Goal: Task Accomplishment & Management: Manage account settings

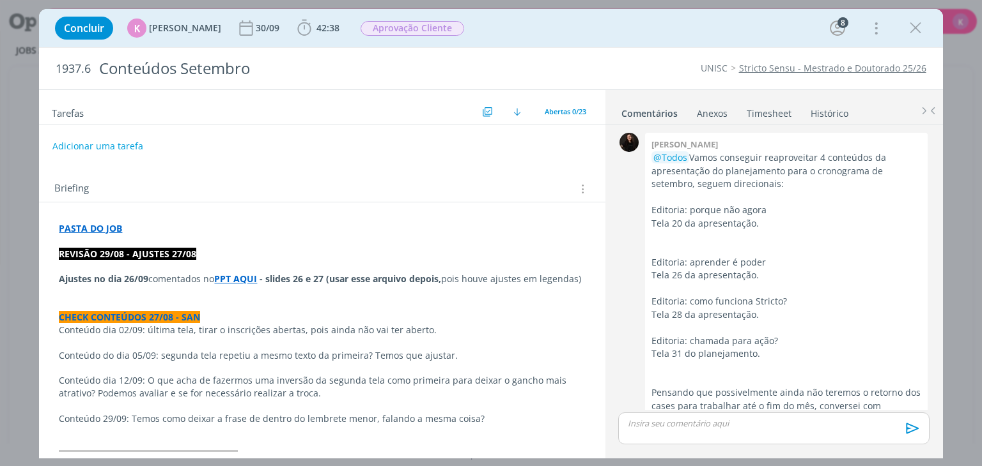
scroll to position [2008, 0]
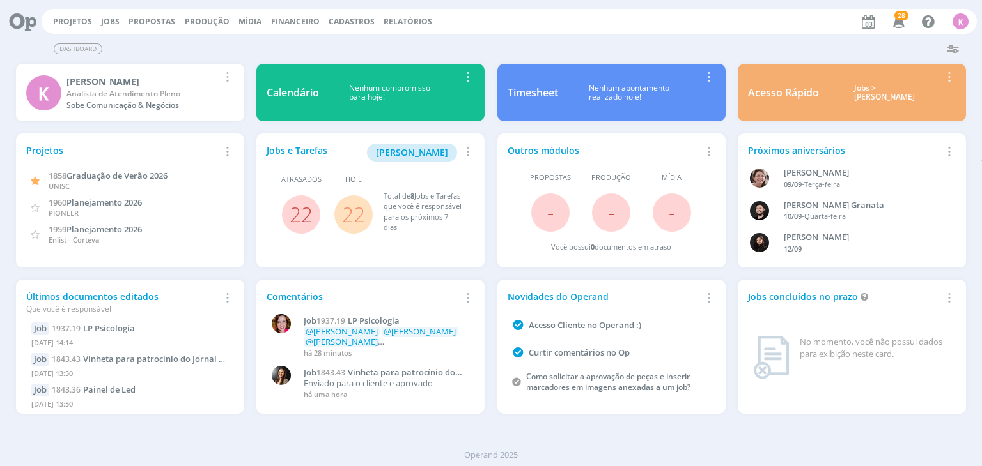
click at [111, 29] on div "Projetos Jobs Propostas Produção Mídia Financeiro Cadastros Relatórios 28 Notif…" at bounding box center [509, 21] width 935 height 25
click at [108, 21] on link "Jobs" at bounding box center [110, 21] width 19 height 11
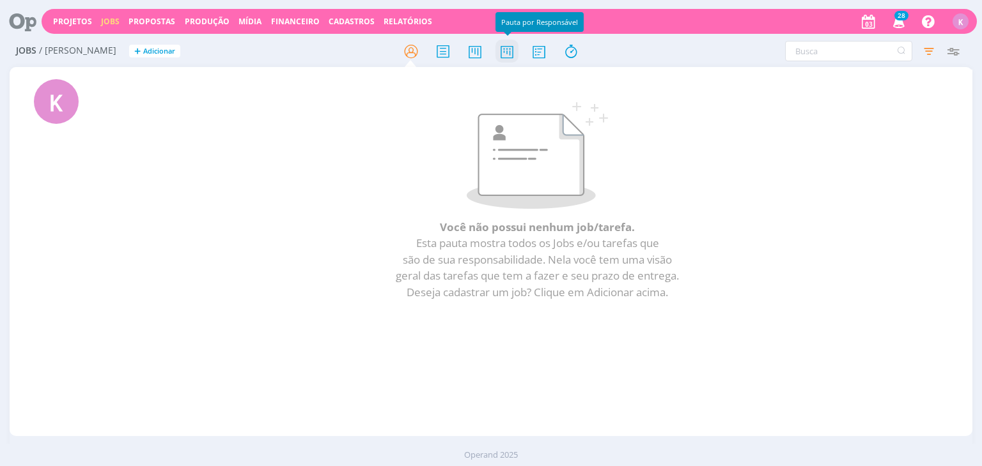
click at [512, 57] on icon at bounding box center [506, 51] width 23 height 25
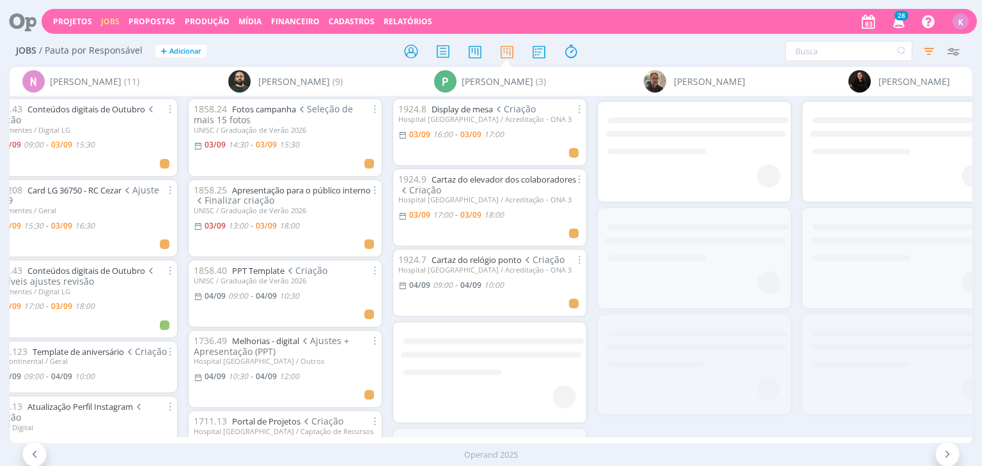
scroll to position [0, 3177]
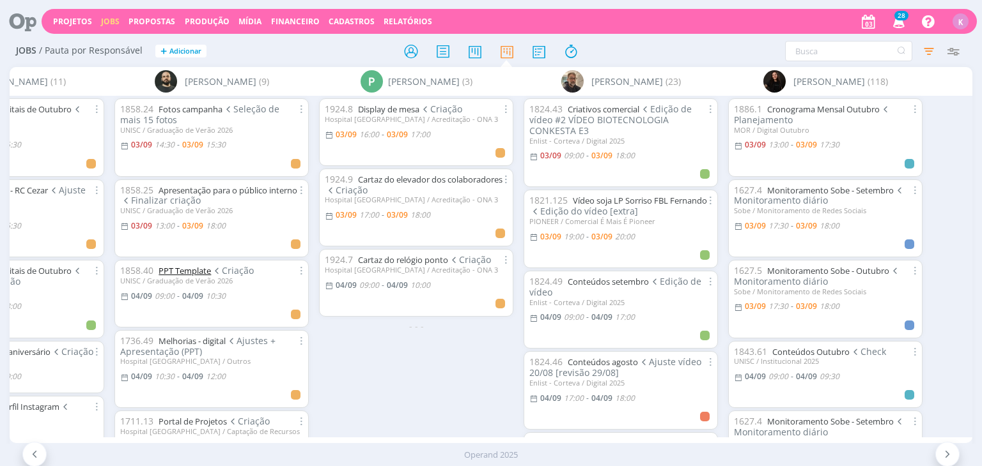
click at [193, 274] on link "PPT Template" at bounding box center [184, 271] width 52 height 12
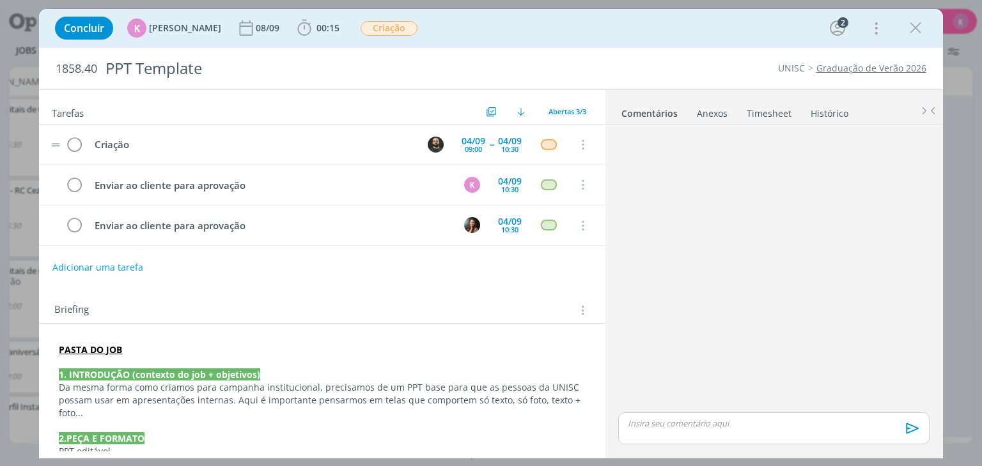
click at [415, 141] on tr "Criação 04/09 09:00 -- 04/09 10:30 Cancelar" at bounding box center [322, 145] width 566 height 40
click at [429, 149] on img "dialog" at bounding box center [436, 145] width 16 height 16
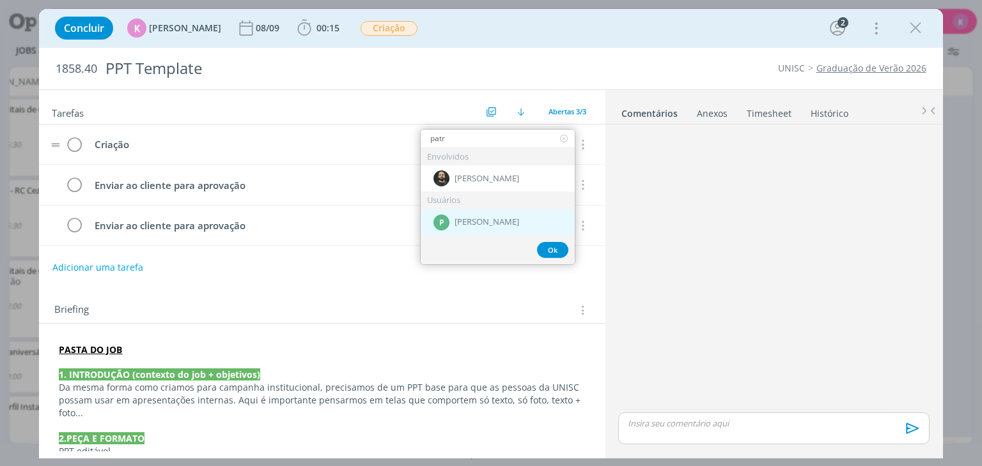
type input "patr"
click at [496, 220] on span "[PERSON_NAME]" at bounding box center [486, 222] width 65 height 10
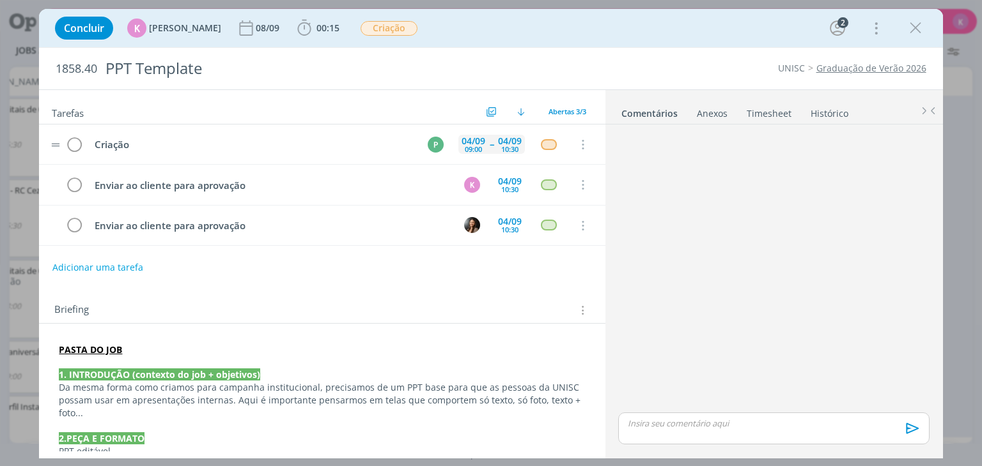
click at [472, 131] on div "04/09 09:00 -- 04/09 10:30" at bounding box center [491, 144] width 66 height 27
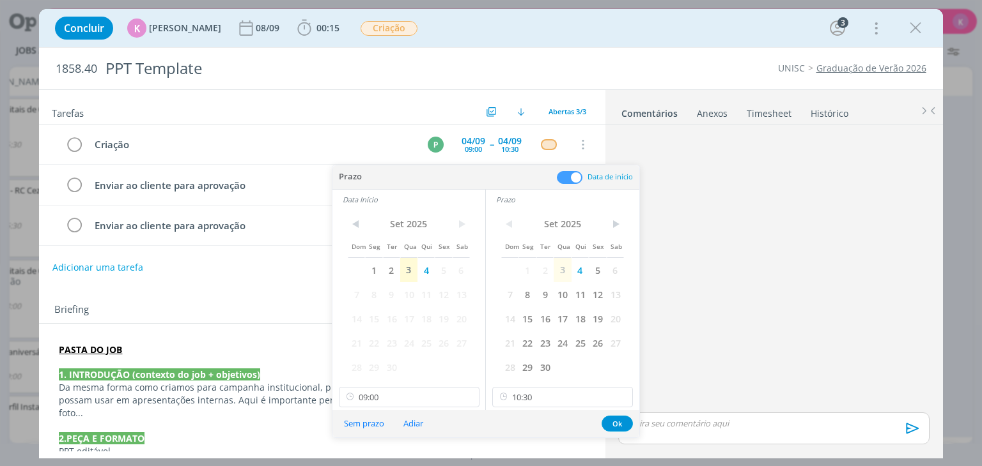
click at [403, 261] on span "3" at bounding box center [408, 270] width 17 height 24
click at [557, 273] on span "3" at bounding box center [561, 270] width 17 height 24
click at [619, 419] on button "Ok" at bounding box center [616, 424] width 31 height 16
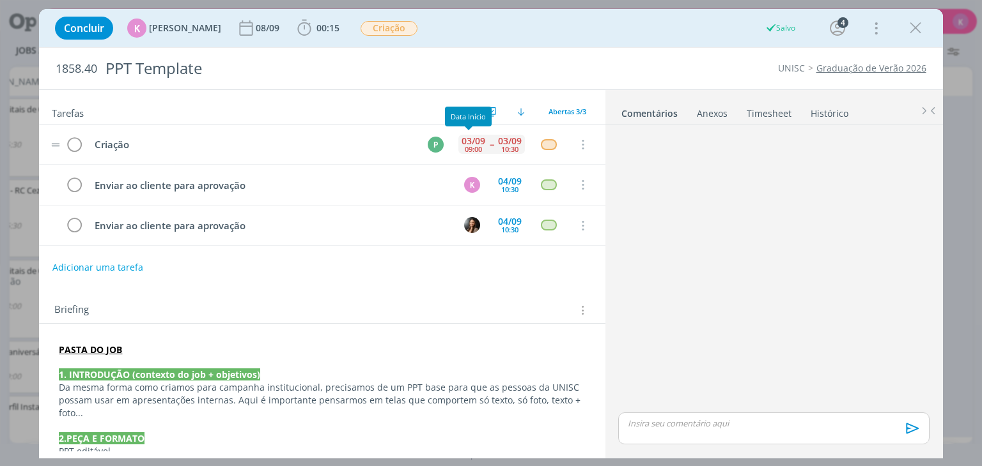
click at [474, 150] on div "09:00" at bounding box center [473, 149] width 17 height 7
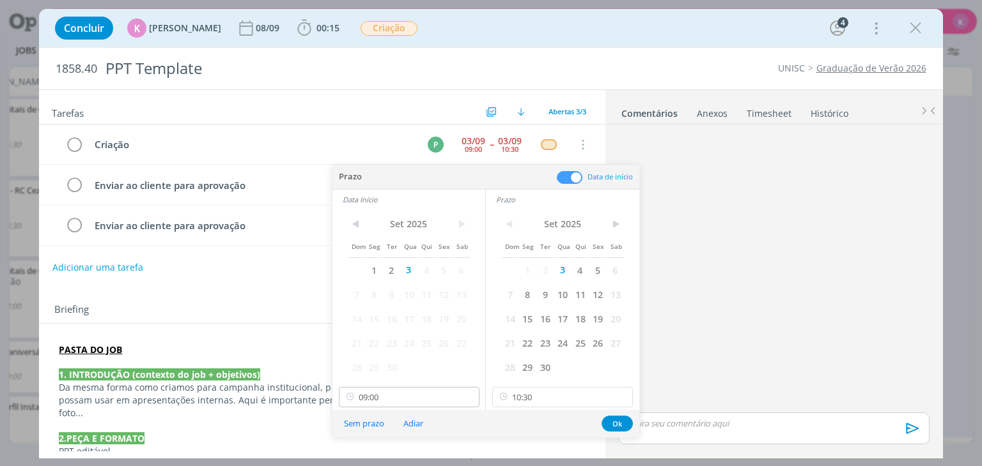
drag, startPoint x: 401, startPoint y: 383, endPoint x: 398, endPoint y: 389, distance: 6.6
click at [399, 389] on div "< Set 2025 > Dom Seg Ter Qua Qui Sex Sab 1 2 3 4 5 6 7 8 9 10 11 12 13 14 15 16…" at bounding box center [408, 310] width 153 height 201
click at [523, 396] on input "10:30" at bounding box center [562, 397] width 141 height 20
click at [527, 357] on div "16:00" at bounding box center [564, 357] width 143 height 23
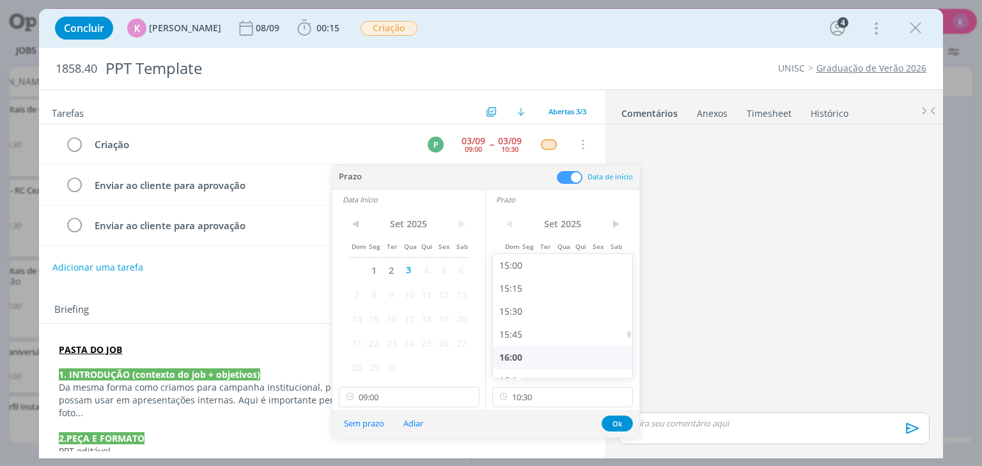
type input "16:00"
click at [402, 399] on input "09:00" at bounding box center [409, 397] width 141 height 20
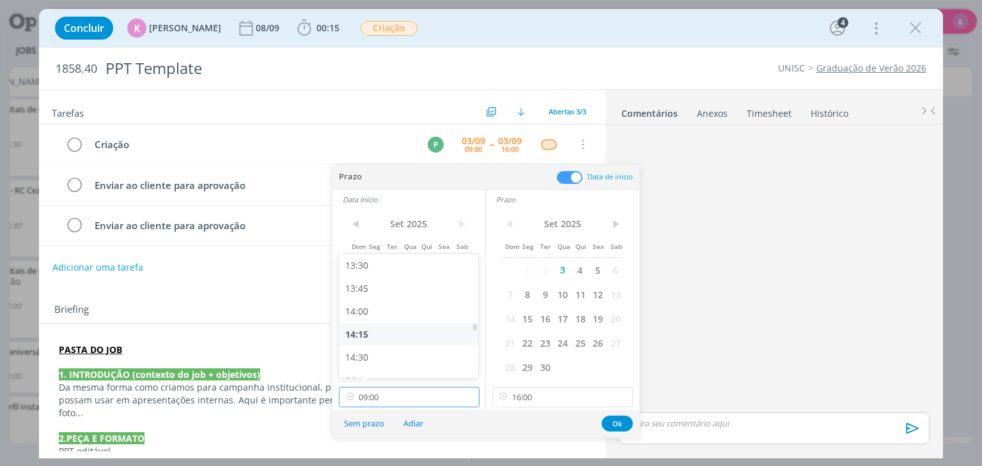
scroll to position [1306, 0]
click at [394, 316] on div "14:45" at bounding box center [410, 316] width 143 height 23
type input "14:45"
click at [615, 424] on button "Ok" at bounding box center [616, 424] width 31 height 16
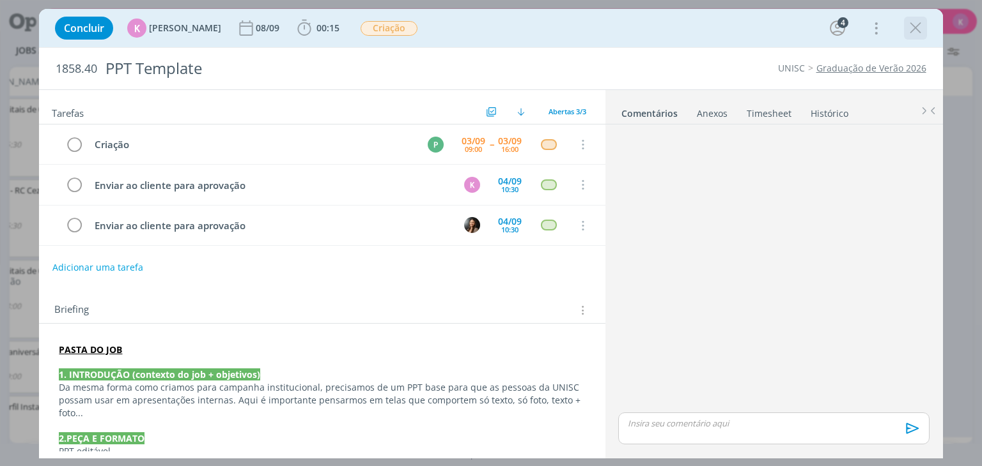
click at [915, 29] on icon "dialog" at bounding box center [914, 28] width 19 height 19
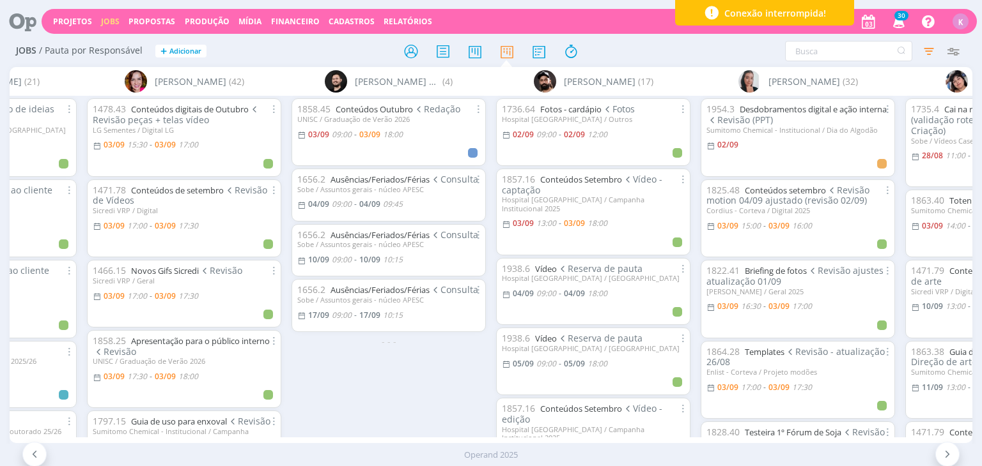
scroll to position [0, 343]
click at [406, 423] on div "1858.45 Conteúdos Outubro Redação UNISC / Graduação de Verão 2026 [DATE] 09:00 …" at bounding box center [388, 266] width 204 height 341
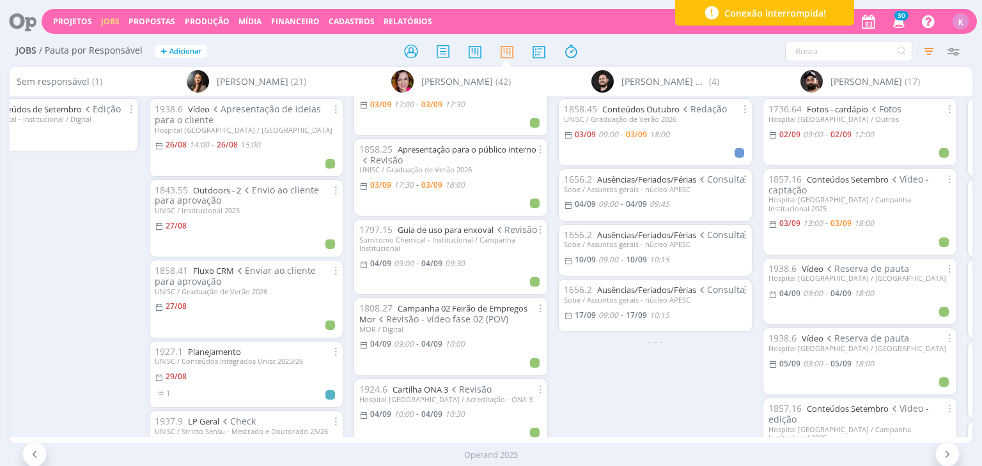
scroll to position [256, 0]
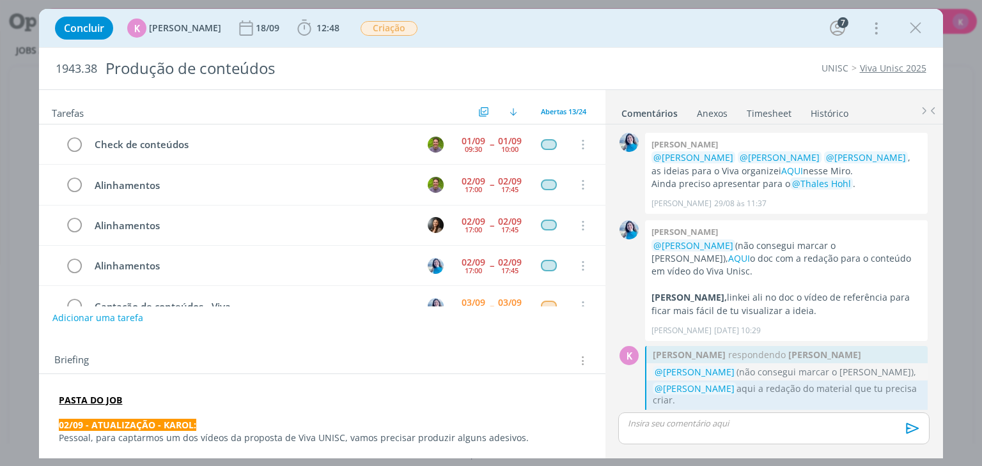
scroll to position [97, 0]
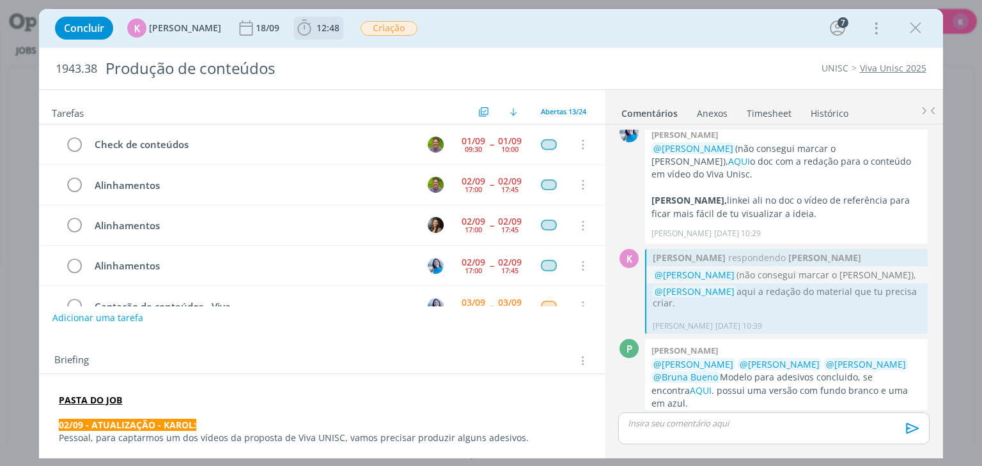
click at [314, 26] on b "12:48" at bounding box center [328, 28] width 28 height 9
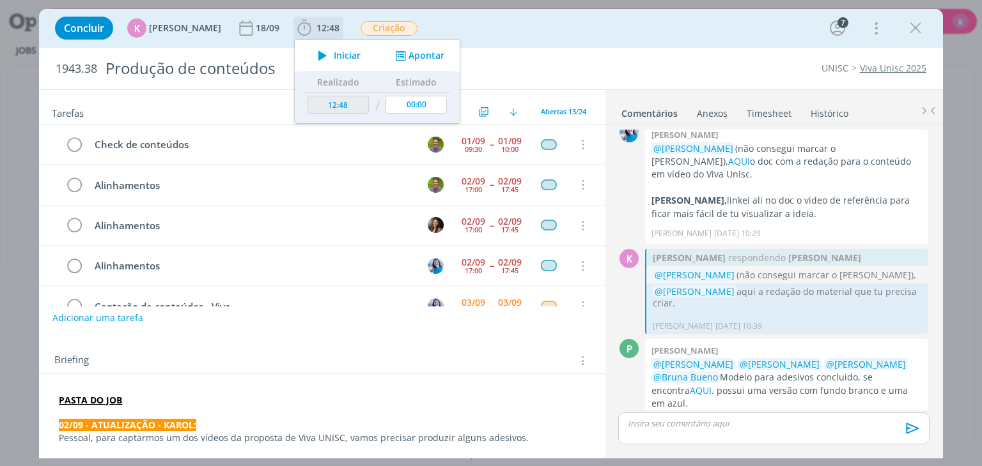
click at [406, 57] on button "Apontar" at bounding box center [418, 55] width 53 height 13
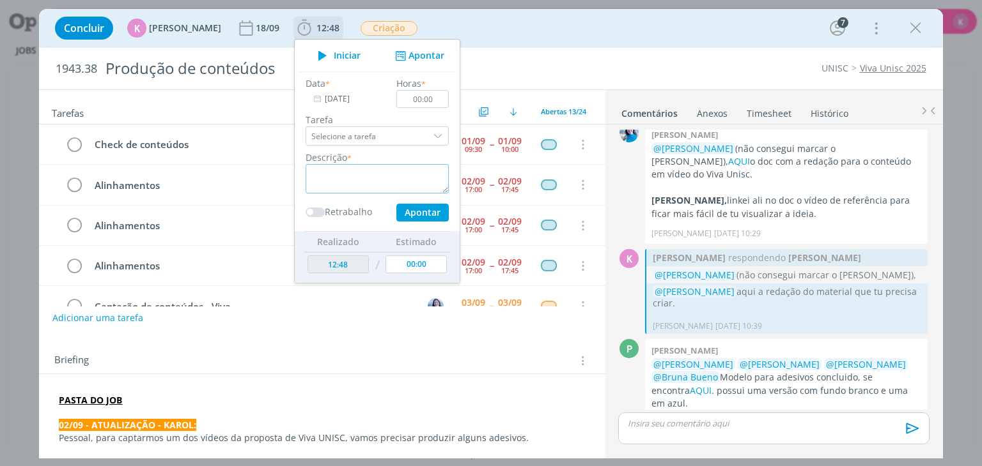
click at [346, 185] on textarea "dialog" at bounding box center [376, 178] width 143 height 29
drag, startPoint x: 340, startPoint y: 190, endPoint x: 290, endPoint y: 167, distance: 54.6
click at [294, 167] on ul "Iniciar Apontar Data * 03/09/2025 Horas * 00:00 Tarefa Selecione a tarefa Descr…" at bounding box center [377, 161] width 166 height 245
type textarea "Captação"
click at [429, 100] on input "00:00" at bounding box center [423, 99] width 52 height 18
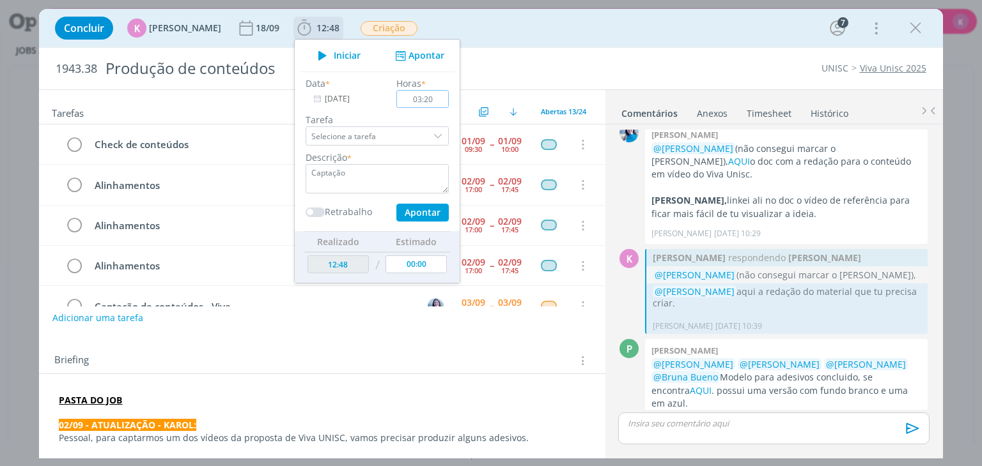
type input "03:20"
click at [419, 215] on button "Apontar" at bounding box center [422, 213] width 52 height 18
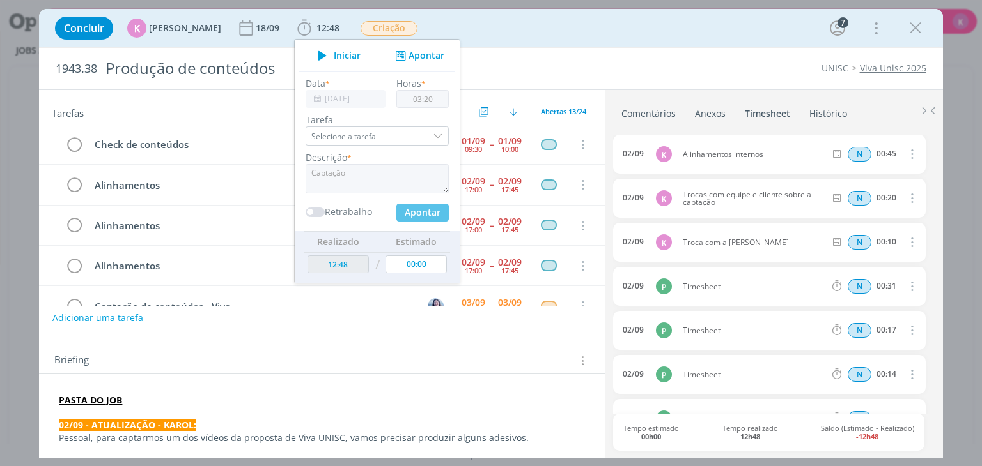
type input "16:08"
type input "00:00"
click at [183, 100] on div "Tarefas Usar Job de template Criar template a partir deste job Visualizar Templ…" at bounding box center [322, 107] width 566 height 35
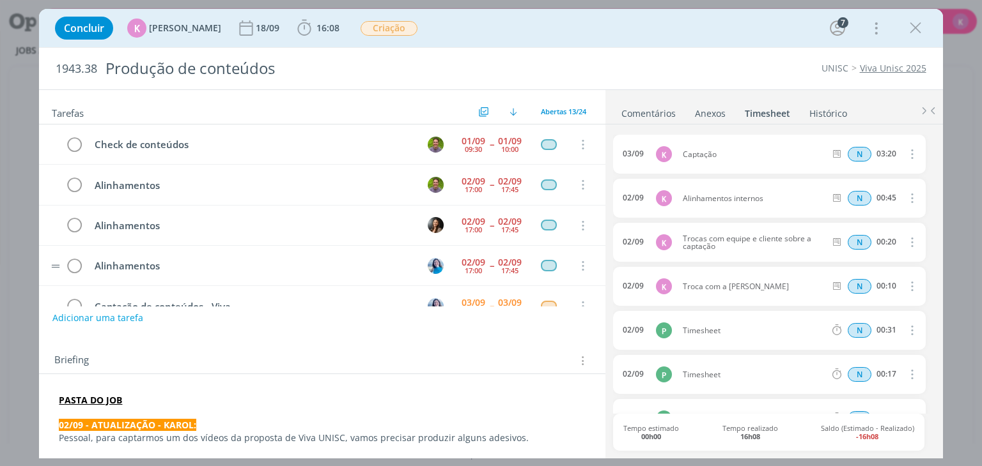
scroll to position [0, 0]
click at [915, 35] on icon "dialog" at bounding box center [914, 28] width 19 height 19
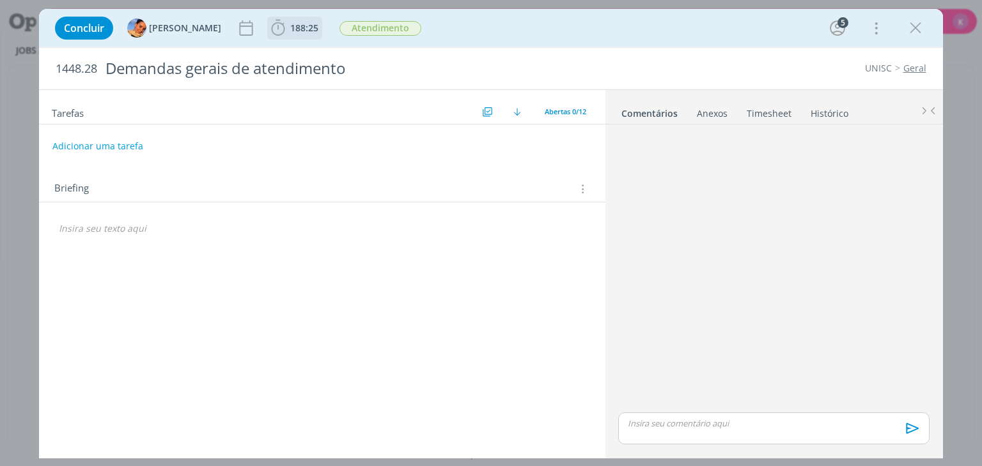
click at [294, 24] on span "188:25" at bounding box center [304, 28] width 28 height 12
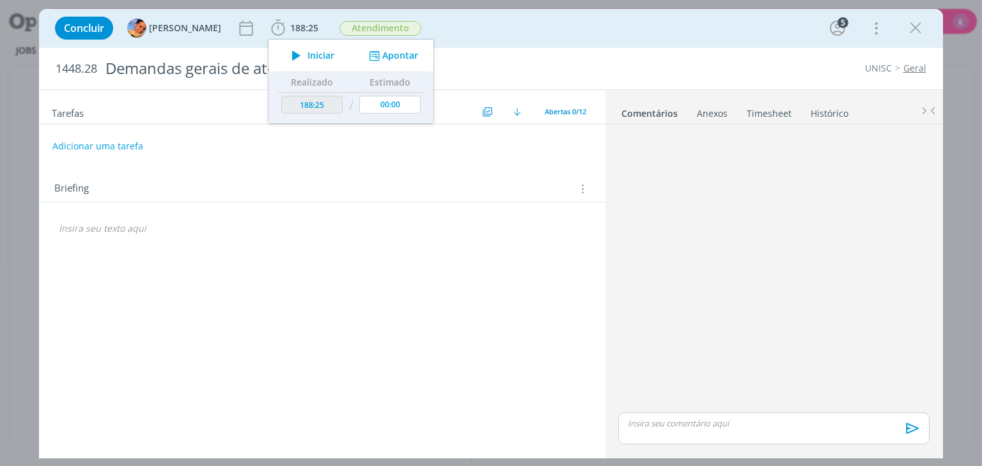
click at [307, 57] on span "Iniciar" at bounding box center [320, 55] width 27 height 9
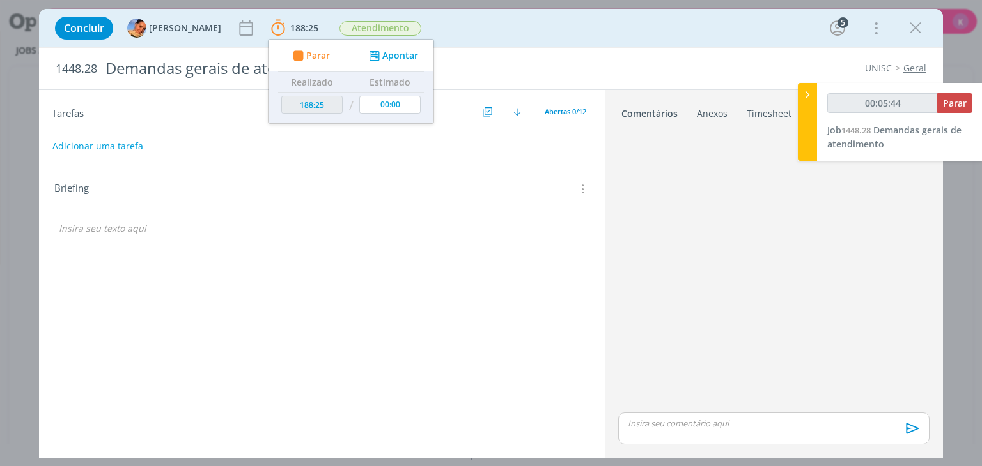
type input "00:05:45"
click at [956, 107] on span "Parar" at bounding box center [955, 103] width 24 height 12
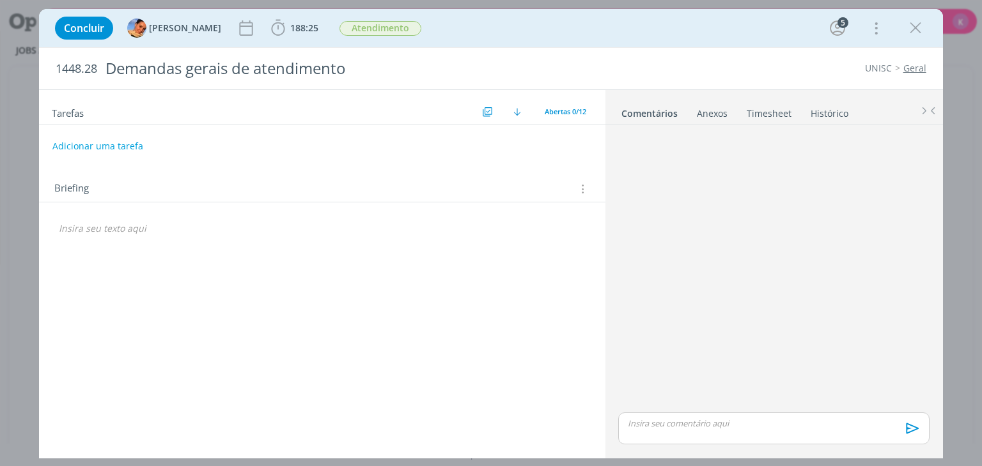
click at [766, 114] on link "Timesheet" at bounding box center [769, 111] width 46 height 19
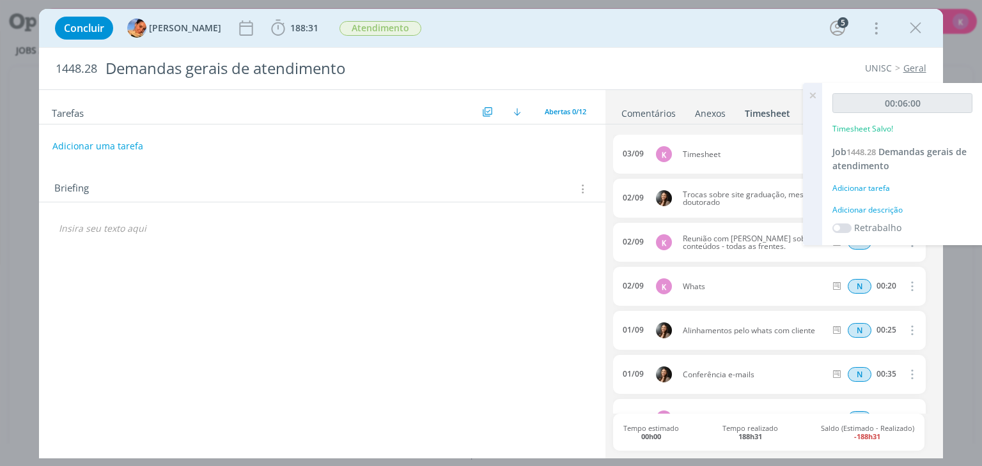
click at [813, 95] on icon at bounding box center [812, 95] width 23 height 25
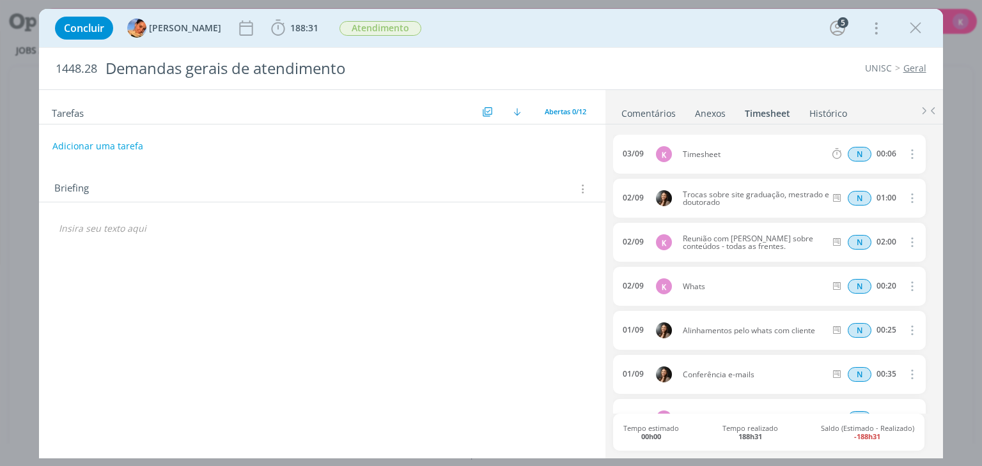
click at [907, 153] on icon "dialog" at bounding box center [911, 153] width 14 height 15
click at [865, 177] on link "Excluir" at bounding box center [874, 176] width 101 height 20
click at [892, 150] on button "Sim" at bounding box center [899, 155] width 25 height 14
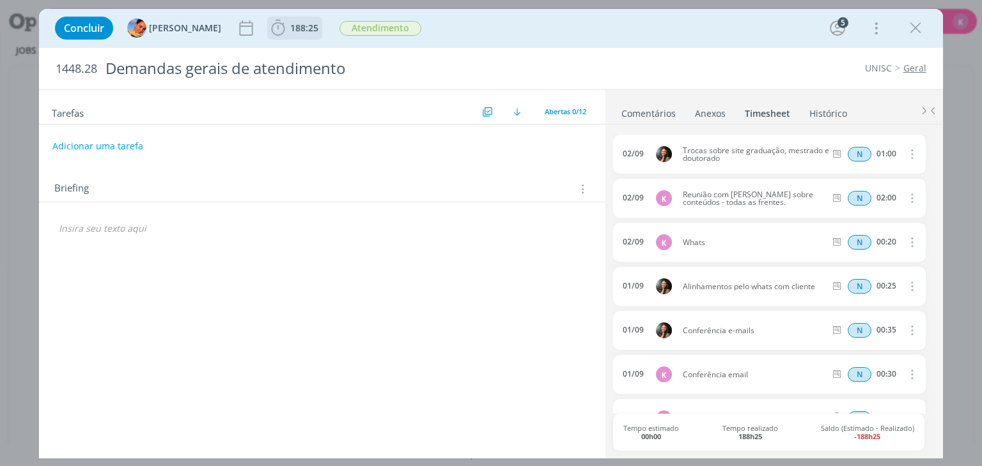
click at [281, 17] on span "188:25 Iniciar Apontar Data * 03/09/2025 Horas * 00:00 Tarefa Selecione a taref…" at bounding box center [294, 28] width 55 height 23
click at [274, 28] on icon "dialog" at bounding box center [277, 28] width 19 height 19
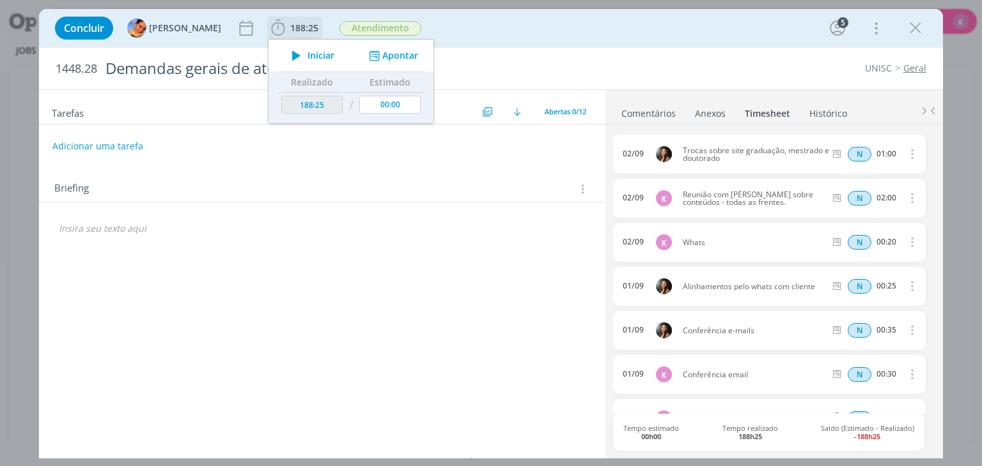
click at [388, 54] on button "Apontar" at bounding box center [392, 55] width 53 height 13
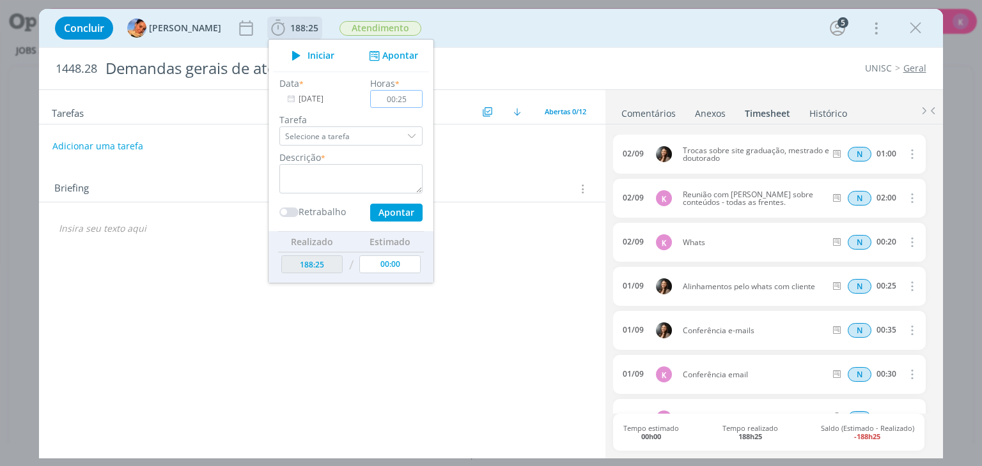
type input "00:25"
click at [378, 162] on div "Descrição *" at bounding box center [351, 172] width 156 height 43
click at [380, 167] on textarea "dialog" at bounding box center [350, 178] width 143 height 29
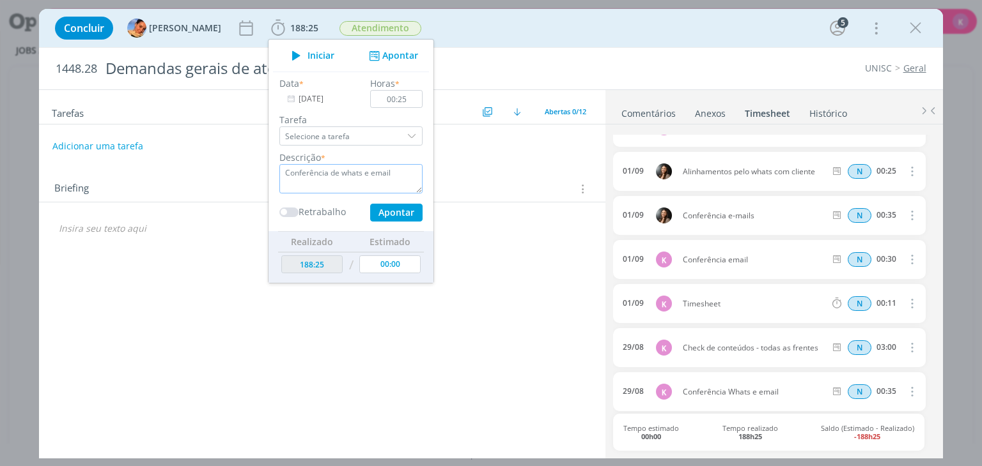
scroll to position [128, 0]
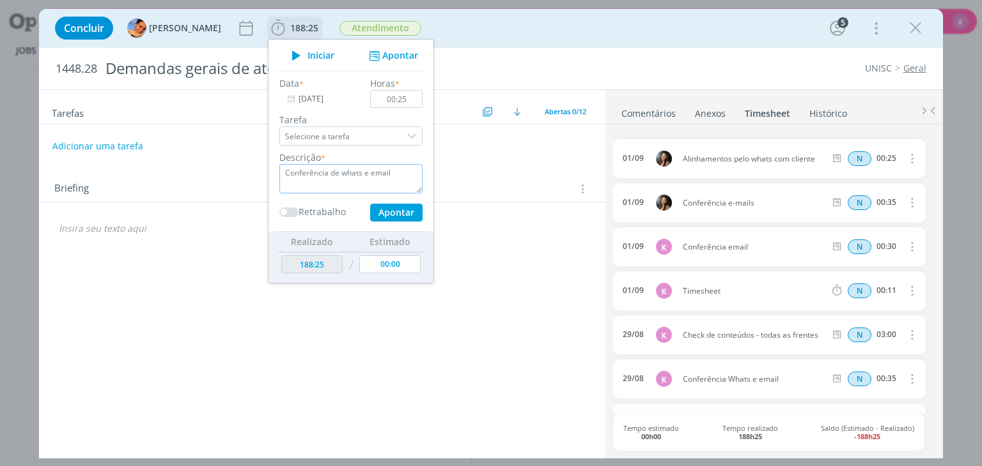
type textarea "Conferência de whats e email"
click at [383, 215] on button "Apontar" at bounding box center [396, 213] width 52 height 18
type input "188:50"
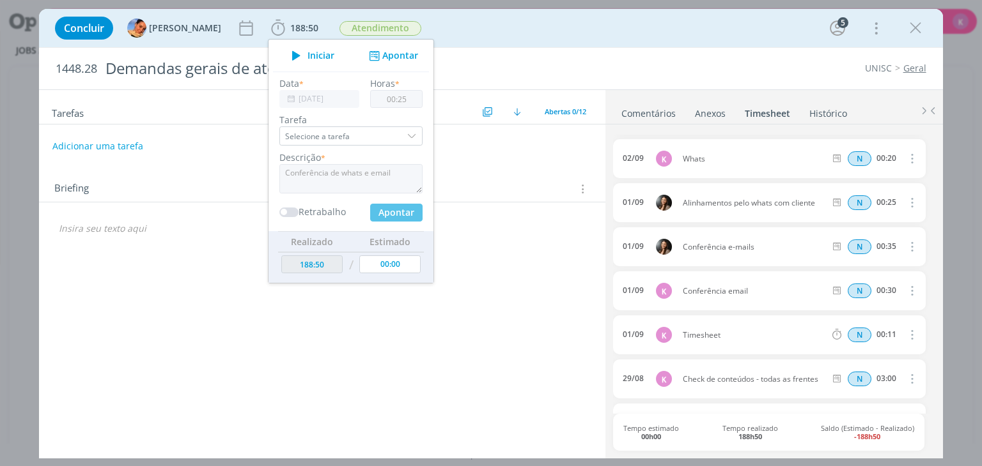
scroll to position [171, 0]
type input "00:00"
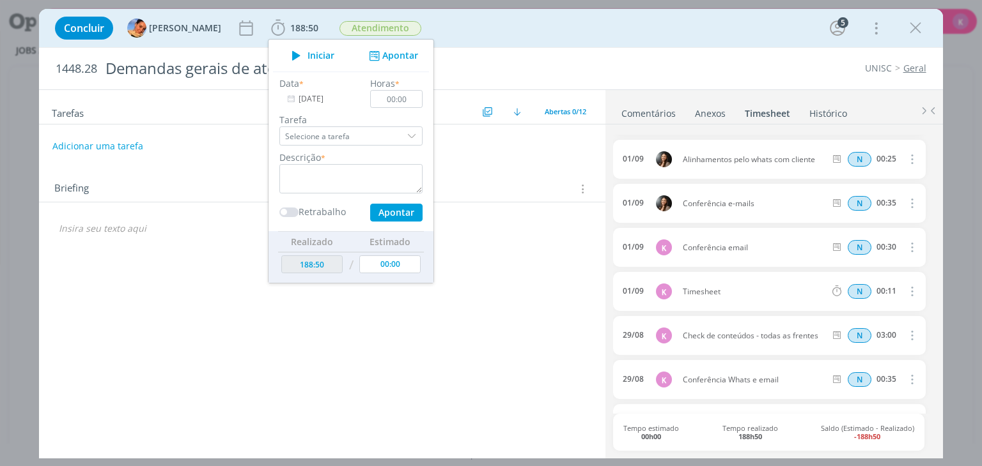
click at [493, 190] on div "Briefing Briefings Predefinidos Versões do Briefing Ver Briefing do Projeto" at bounding box center [323, 189] width 538 height 17
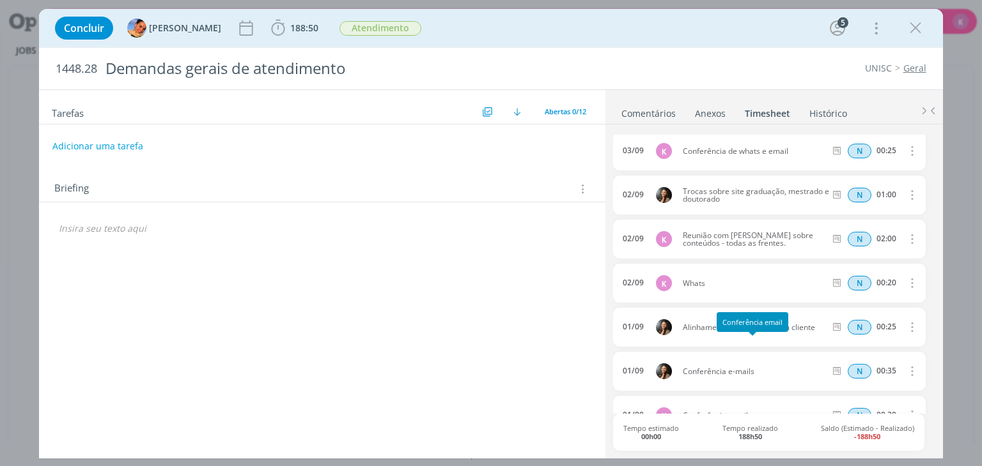
scroll to position [0, 0]
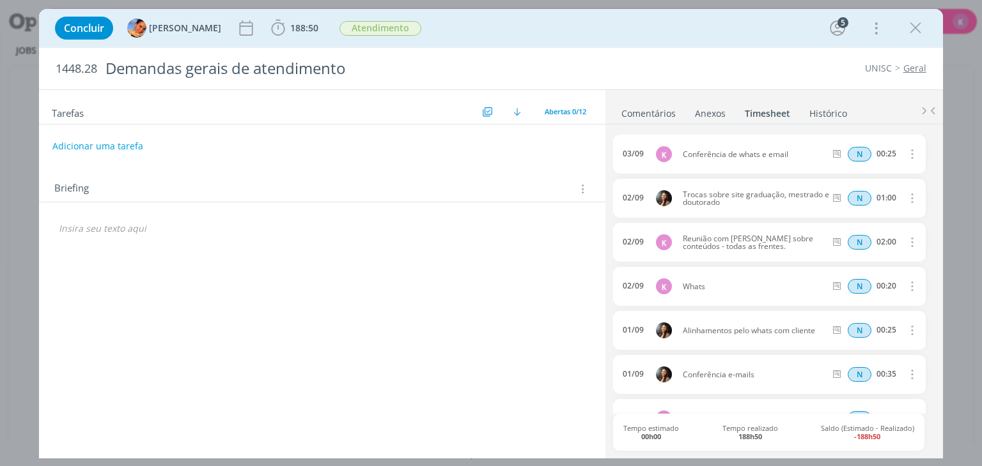
drag, startPoint x: 916, startPoint y: 31, endPoint x: 805, endPoint y: 4, distance: 113.9
click at [916, 31] on icon "dialog" at bounding box center [914, 28] width 19 height 19
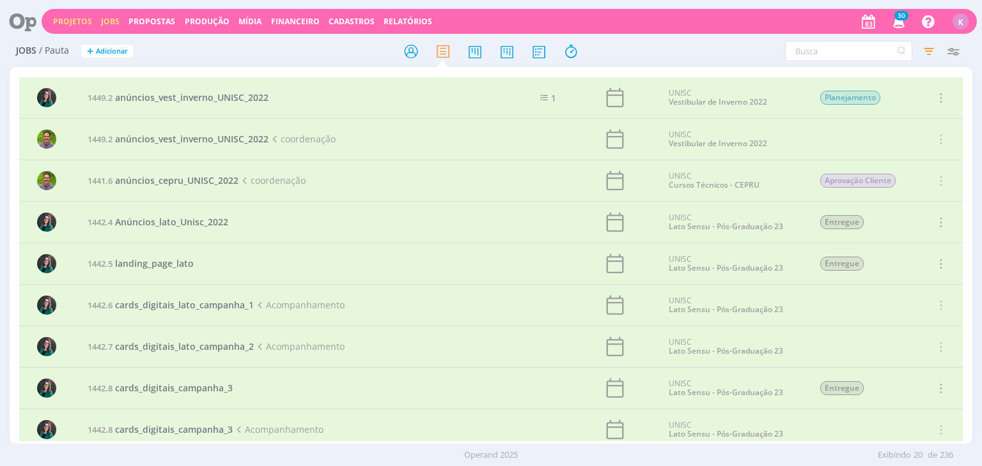
click at [58, 26] on link "Projetos" at bounding box center [72, 21] width 39 height 11
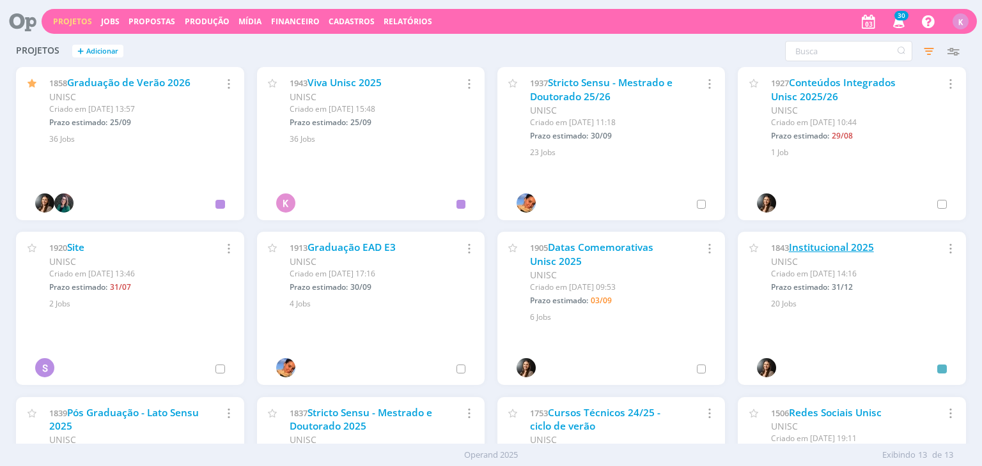
click at [819, 251] on link "Institucional 2025" at bounding box center [831, 247] width 85 height 13
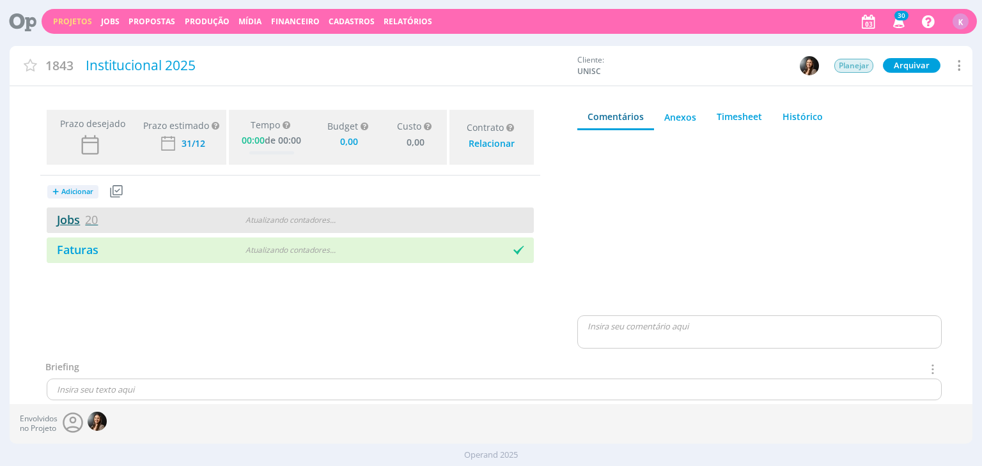
click at [65, 215] on link "Jobs 20" at bounding box center [72, 219] width 51 height 15
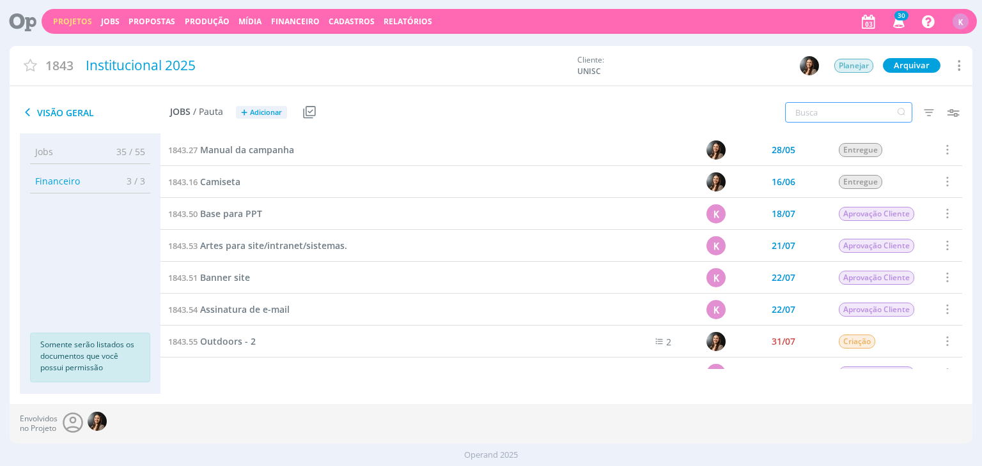
click at [859, 111] on input "text" at bounding box center [848, 112] width 127 height 20
type input "imply"
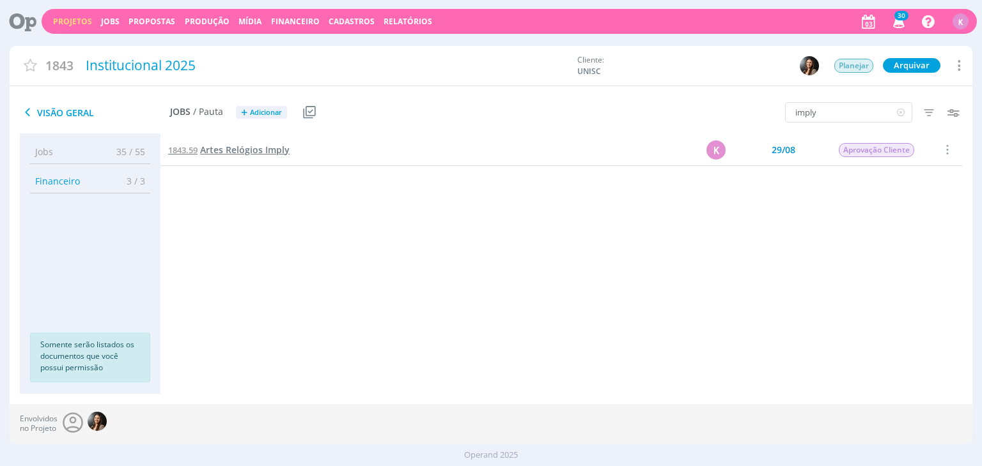
click at [204, 150] on span "Artes Relógios Imply" at bounding box center [244, 150] width 89 height 12
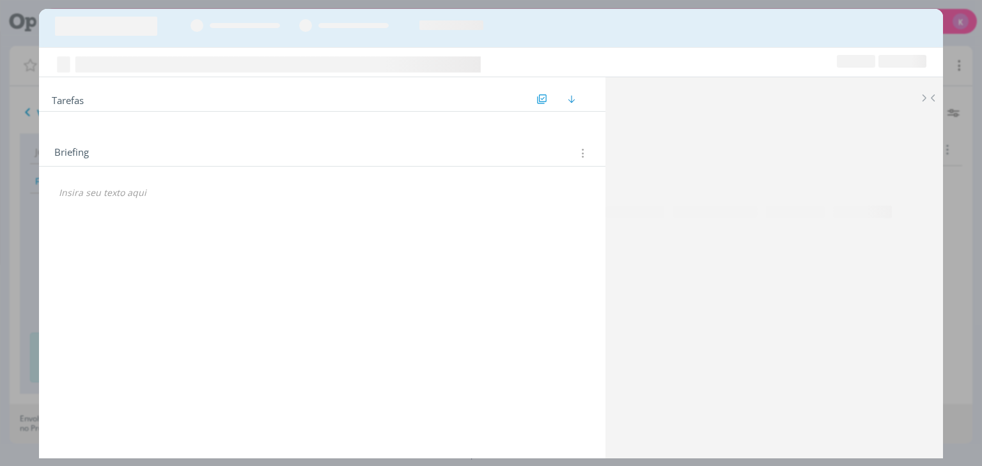
click at [143, 191] on p "dialog" at bounding box center [322, 193] width 526 height 13
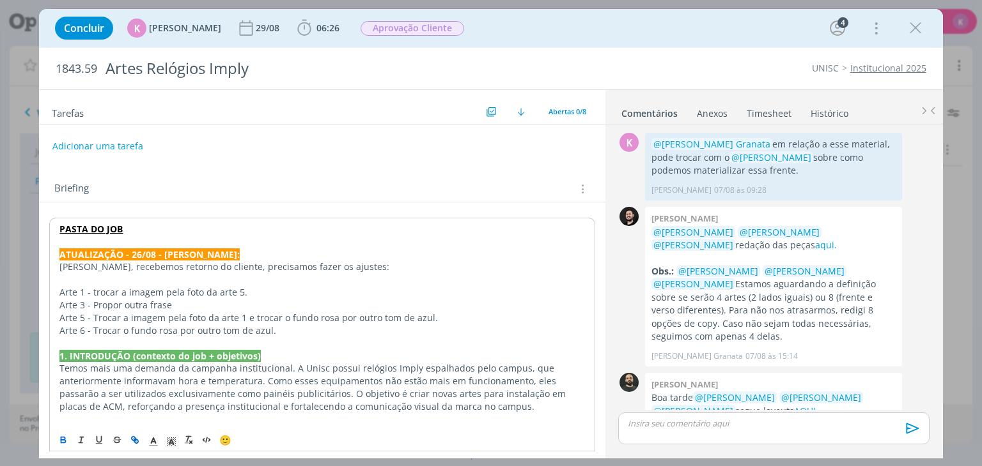
scroll to position [480, 0]
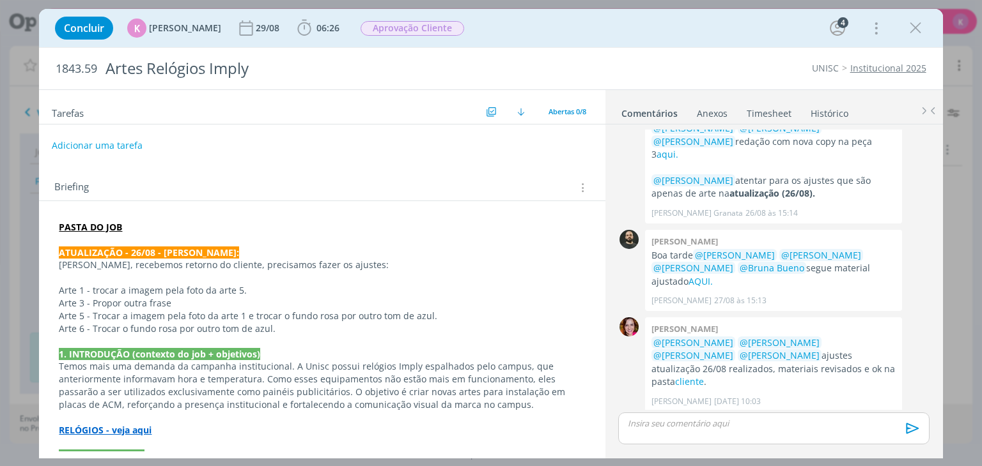
click at [128, 139] on button "Adicionar uma tarefa" at bounding box center [97, 146] width 91 height 22
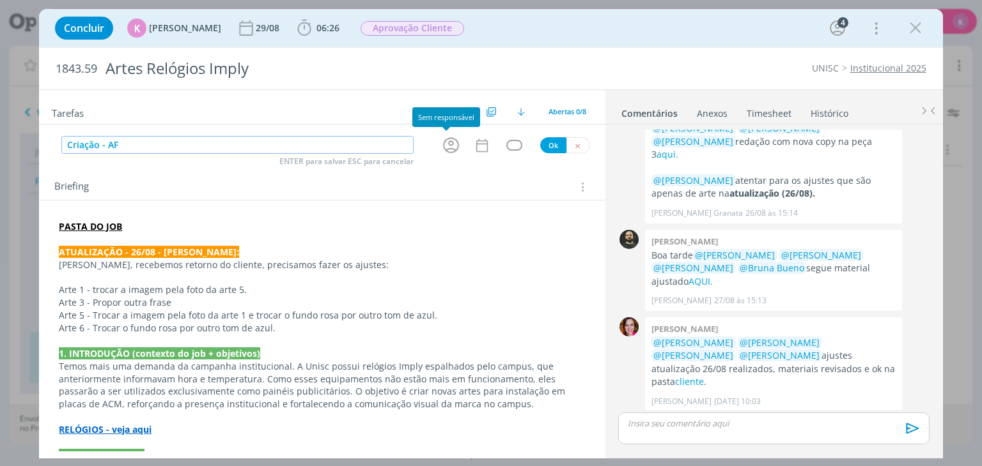
click at [441, 147] on icon "dialog" at bounding box center [451, 145] width 20 height 20
type input "Criação - AF"
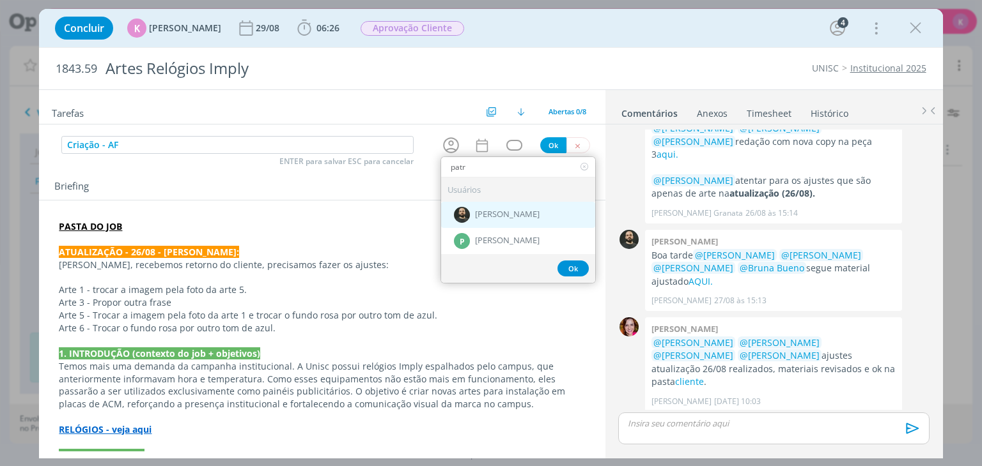
type input "patr"
click at [466, 212] on div "[PERSON_NAME]" at bounding box center [518, 215] width 154 height 26
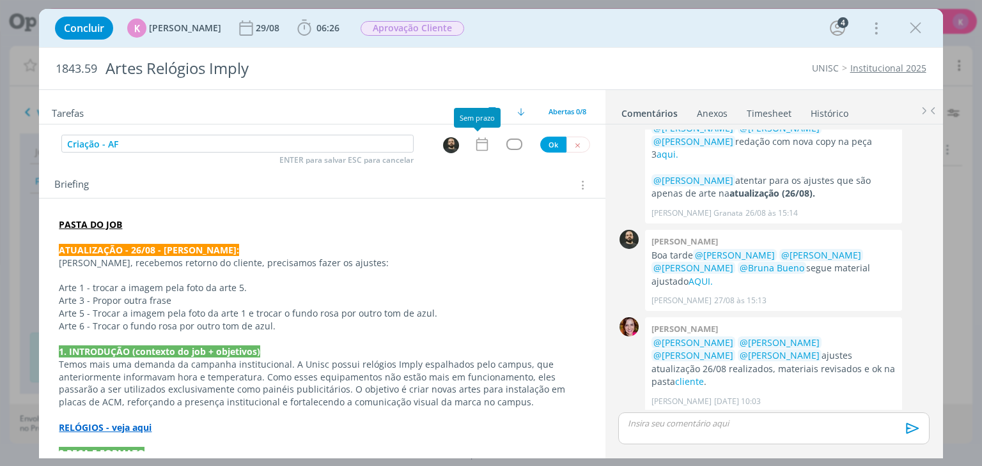
click at [482, 130] on div "dialog" at bounding box center [322, 130] width 566 height 10
click at [476, 143] on icon "dialog" at bounding box center [481, 144] width 12 height 13
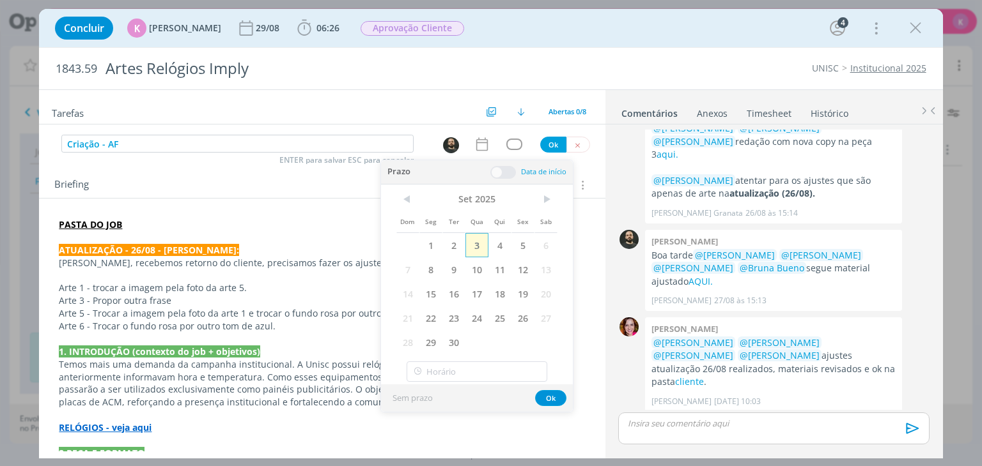
click at [475, 245] on span "3" at bounding box center [476, 245] width 23 height 24
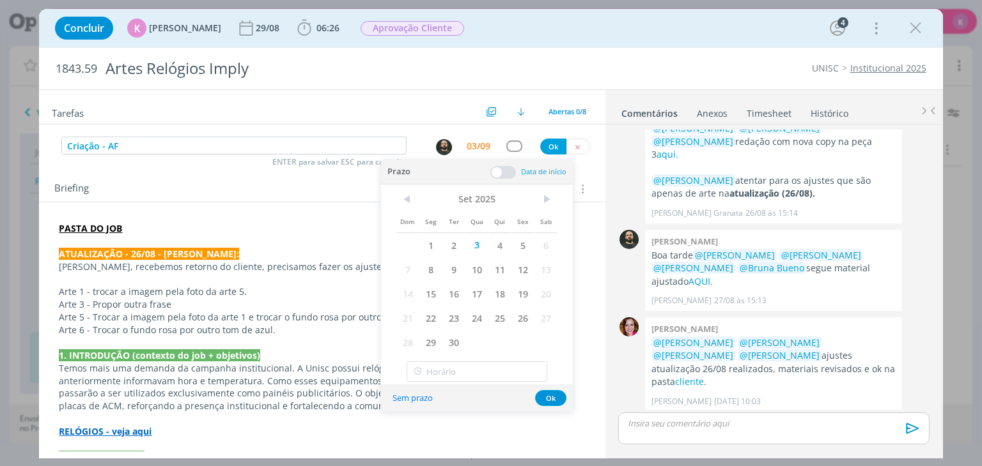
click at [509, 176] on span at bounding box center [503, 172] width 26 height 13
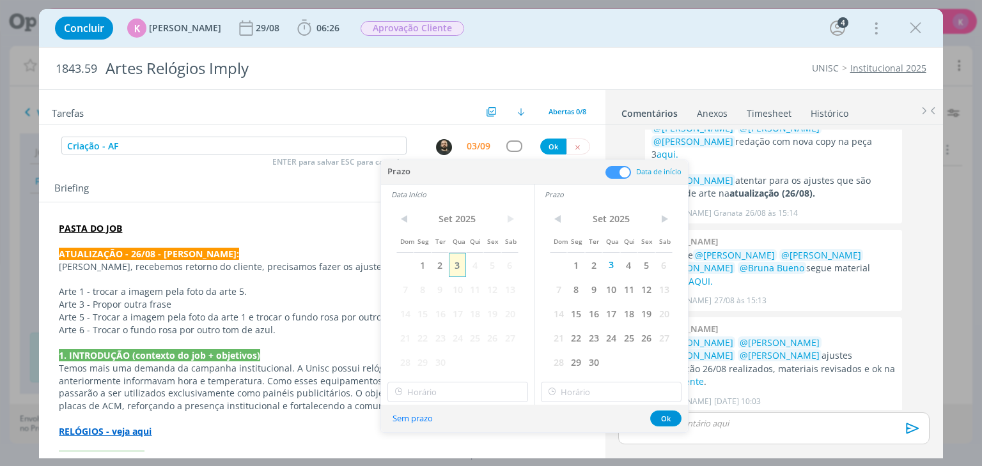
click at [455, 266] on span "3" at bounding box center [457, 265] width 17 height 24
type input "16:00"
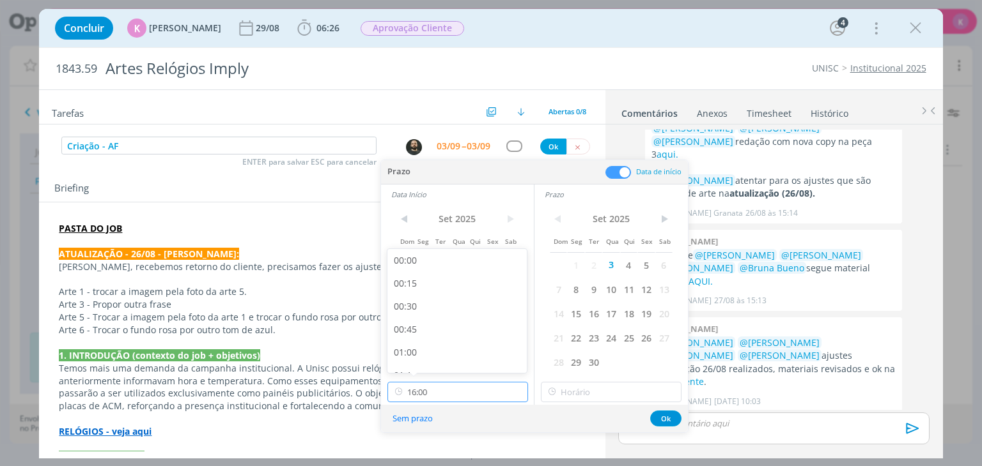
click at [493, 394] on input "16:00" at bounding box center [457, 392] width 141 height 20
click at [447, 448] on p "dialog" at bounding box center [322, 444] width 526 height 13
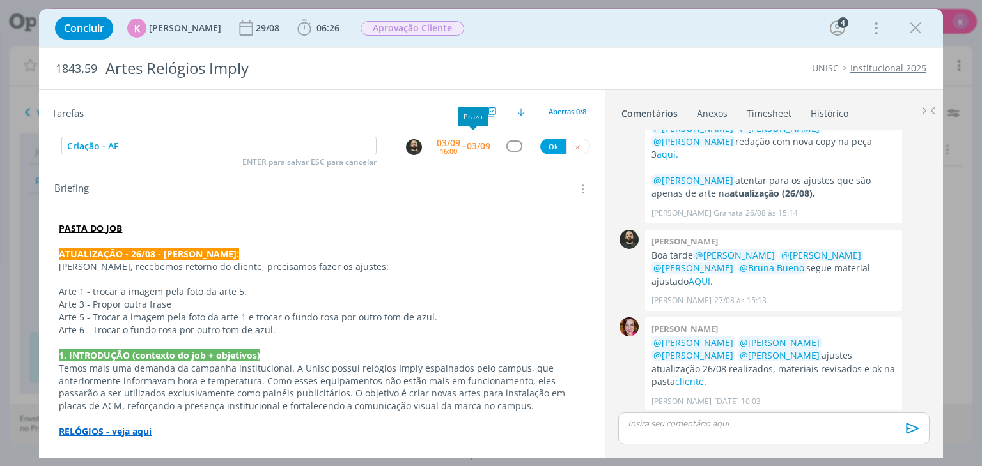
click at [461, 143] on span "--" at bounding box center [463, 146] width 4 height 12
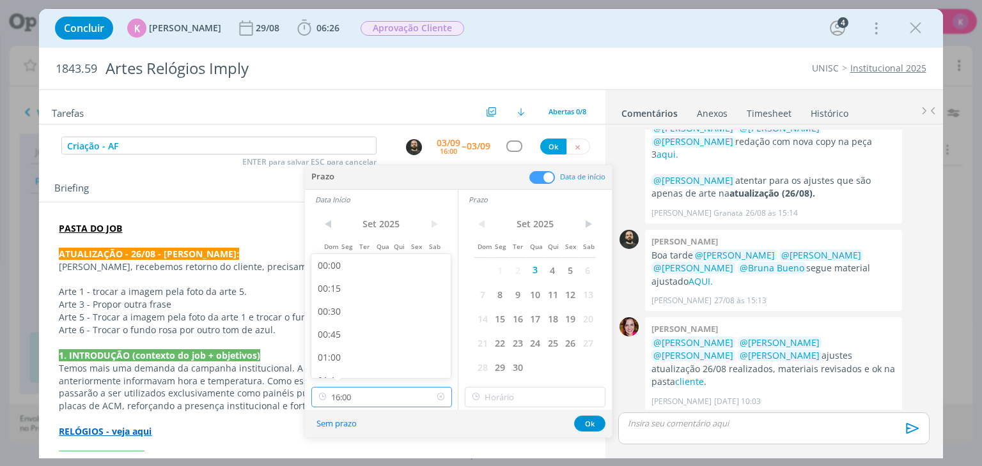
click at [363, 400] on input "16:00" at bounding box center [381, 397] width 141 height 20
click at [368, 287] on div "09:00" at bounding box center [382, 293] width 143 height 23
type input "09:00"
click at [507, 401] on input "16:00" at bounding box center [535, 397] width 141 height 20
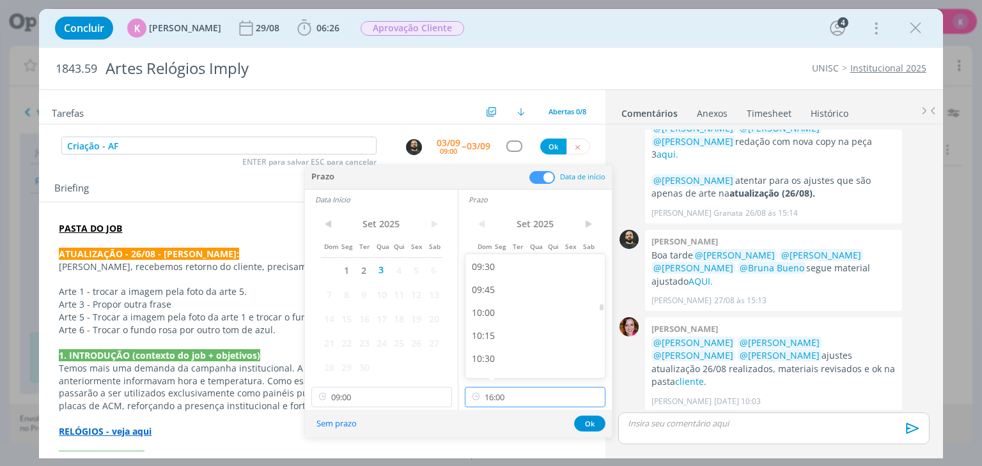
scroll to position [864, 0]
click at [509, 275] on div "09:30" at bounding box center [536, 276] width 143 height 23
type input "09:30"
click at [550, 272] on span "4" at bounding box center [552, 270] width 17 height 24
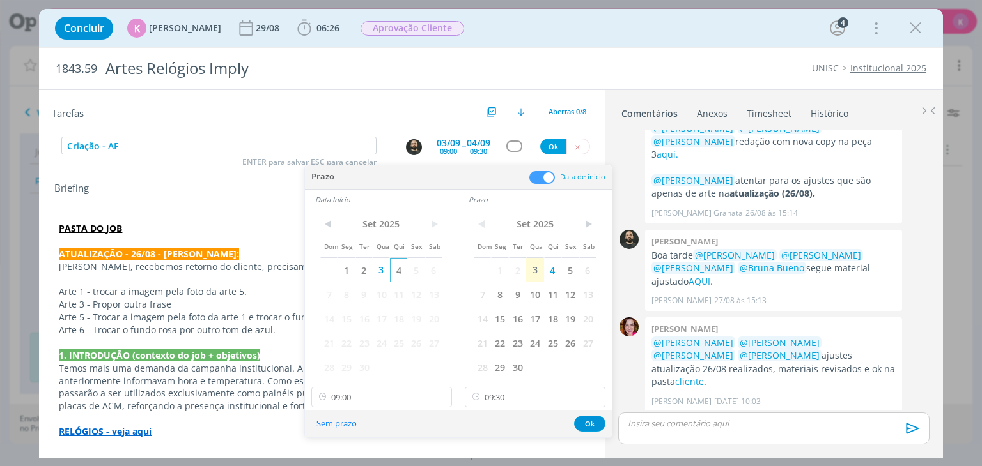
click at [396, 275] on span "4" at bounding box center [398, 270] width 17 height 24
click at [598, 419] on button "Ok" at bounding box center [589, 424] width 31 height 16
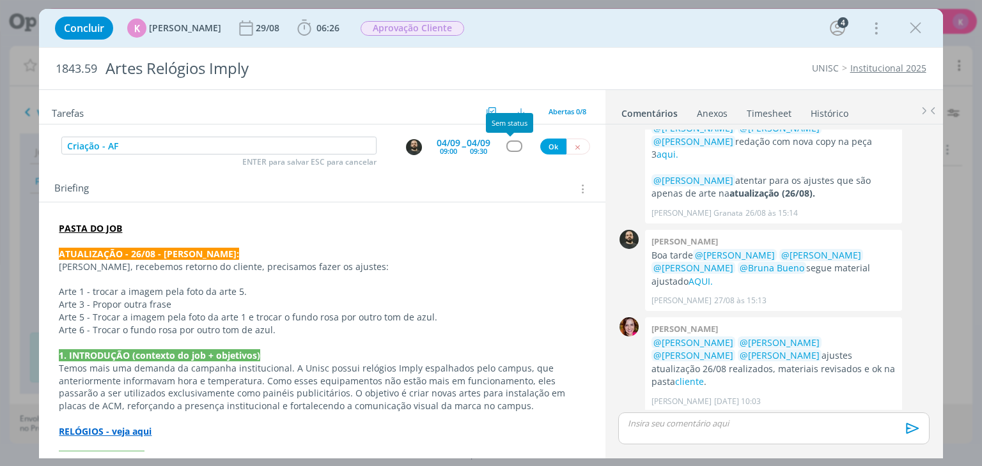
click at [512, 143] on div "dialog" at bounding box center [514, 146] width 16 height 11
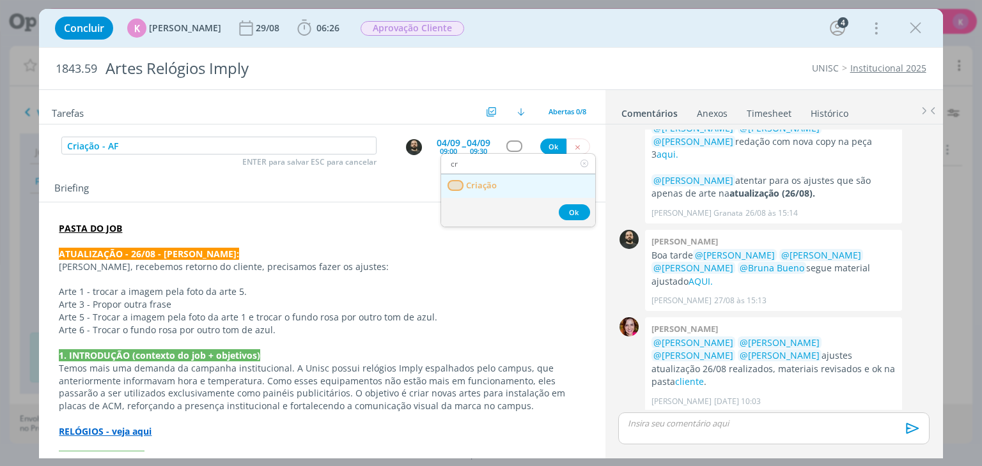
type input "cr"
click at [500, 190] on link "Criação" at bounding box center [518, 186] width 154 height 24
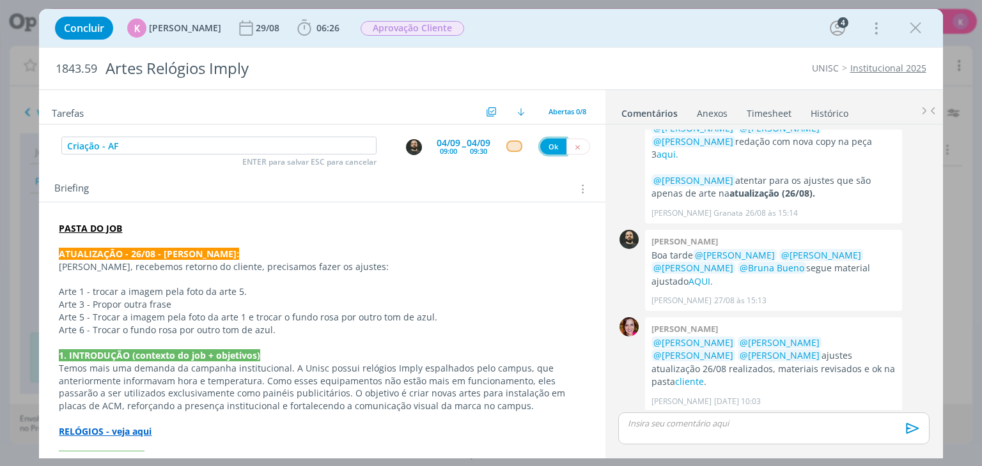
click at [548, 148] on button "Ok" at bounding box center [553, 147] width 26 height 16
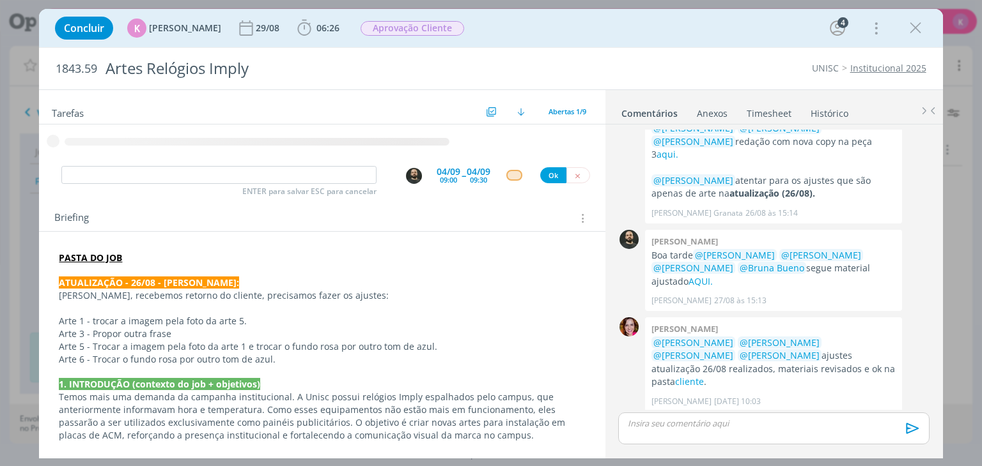
click at [112, 286] on strong "ATUALIZAÇÃO - 26/08 - KAROL:" at bounding box center [149, 283] width 180 height 12
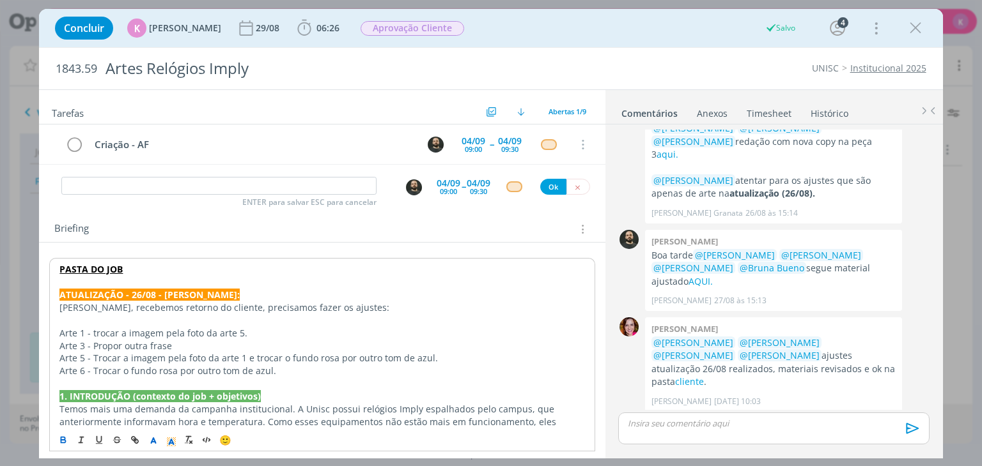
click at [114, 284] on p "dialog" at bounding box center [321, 282] width 525 height 13
click at [111, 289] on strong "ATUALIZAÇÃO - 26/08 - KAROL:" at bounding box center [149, 295] width 180 height 12
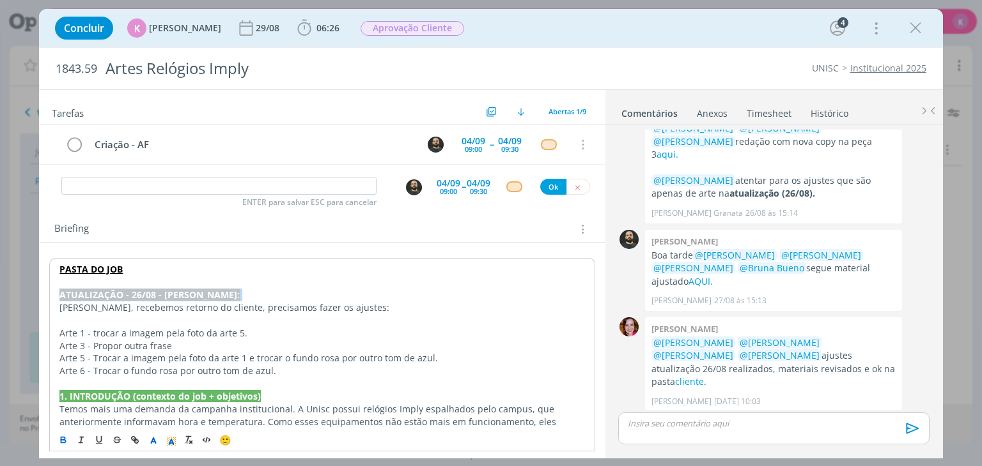
copy strong "ATUALIZAÇÃO - 26/08 - KAROL:"
click at [111, 284] on p "dialog" at bounding box center [321, 282] width 525 height 13
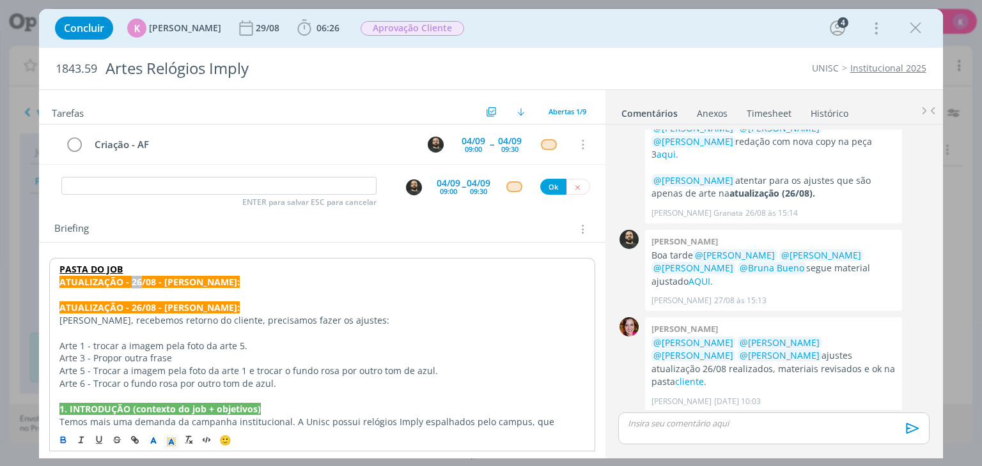
drag, startPoint x: 139, startPoint y: 284, endPoint x: 130, endPoint y: 282, distance: 9.8
click at [130, 282] on strong "ATUALIZAÇÃO - 26/08 - KAROL:" at bounding box center [149, 282] width 180 height 12
click at [181, 264] on p "PASTA DO JOB" at bounding box center [321, 269] width 525 height 13
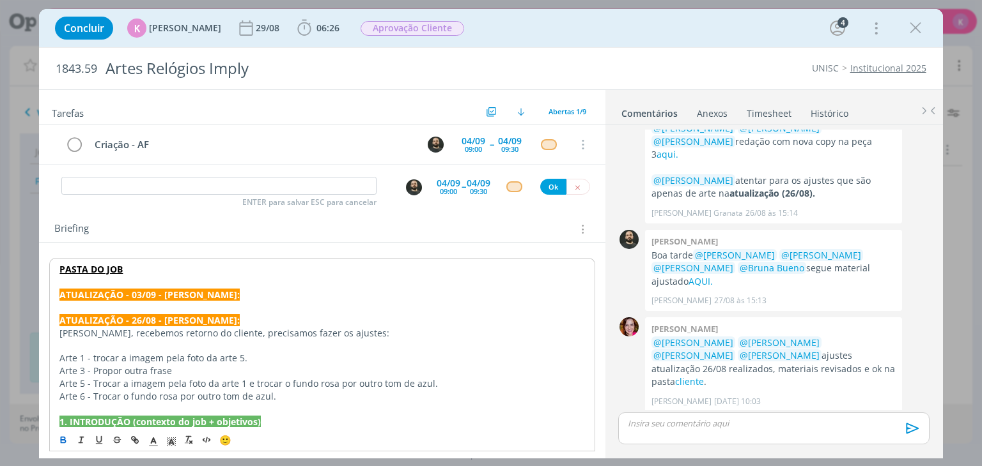
click at [179, 305] on p "dialog" at bounding box center [321, 308] width 525 height 13
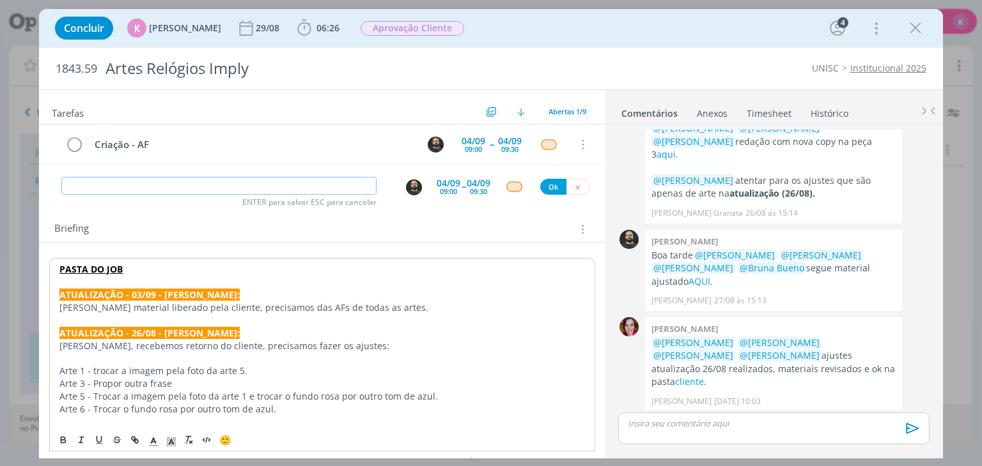
click at [139, 181] on input "dialog" at bounding box center [218, 186] width 315 height 18
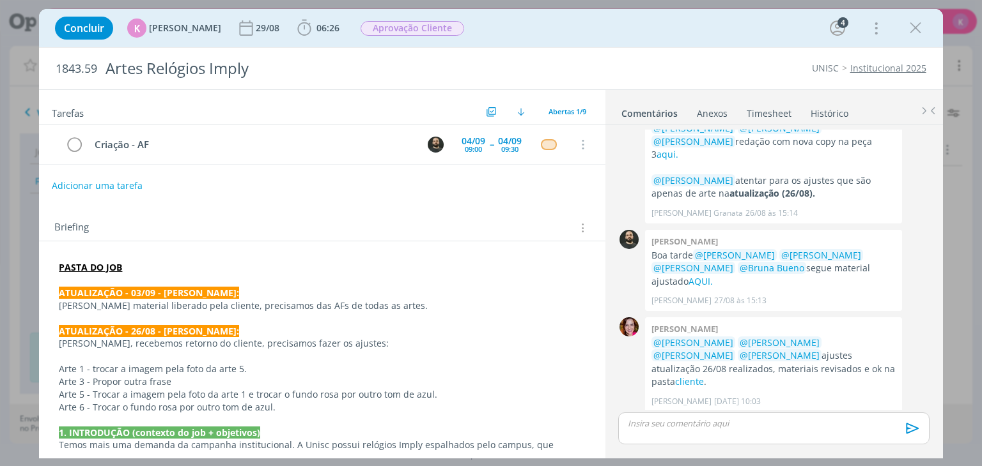
click at [129, 185] on button "Adicionar uma tarefa" at bounding box center [97, 186] width 91 height 22
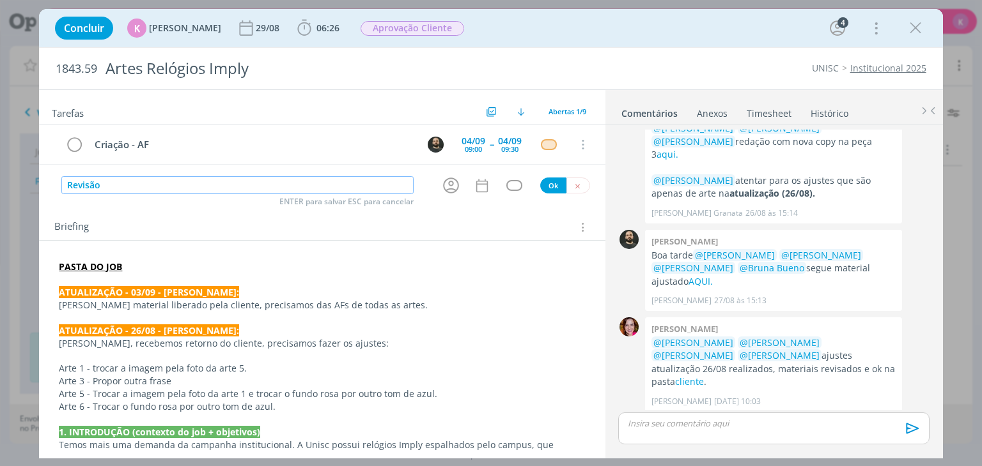
type input "Revisão"
click at [453, 179] on icon "dialog" at bounding box center [451, 186] width 20 height 20
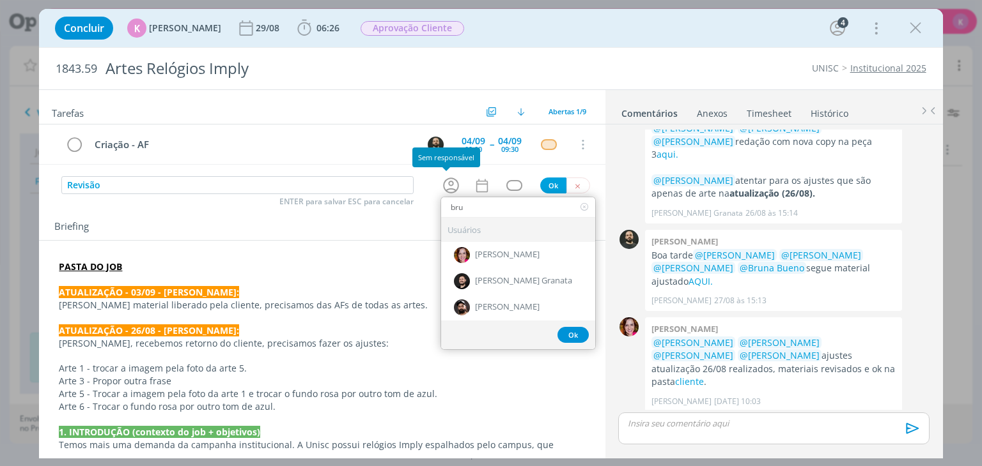
type input "brun"
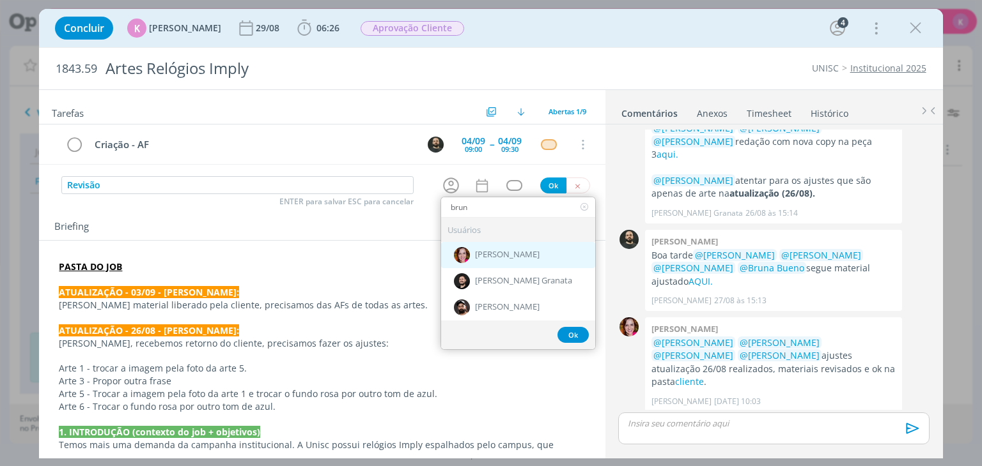
click at [475, 250] on span "[PERSON_NAME]" at bounding box center [507, 255] width 65 height 10
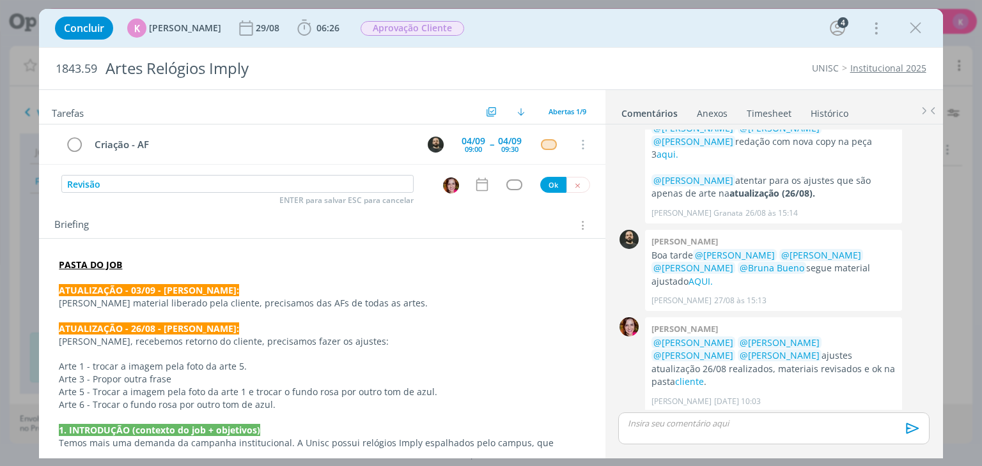
click at [474, 181] on icon "dialog" at bounding box center [482, 184] width 17 height 17
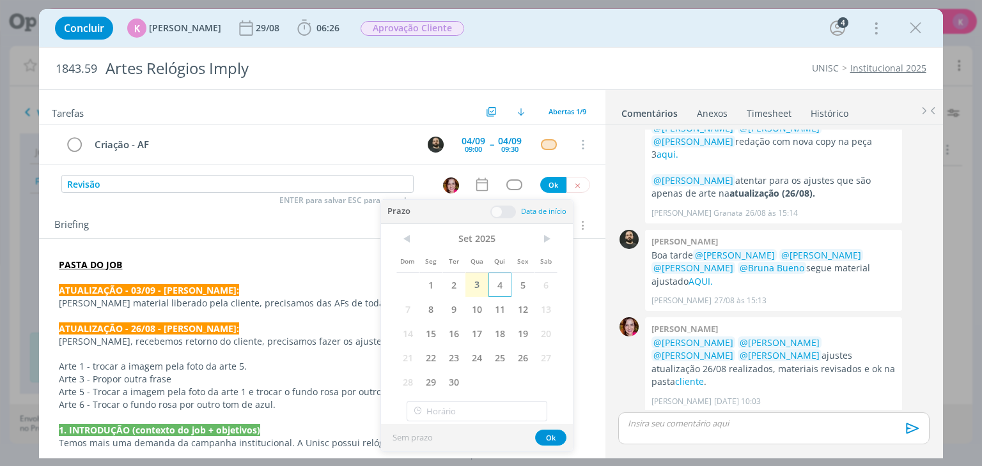
click at [499, 288] on span "4" at bounding box center [499, 285] width 23 height 24
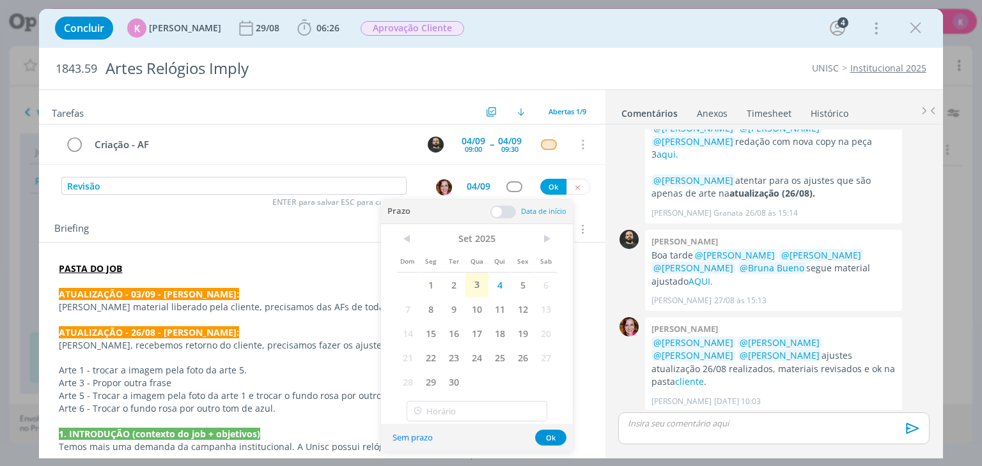
click at [502, 213] on span at bounding box center [503, 212] width 26 height 13
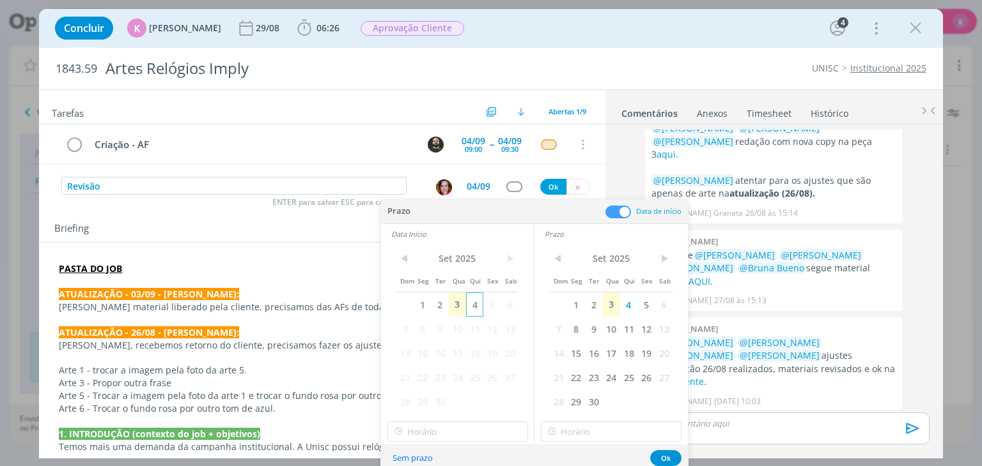
click at [473, 314] on span "4" at bounding box center [474, 305] width 17 height 24
click at [424, 435] on input "16:00" at bounding box center [457, 432] width 141 height 20
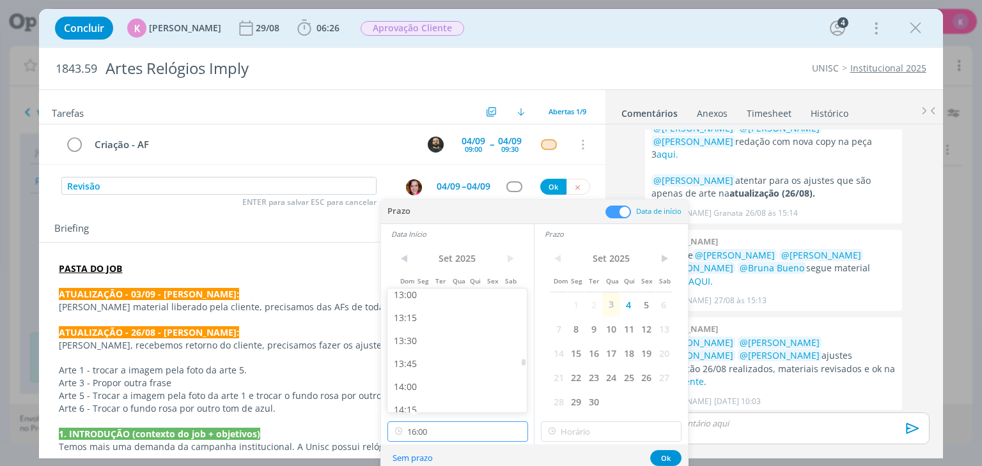
scroll to position [1183, 0]
click at [440, 312] on div "13:00" at bounding box center [458, 313] width 143 height 23
type input "13:00"
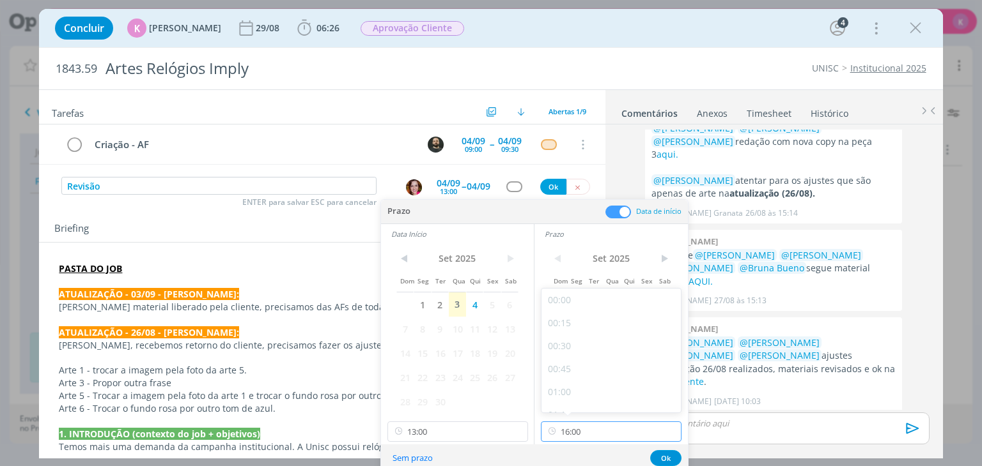
drag, startPoint x: 575, startPoint y: 438, endPoint x: 566, endPoint y: 423, distance: 17.5
click at [574, 438] on input "16:00" at bounding box center [611, 432] width 141 height 20
click at [581, 339] on div "13:15" at bounding box center [612, 336] width 143 height 23
type input "13:15"
click at [663, 456] on button "Ok" at bounding box center [665, 459] width 31 height 16
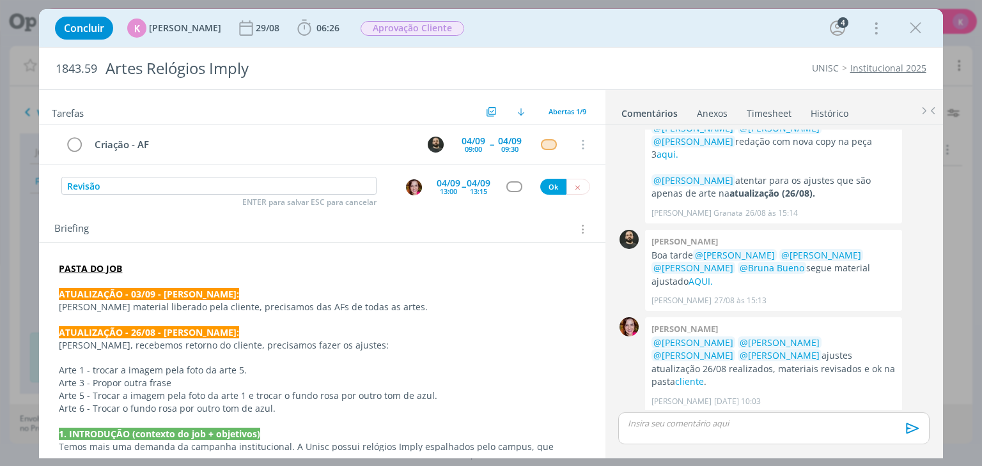
click at [923, 415] on div "K 0 @Todos Material enviado ao cliente Karoline Arend 29/08 às 17:32 👍 Editar E…" at bounding box center [773, 439] width 321 height 48
click at [506, 187] on div "dialog" at bounding box center [514, 186] width 16 height 11
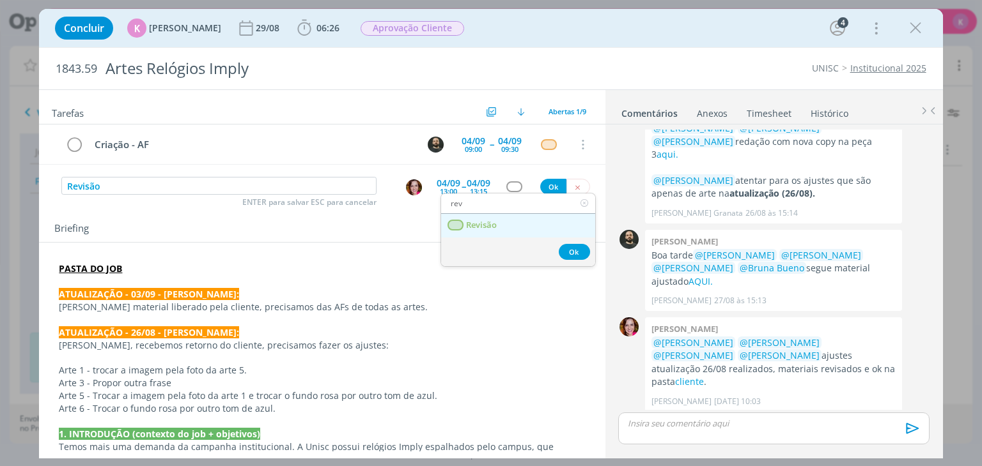
type input "rev"
drag, startPoint x: 521, startPoint y: 216, endPoint x: 527, endPoint y: 204, distance: 13.2
click at [521, 216] on link "Revisão" at bounding box center [518, 226] width 154 height 24
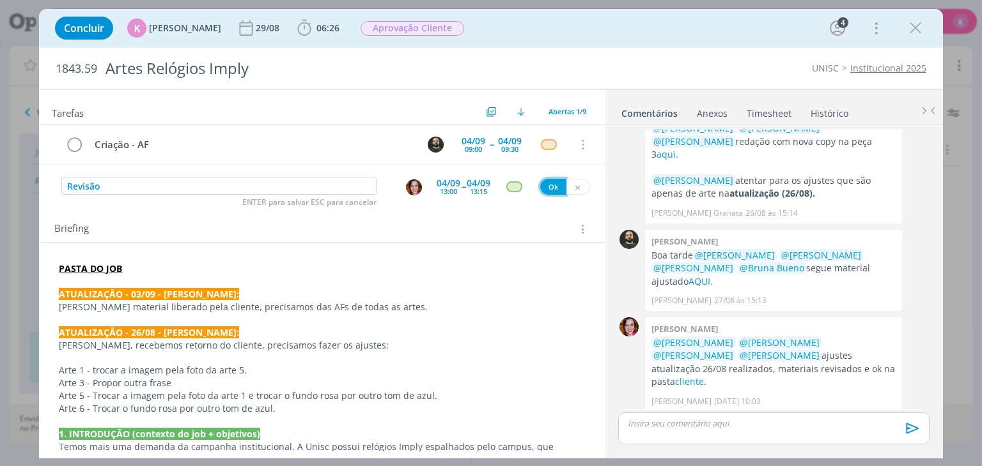
click at [547, 179] on button "Ok" at bounding box center [553, 187] width 26 height 16
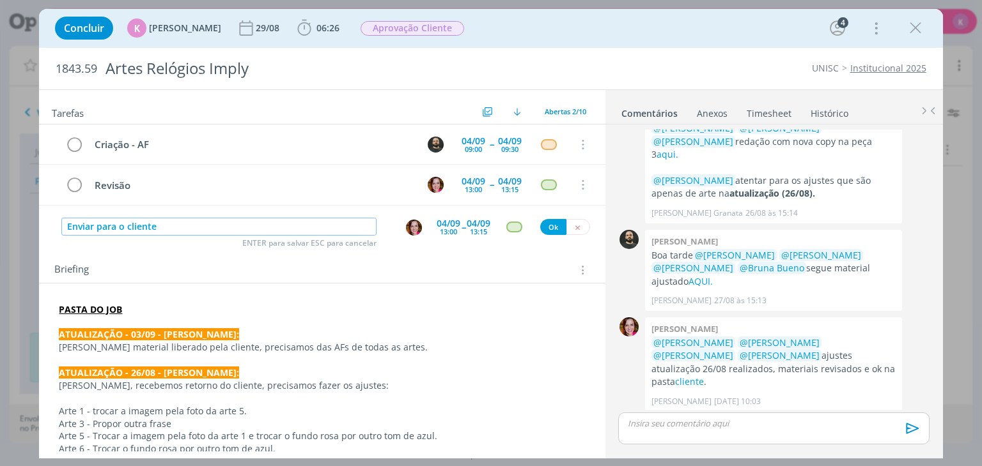
type input "Enviar para o cliente"
click at [436, 224] on div "04/09" at bounding box center [448, 223] width 24 height 9
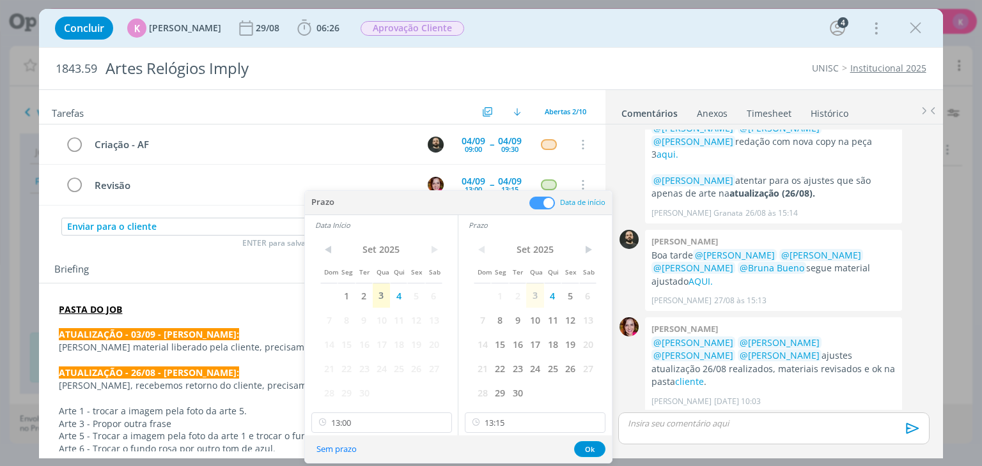
click at [543, 203] on span at bounding box center [542, 203] width 26 height 13
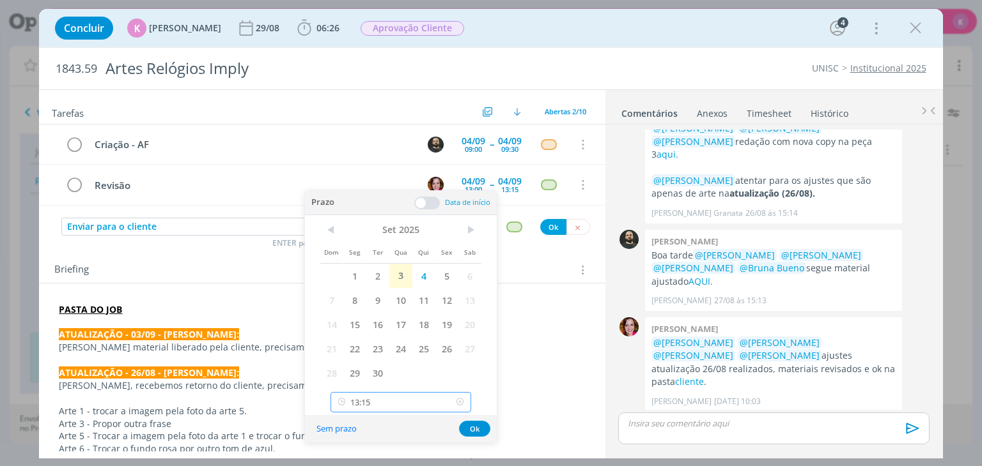
click at [376, 402] on input "13:15" at bounding box center [400, 402] width 141 height 20
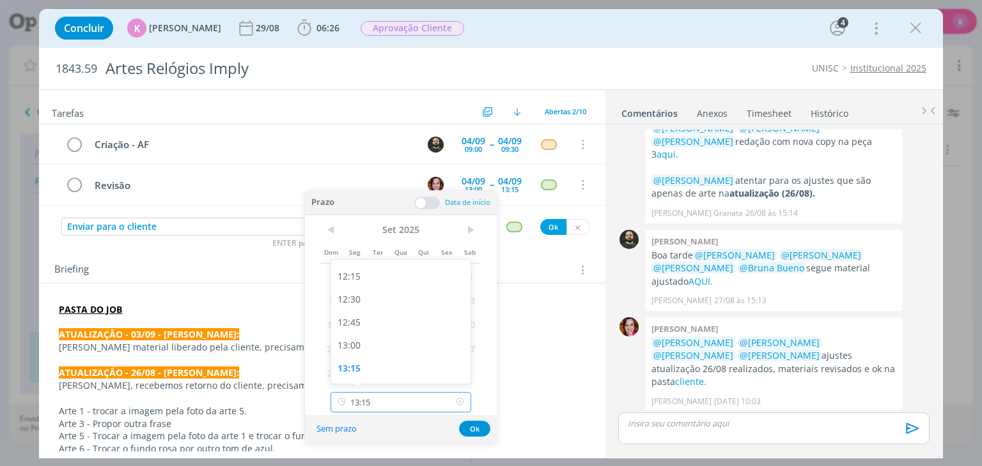
click at [376, 402] on input "13:15" at bounding box center [400, 402] width 141 height 20
click at [548, 322] on p "dialog" at bounding box center [322, 322] width 526 height 13
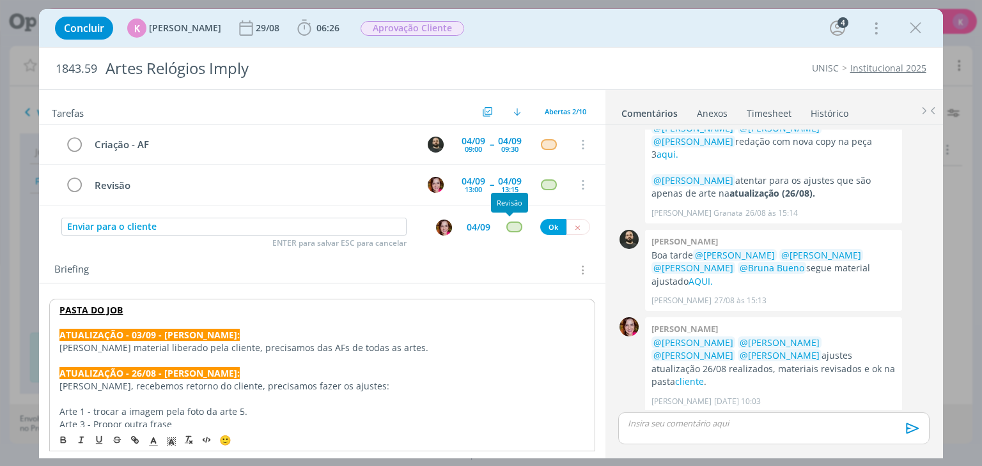
click at [513, 226] on div "dialog" at bounding box center [514, 227] width 16 height 11
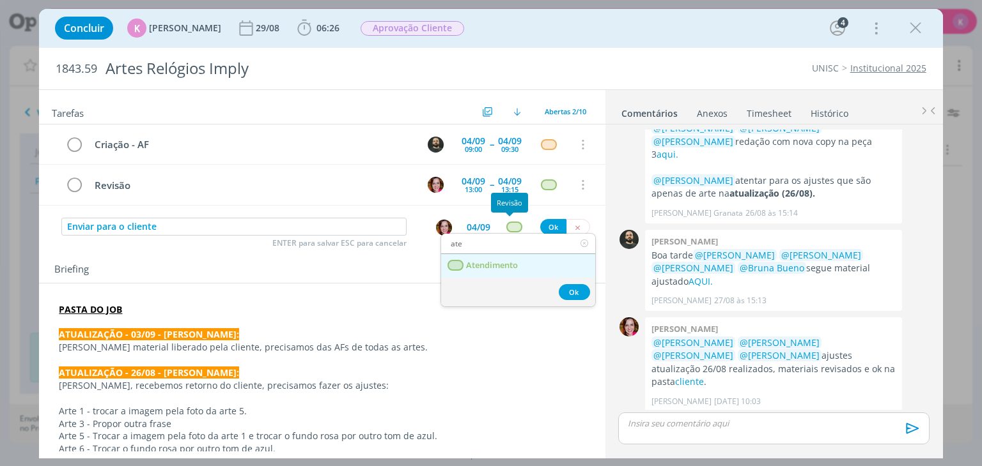
type input "ate"
click at [504, 268] on span "Atendimento" at bounding box center [492, 266] width 52 height 10
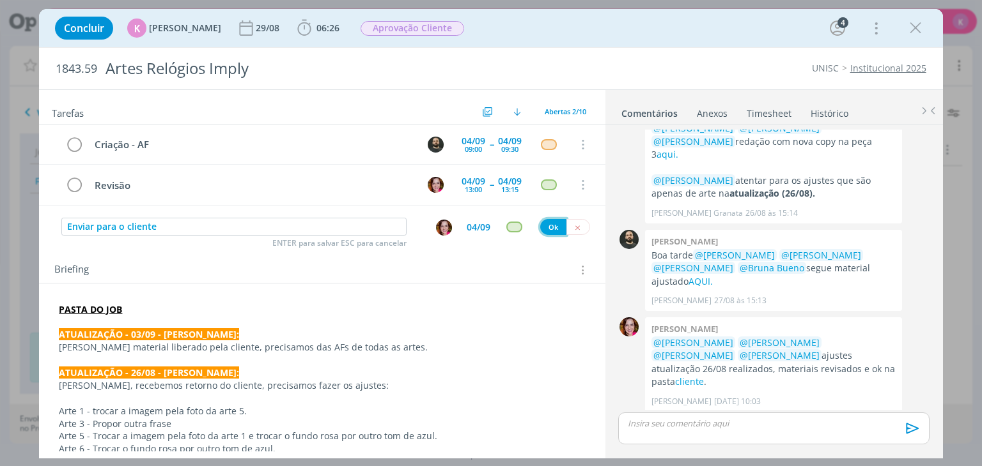
click at [547, 224] on button "Ok" at bounding box center [553, 227] width 26 height 16
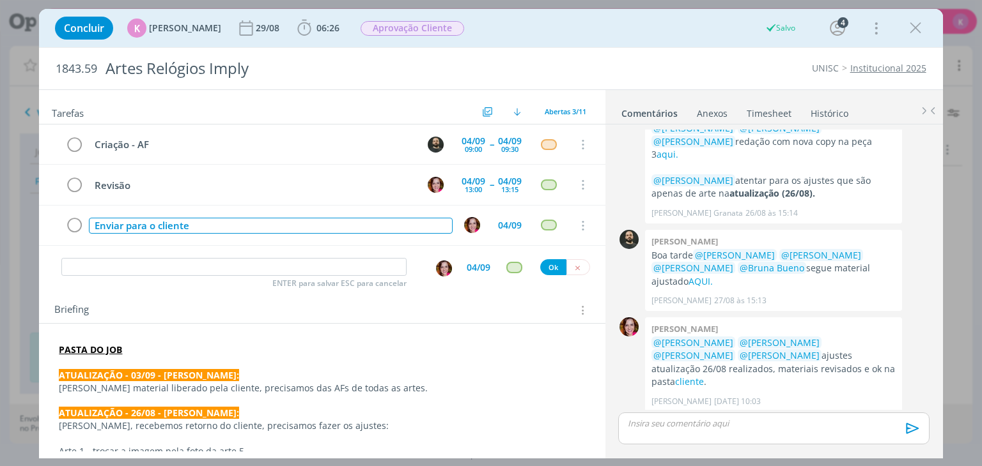
click at [116, 223] on div "Enviar para o cliente" at bounding box center [270, 226] width 363 height 16
copy div "Enviar para o cliente"
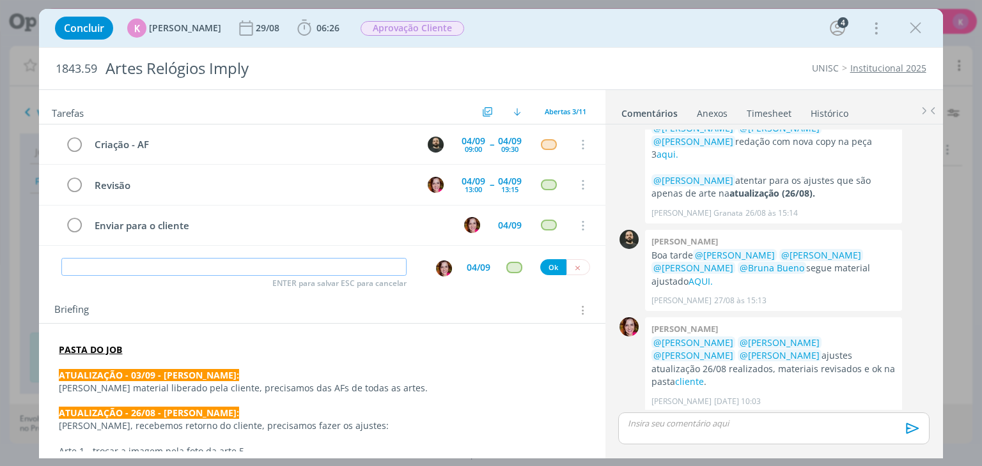
click at [97, 265] on input "dialog" at bounding box center [233, 267] width 345 height 18
paste input "Enviar para o cliente"
click at [438, 262] on img "dialog" at bounding box center [444, 269] width 16 height 16
type input "Enviar para o cliente"
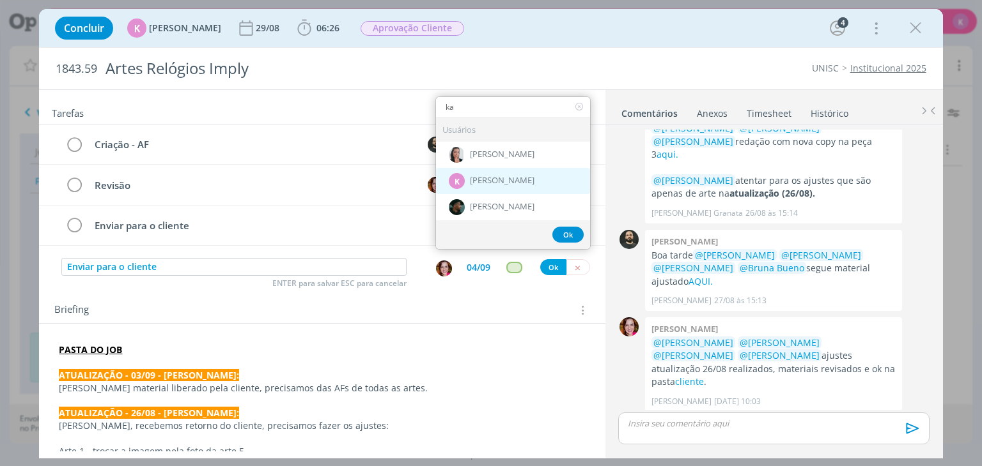
type input "ka"
click at [489, 181] on span "[PERSON_NAME]" at bounding box center [502, 181] width 65 height 10
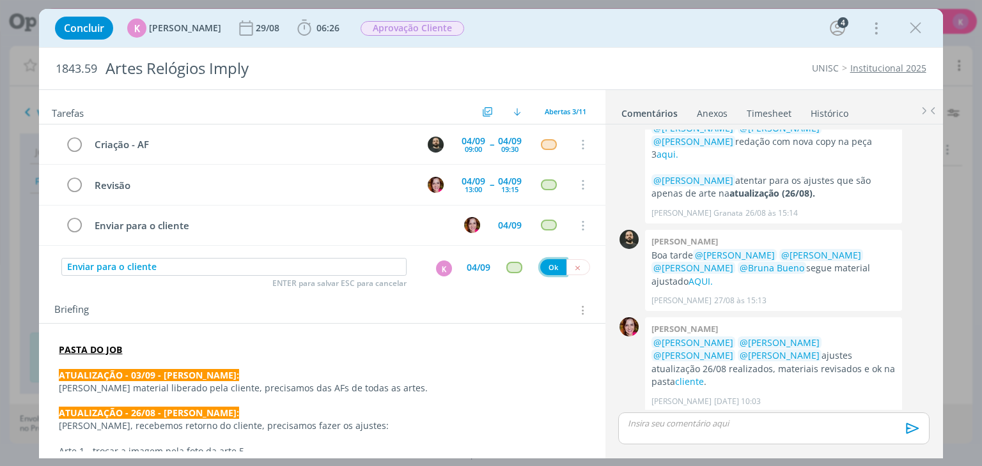
click at [552, 270] on button "Ok" at bounding box center [553, 267] width 26 height 16
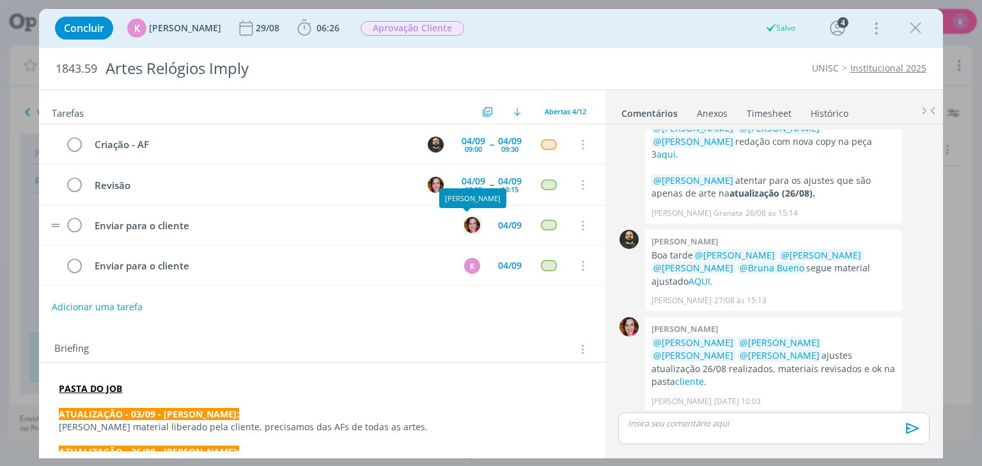
click at [465, 223] on img "dialog" at bounding box center [472, 225] width 16 height 16
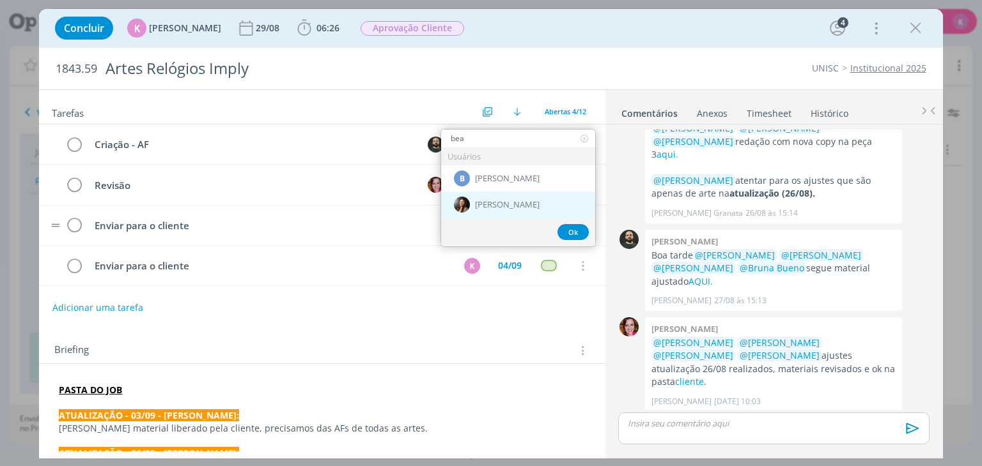
type input "bea"
click at [492, 213] on div "[PERSON_NAME]" at bounding box center [518, 205] width 154 height 26
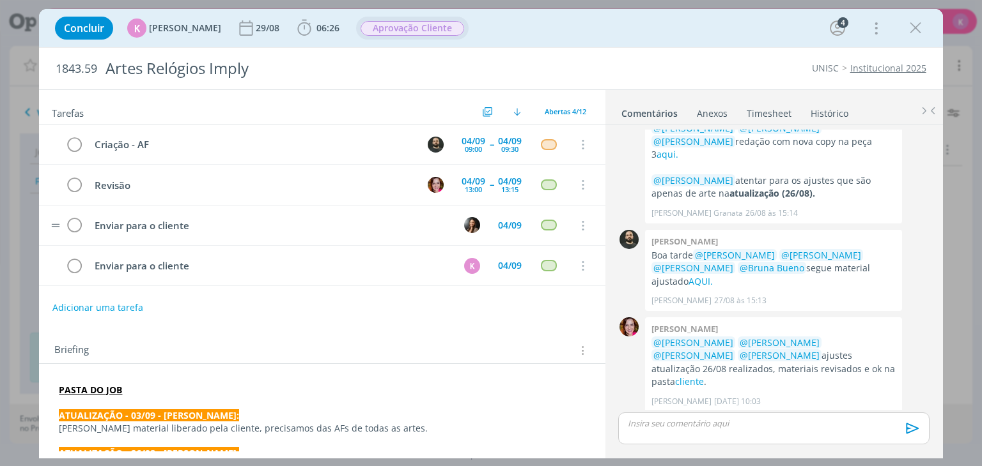
click at [320, 24] on span "06:26" at bounding box center [327, 28] width 23 height 12
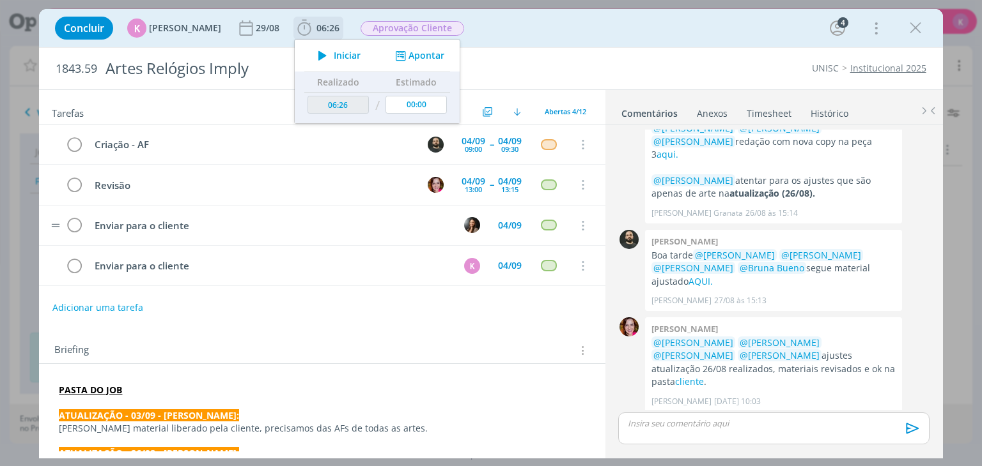
click at [420, 62] on div "Iniciar Apontar" at bounding box center [377, 56] width 165 height 32
click at [417, 53] on button "Apontar" at bounding box center [418, 55] width 53 height 13
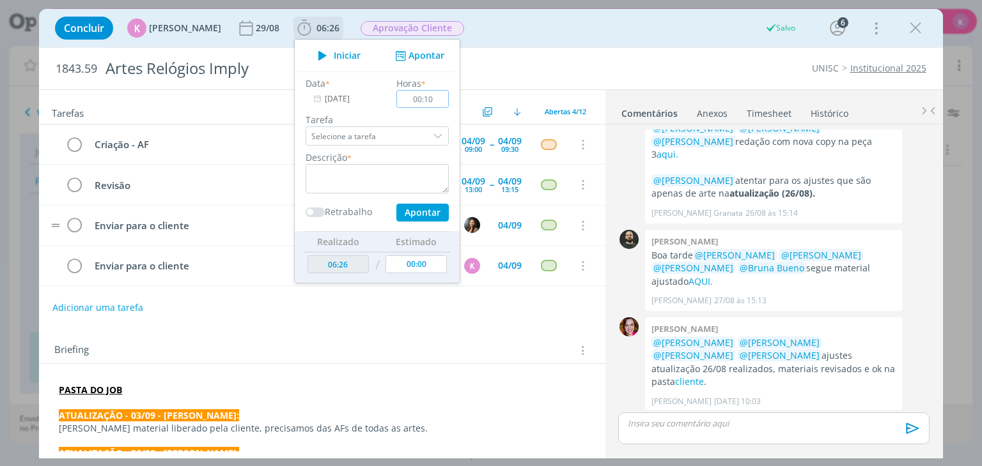
type input "00:10"
click at [407, 169] on textarea "dialog" at bounding box center [376, 178] width 143 height 29
type textarea "Pauta de AF + revisão"
click at [411, 215] on button "Apontar" at bounding box center [422, 213] width 52 height 18
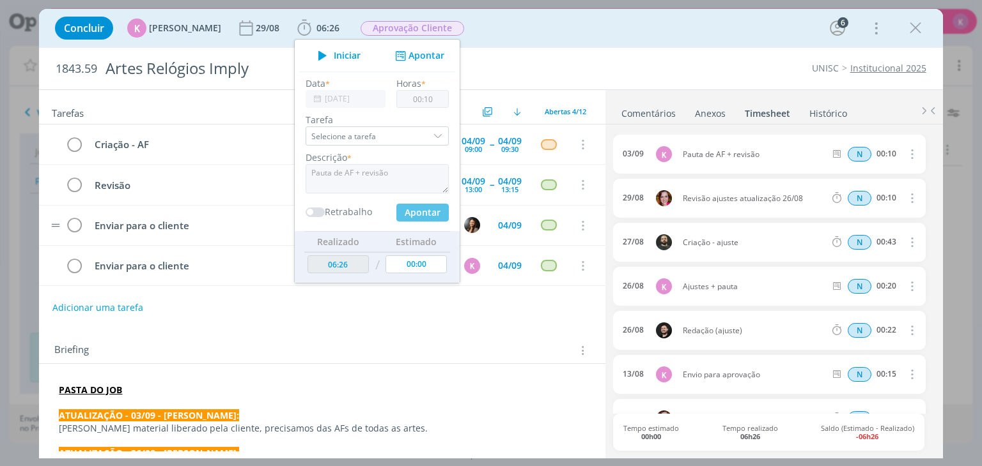
type input "00:00"
type input "06:36"
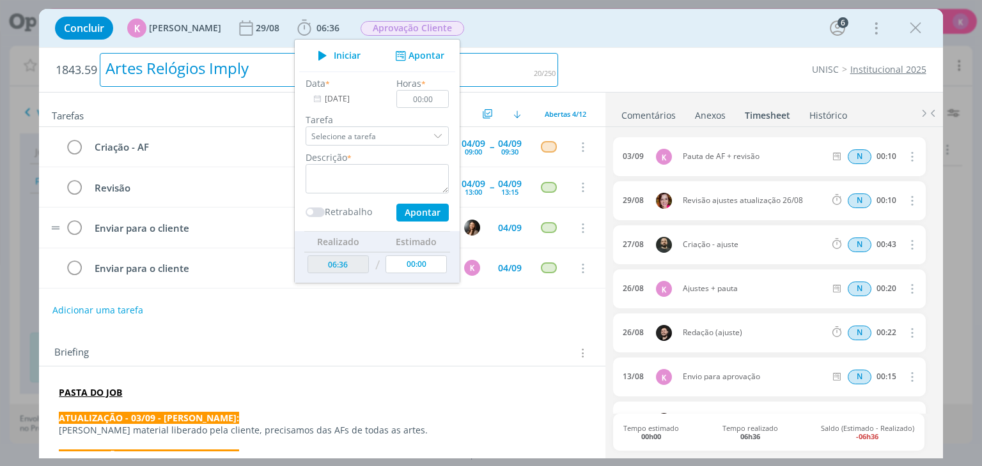
click at [568, 57] on div "1843.59 Artes Relógios Imply UNISC Institucional 2025" at bounding box center [490, 70] width 903 height 44
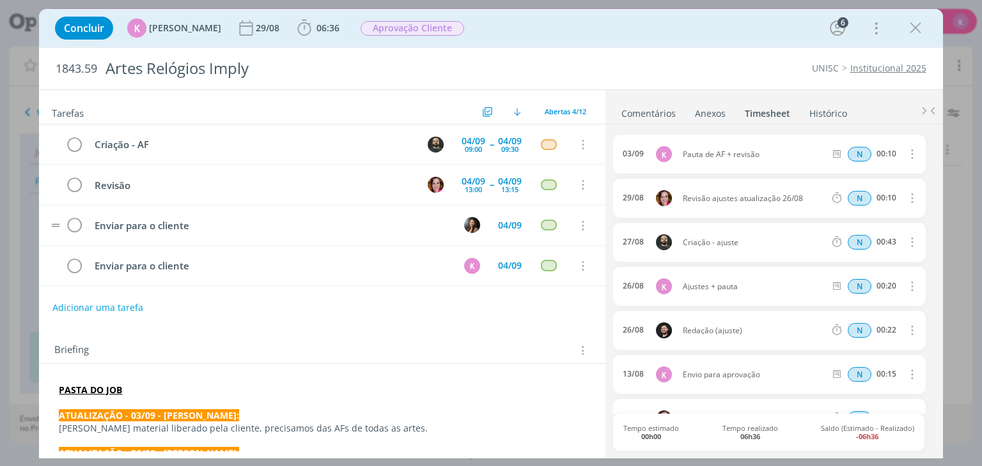
drag, startPoint x: 450, startPoint y: 443, endPoint x: 968, endPoint y: 337, distance: 529.1
click at [450, 443] on p "dialog" at bounding box center [322, 441] width 526 height 13
click at [404, 33] on span "Aprovação Cliente" at bounding box center [412, 28] width 104 height 15
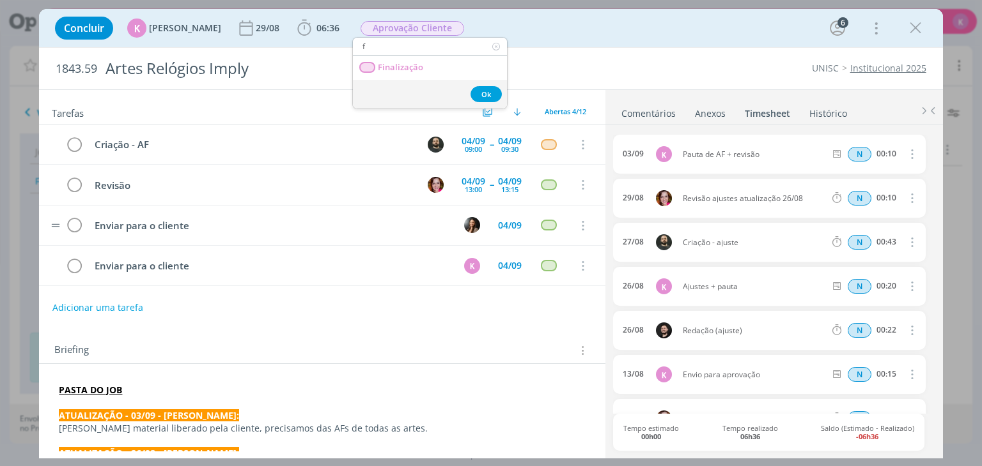
scroll to position [0, 0]
type input "f"
click at [422, 67] on span "Finalização" at bounding box center [400, 68] width 45 height 10
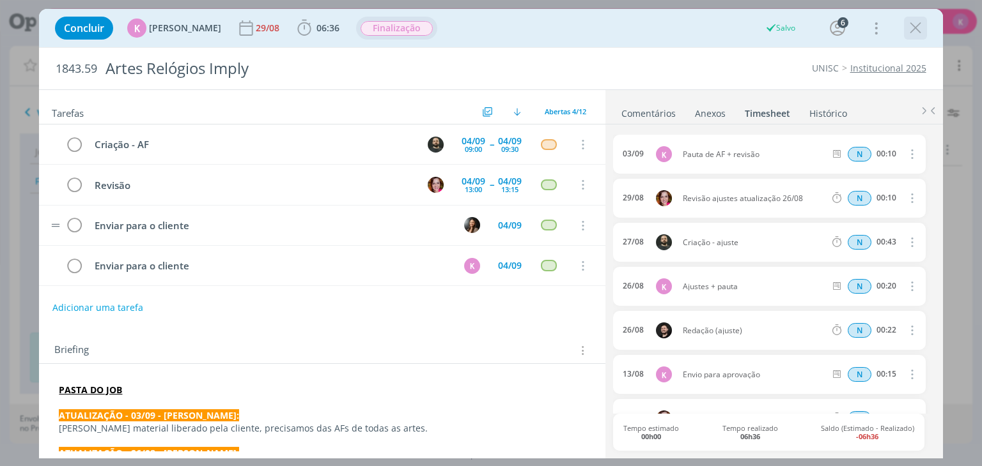
click at [909, 29] on icon "dialog" at bounding box center [914, 28] width 19 height 19
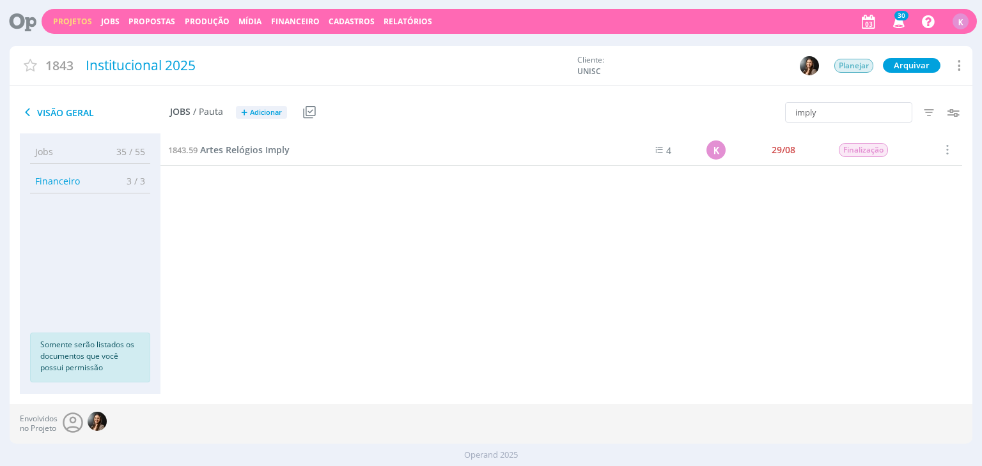
click at [30, 17] on icon at bounding box center [18, 21] width 26 height 25
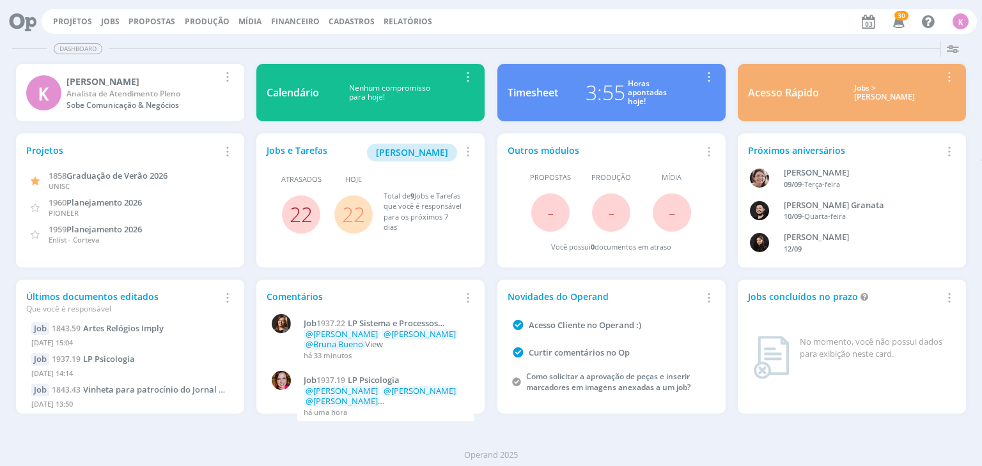
click at [300, 221] on link "22" at bounding box center [300, 214] width 23 height 27
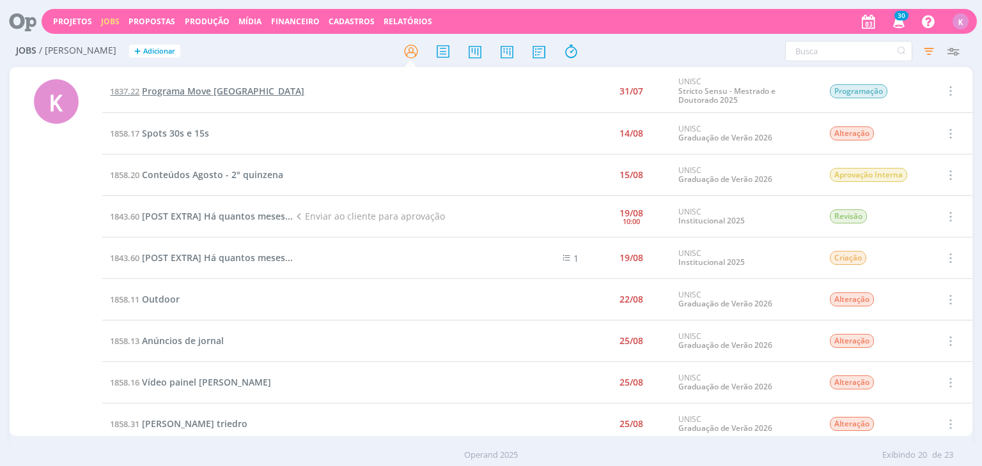
click at [243, 85] on span "Programa Move La América" at bounding box center [223, 91] width 162 height 12
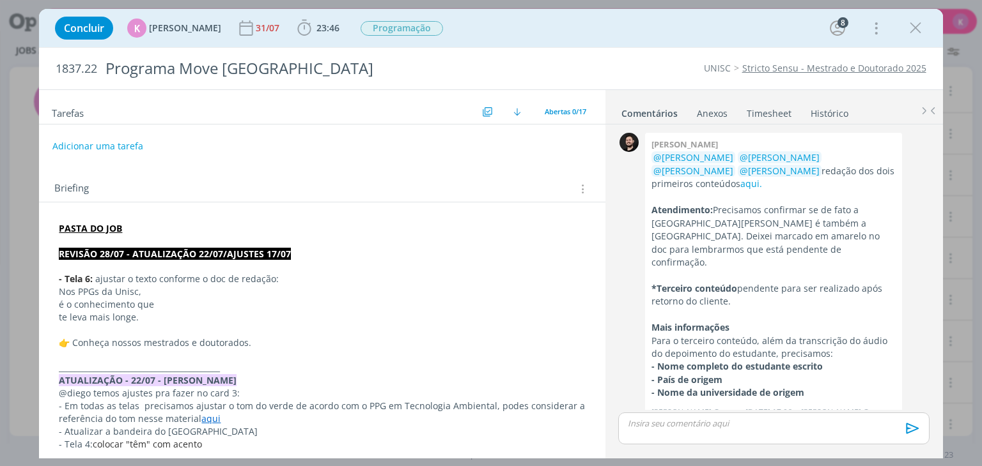
scroll to position [1198, 0]
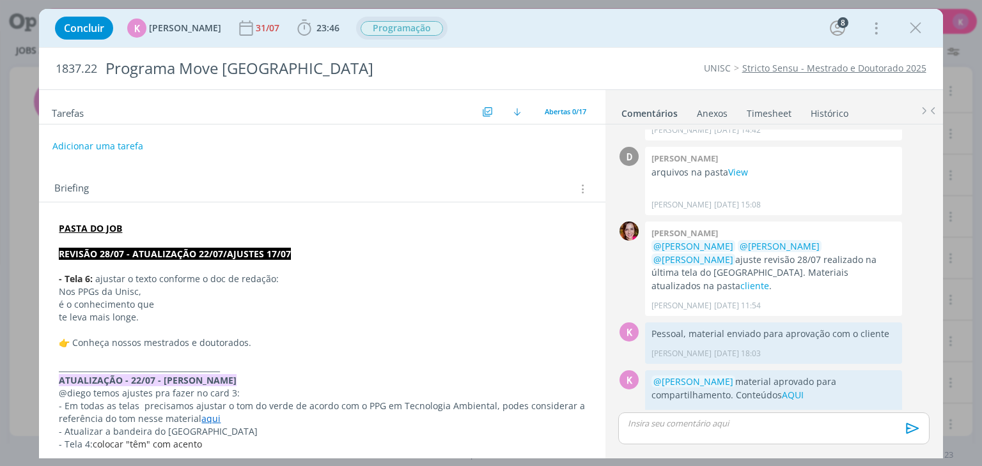
click at [396, 26] on span "Programação" at bounding box center [401, 28] width 82 height 15
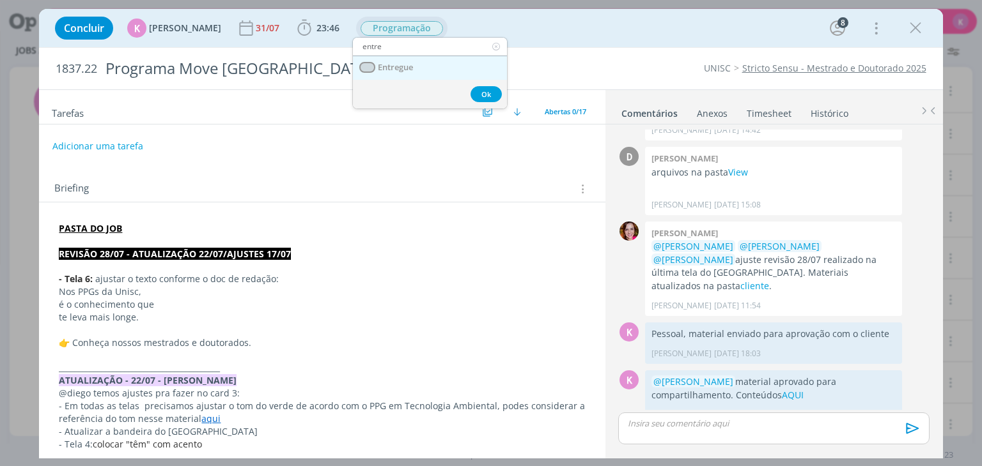
type input "entre"
click at [412, 58] on link "Entregue" at bounding box center [430, 68] width 154 height 24
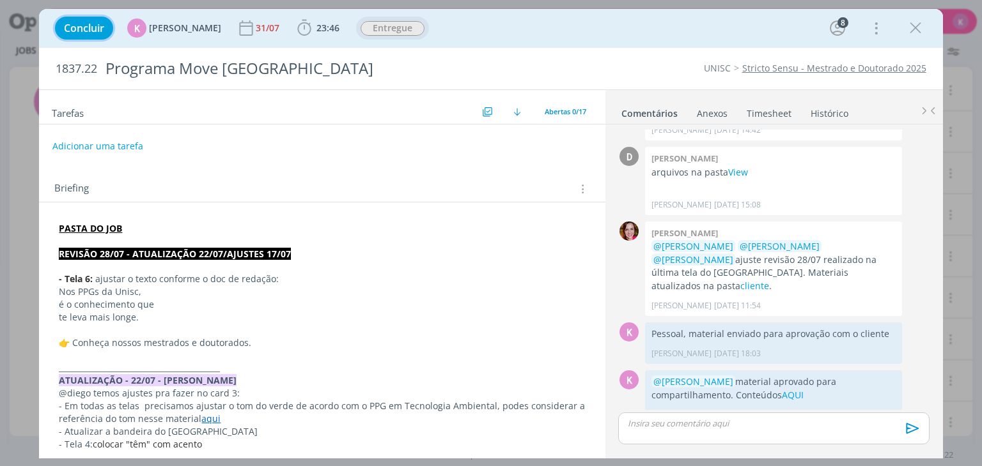
click at [100, 23] on span "Concluir" at bounding box center [84, 28] width 40 height 10
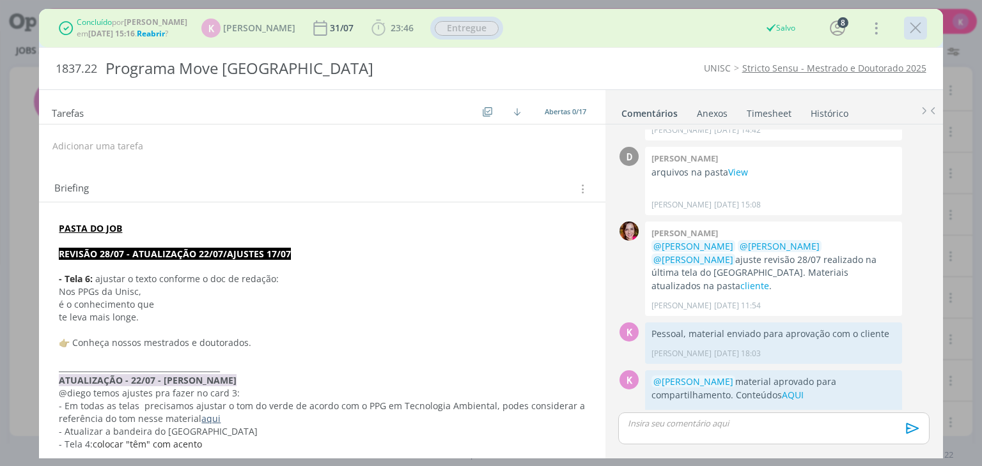
click at [910, 36] on icon "dialog" at bounding box center [914, 28] width 19 height 19
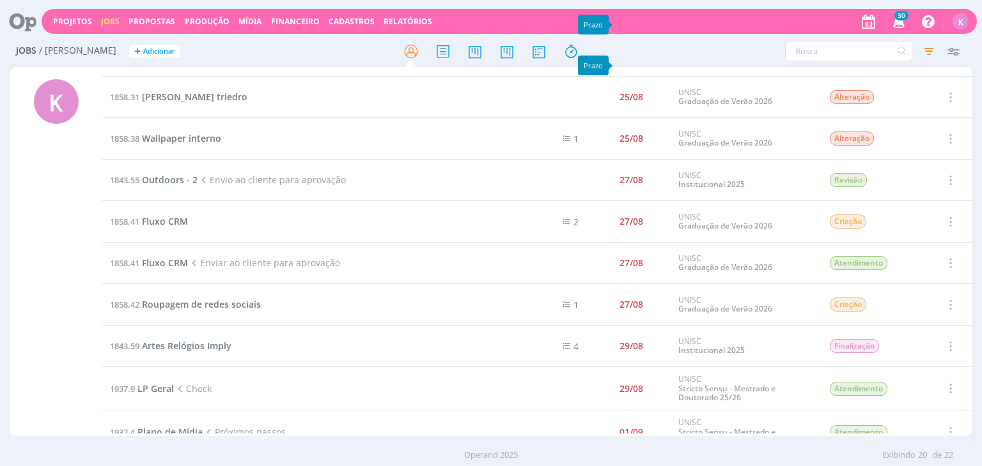
scroll to position [320, 0]
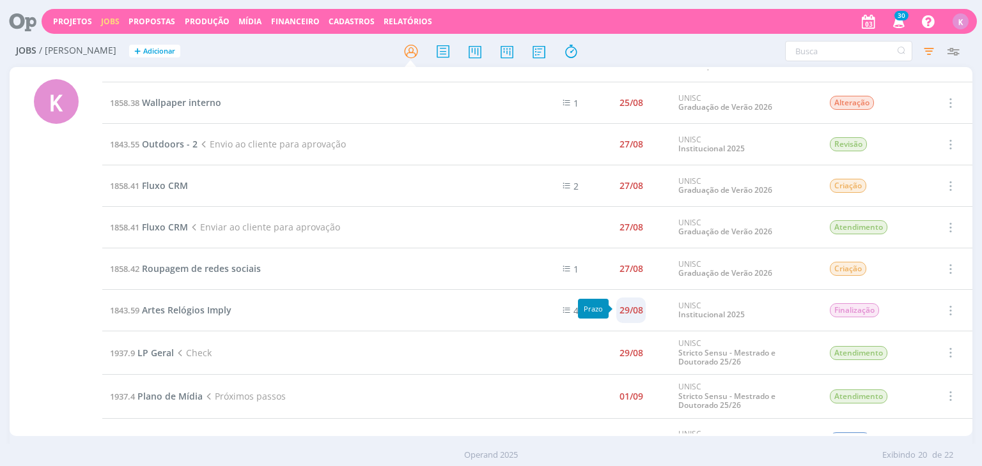
click at [627, 306] on div "29/08" at bounding box center [631, 310] width 24 height 9
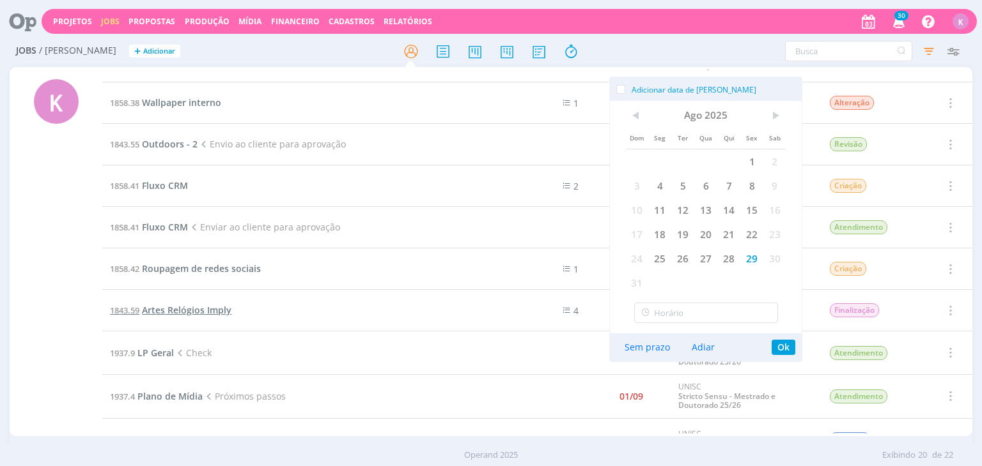
click at [201, 304] on span "Artes Relógios Imply" at bounding box center [186, 310] width 89 height 12
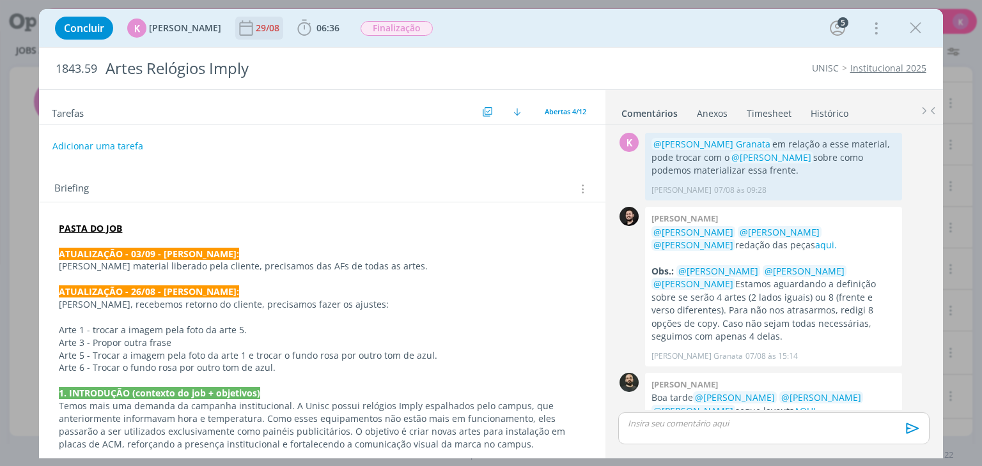
scroll to position [480, 0]
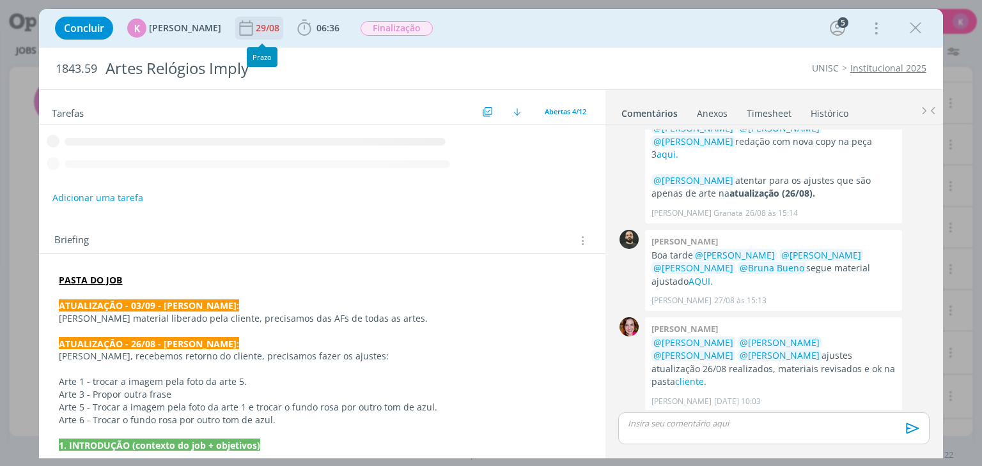
click at [256, 29] on div "29/08" at bounding box center [269, 28] width 26 height 9
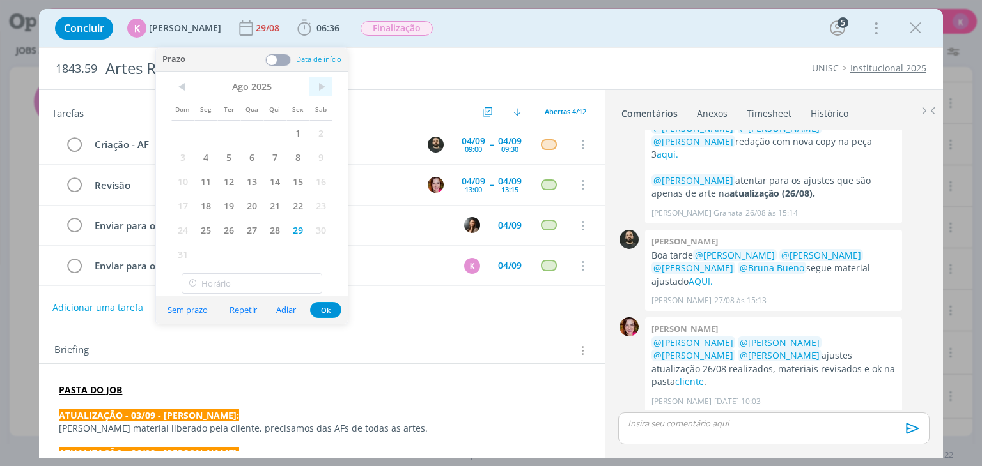
click at [320, 86] on span ">" at bounding box center [320, 86] width 23 height 19
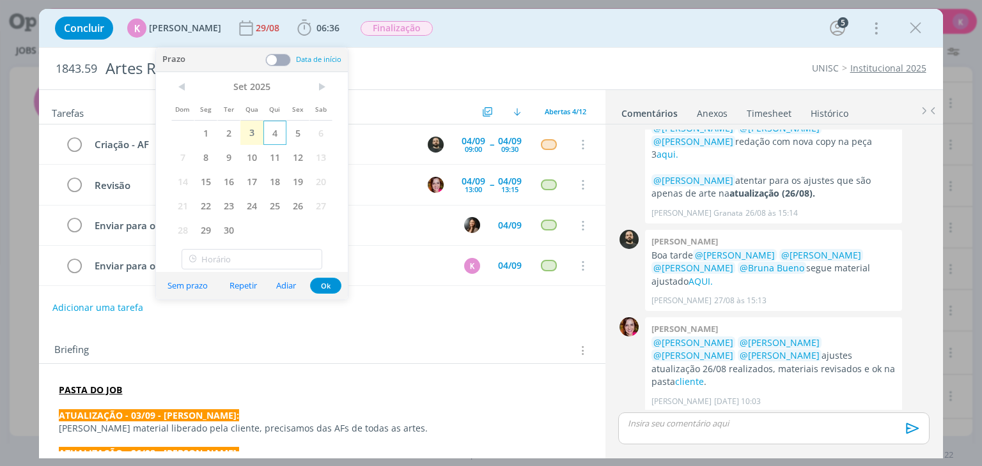
click at [274, 133] on span "4" at bounding box center [274, 133] width 23 height 24
click at [330, 284] on button "Ok" at bounding box center [325, 286] width 31 height 16
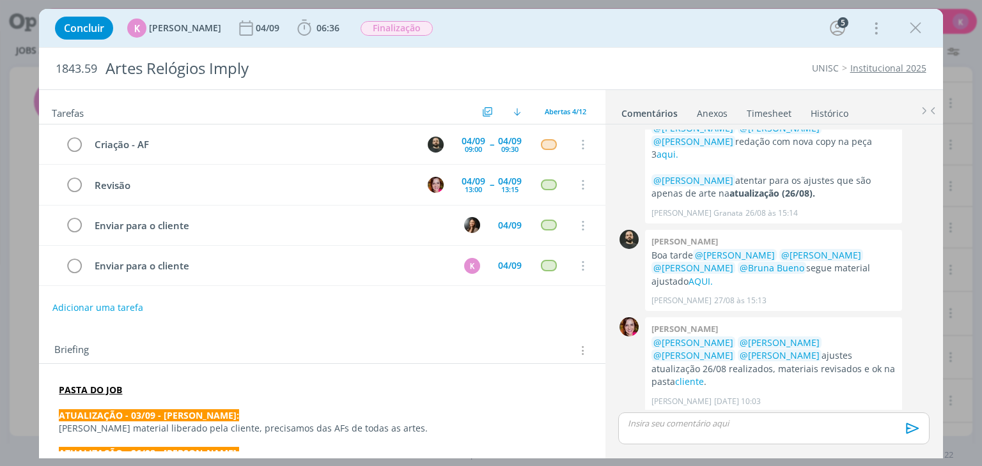
click at [911, 21] on icon "dialog" at bounding box center [914, 28] width 19 height 19
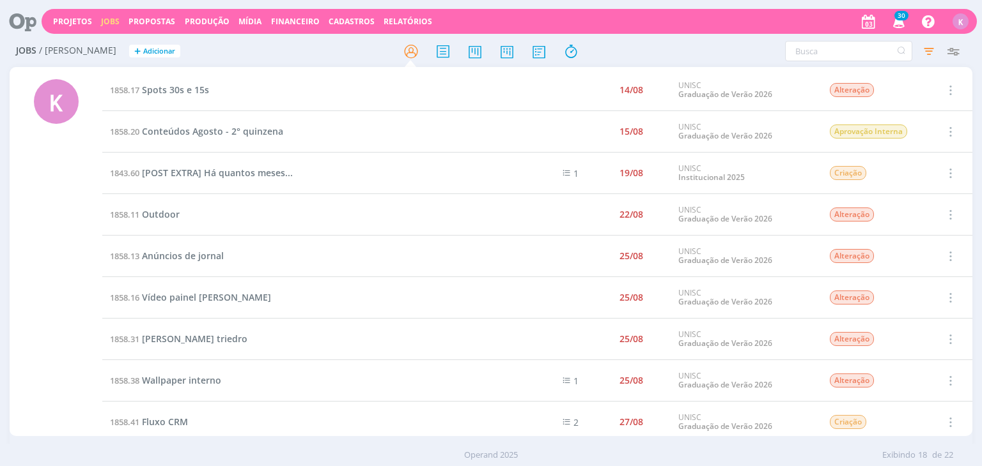
click at [26, 18] on icon at bounding box center [18, 21] width 26 height 25
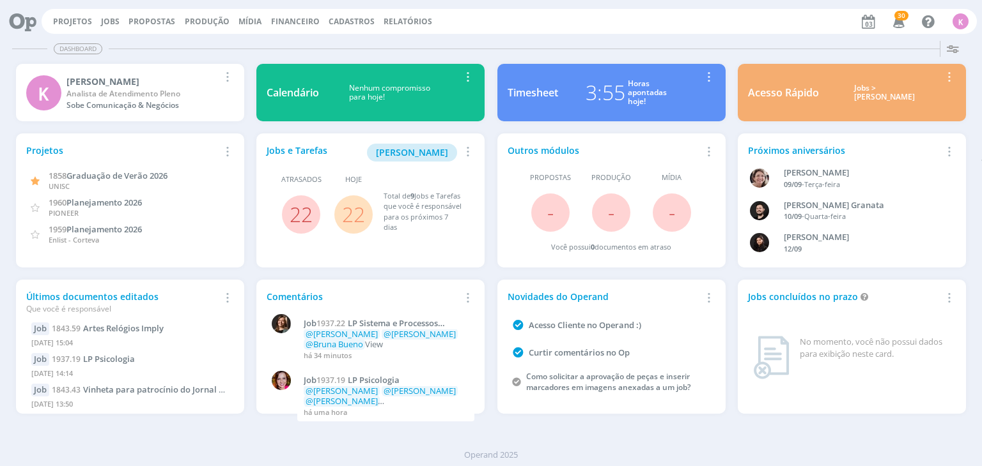
click at [360, 210] on link "22" at bounding box center [353, 214] width 23 height 27
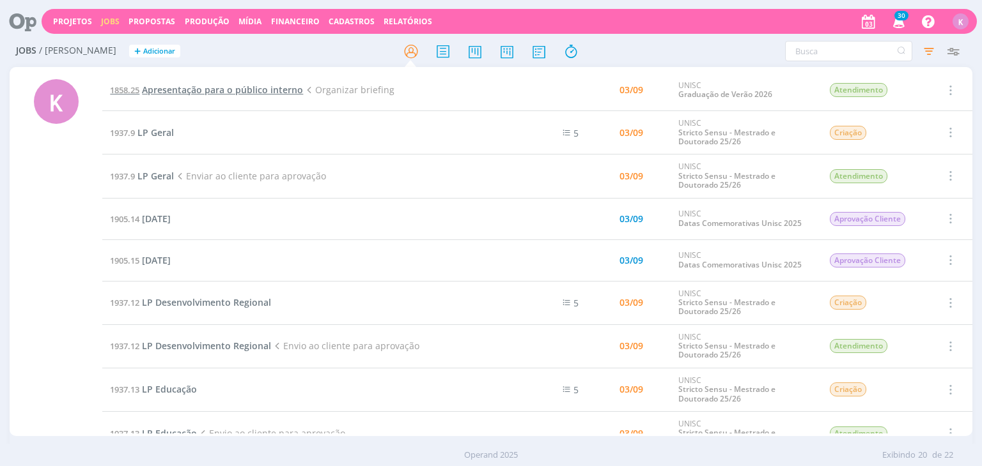
click at [171, 93] on span "Apresentação para o público interno" at bounding box center [222, 90] width 161 height 12
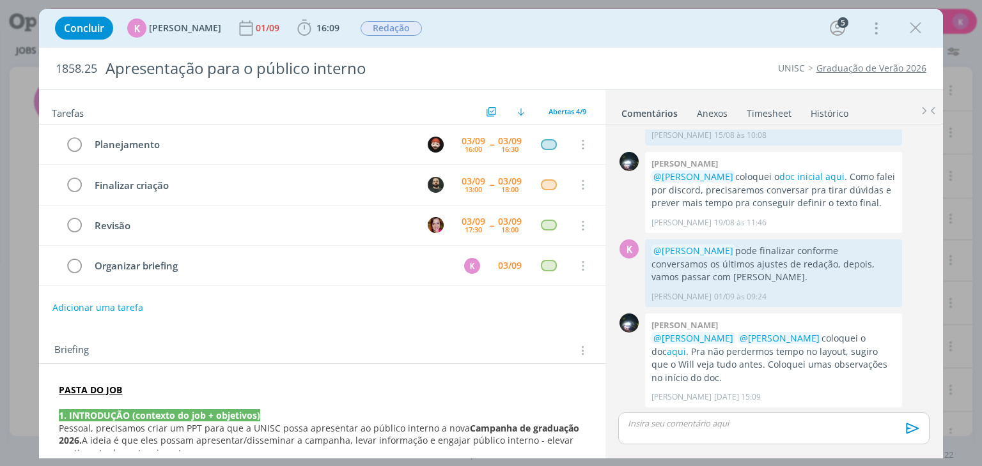
click at [936, 353] on div "K 0 @Giovanni Zacchini se tiver alguma dúvida, pode nos acionar Karoline Arend …" at bounding box center [773, 291] width 337 height 332
drag, startPoint x: 917, startPoint y: 164, endPoint x: 915, endPoint y: 158, distance: 6.7
click at [917, 164] on div "0 Giovanni zacchini @Karoline Arend coloquei o doc inicial aqui . Como falei po…" at bounding box center [773, 193] width 321 height 88
drag, startPoint x: 915, startPoint y: 33, endPoint x: 959, endPoint y: 29, distance: 43.6
click at [915, 32] on icon "dialog" at bounding box center [914, 28] width 19 height 19
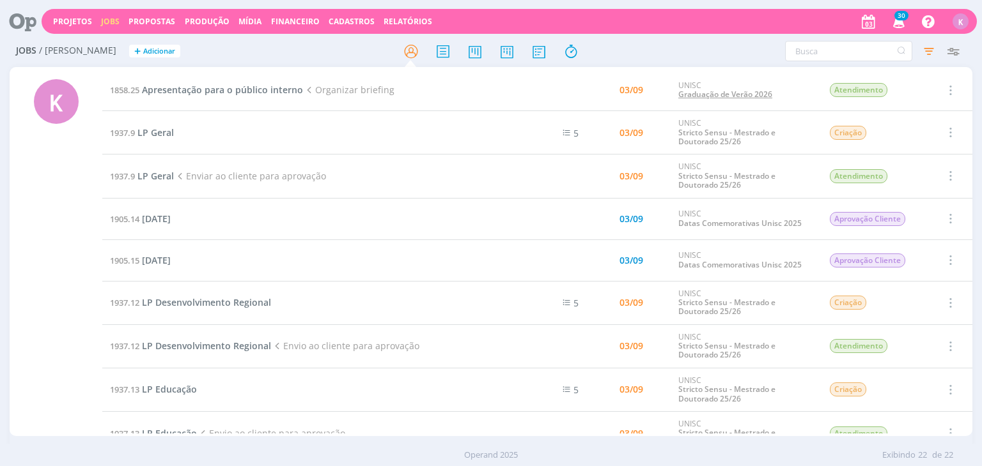
click at [709, 98] on link "Graduação de Verão 2026" at bounding box center [725, 94] width 94 height 11
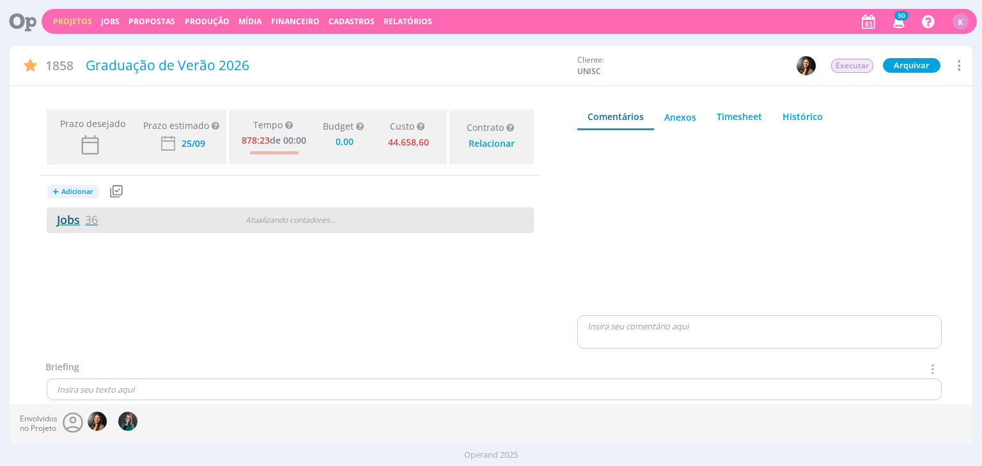
type input "0,00"
click at [95, 217] on span "36" at bounding box center [91, 219] width 13 height 15
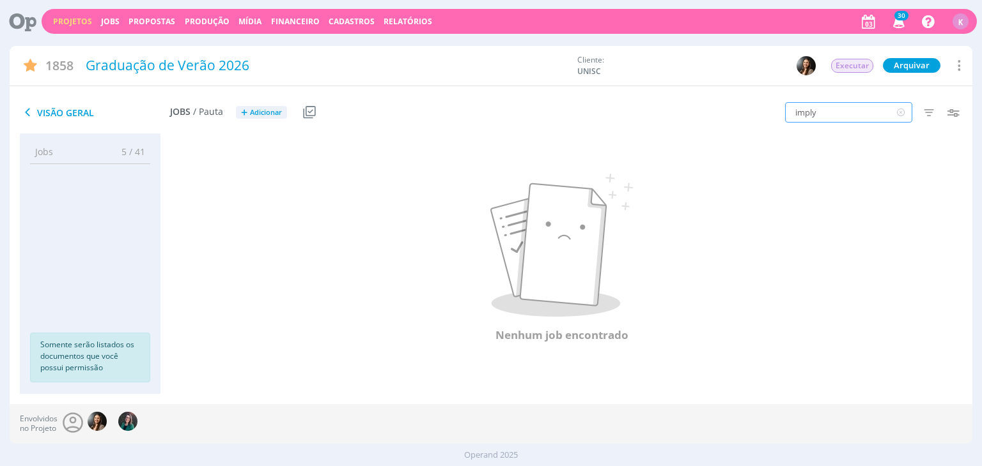
click at [843, 111] on input "imply" at bounding box center [848, 112] width 127 height 20
click at [849, 111] on input "email mkt" at bounding box center [848, 112] width 127 height 20
click at [880, 178] on p at bounding box center [561, 245] width 747 height 143
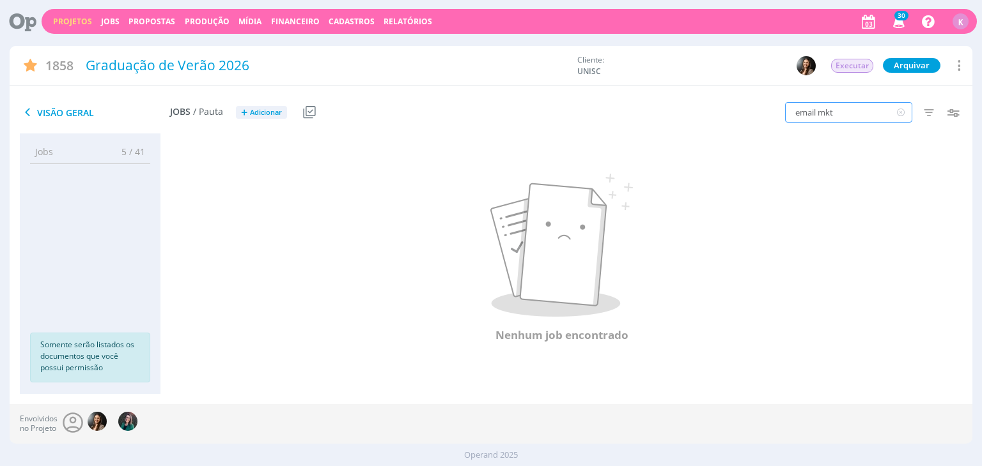
drag, startPoint x: 884, startPoint y: 111, endPoint x: 819, endPoint y: 111, distance: 65.2
click at [819, 111] on input "email mkt" at bounding box center [848, 112] width 127 height 20
type input "email"
click at [953, 113] on icon "button" at bounding box center [952, 112] width 23 height 23
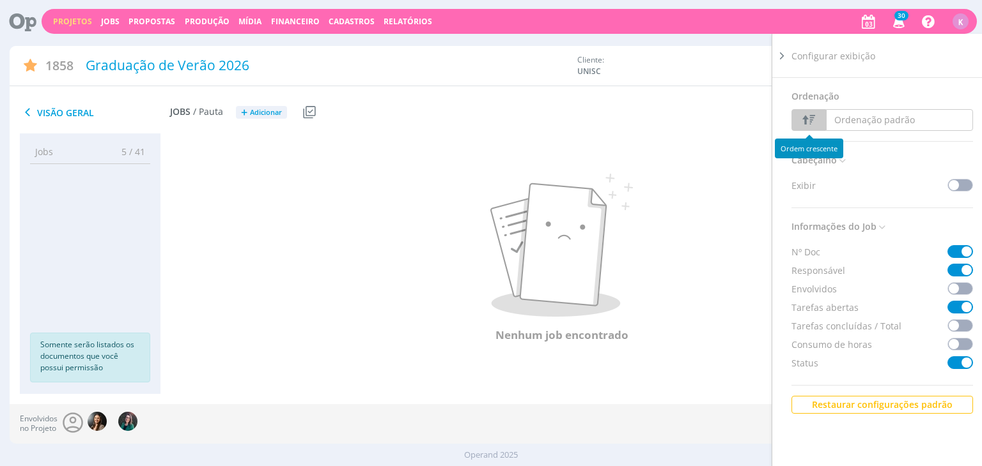
click at [693, 95] on div "Visão Geral Jobs / Pauta + Adicionar Usar Job de template Criar template a part…" at bounding box center [491, 113] width 962 height 42
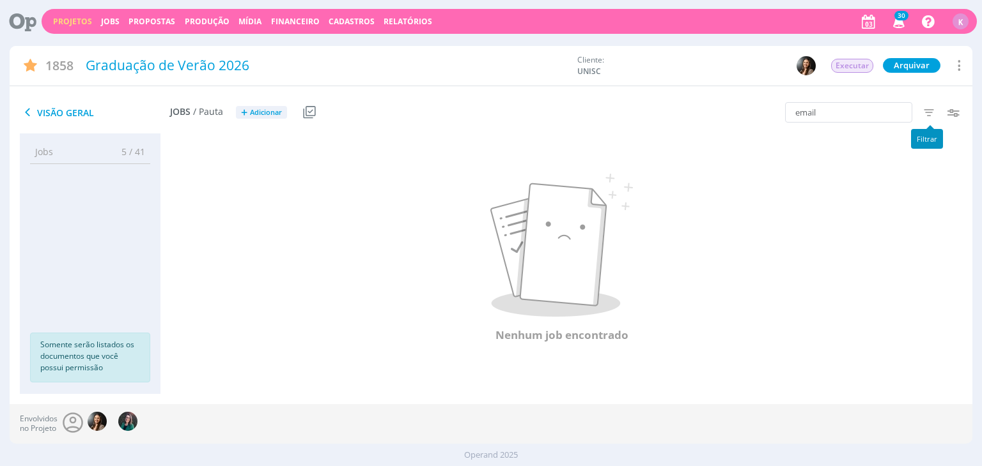
click at [923, 114] on icon "button" at bounding box center [928, 112] width 23 height 23
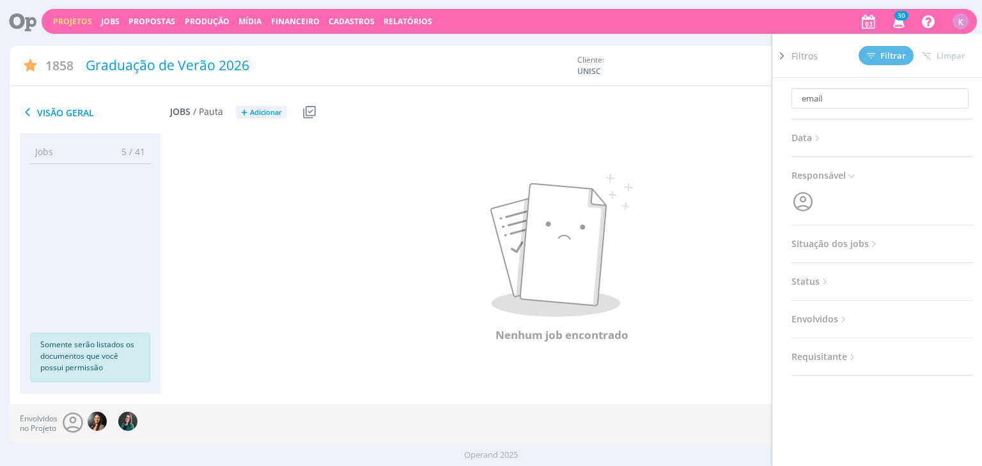
click at [835, 240] on span "Situação dos jobs" at bounding box center [835, 244] width 88 height 17
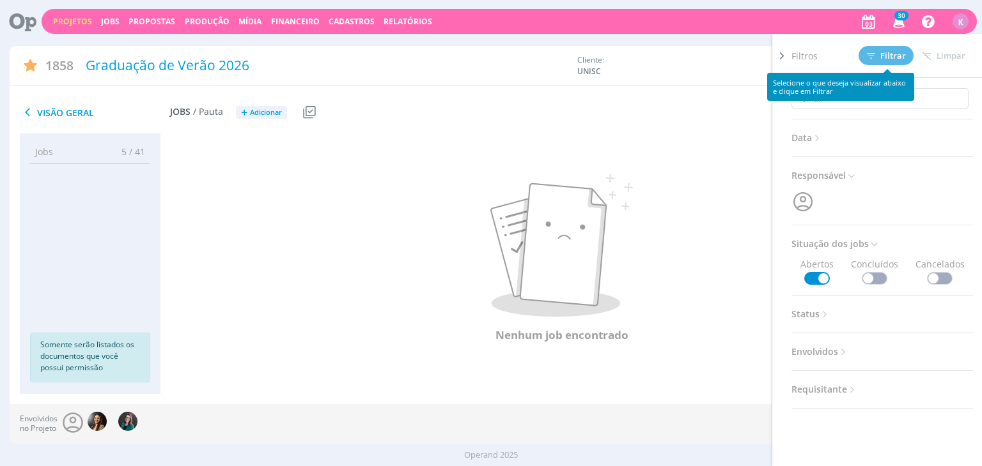
click at [884, 65] on div "Filtros Filtrar Limpar" at bounding box center [887, 55] width 192 height 43
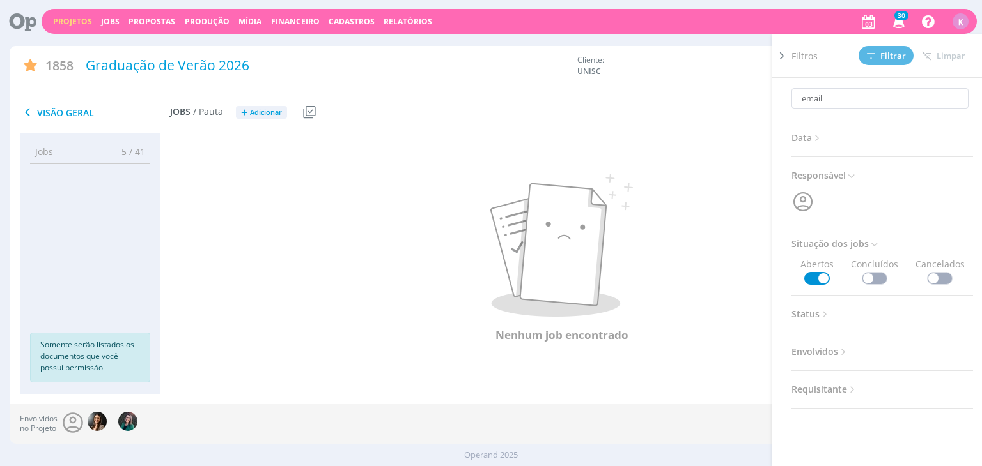
click at [776, 54] on icon at bounding box center [781, 55] width 13 height 13
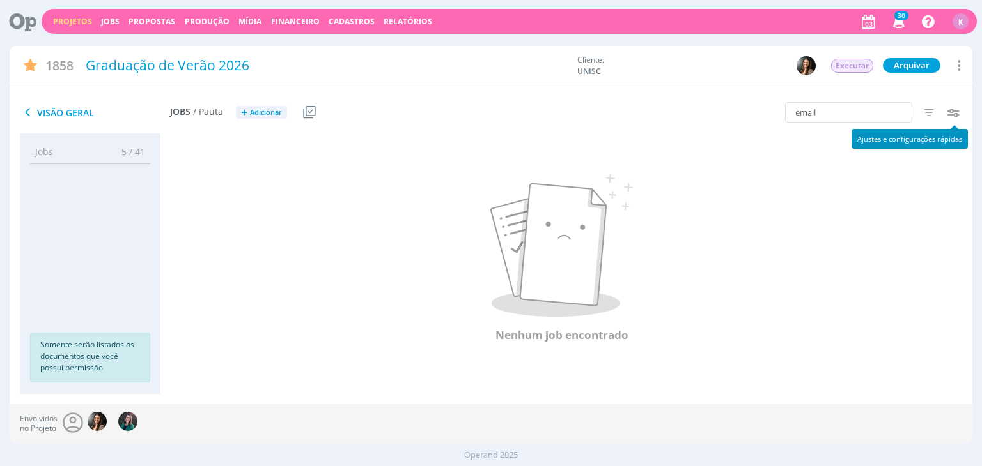
click at [960, 110] on icon "button" at bounding box center [952, 112] width 23 height 23
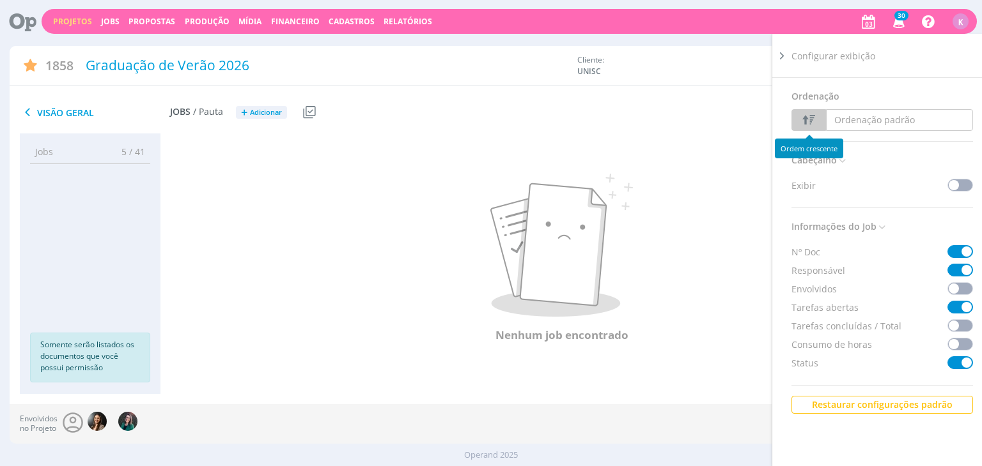
click at [762, 134] on div at bounding box center [560, 134] width 801 height 1
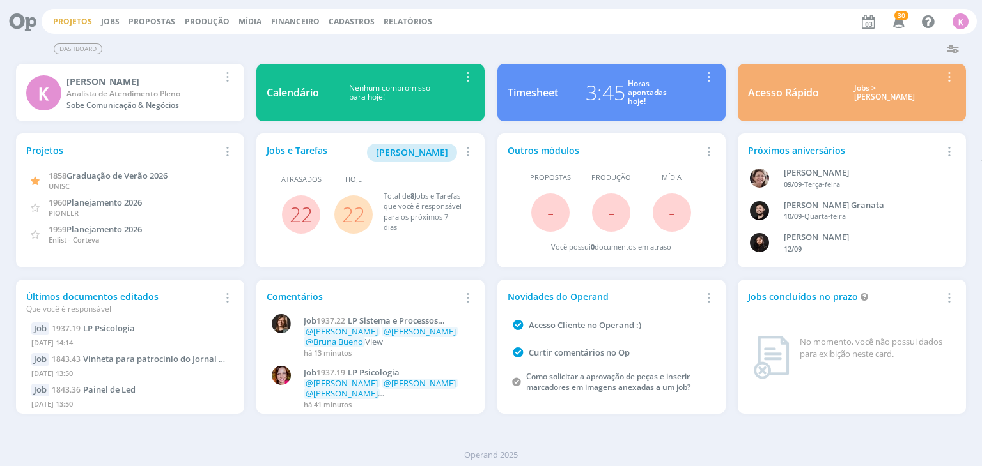
click at [66, 20] on link "Projetos" at bounding box center [72, 21] width 39 height 11
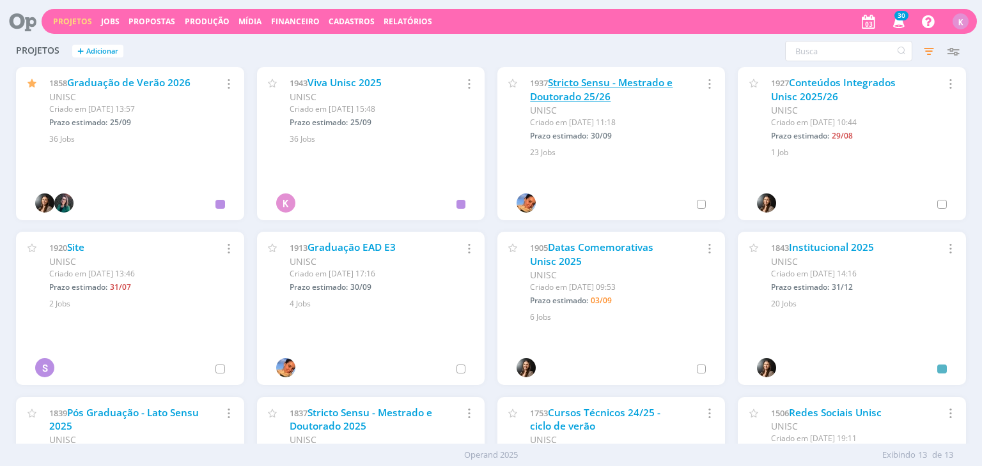
click at [618, 84] on link "Stricto Sensu - Mestrado e Doutorado 25/26" at bounding box center [601, 89] width 143 height 27
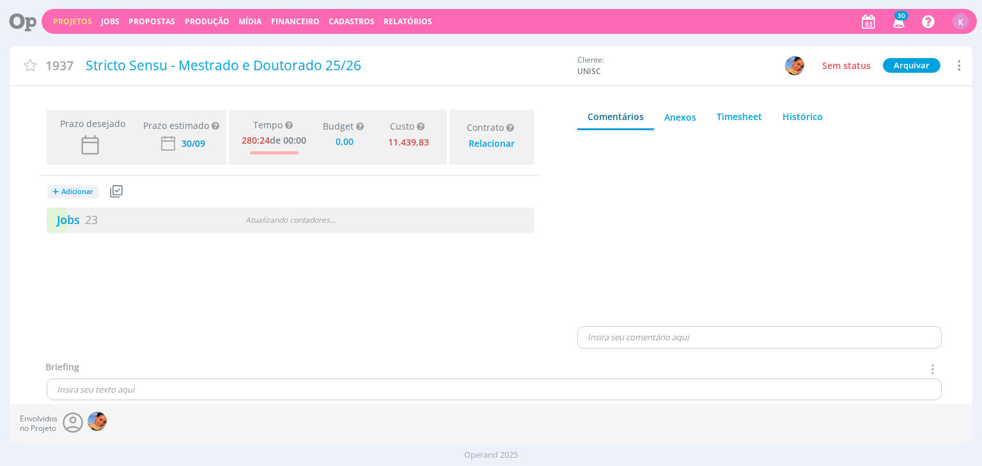
type input "0,00"
click at [89, 220] on span "23" at bounding box center [91, 219] width 13 height 15
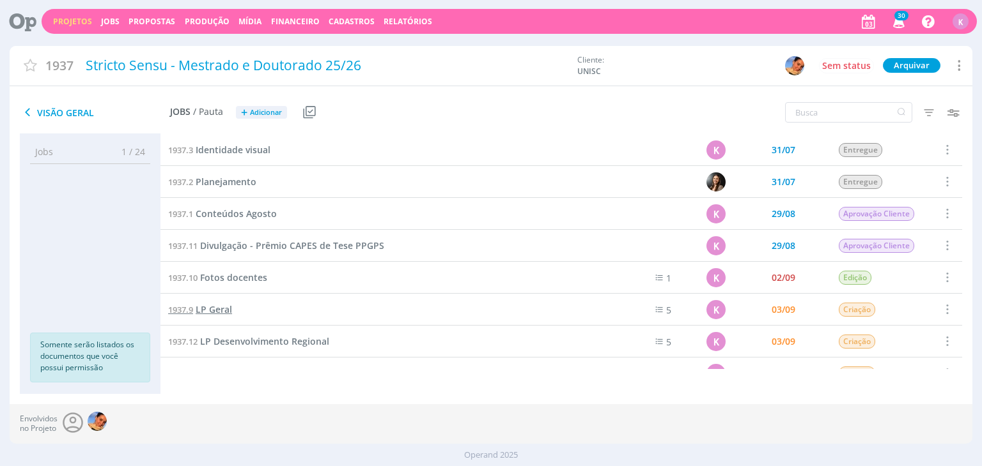
click at [220, 307] on span "LP Geral" at bounding box center [214, 310] width 36 height 12
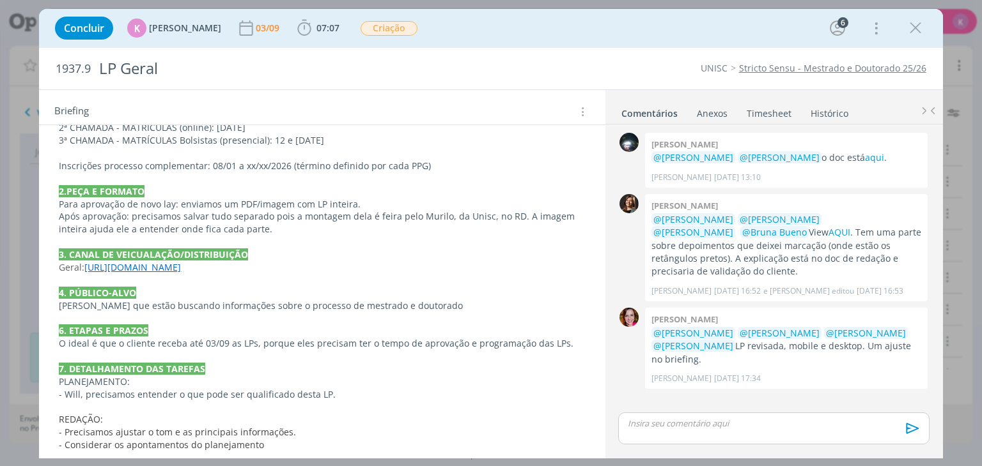
scroll to position [575, 0]
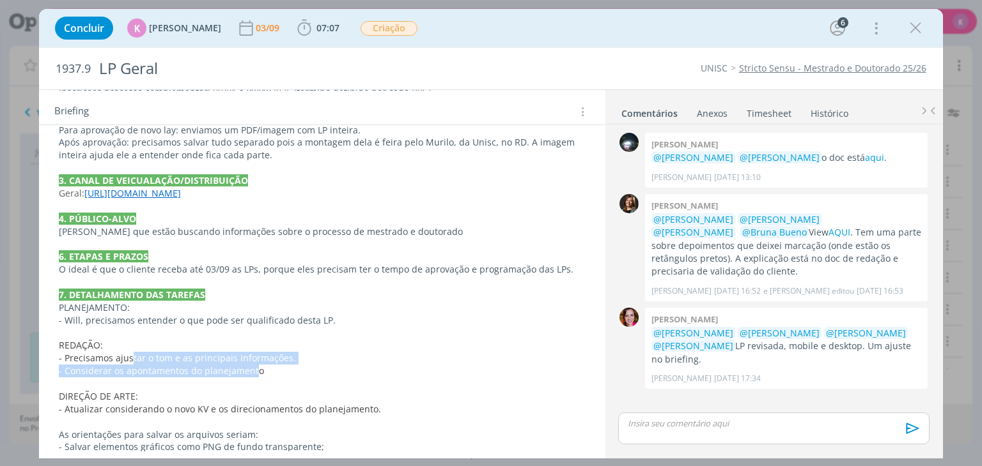
drag, startPoint x: 129, startPoint y: 353, endPoint x: 255, endPoint y: 365, distance: 126.5
click at [255, 365] on div "PASTA DO JOB REVISÃO 29/08 - LP GERAL Nos dois formatos: ajustar o nome do curs…" at bounding box center [321, 181] width 545 height 733
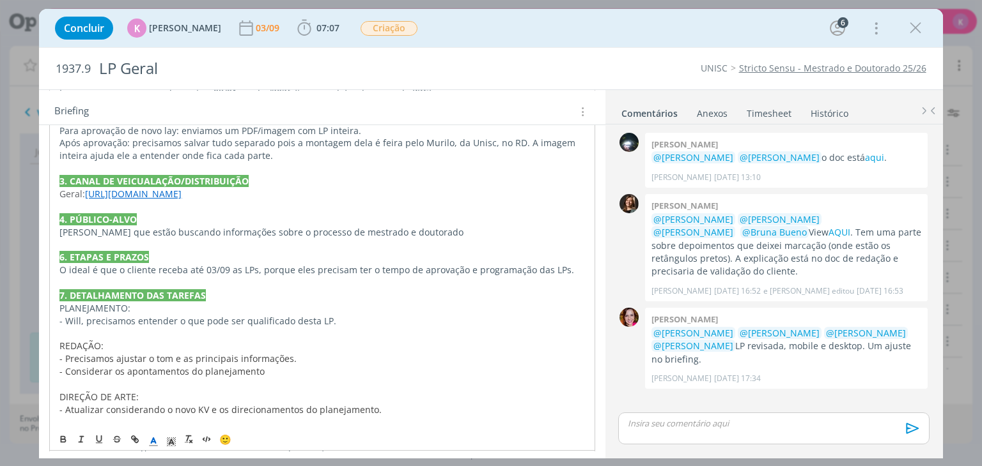
click at [283, 387] on p "dialog" at bounding box center [321, 384] width 525 height 13
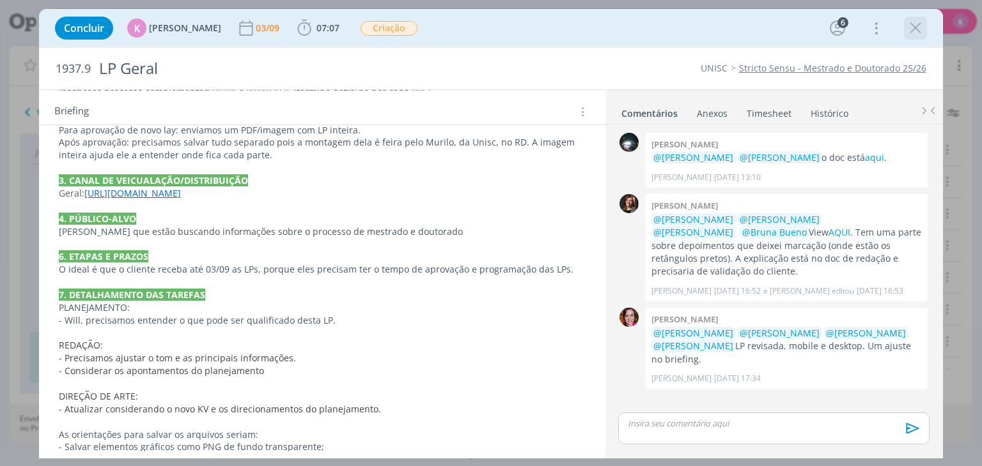
click at [913, 31] on icon "dialog" at bounding box center [914, 28] width 19 height 19
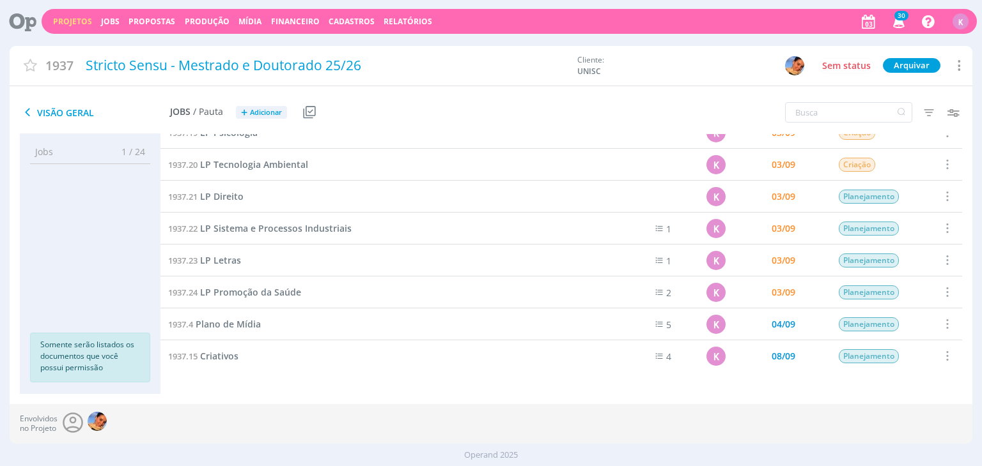
scroll to position [500, 0]
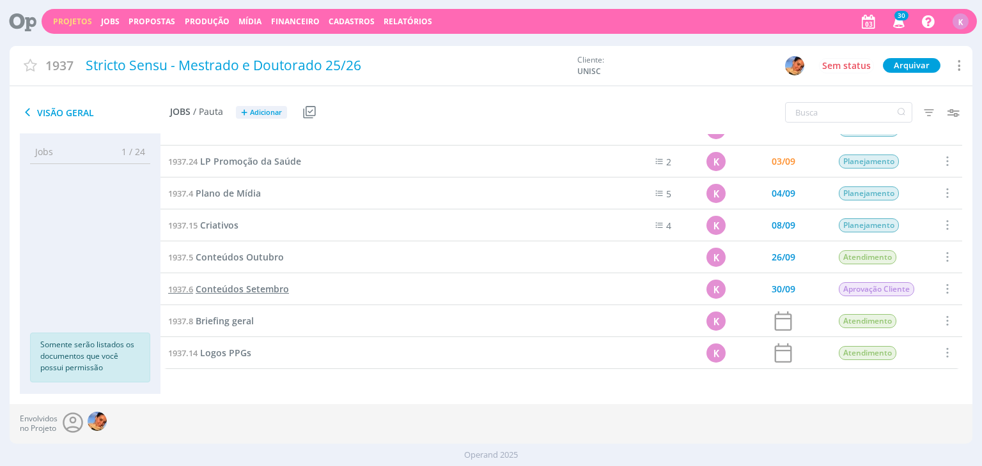
click at [279, 290] on span "Conteúdos Setembro" at bounding box center [242, 289] width 93 height 12
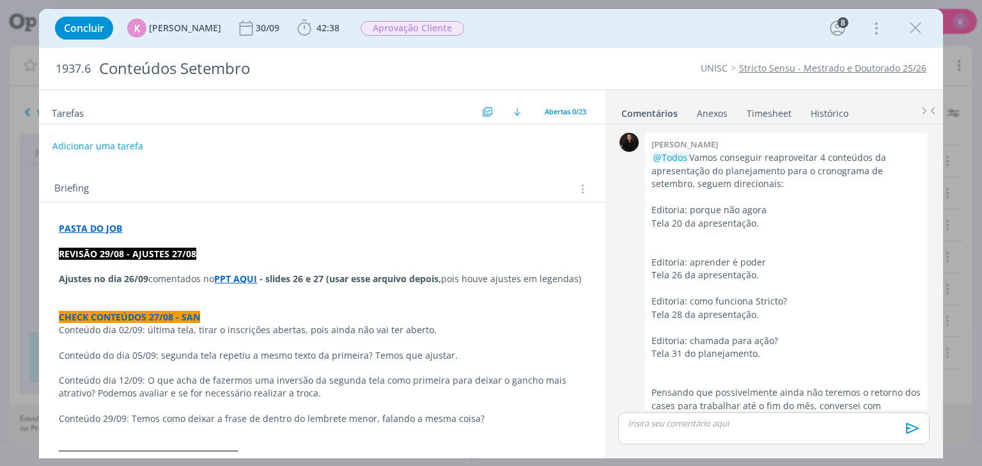
scroll to position [2008, 0]
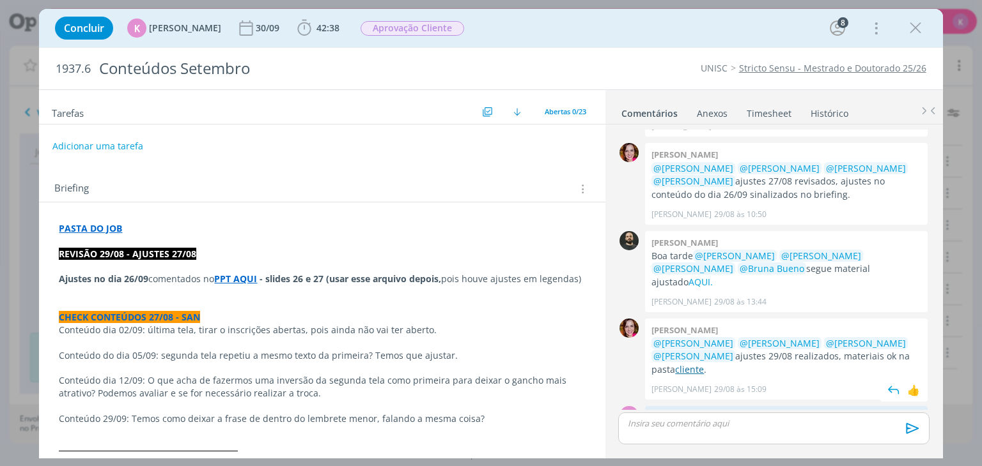
click at [696, 364] on link "cliente" at bounding box center [689, 370] width 29 height 12
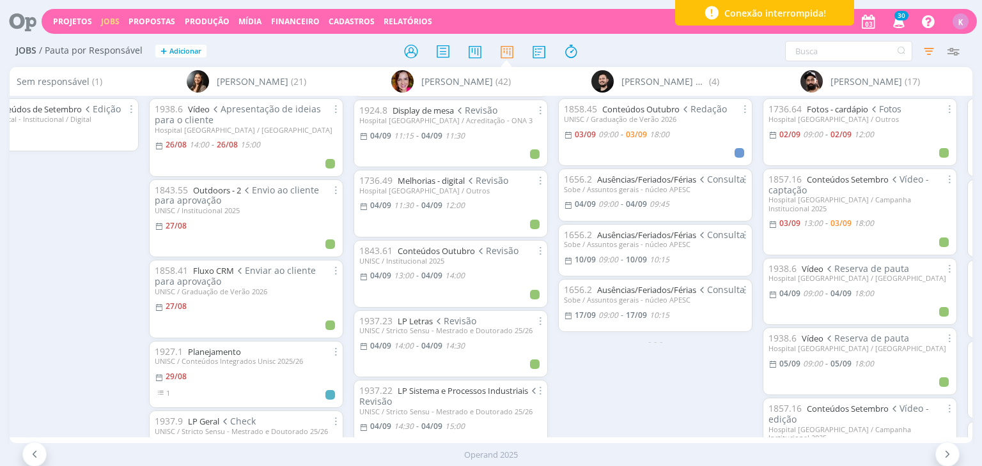
scroll to position [767, 0]
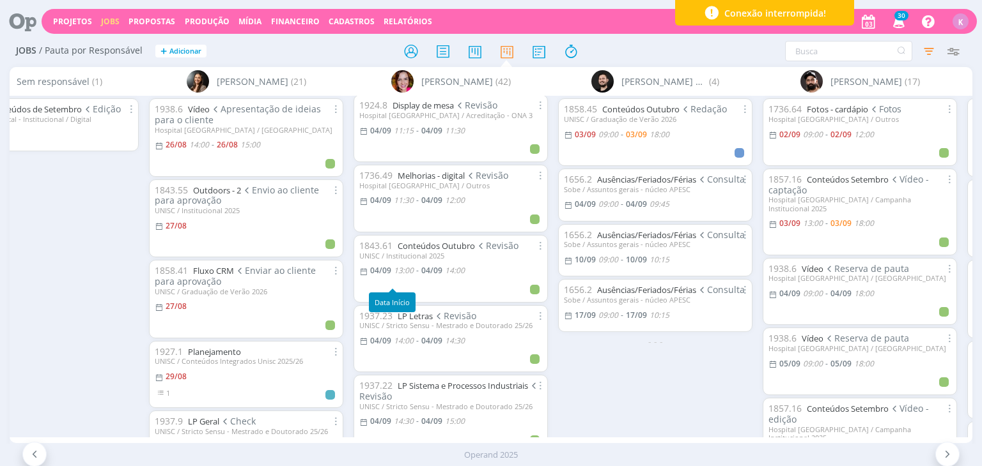
click at [406, 276] on span "13:00" at bounding box center [404, 270] width 20 height 11
type input "14:00"
type input "13:00"
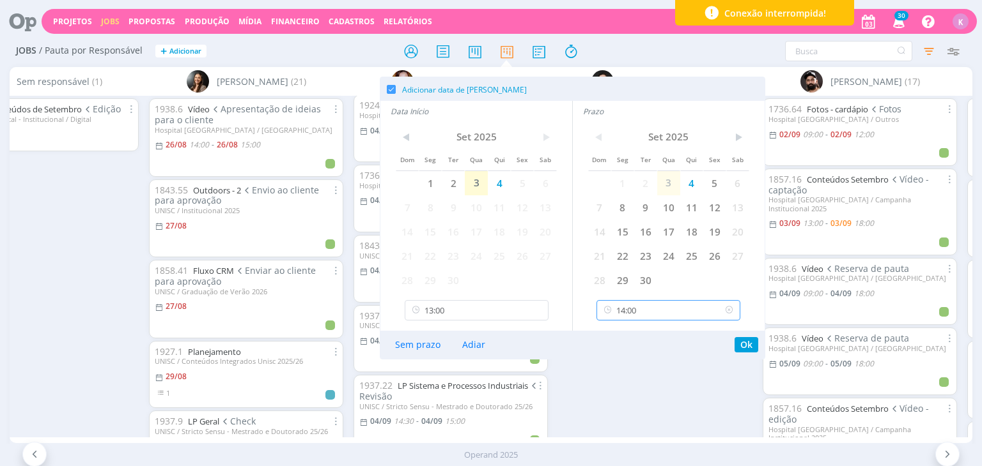
click at [626, 312] on input "14:00" at bounding box center [668, 310] width 144 height 20
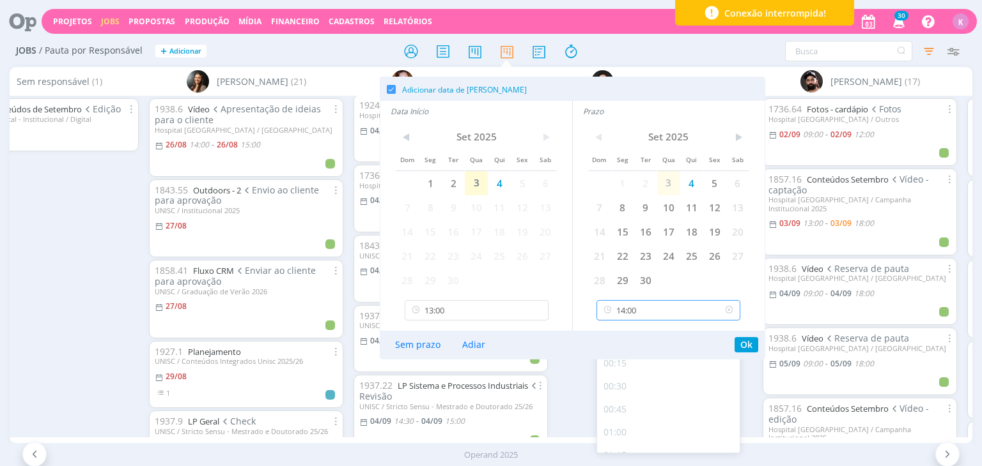
scroll to position [1191, 0]
click at [567, 390] on div "1858.45 Conteúdos Outubro Redação UNISC / Graduação de Verão 2026 [DATE] 09:00 …" at bounding box center [655, 266] width 204 height 341
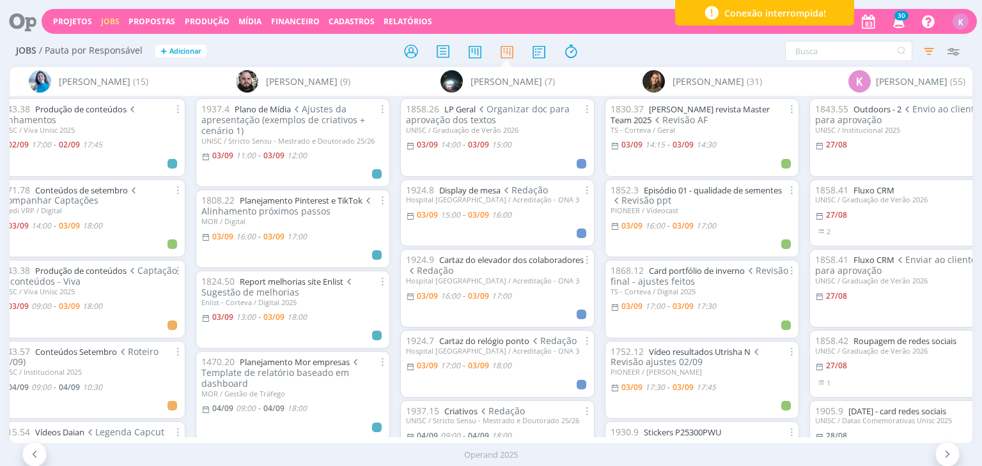
scroll to position [64, 0]
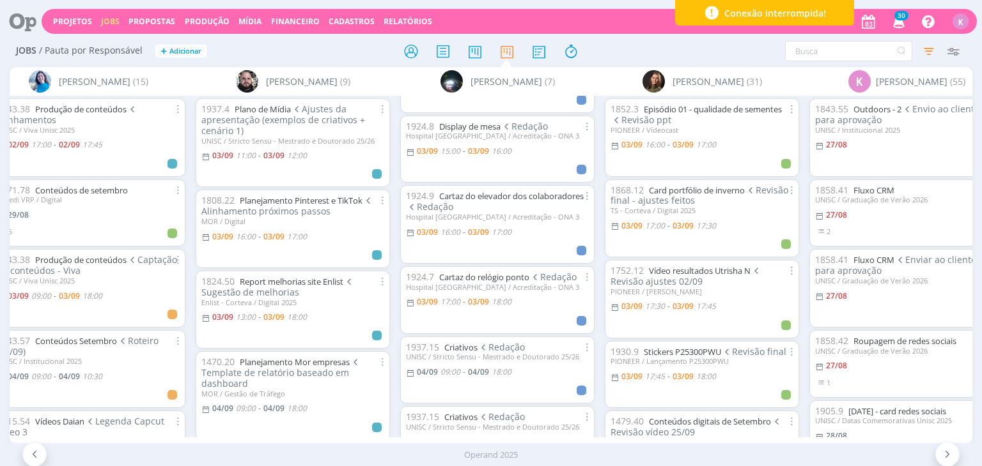
click at [414, 436] on div "Sem responsável (1) Beatriz Luchese (21) Bruna Bueno (45) Bruno Corralo Granata…" at bounding box center [491, 255] width 962 height 376
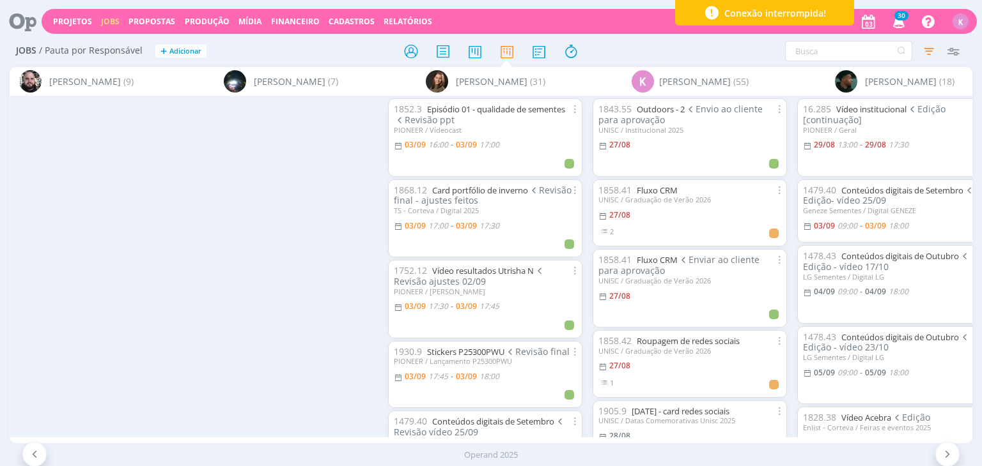
scroll to position [0, 2124]
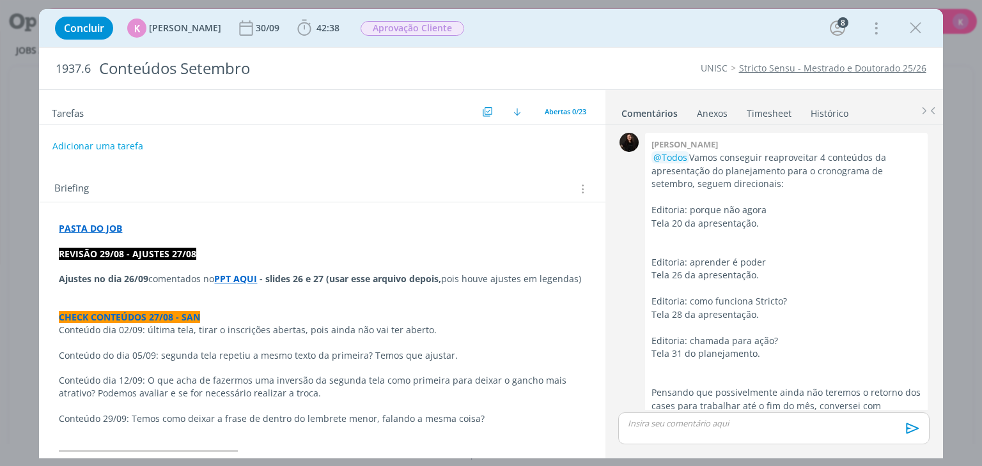
scroll to position [2008, 0]
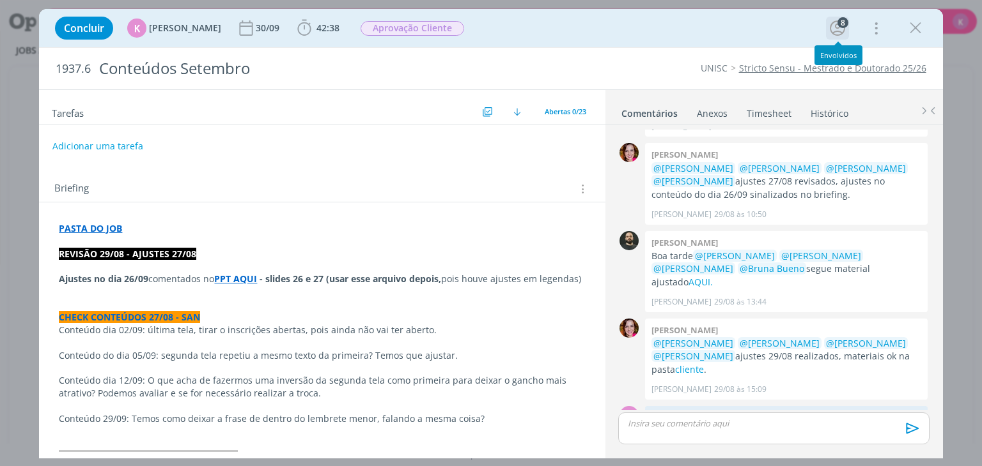
click at [842, 24] on div "8" at bounding box center [842, 22] width 11 height 11
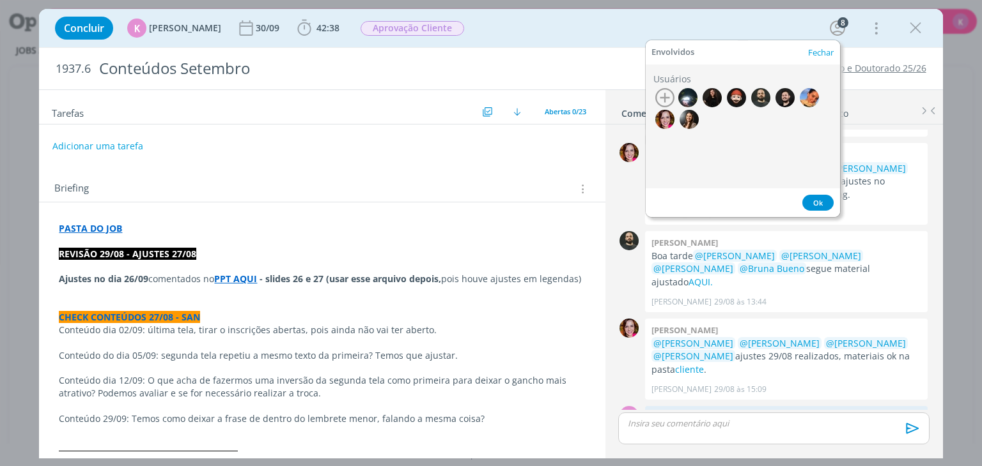
click at [662, 92] on icon "button" at bounding box center [664, 97] width 19 height 19
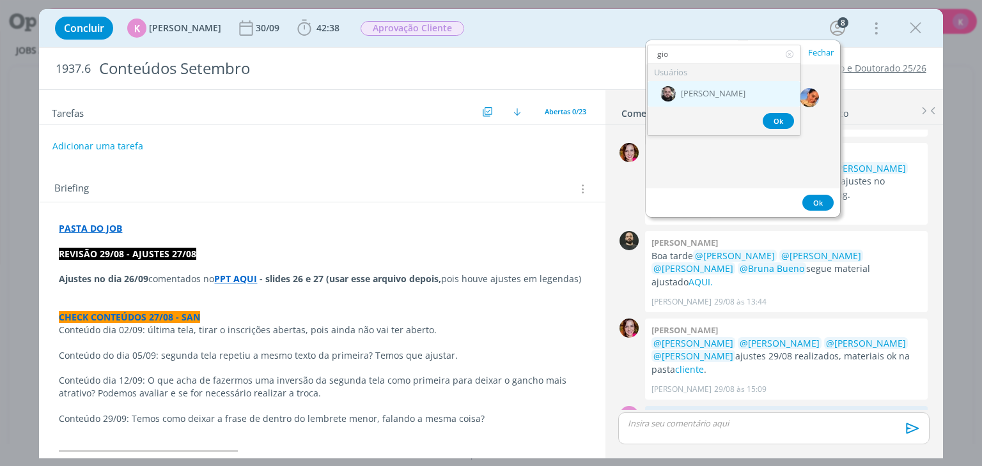
type input "gio"
click at [688, 88] on div "[PERSON_NAME]" at bounding box center [723, 94] width 153 height 26
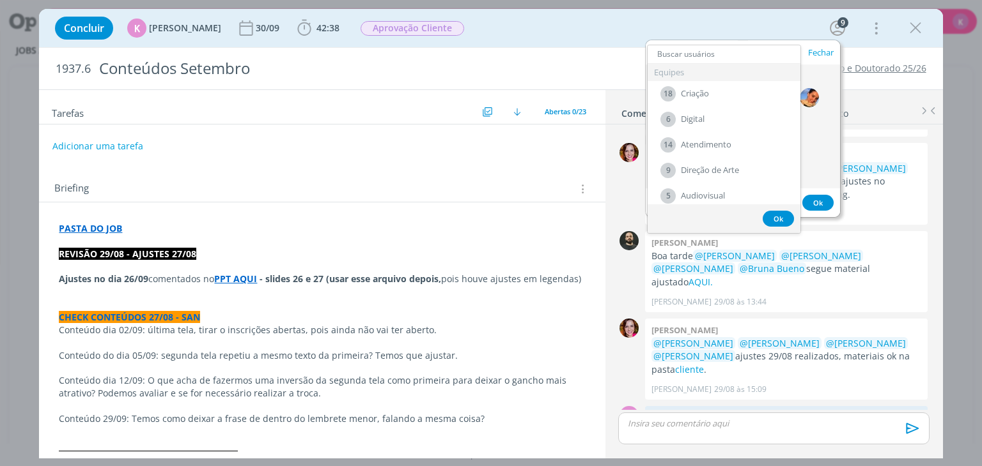
click at [776, 217] on button "Ok" at bounding box center [777, 219] width 31 height 16
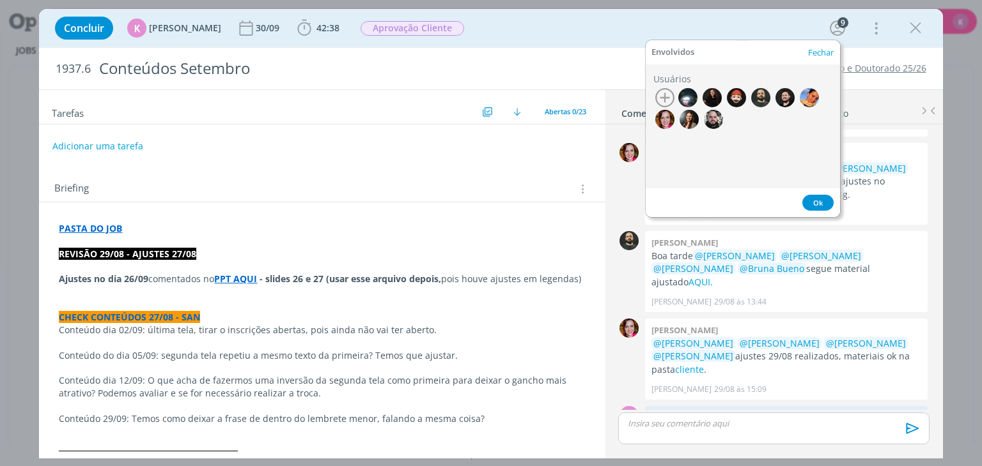
click at [824, 204] on button "Ok" at bounding box center [817, 203] width 31 height 16
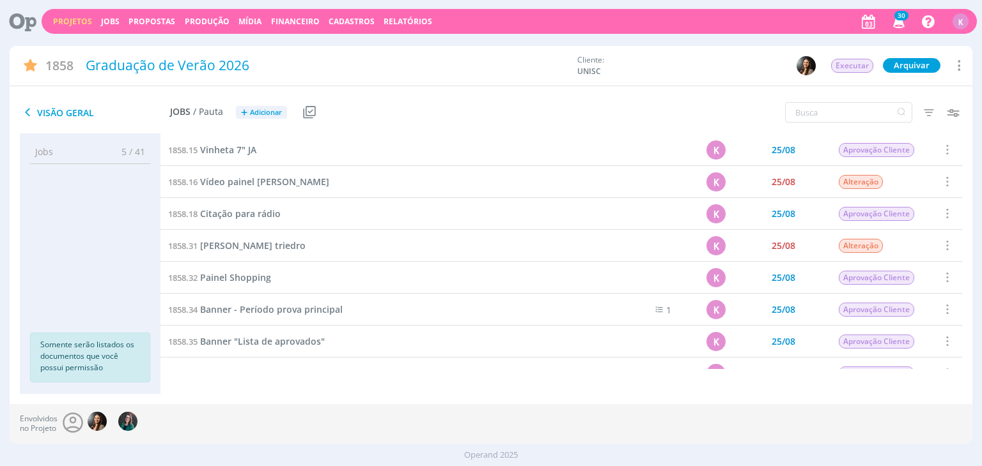
scroll to position [596, 0]
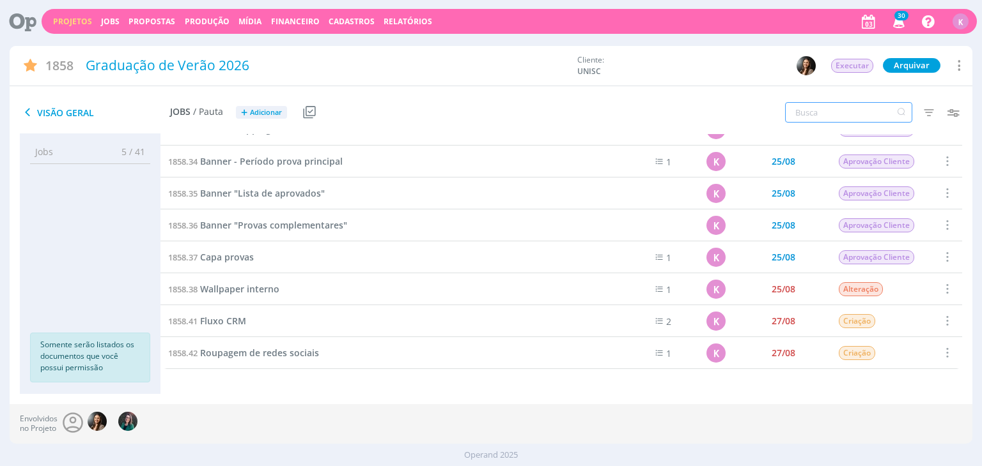
click at [810, 111] on input "text" at bounding box center [848, 112] width 127 height 20
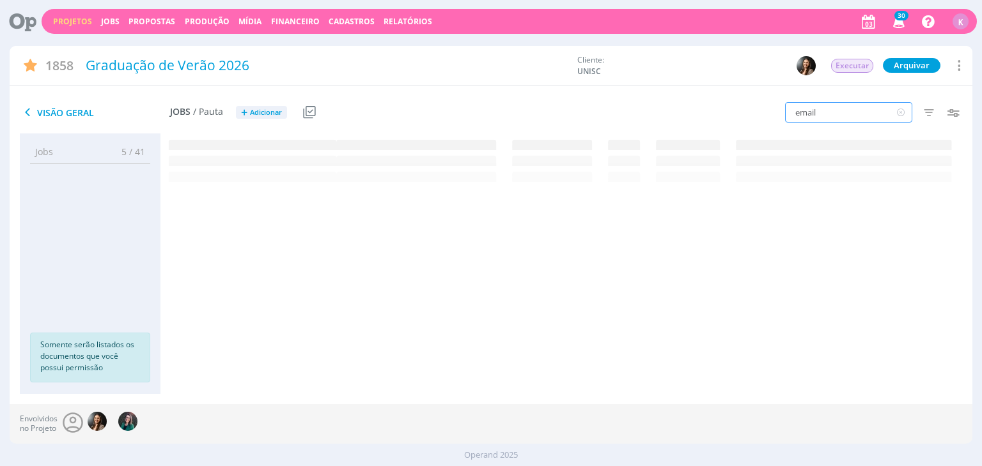
scroll to position [0, 0]
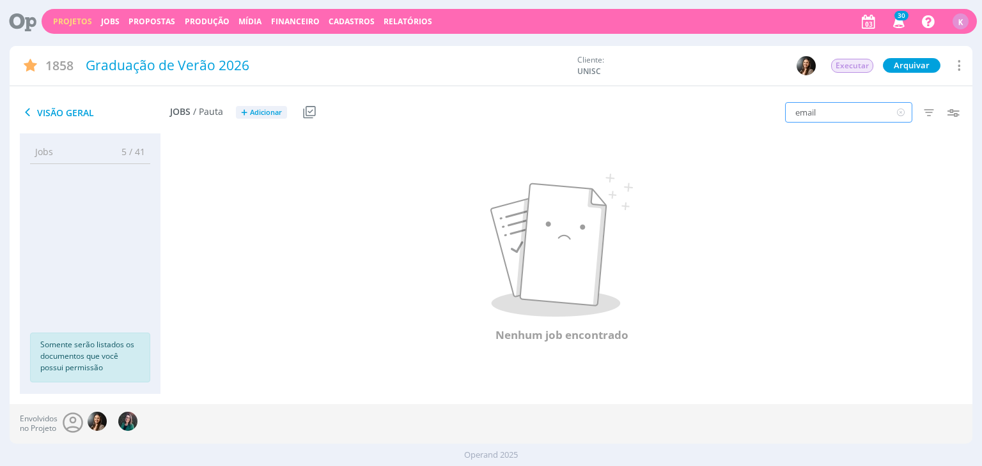
drag, startPoint x: 833, startPoint y: 115, endPoint x: 799, endPoint y: 114, distance: 33.3
click at [799, 114] on input "email" at bounding box center [848, 112] width 127 height 20
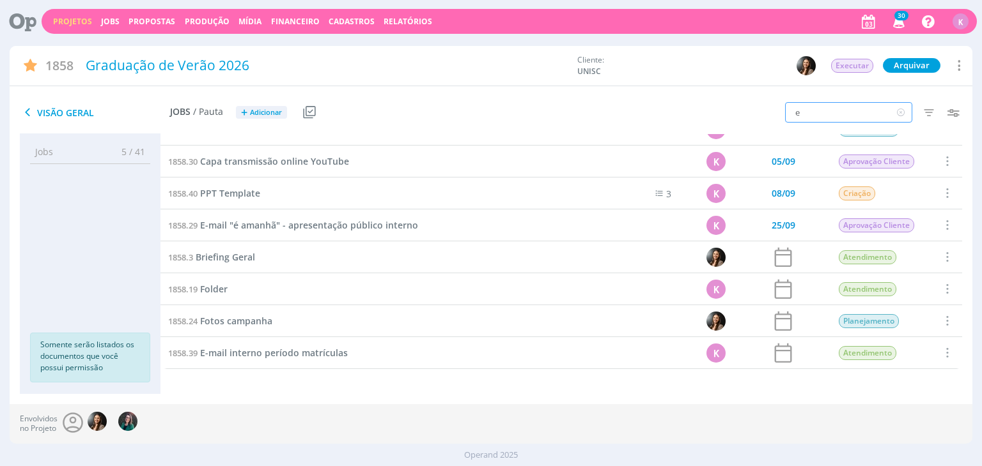
scroll to position [915, 0]
type input "e-mail"
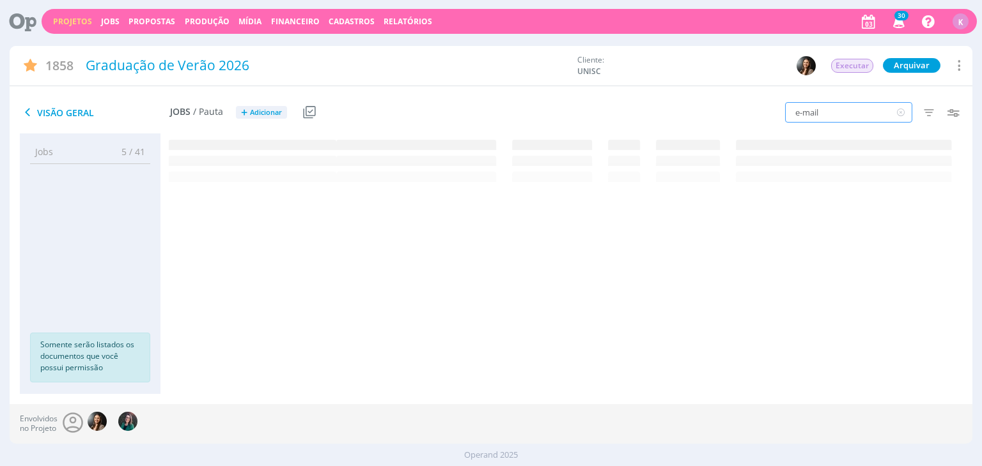
scroll to position [0, 0]
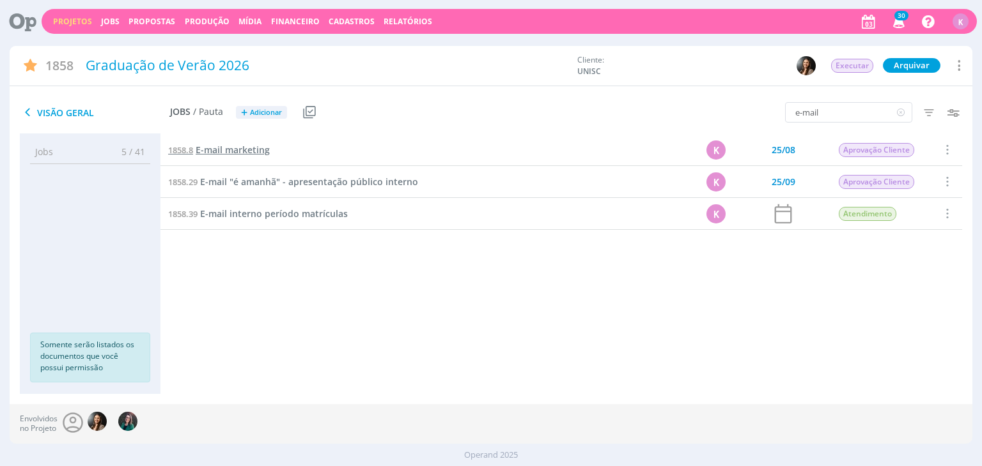
click at [247, 152] on span "E-mail marketing" at bounding box center [233, 150] width 74 height 12
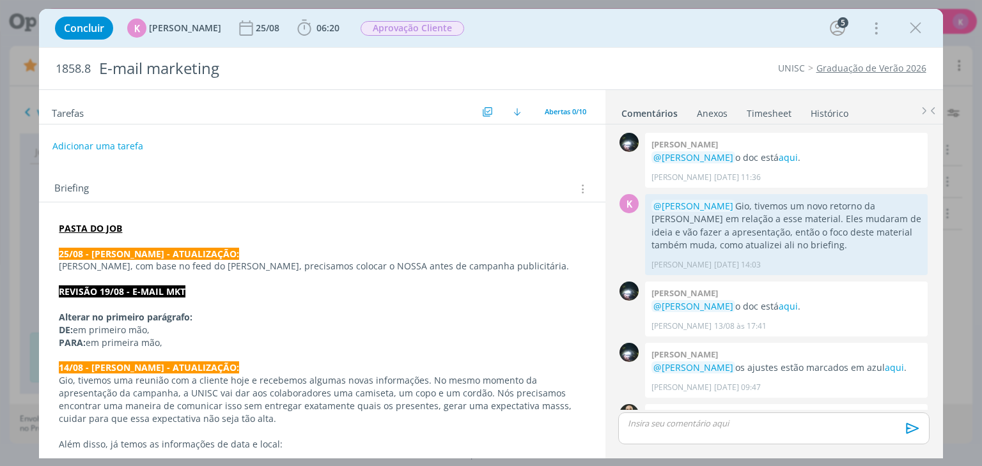
scroll to position [468, 0]
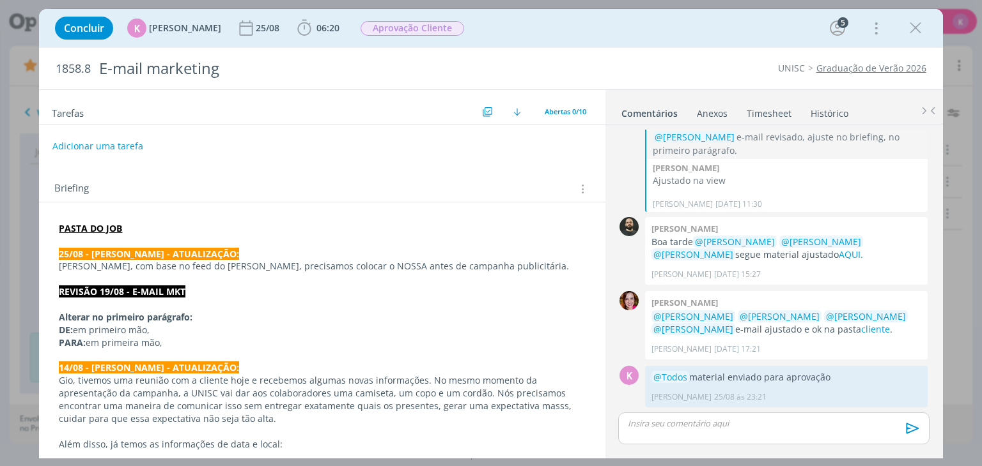
click at [127, 251] on strong "25/08 - [PERSON_NAME] - ATUALIZAÇÃO:" at bounding box center [149, 254] width 180 height 12
click at [127, 251] on strong "25/08 - KAROL - ATUALIZAÇÃO:" at bounding box center [149, 254] width 180 height 12
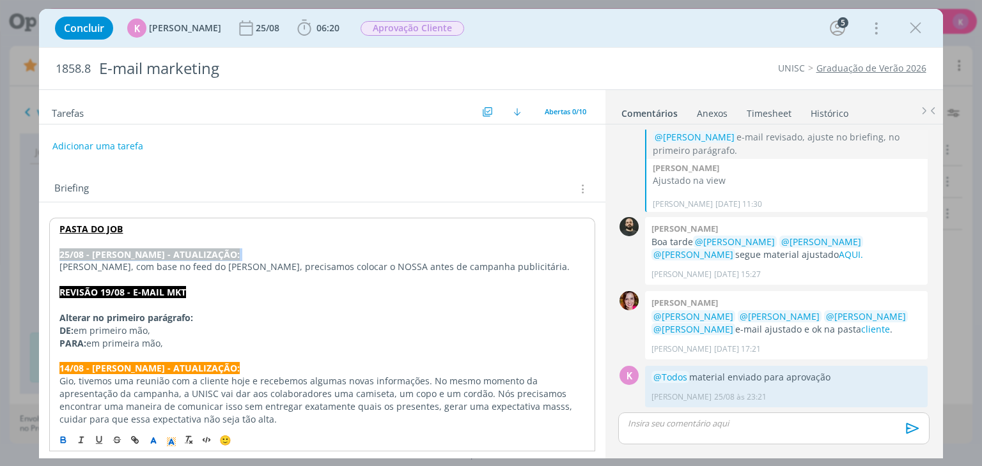
click at [127, 251] on strong "25/08 - KAROL - ATUALIZAÇÃO:" at bounding box center [149, 255] width 180 height 12
copy strong "25/08 - KAROL - ATUALIZAÇÃO:"
click at [130, 243] on p "dialog" at bounding box center [321, 242] width 525 height 13
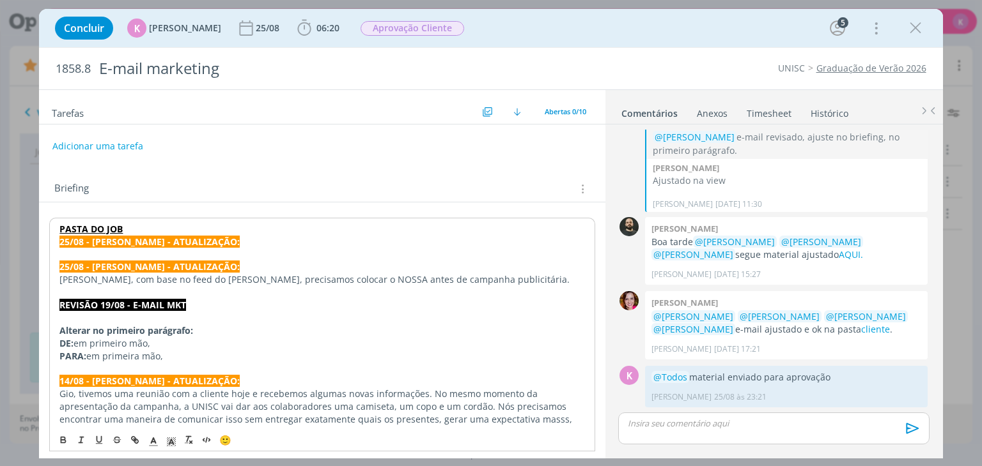
click at [133, 233] on p "PASTA DO JOB" at bounding box center [321, 229] width 525 height 13
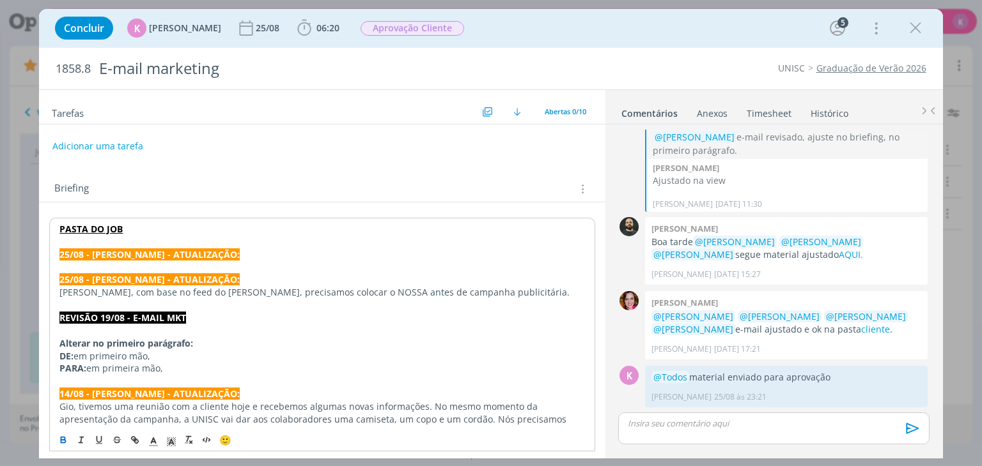
click at [133, 263] on p "dialog" at bounding box center [321, 267] width 525 height 13
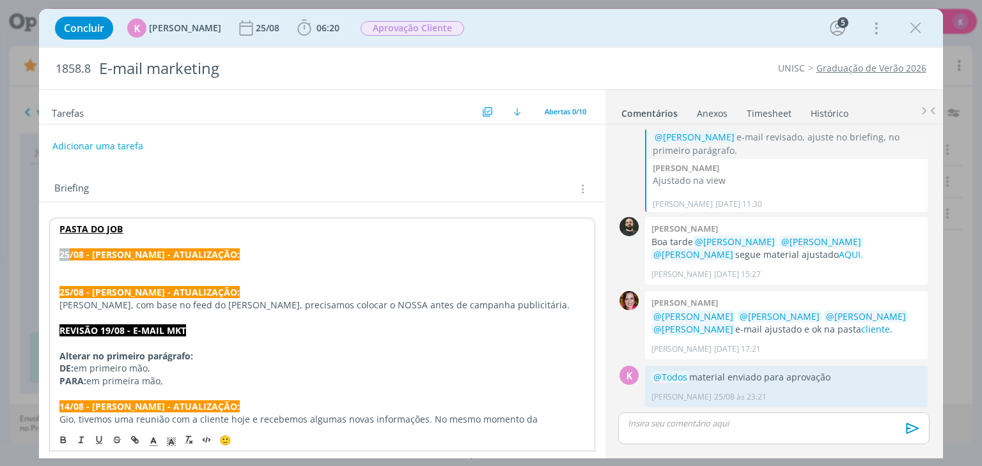
drag, startPoint x: 70, startPoint y: 254, endPoint x: 58, endPoint y: 252, distance: 12.2
click at [89, 269] on p "dialog" at bounding box center [321, 267] width 525 height 13
drag, startPoint x: 87, startPoint y: 274, endPoint x: 82, endPoint y: 268, distance: 7.3
click at [87, 274] on p "dialog" at bounding box center [322, 279] width 526 height 13
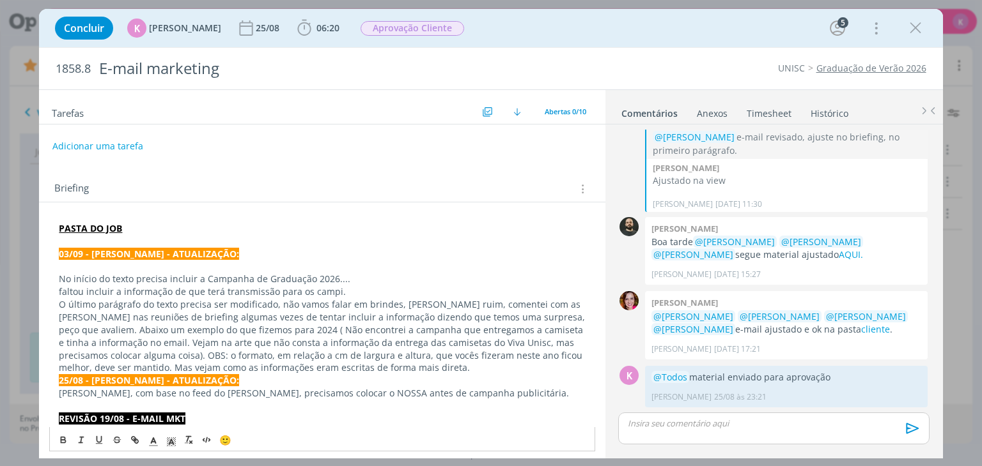
click at [79, 266] on p "dialog" at bounding box center [322, 266] width 526 height 13
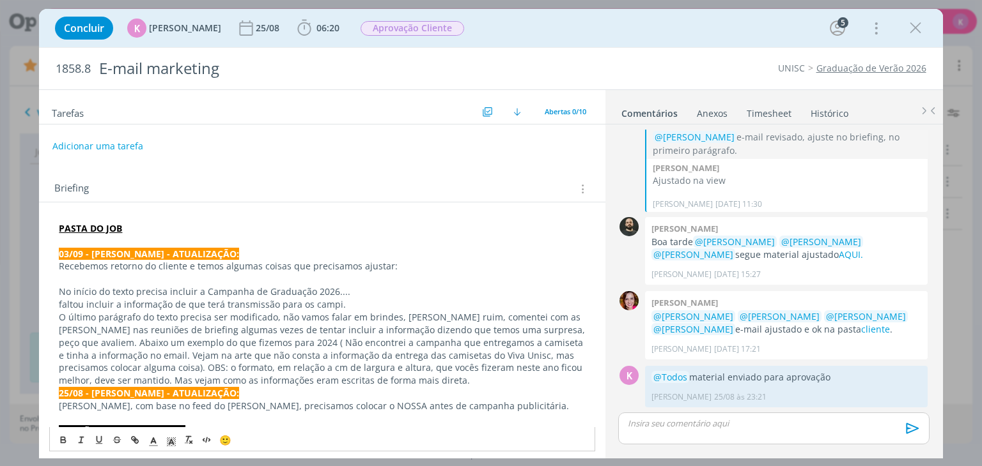
click at [61, 288] on p "No início do texto precisa incluir a Campanha de Graduação 2026...." at bounding box center [322, 292] width 526 height 13
click at [152, 289] on p "- No início do texto precisa incluir a Campanha de Graduação 2026...." at bounding box center [322, 292] width 526 height 13
click at [74, 302] on p "faltou incluir a informação de que terá transmissão para os campi." at bounding box center [322, 304] width 526 height 13
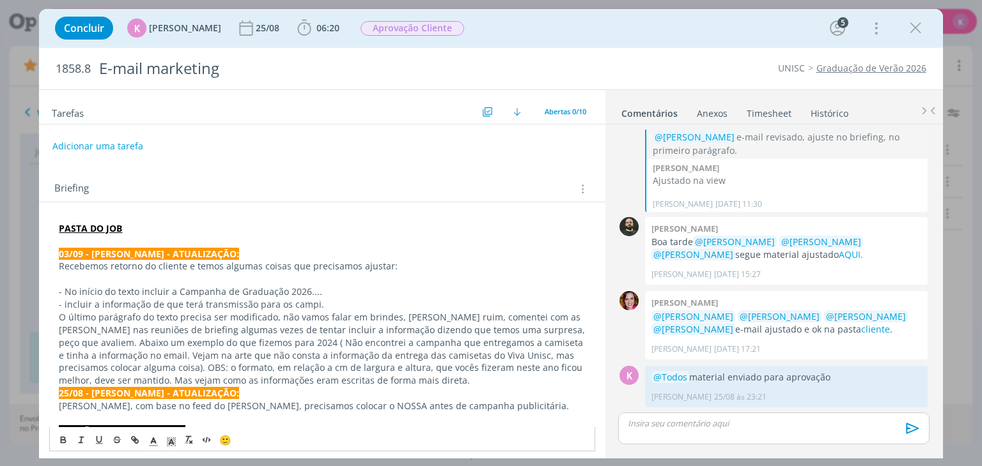
click at [63, 314] on p "O último parágrafo do texto precisa ser modificado, não vamos falar em brindes,…" at bounding box center [322, 349] width 526 height 76
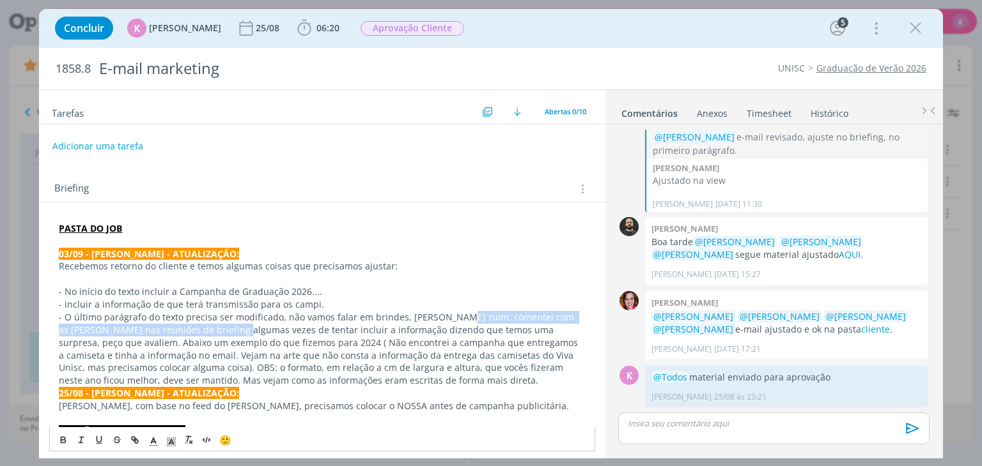
drag, startPoint x: 451, startPoint y: 312, endPoint x: 219, endPoint y: 330, distance: 232.0
click at [219, 330] on p "- O último parágrafo do texto precisa ser modificado, não vamos falar em brinde…" at bounding box center [322, 349] width 526 height 76
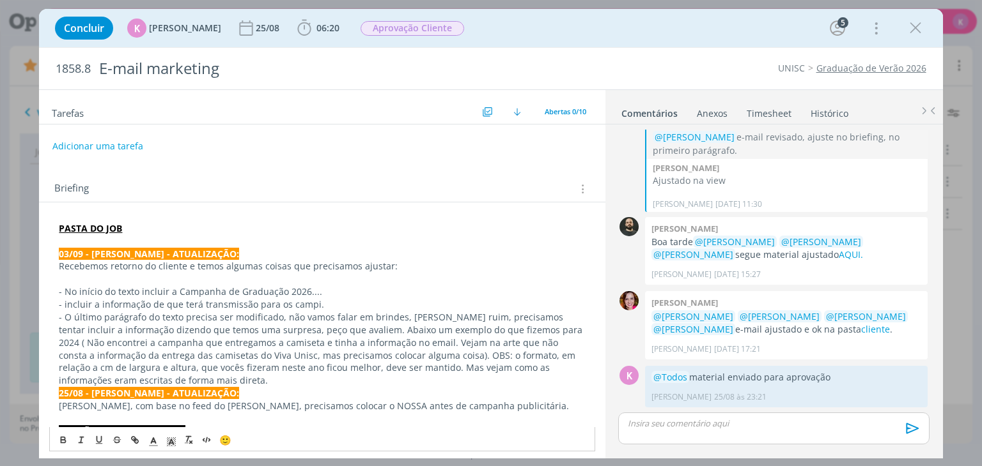
click at [321, 328] on p "- O último parágrafo do texto precisa ser modificado, não vamos falar em brinde…" at bounding box center [322, 349] width 526 height 76
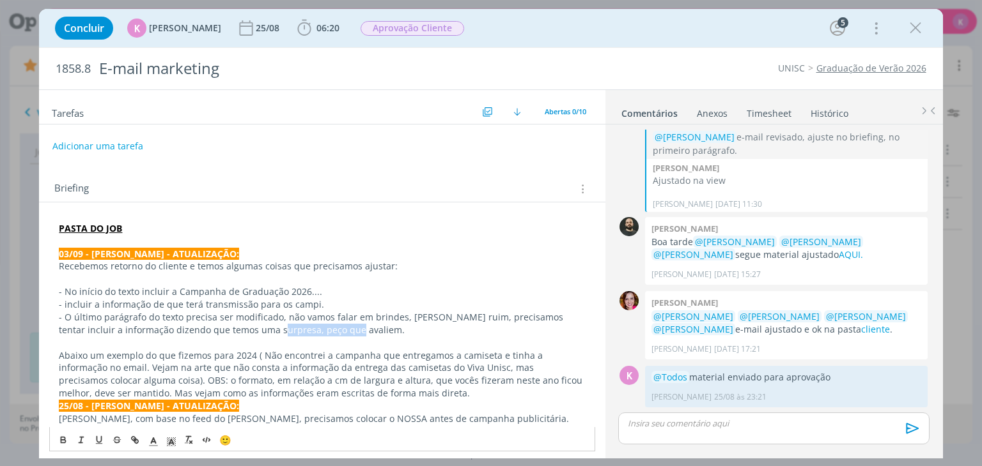
drag, startPoint x: 247, startPoint y: 328, endPoint x: 325, endPoint y: 334, distance: 78.8
click at [325, 334] on p "- O último parágrafo do texto precisa ser modificado, não vamos falar em brinde…" at bounding box center [322, 324] width 526 height 26
click at [61, 356] on p "Abaixo um exemplo do que fizemos para 2024 ( Não encontrei a campanha que entre…" at bounding box center [322, 375] width 526 height 51
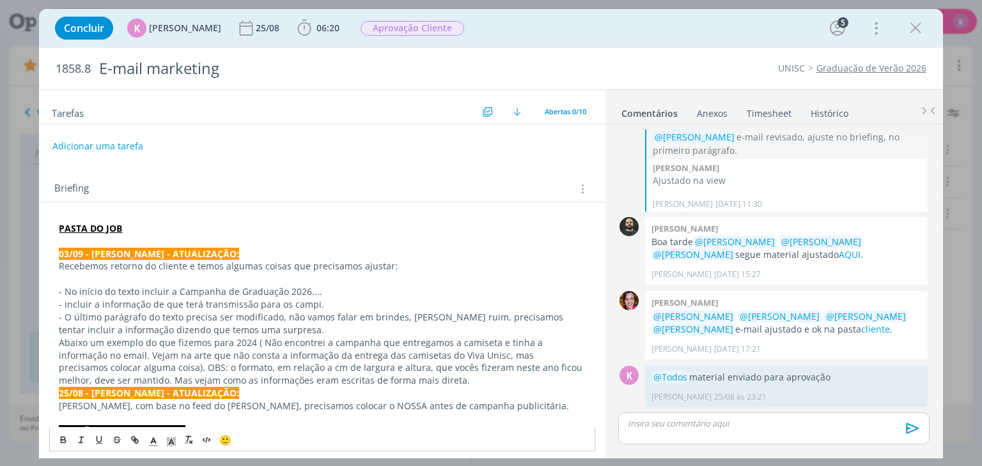
click at [59, 346] on p "Abaixo um exemplo do que fizemos para 2024 ( Não encontrei a campanha que entre…" at bounding box center [322, 362] width 526 height 51
drag, startPoint x: 87, startPoint y: 343, endPoint x: 65, endPoint y: 347, distance: 22.7
click at [65, 347] on p "Abaixo um exemplo do que fizemos para 2024 ( Não encontrei a campanha que entre…" at bounding box center [322, 362] width 526 height 51
drag, startPoint x: 277, startPoint y: 339, endPoint x: 489, endPoint y: 379, distance: 215.9
click at [489, 379] on p "Anexo AQUI um exemplo do que fizemos para 2024 ( Não encontrei a campanha que e…" at bounding box center [322, 362] width 526 height 51
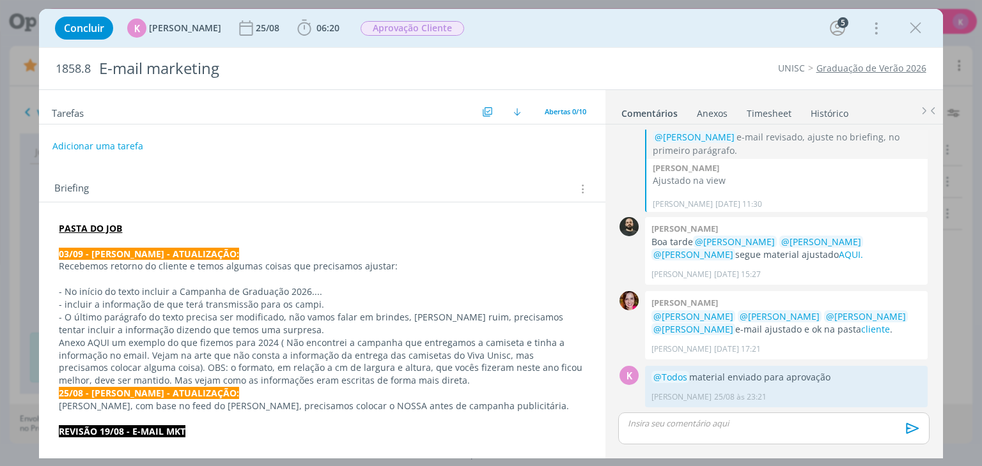
click at [396, 387] on p "25/08 - KAROL - ATUALIZAÇÃO:" at bounding box center [322, 393] width 526 height 13
click at [395, 383] on p "Anexo AQUI um exemplo do que fizemos para 2024 ( Não encontrei a campanha que e…" at bounding box center [322, 362] width 526 height 51
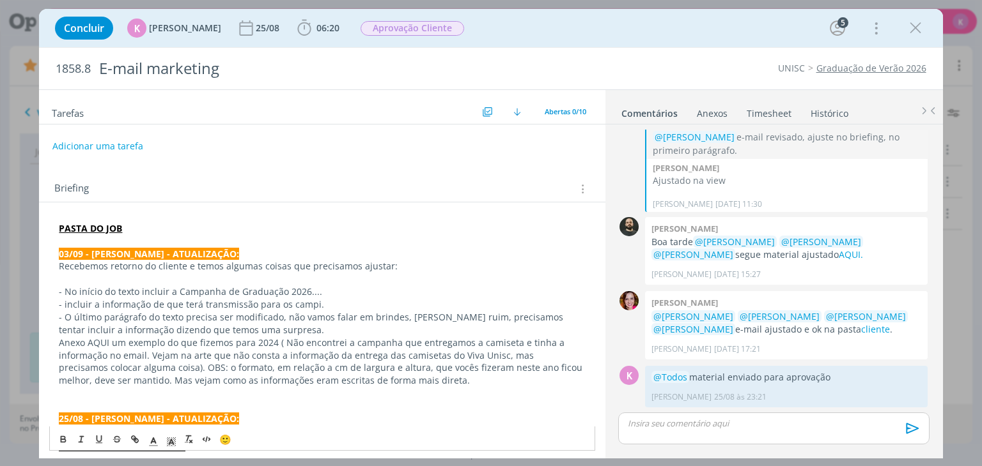
click at [256, 328] on p "- O último parágrafo do texto precisa ser modificado, não vamos falar em brinde…" at bounding box center [322, 324] width 526 height 26
click at [420, 320] on p "- O último parágrafo do texto precisa ser modificado, não vamos falar em brinde…" at bounding box center [322, 324] width 526 height 26
drag, startPoint x: 64, startPoint y: 343, endPoint x: 268, endPoint y: 348, distance: 203.9
click at [268, 348] on p "Anexo AQUI um exemplo do que fizemos para 2024 ( Não encontrei a campanha que e…" at bounding box center [322, 362] width 526 height 51
click at [276, 366] on p "Anexo AQUI um exemplo do que fizemos para 2024 ( Não encontrei a campanha que e…" at bounding box center [322, 362] width 526 height 51
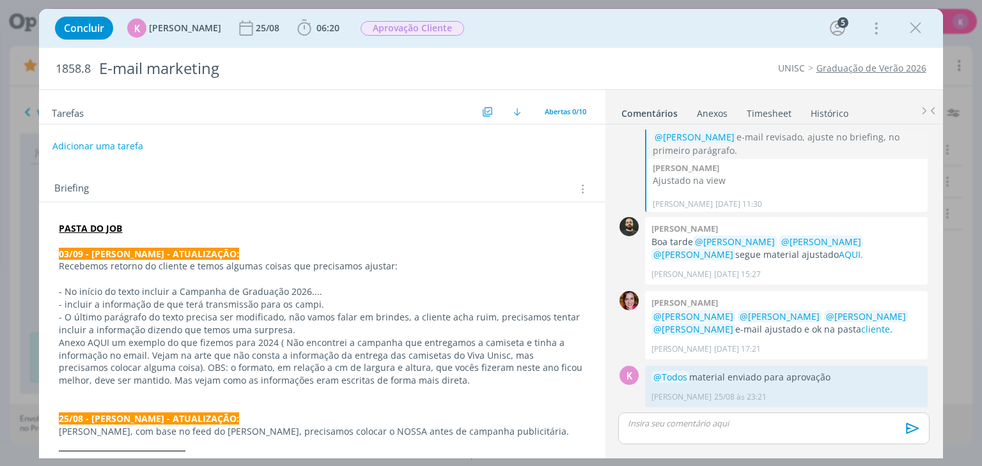
click at [86, 231] on strong "PASTA DO JOB" at bounding box center [90, 228] width 63 height 12
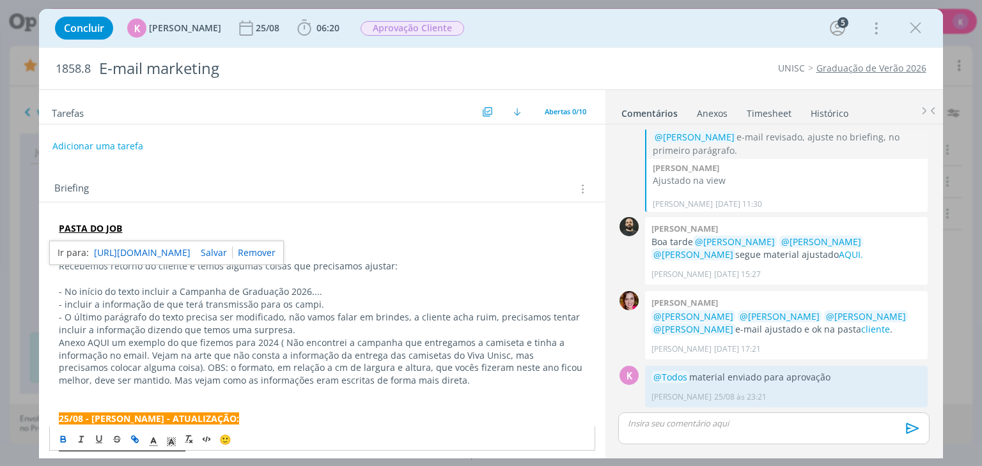
click at [107, 249] on link "https://sobeae.sharepoint.com/:f:/s/SOBEAE/EvKKj0TiW4ZCpDTr1FHjk3IBlMb5H1nrZXMB…" at bounding box center [142, 253] width 96 height 17
click at [293, 176] on div "Briefing Briefings Predefinidos Versões do Briefing Ver Briefing do Projeto" at bounding box center [322, 185] width 566 height 35
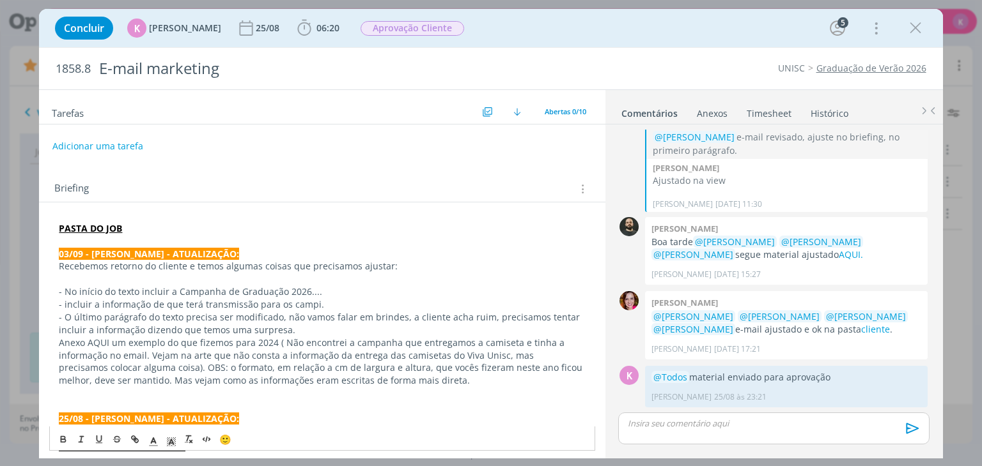
click at [97, 341] on p "Anexo AQUI um exemplo do que fizemos para 2024 ( Não encontrei a campanha que e…" at bounding box center [322, 362] width 526 height 51
click at [140, 440] on icon "dialog" at bounding box center [135, 440] width 10 height 10
paste input "https://sobeae.sharepoint.com/:f:/s/SOBEAE/EkieZoF20g1BhvYkdPsCq8IBhTjgq67TBmEm…"
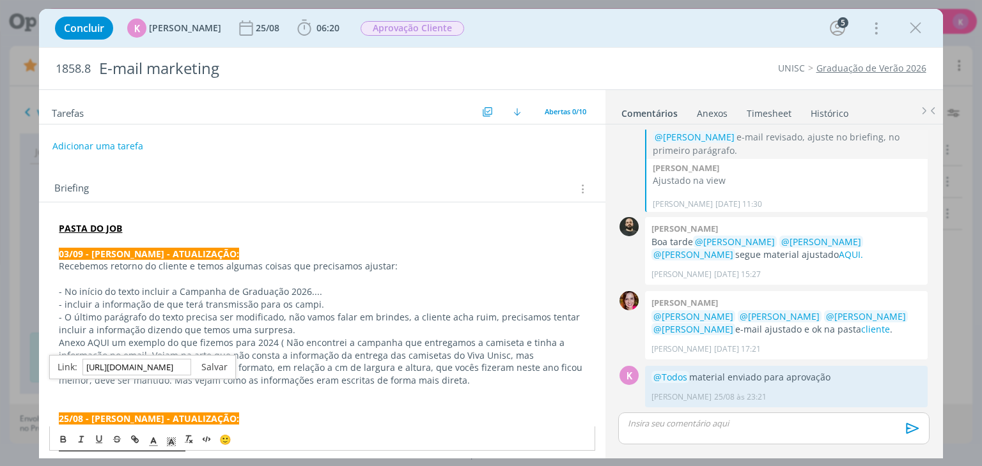
type input "https://sobeae.sharepoint.com/:f:/s/SOBEAE/EkieZoF20g1BhvYkdPsCq8IBhTjgq67TBmEm…"
click at [207, 364] on link "dialog" at bounding box center [209, 367] width 36 height 12
click at [137, 316] on p "- O último parágrafo do texto precisa ser modificado, não vamos falar em brinde…" at bounding box center [322, 324] width 526 height 26
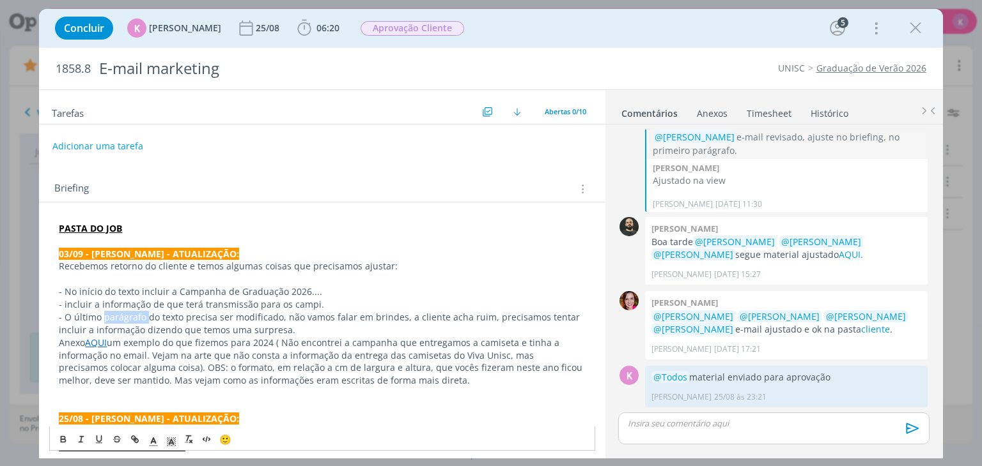
click at [137, 316] on p "- O último parágrafo do texto precisa ser modificado, não vamos falar em brinde…" at bounding box center [322, 324] width 526 height 26
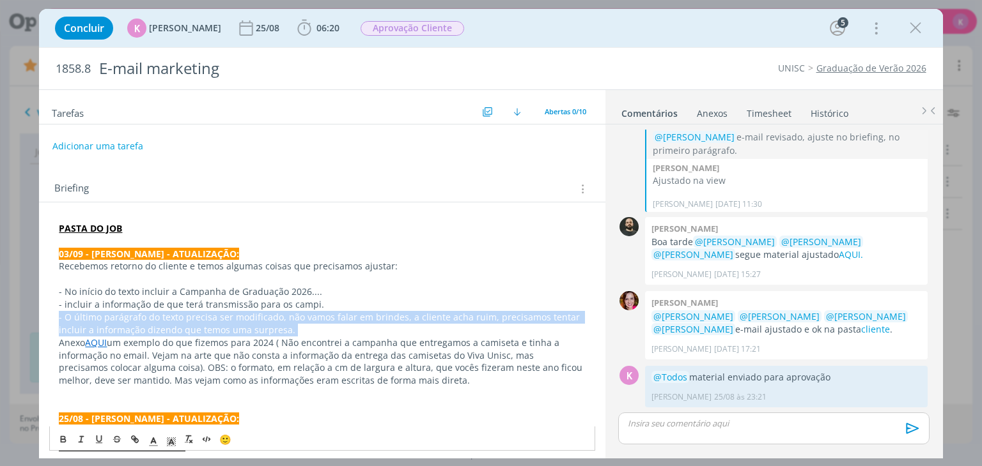
click at [137, 316] on p "- O último parágrafo do texto precisa ser modificado, não vamos falar em brinde…" at bounding box center [322, 324] width 526 height 26
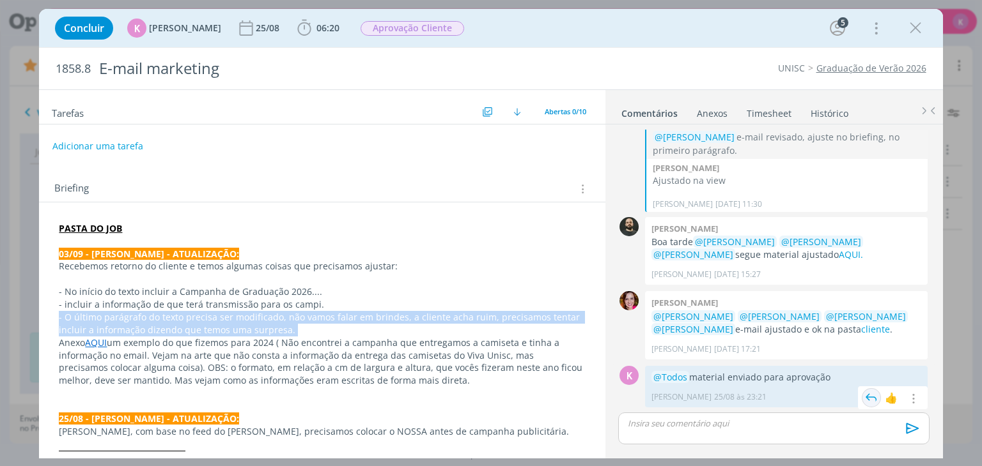
click at [861, 395] on img "dialog" at bounding box center [870, 398] width 19 height 19
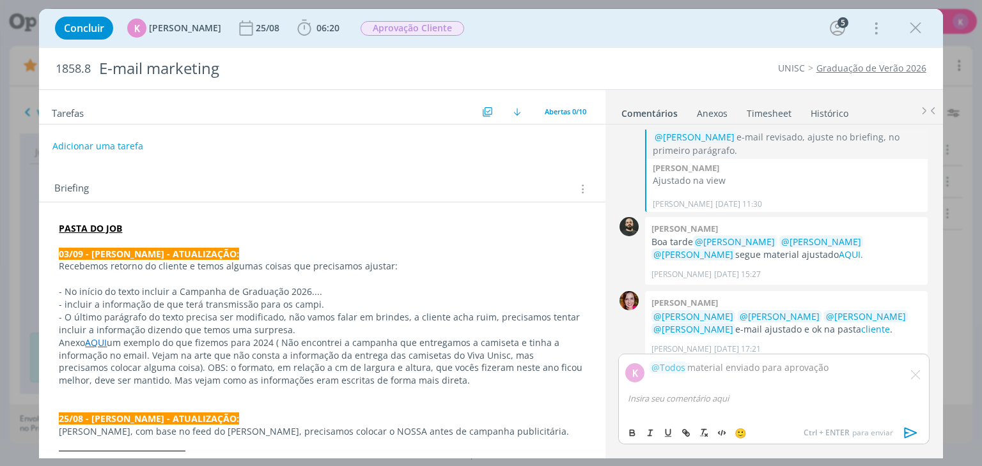
scroll to position [524, 0]
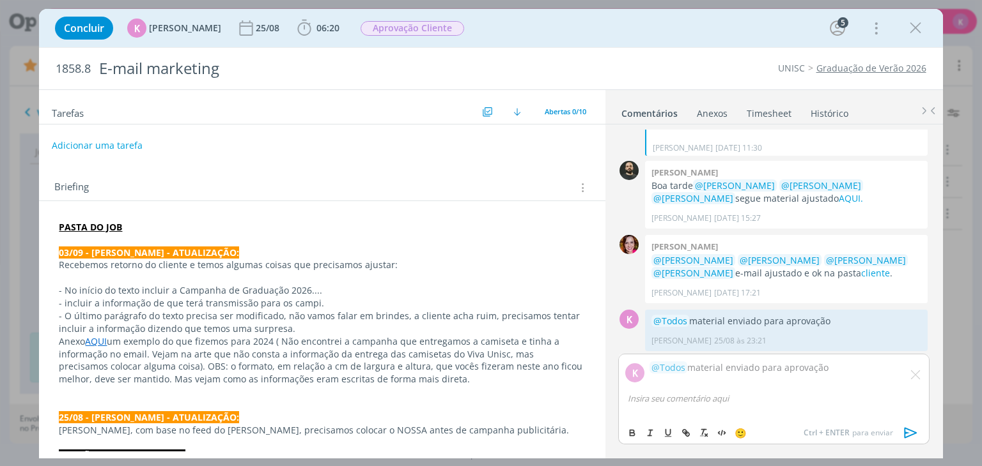
click at [112, 139] on button "Adicionar uma tarefa" at bounding box center [97, 146] width 91 height 22
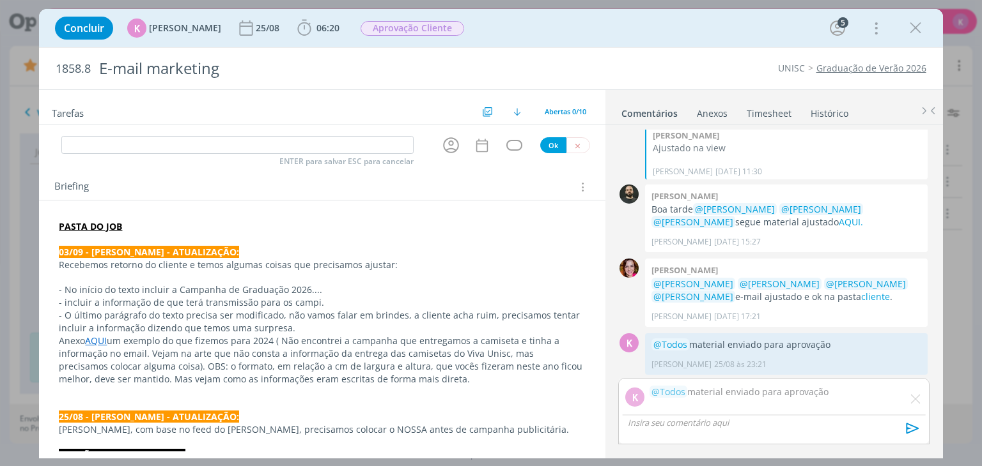
scroll to position [499, 0]
click at [452, 148] on icon "dialog" at bounding box center [451, 145] width 16 height 16
type input "Redação"
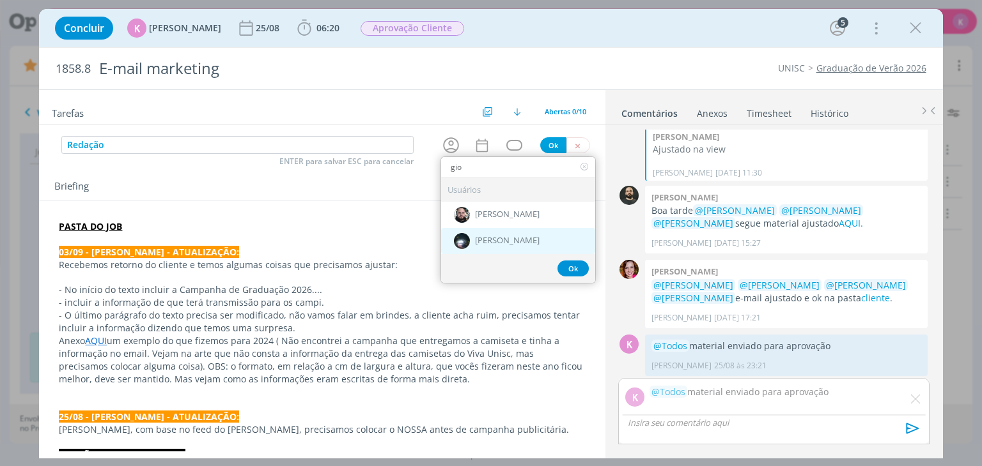
type input "gio"
click at [523, 236] on span "[PERSON_NAME]" at bounding box center [507, 241] width 65 height 10
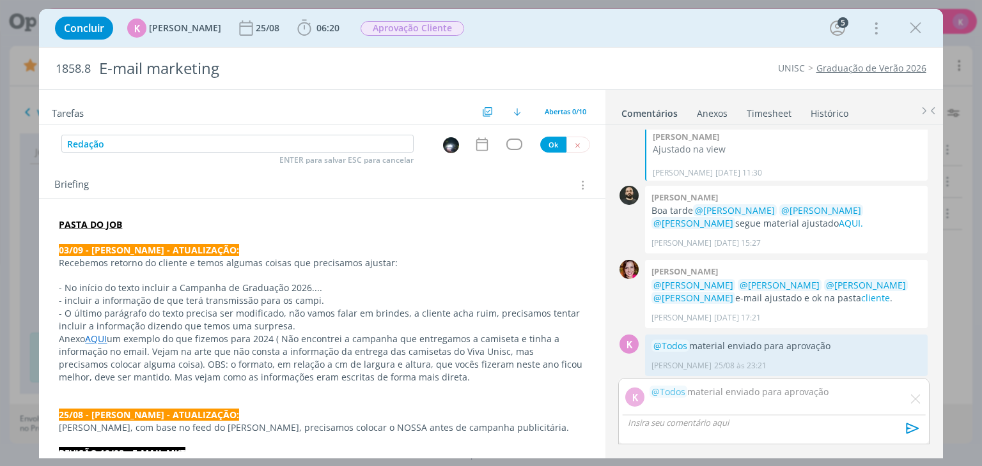
click at [158, 342] on p "Anexo AQUI um exemplo do que fizemos para 2024 ( Não encontrei a campanha que e…" at bounding box center [322, 358] width 526 height 51
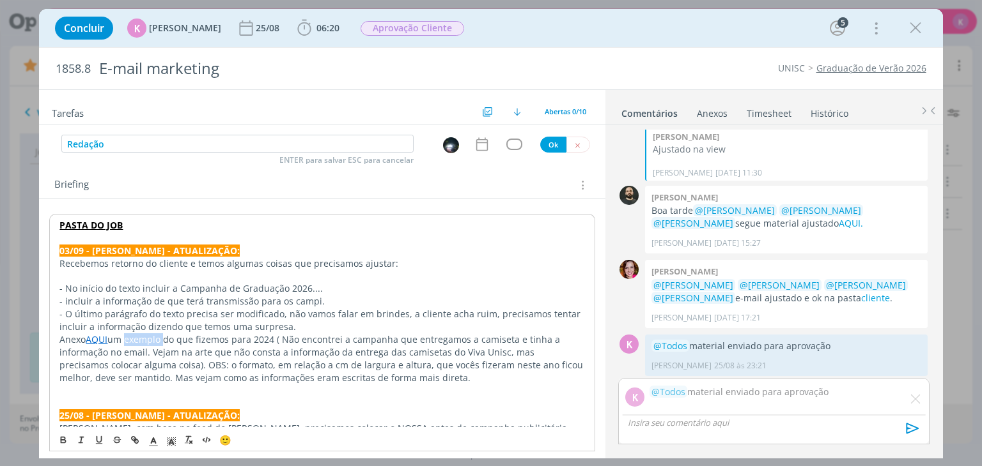
click at [158, 342] on p "Anexo AQUI um exemplo do que fizemos para 2024 ( Não encontrei a campanha que e…" at bounding box center [321, 359] width 525 height 51
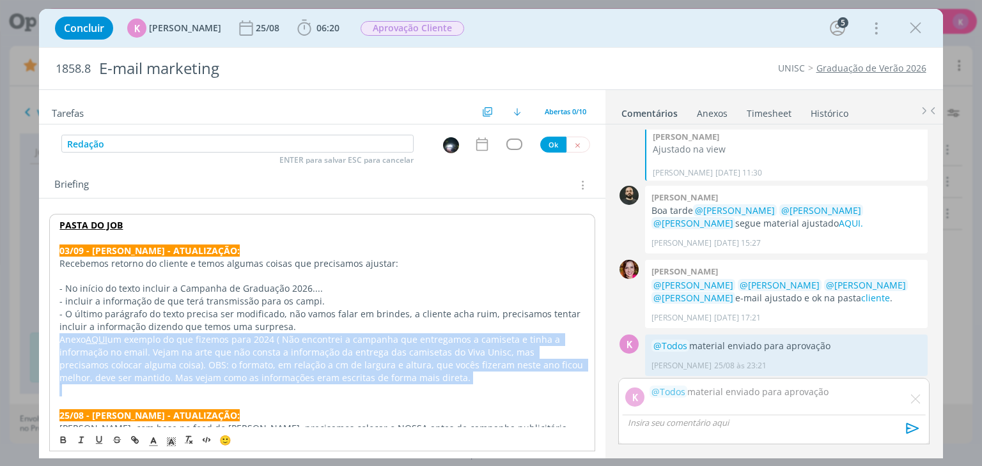
click at [158, 342] on p "Anexo AQUI um exemplo do que fizemos para 2024 ( Não encontrei a campanha que e…" at bounding box center [321, 359] width 525 height 51
click at [321, 345] on p "Anexo AQUI um exemplo do que fizemos para 2024 ( Não encontrei a campanha que e…" at bounding box center [321, 359] width 525 height 51
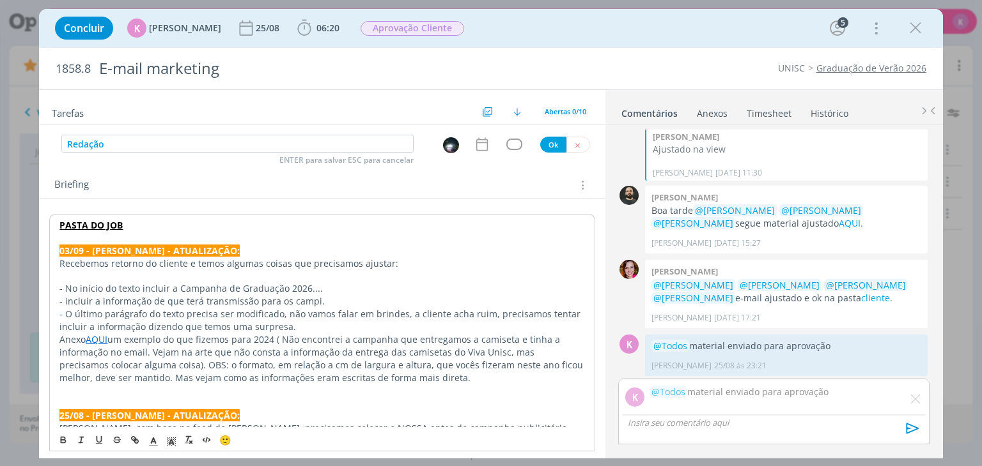
click at [286, 334] on p "Anexo AQUI um exemplo do que fizemos para 2024 ( Não encontrei a campanha que e…" at bounding box center [321, 359] width 525 height 51
click at [284, 334] on p "Anexo AQUI um exemplo do que fizemos para 2024 ( Não encontrei a campanha que e…" at bounding box center [321, 359] width 525 height 51
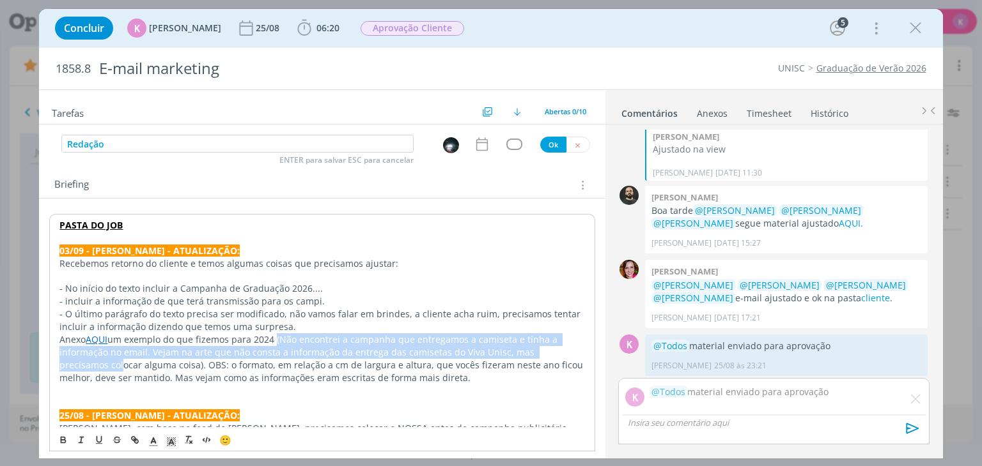
drag, startPoint x: 277, startPoint y: 338, endPoint x: 564, endPoint y: 348, distance: 286.5
click at [564, 348] on p "Anexo AQUI um exemplo do que fizemos para 2024 (Não encontrei a campanha que en…" at bounding box center [321, 359] width 525 height 51
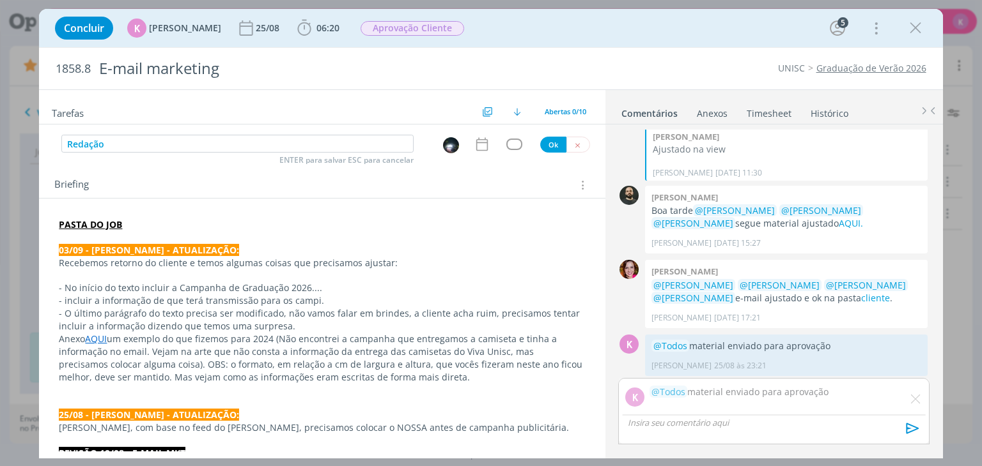
click at [128, 348] on p "Anexo AQUI um exemplo do que fizemos para 2024 (Não encontrei a campanha que en…" at bounding box center [322, 358] width 526 height 51
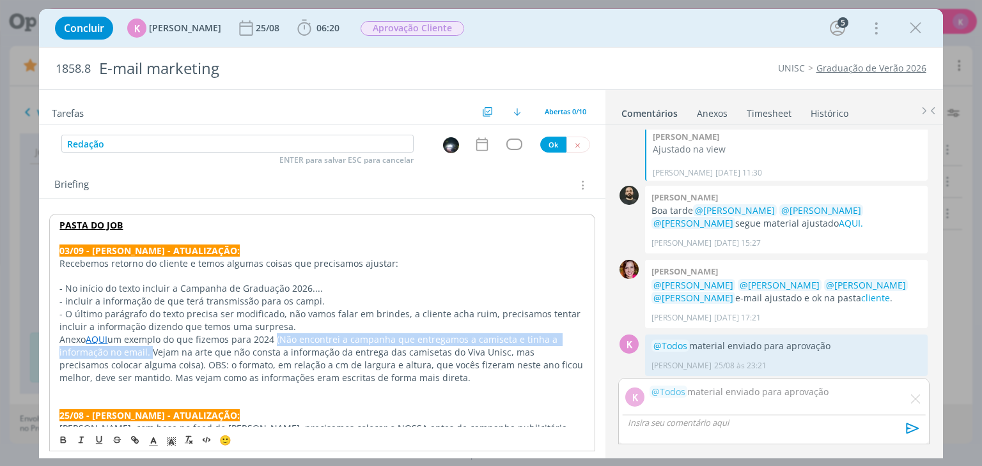
drag, startPoint x: 276, startPoint y: 336, endPoint x: 130, endPoint y: 349, distance: 146.3
click at [130, 349] on p "Anexo AQUI um exemplo do que fizemos para 2024 (Não encontrei a campanha que en…" at bounding box center [321, 359] width 525 height 51
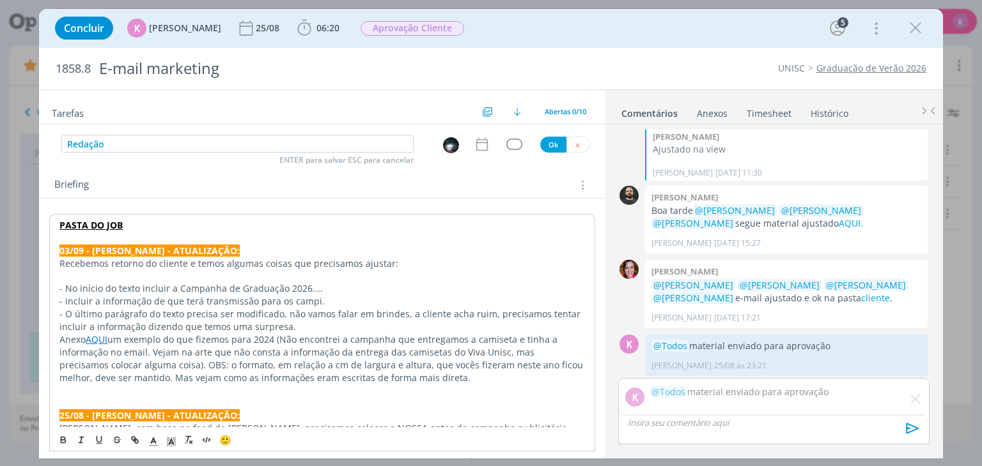
click at [289, 330] on p "- O último parágrafo do texto precisa ser modificado, não vamos falar em brinde…" at bounding box center [321, 321] width 525 height 26
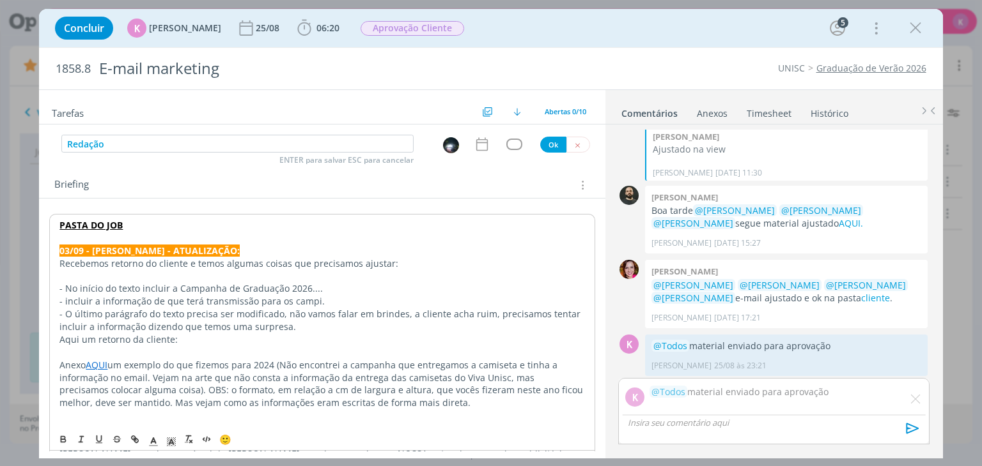
click at [309, 328] on p "- O último parágrafo do texto precisa ser modificado, não vamos falar em brinde…" at bounding box center [321, 321] width 525 height 26
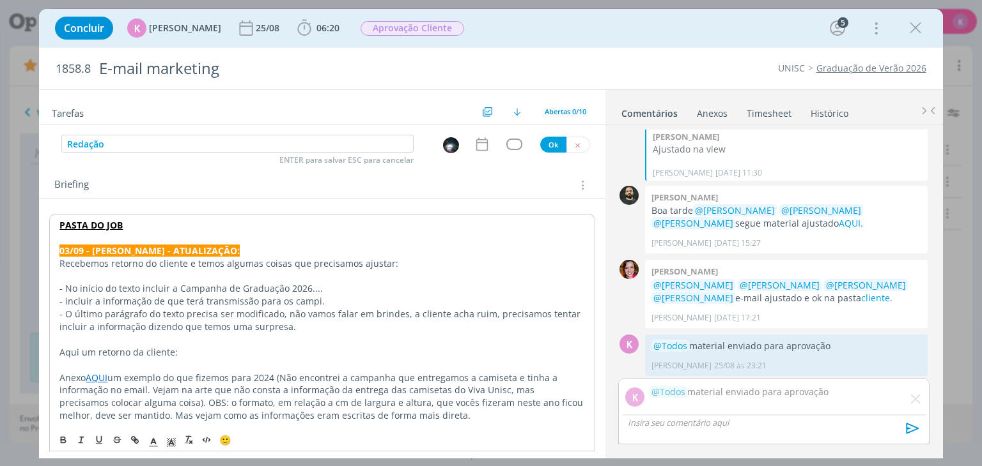
click at [61, 378] on p "Anexo AQUI um exemplo do que fizemos para 2024 (Não encontrei a campanha que en…" at bounding box center [321, 397] width 525 height 51
click at [397, 420] on p ""Anexo AQUI um exemplo do que fizemos para 2024 (Não encontrei a campanha que e…" at bounding box center [321, 397] width 525 height 51
click at [389, 415] on p ""Anexo AQUI um exemplo do que fizemos para 2024 (Não encontrei a campanha que e…" at bounding box center [321, 397] width 525 height 51
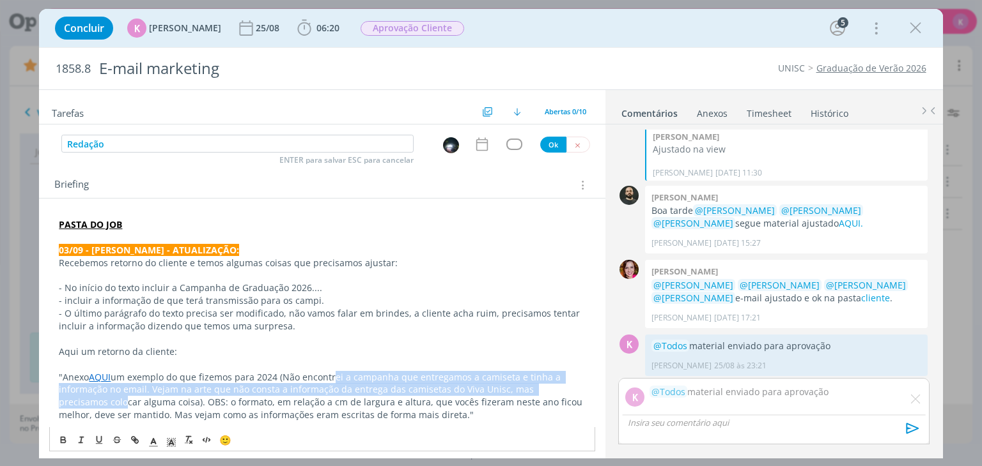
drag, startPoint x: 335, startPoint y: 374, endPoint x: 571, endPoint y: 387, distance: 236.1
click at [571, 387] on p ""Anexo AQUI um exemplo do que fizemos para 2024 (Não encontrei a campanha que e…" at bounding box center [322, 396] width 526 height 51
click at [366, 392] on p ""Anexo AQUI um exemplo do que fizemos para 2024 (Não encontrei a campanha que e…" at bounding box center [322, 396] width 526 height 51
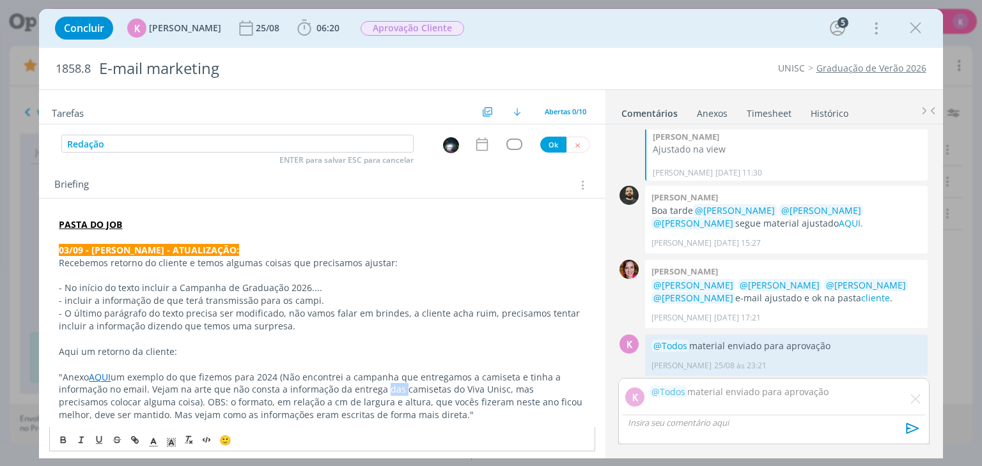
click at [366, 392] on p ""Anexo AQUI um exemplo do que fizemos para 2024 (Não encontrei a campanha que e…" at bounding box center [322, 396] width 526 height 51
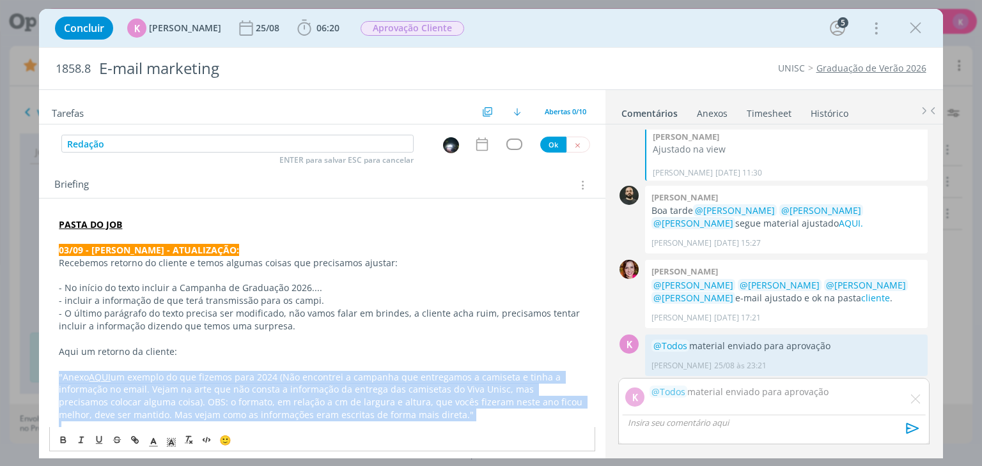
click at [366, 392] on p ""Anexo AQUI um exemplo do que fizemos para 2024 (Não encontrei a campanha que e…" at bounding box center [322, 396] width 526 height 51
click at [150, 389] on p ""Anexo AQUI um exemplo do que fizemos para 2024 (Não encontrei a campanha que e…" at bounding box center [322, 396] width 526 height 51
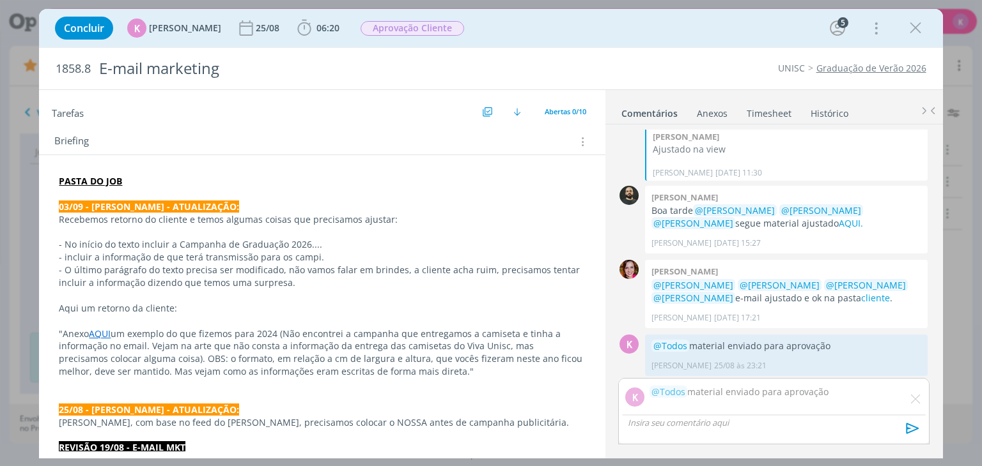
scroll to position [0, 0]
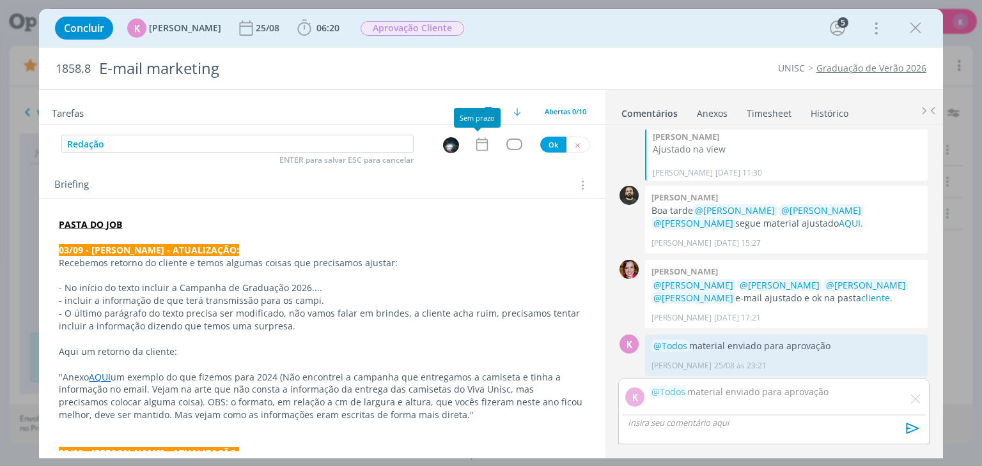
click at [475, 139] on icon "dialog" at bounding box center [481, 144] width 12 height 13
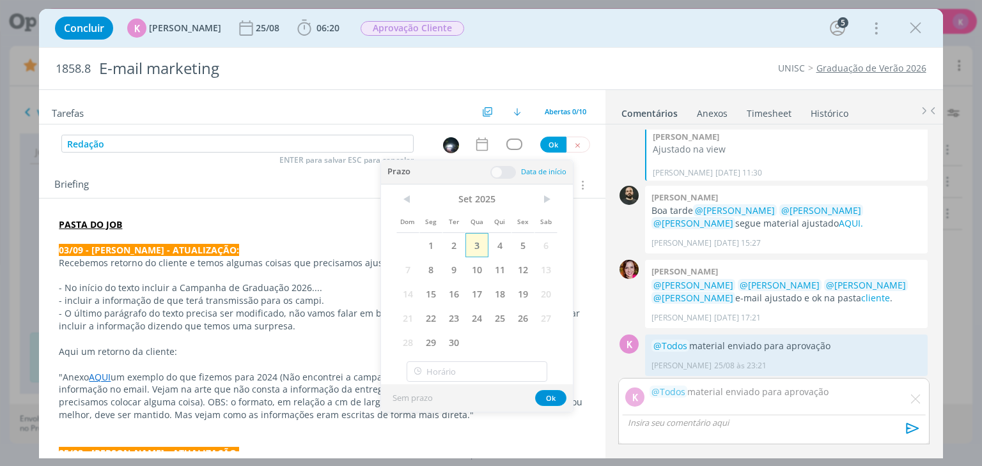
drag, startPoint x: 481, startPoint y: 243, endPoint x: 500, endPoint y: 190, distance: 56.4
click at [481, 243] on span "3" at bounding box center [476, 245] width 23 height 24
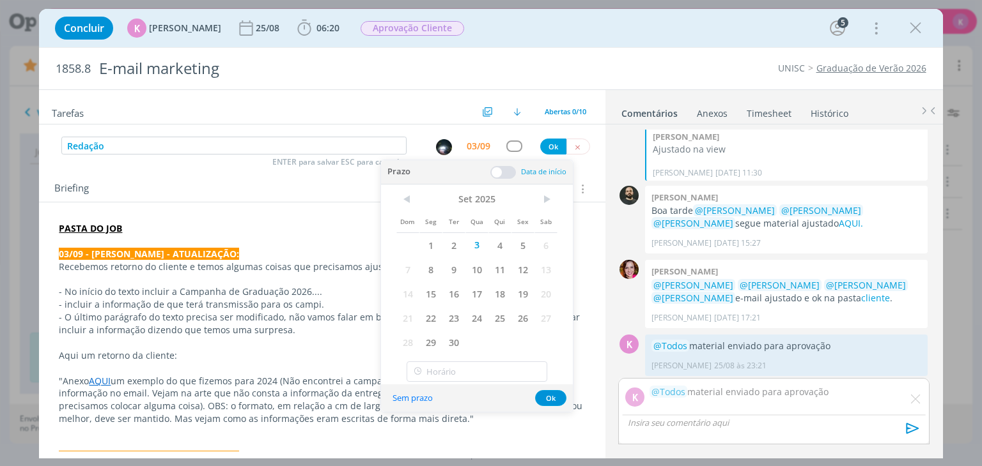
click at [504, 172] on span at bounding box center [503, 172] width 26 height 13
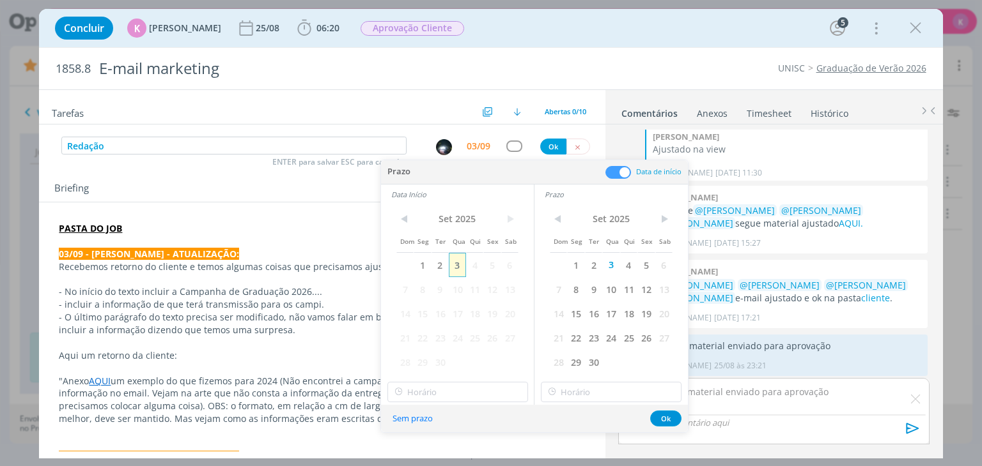
click at [463, 264] on span "3" at bounding box center [457, 265] width 17 height 24
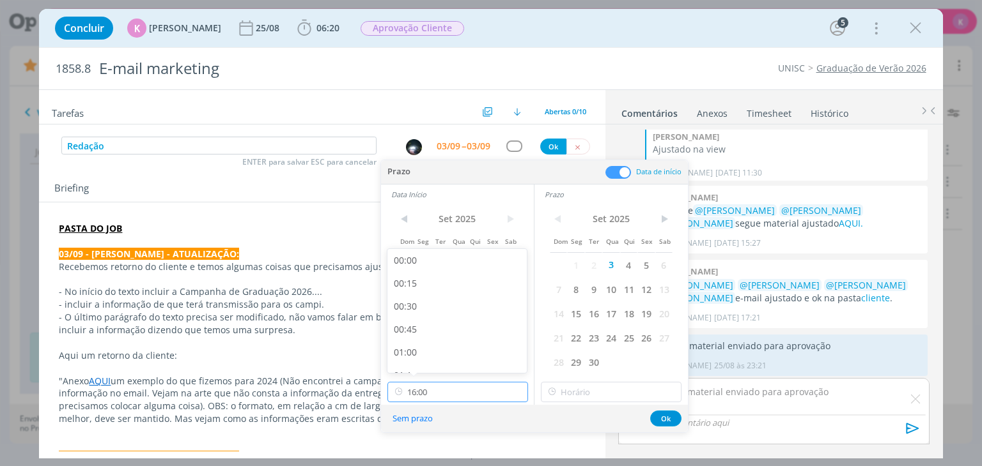
click at [461, 389] on input "16:00" at bounding box center [457, 392] width 141 height 20
click at [456, 315] on div "15:30" at bounding box center [458, 311] width 143 height 23
type input "15:30"
click at [595, 387] on input "16:00" at bounding box center [611, 392] width 141 height 20
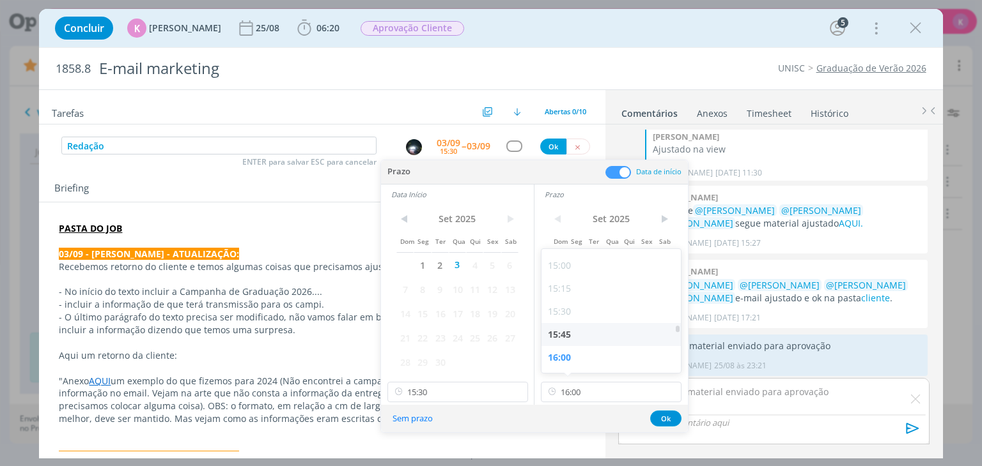
click at [583, 335] on div "15:45" at bounding box center [612, 334] width 143 height 23
type input "15:45"
click at [666, 425] on button "Ok" at bounding box center [665, 419] width 31 height 16
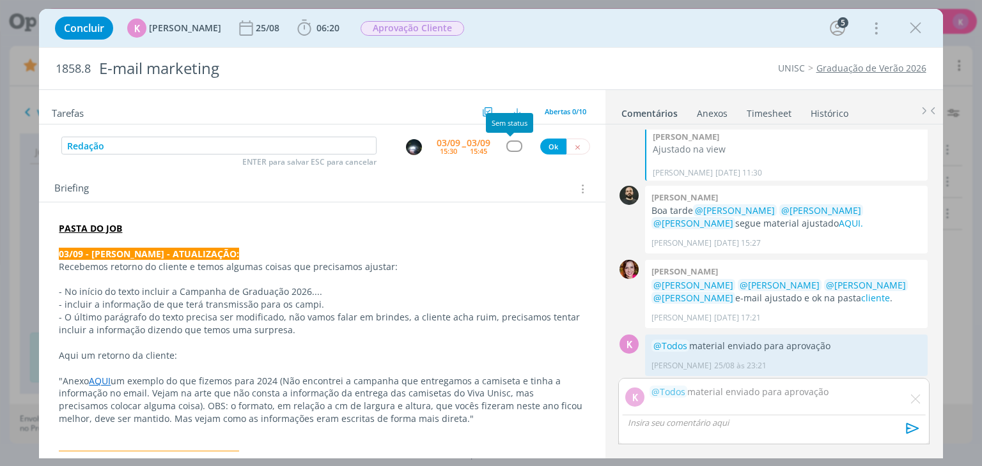
click at [512, 147] on div "dialog" at bounding box center [514, 146] width 16 height 11
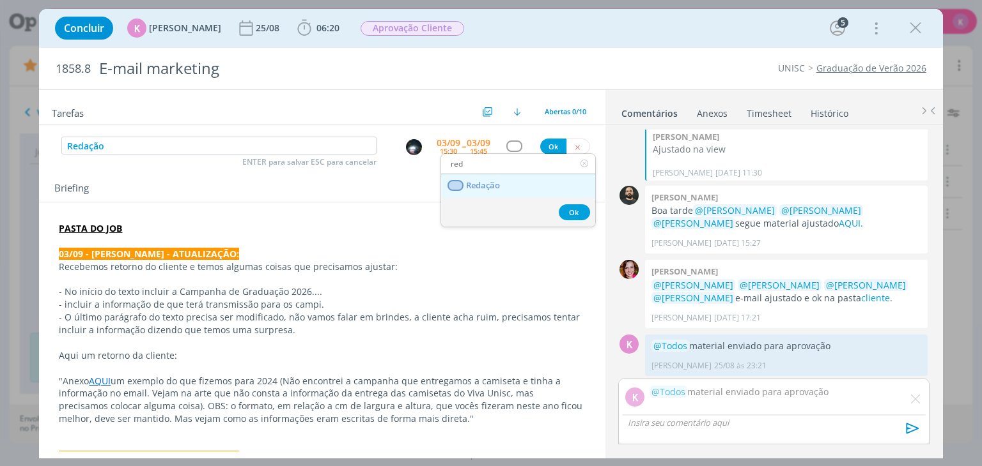
type input "red"
click at [495, 190] on link "Redação" at bounding box center [518, 186] width 154 height 24
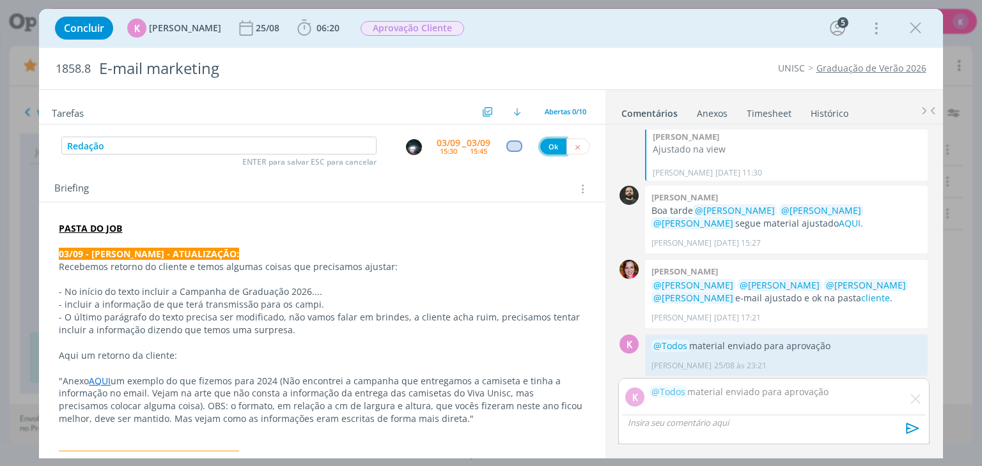
click at [540, 151] on button "Ok" at bounding box center [553, 147] width 26 height 16
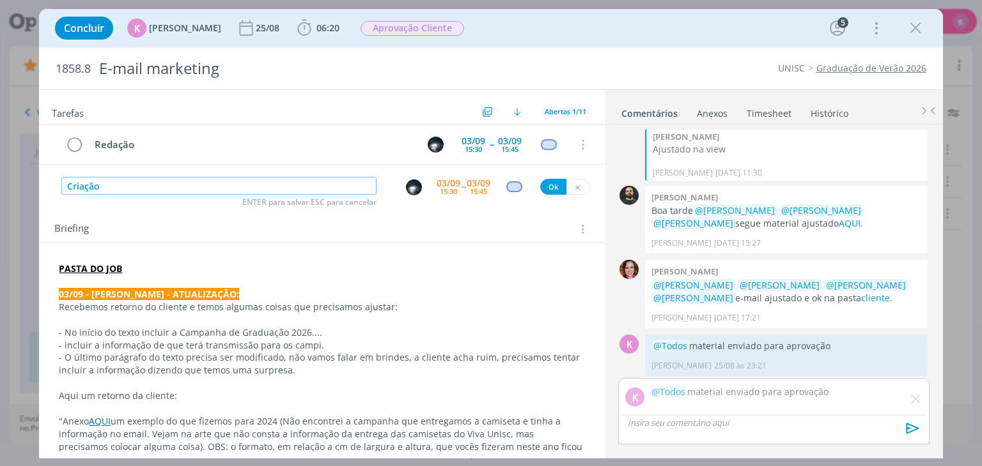
click at [408, 183] on img "dialog" at bounding box center [414, 188] width 16 height 16
type input "Criação"
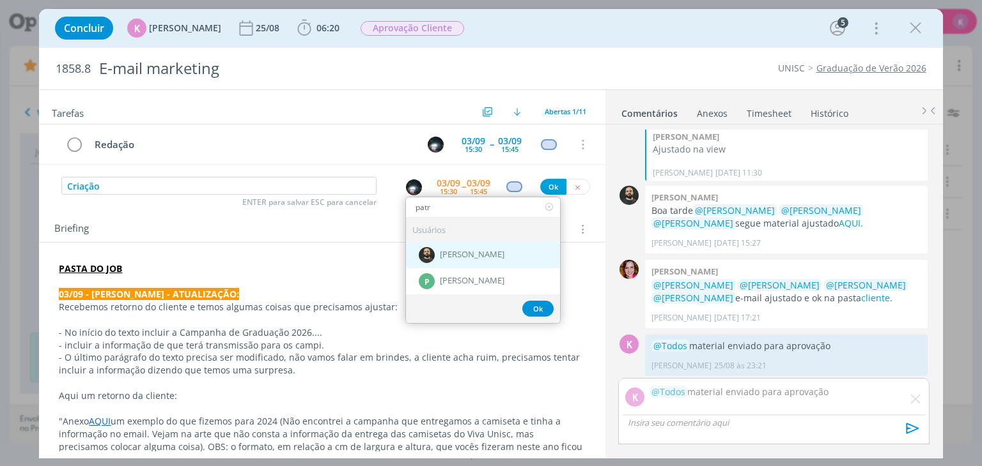
type input "patr"
click at [426, 248] on img "dialog" at bounding box center [427, 255] width 16 height 16
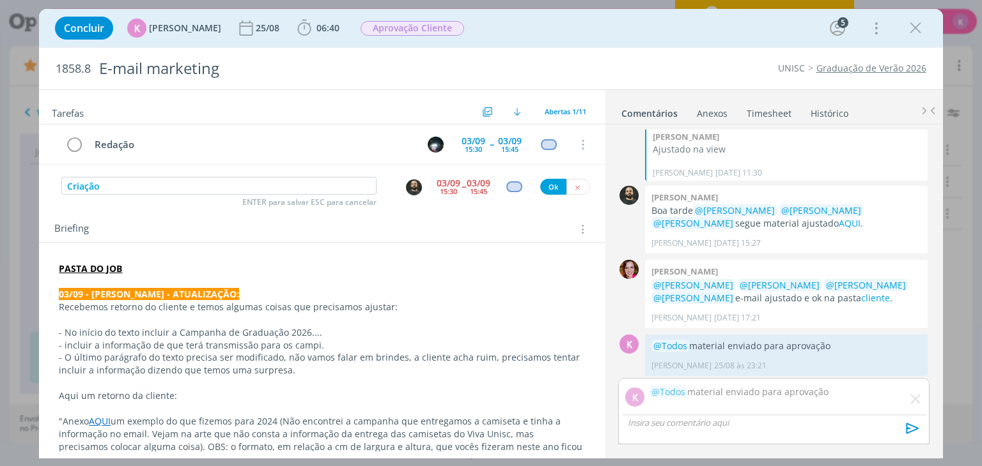
click at [445, 189] on div "15:30" at bounding box center [448, 191] width 17 height 7
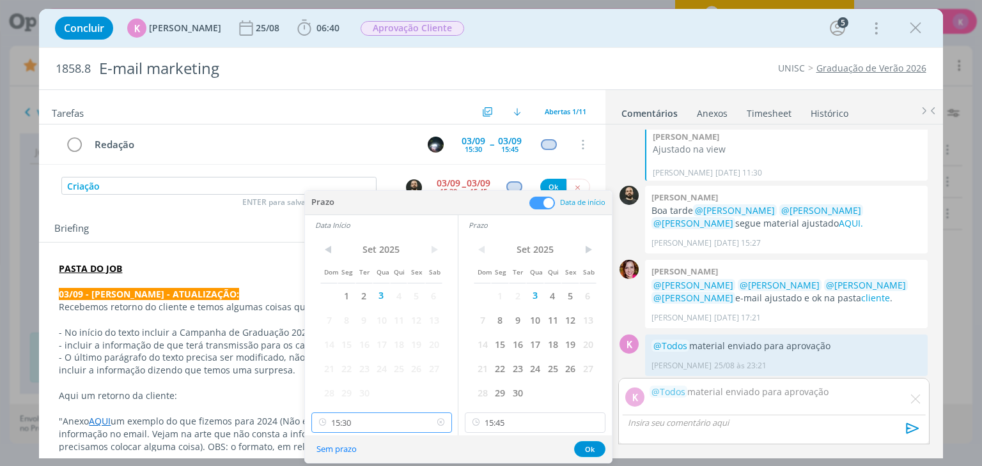
click at [392, 417] on input "15:30" at bounding box center [381, 423] width 141 height 20
click at [504, 413] on input "15:45" at bounding box center [535, 423] width 141 height 20
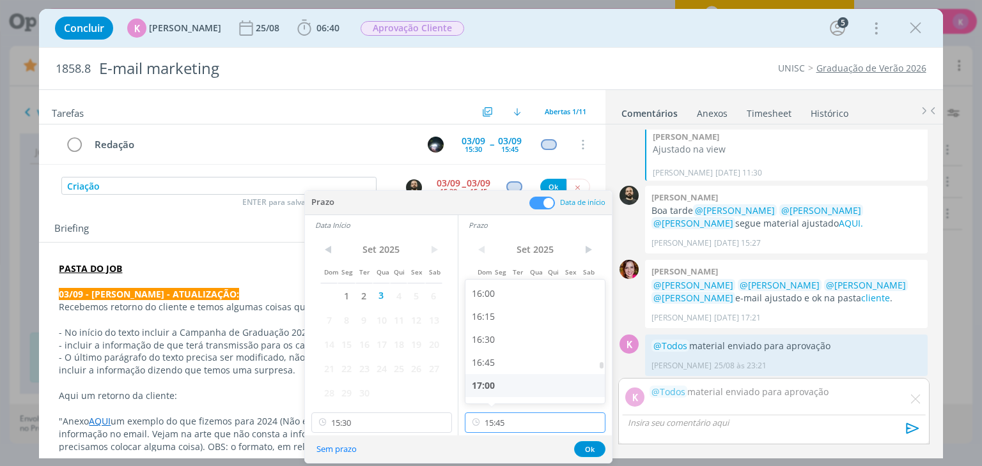
scroll to position [1480, 0]
click at [492, 369] on div "17:00" at bounding box center [536, 375] width 143 height 23
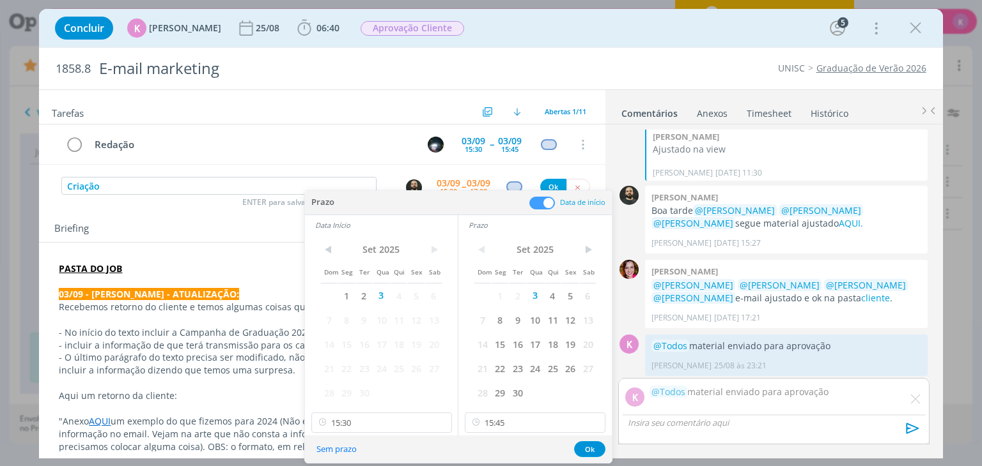
type input "17:00"
click at [391, 420] on input "15:30" at bounding box center [381, 423] width 141 height 20
click at [346, 362] on div "16:00" at bounding box center [382, 370] width 143 height 23
type input "16:00"
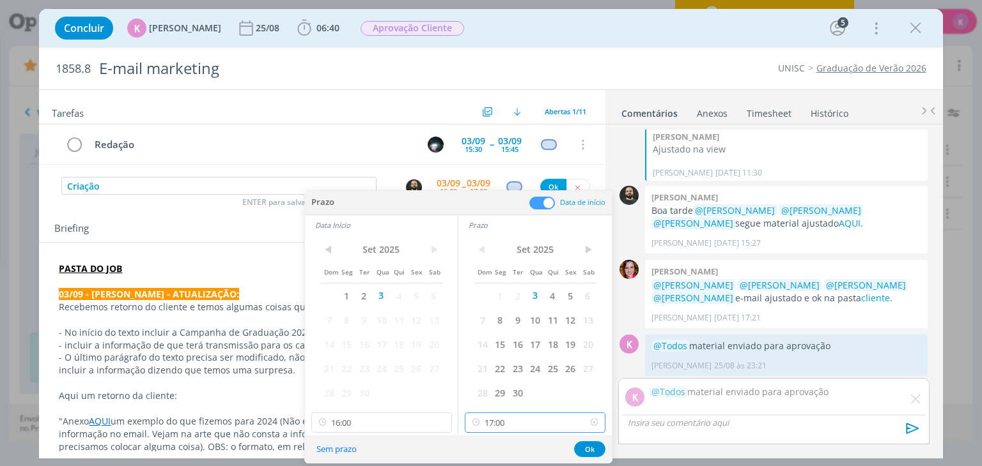
drag, startPoint x: 539, startPoint y: 415, endPoint x: 527, endPoint y: 415, distance: 11.5
click at [538, 414] on input "17:00" at bounding box center [535, 423] width 141 height 20
click at [504, 347] on div "16:30" at bounding box center [536, 342] width 143 height 23
type input "16:30"
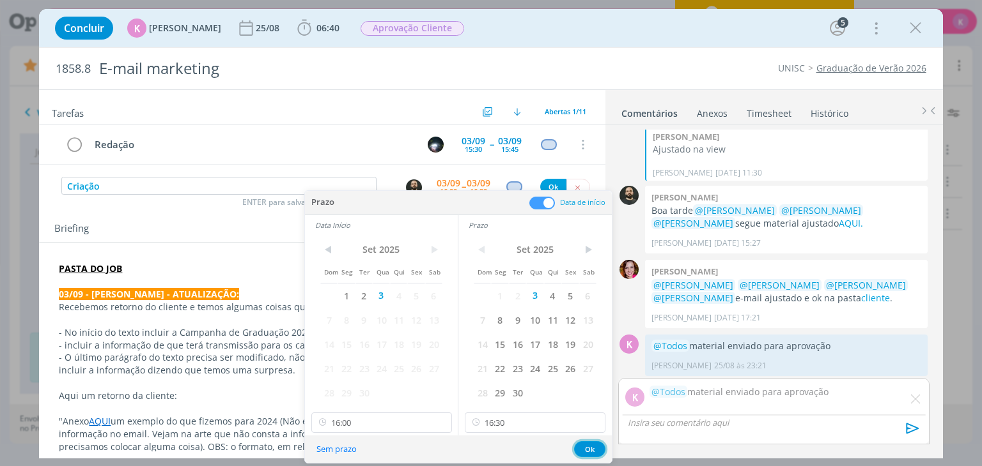
drag, startPoint x: 588, startPoint y: 449, endPoint x: 590, endPoint y: 440, distance: 9.3
click at [589, 442] on button "Ok" at bounding box center [589, 450] width 31 height 16
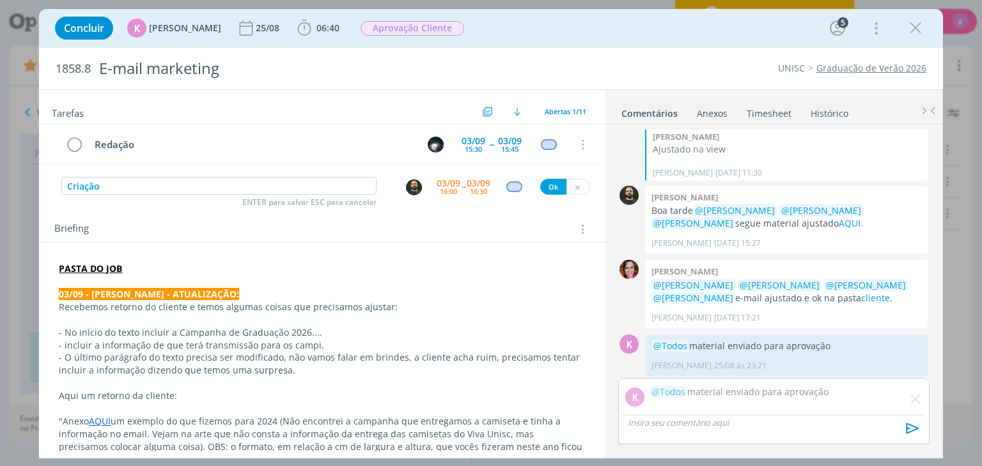
click at [507, 191] on div "Criação ENTER para salvar ESC para cancelar 03/09 16:00 -- 03/09 16:30 Ok" at bounding box center [322, 186] width 566 height 23
click at [508, 189] on div "dialog" at bounding box center [514, 186] width 16 height 11
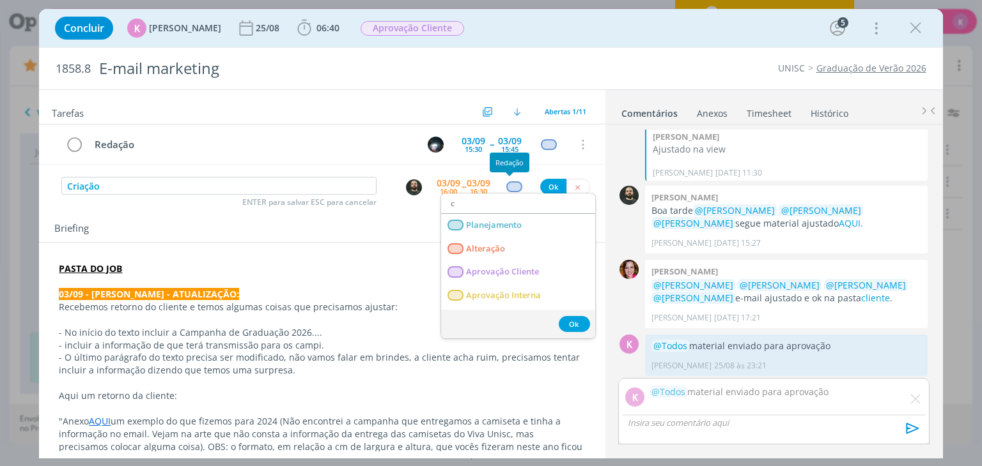
type input "cr"
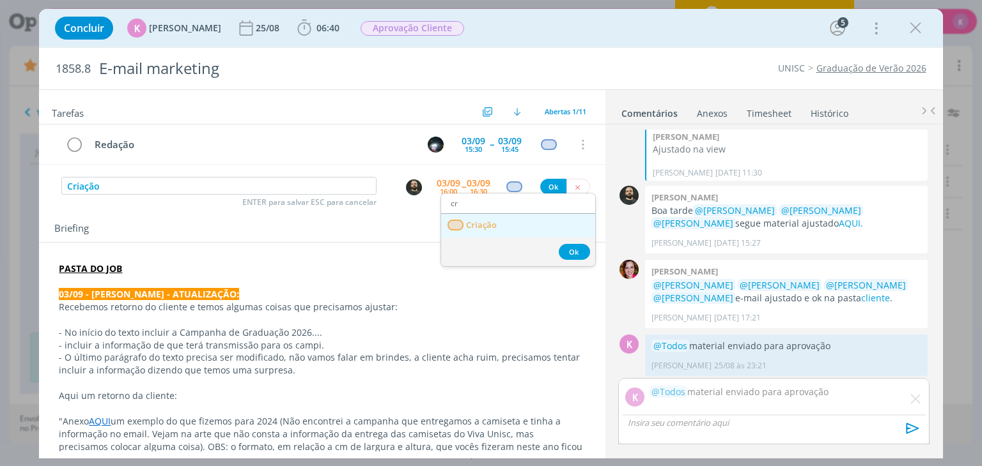
click at [518, 226] on link "Criação" at bounding box center [518, 226] width 154 height 24
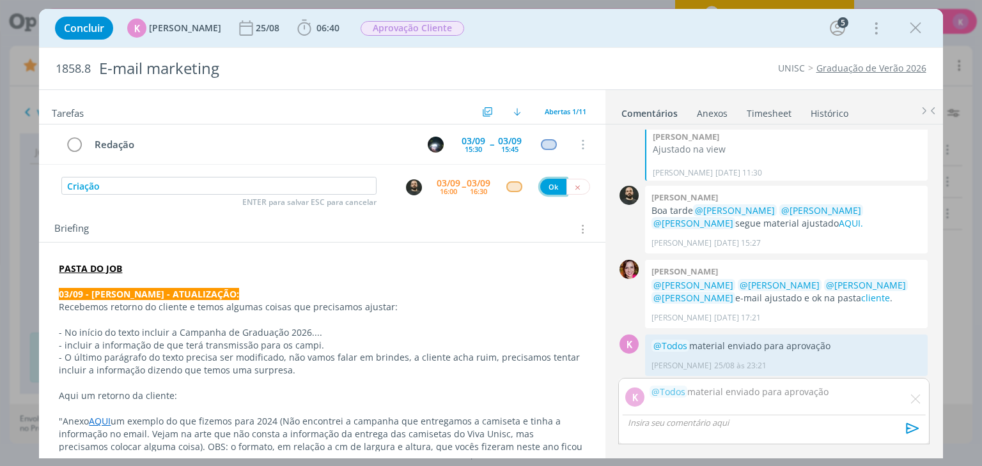
click at [546, 185] on button "Ok" at bounding box center [553, 187] width 26 height 16
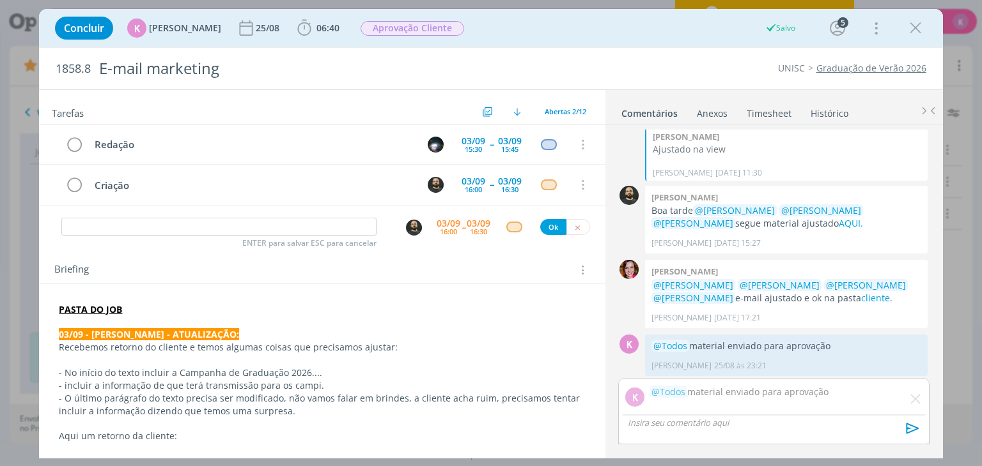
click at [773, 428] on p "dialog" at bounding box center [773, 423] width 290 height 12
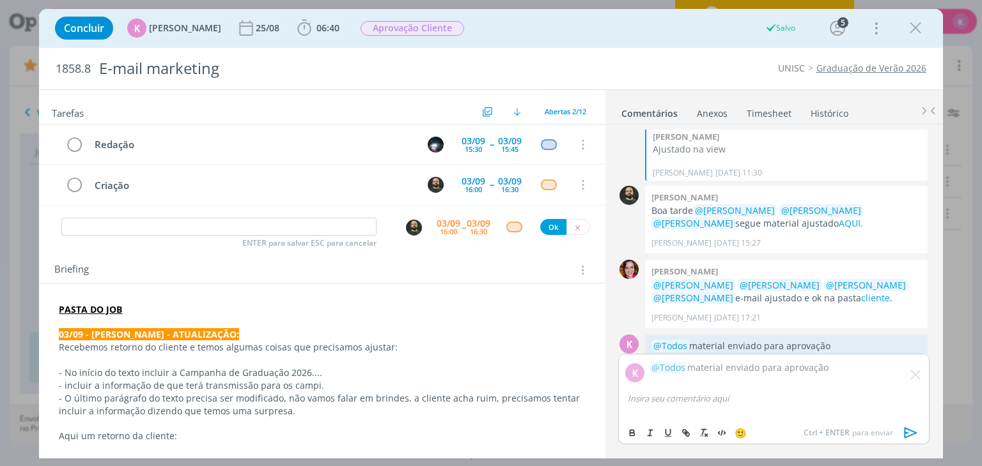
scroll to position [524, 0]
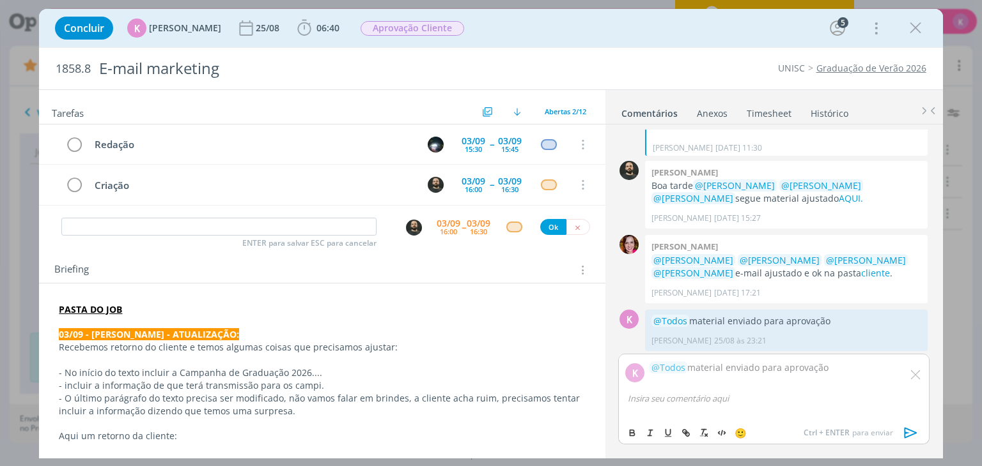
click at [918, 374] on img "dialog" at bounding box center [915, 375] width 10 height 10
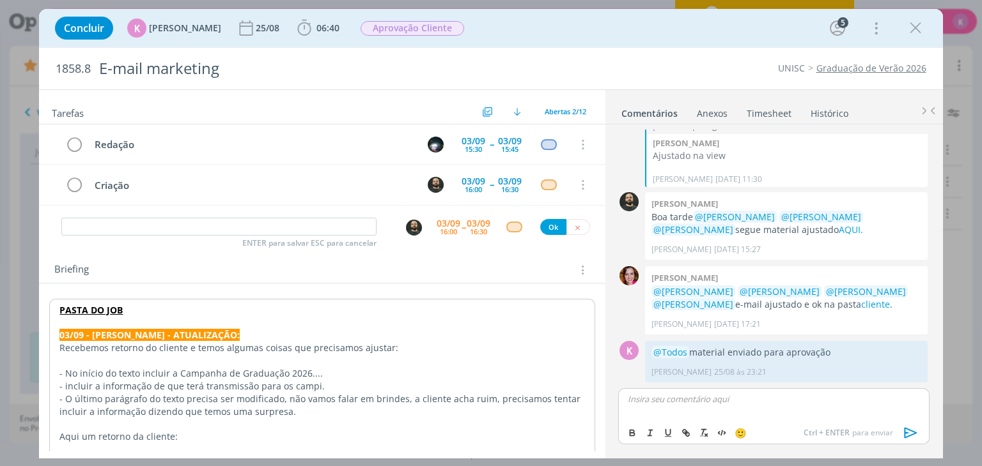
scroll to position [491, 0]
click at [194, 229] on input "dialog" at bounding box center [218, 227] width 315 height 18
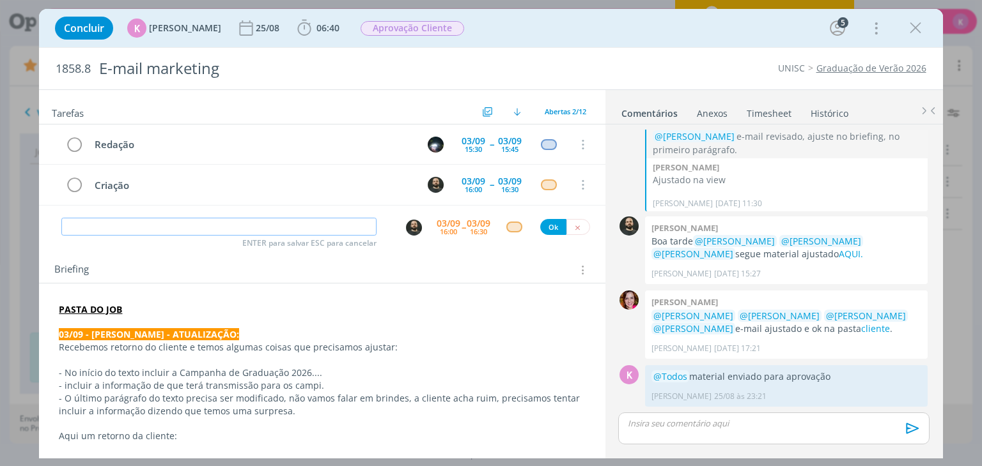
scroll to position [468, 0]
click at [413, 226] on img "dialog" at bounding box center [414, 228] width 16 height 16
type input "Revisão"
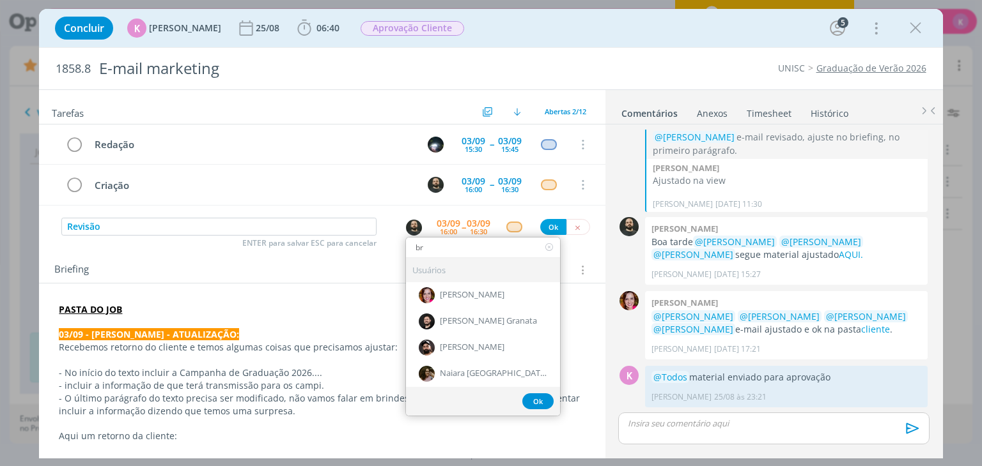
type input "bru"
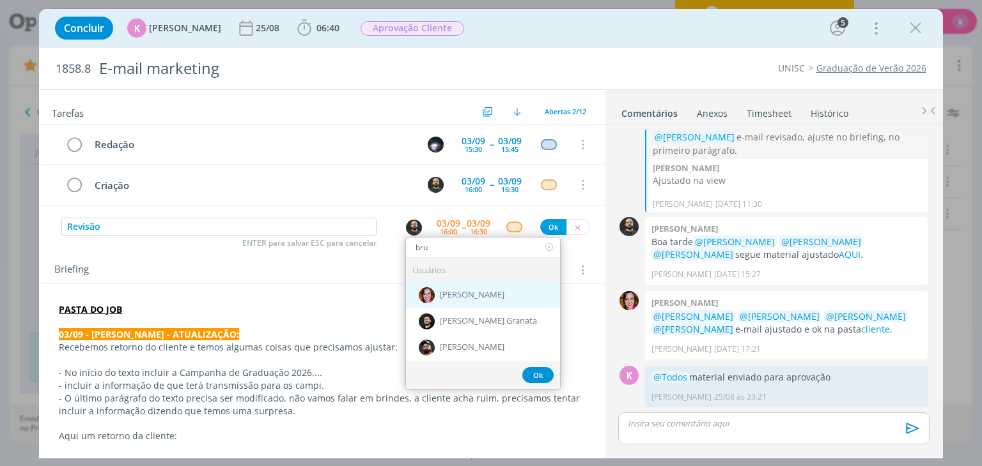
click at [426, 292] on img "dialog" at bounding box center [427, 296] width 16 height 16
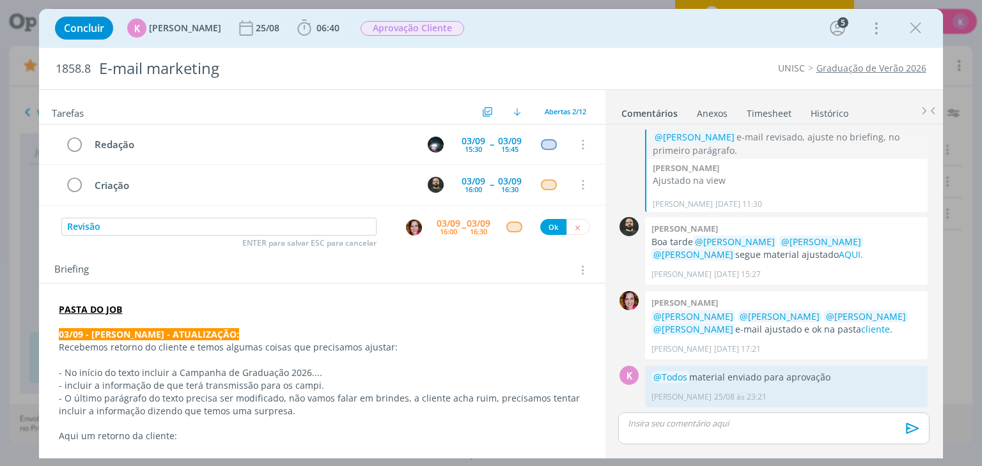
click at [455, 220] on div "03/09 16:00 -- 03/09 16:30" at bounding box center [463, 227] width 54 height 23
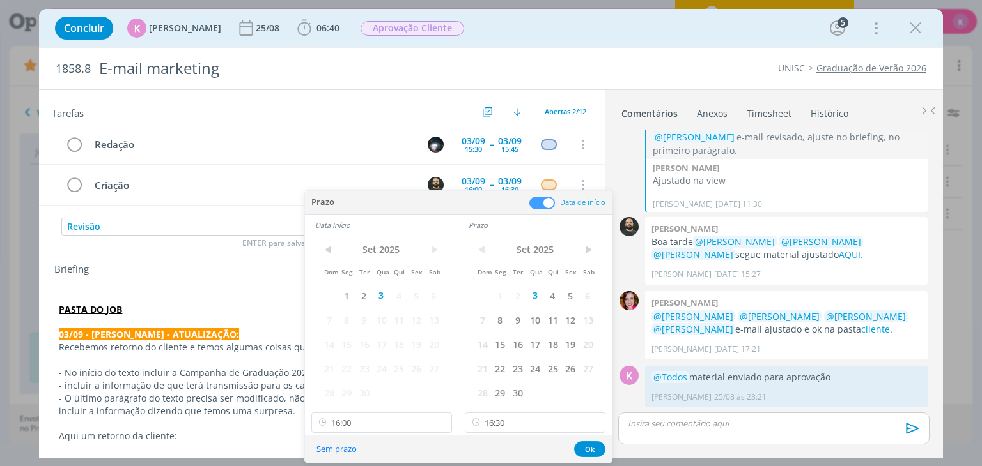
click at [550, 204] on span at bounding box center [542, 203] width 26 height 13
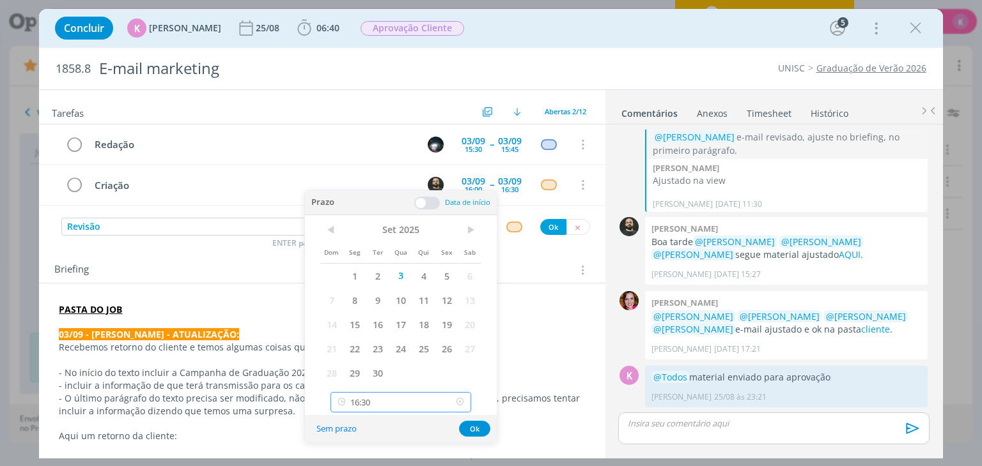
click at [435, 398] on input "16:30" at bounding box center [400, 402] width 141 height 20
click at [486, 392] on div "< Set 2025 > Dom Seg Ter Qua Qui Sex Sab 1 2 3 4 5 6 7 8 9 10 11 12 13 14 15 16…" at bounding box center [401, 315] width 192 height 201
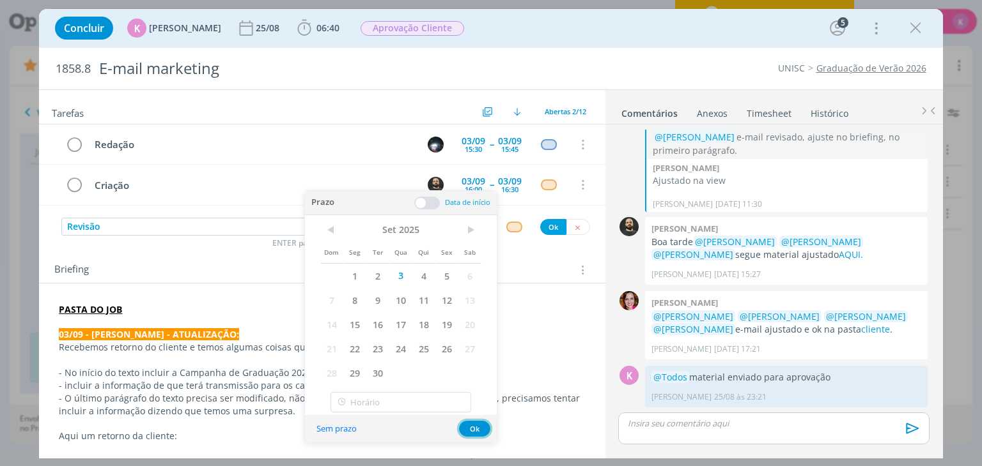
click at [475, 428] on button "Ok" at bounding box center [474, 429] width 31 height 16
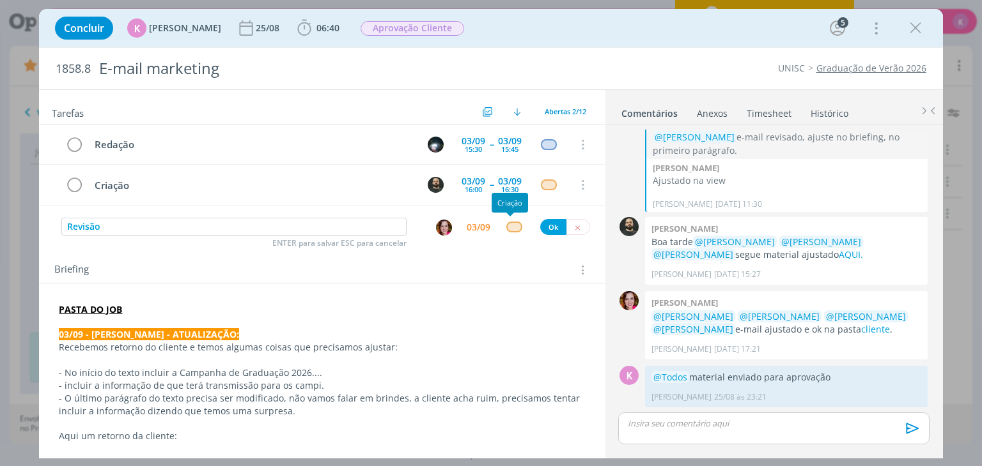
click at [513, 222] on div "dialog" at bounding box center [514, 227] width 16 height 11
type input "revi"
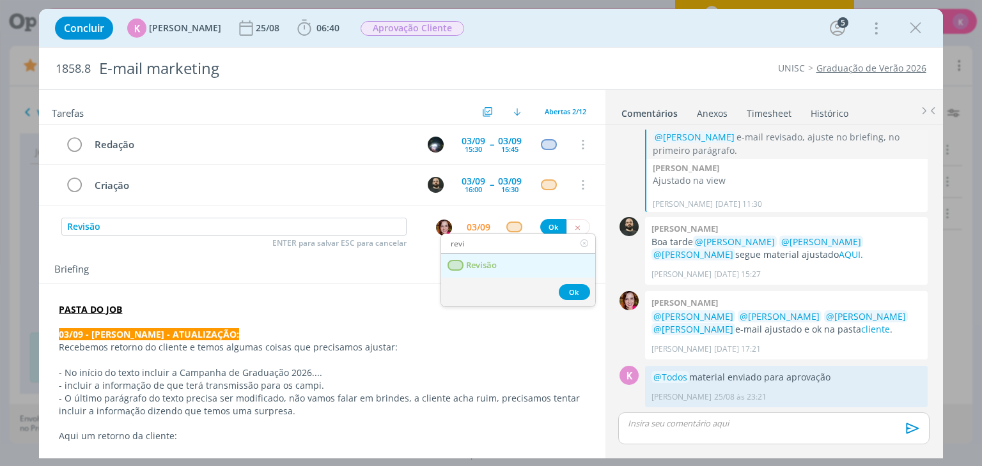
click at [513, 272] on link "Revisão" at bounding box center [518, 266] width 154 height 24
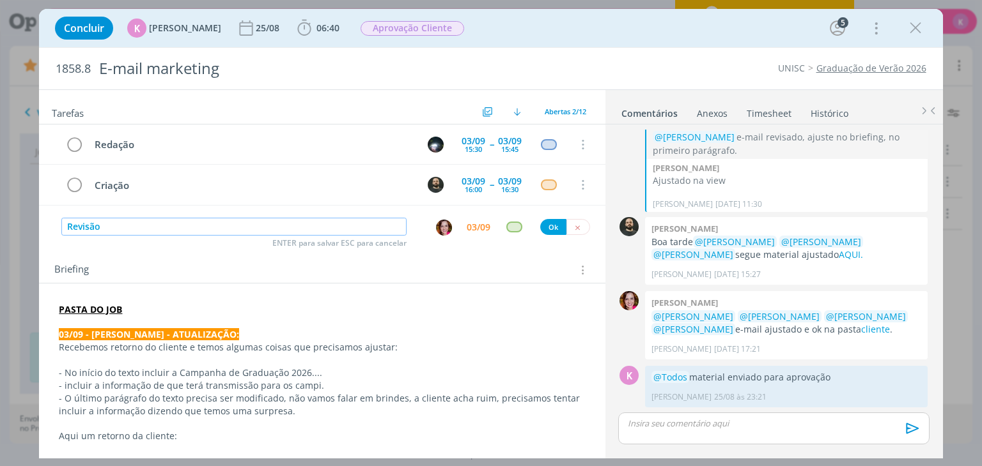
click at [215, 223] on input "Revisão" at bounding box center [233, 227] width 345 height 18
click at [541, 225] on button "Ok" at bounding box center [553, 227] width 26 height 16
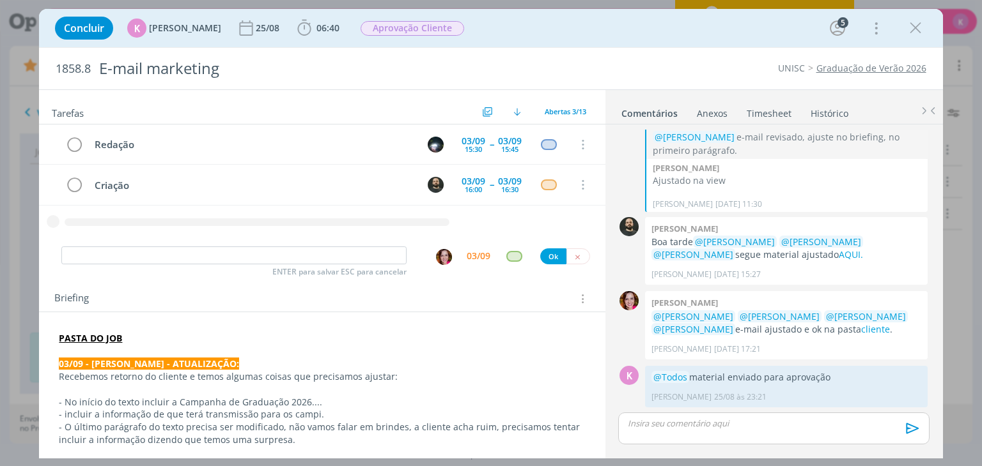
click at [754, 111] on link "Timesheet" at bounding box center [769, 111] width 46 height 19
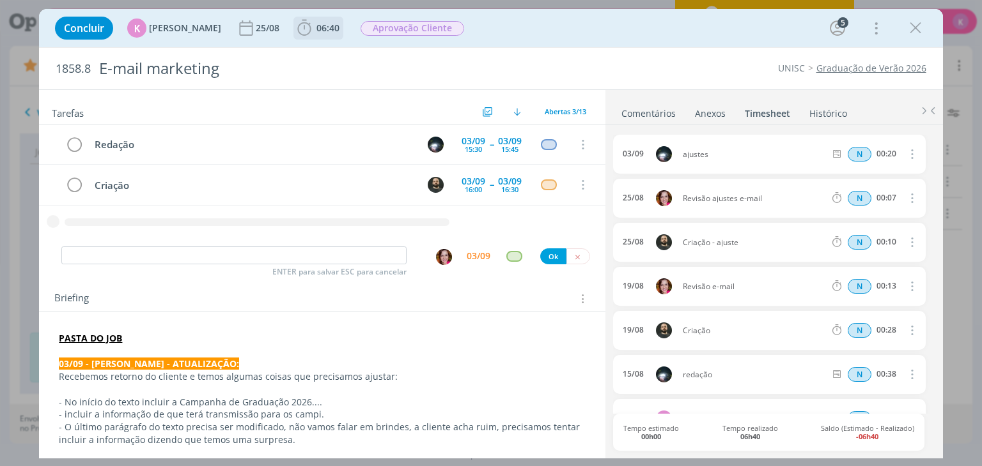
click at [326, 24] on span "06:40" at bounding box center [327, 28] width 23 height 12
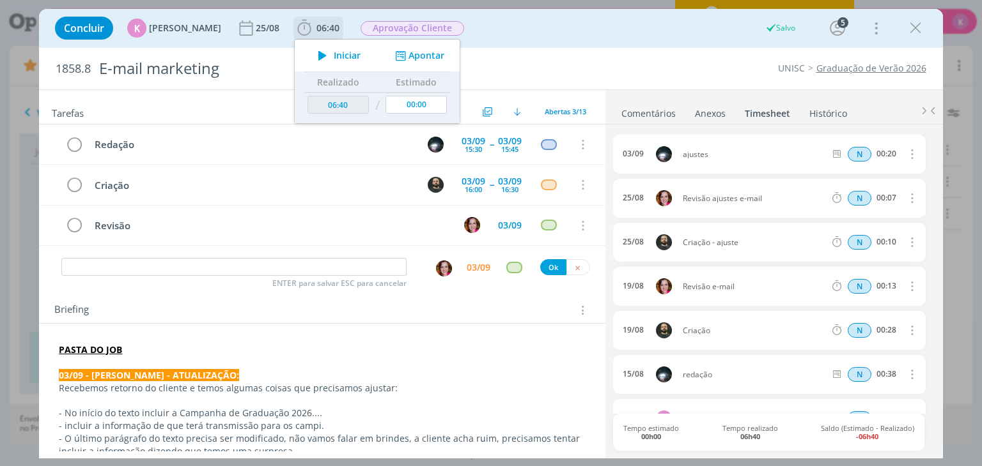
click at [413, 47] on div "Iniciar Apontar" at bounding box center [377, 56] width 165 height 32
click at [419, 51] on button "Apontar" at bounding box center [418, 55] width 53 height 13
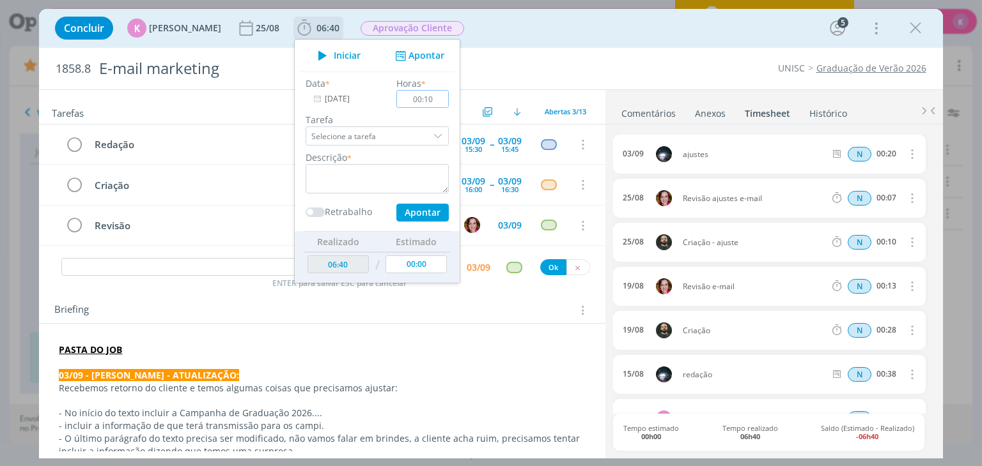
type input "00:10"
click at [403, 179] on textarea "dialog" at bounding box center [376, 178] width 143 height 29
type textarea "Pauta + ajuste de briefing"
click at [438, 206] on button "Apontar" at bounding box center [422, 213] width 52 height 18
type input "00:00"
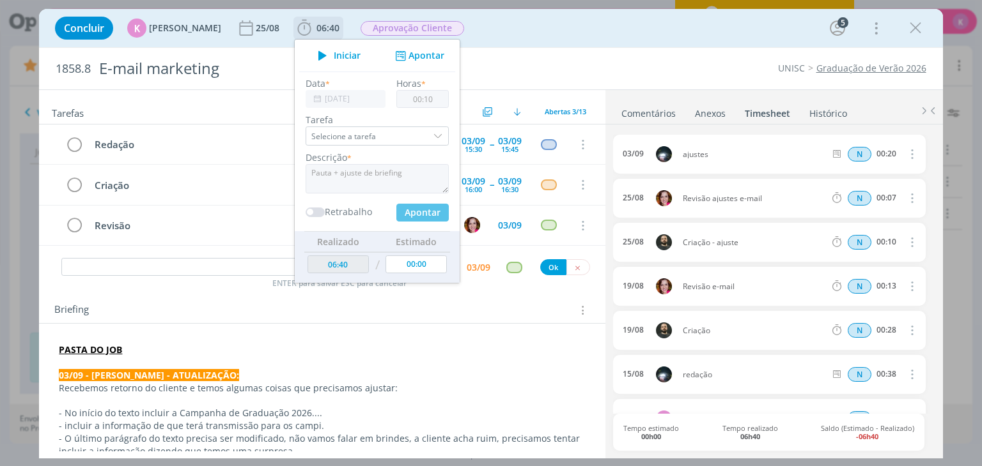
type input "06:50"
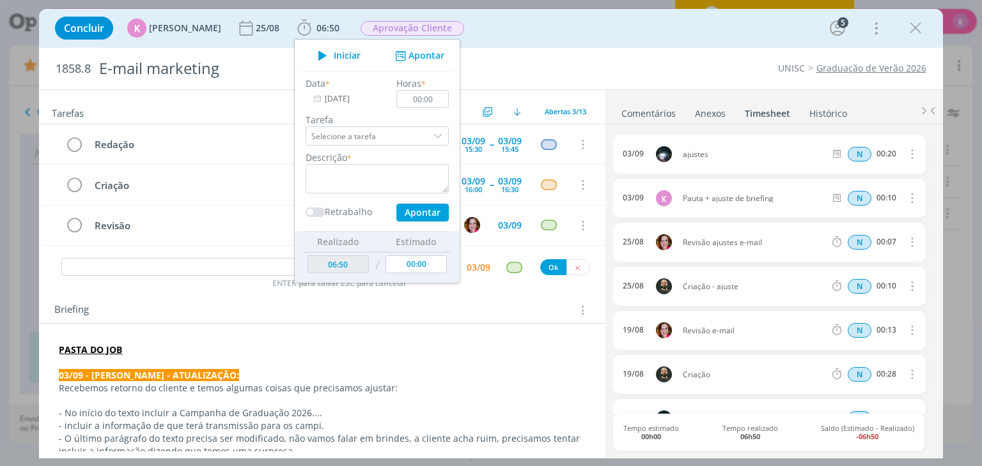
drag, startPoint x: 508, startPoint y: 358, endPoint x: 529, endPoint y: 300, distance: 61.9
click at [508, 358] on p "dialog" at bounding box center [322, 363] width 526 height 13
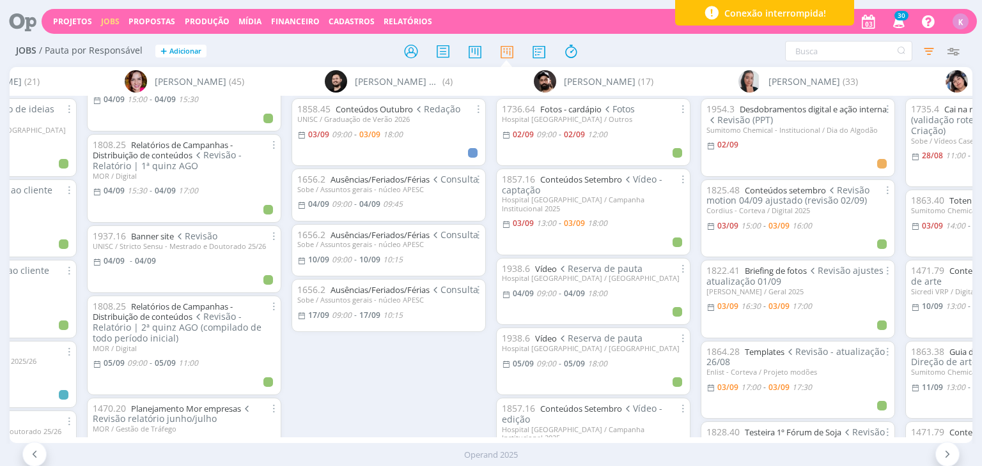
scroll to position [1342, 0]
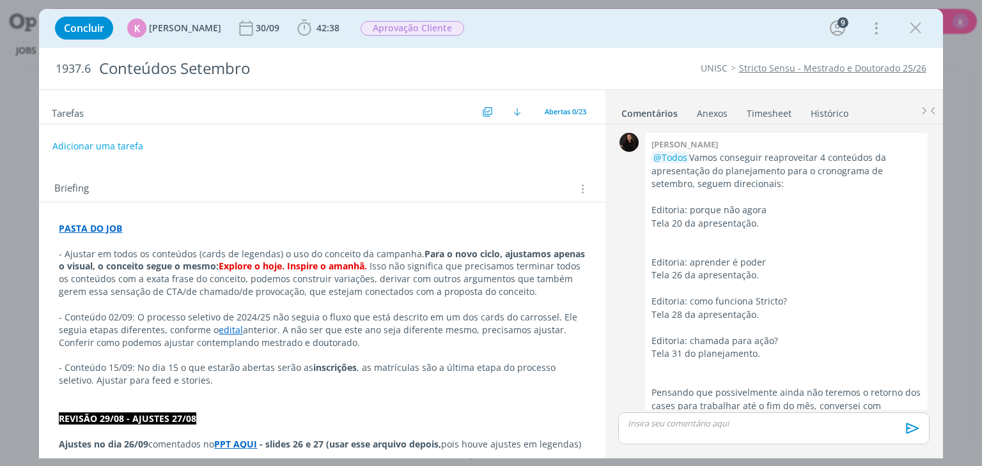
scroll to position [2008, 0]
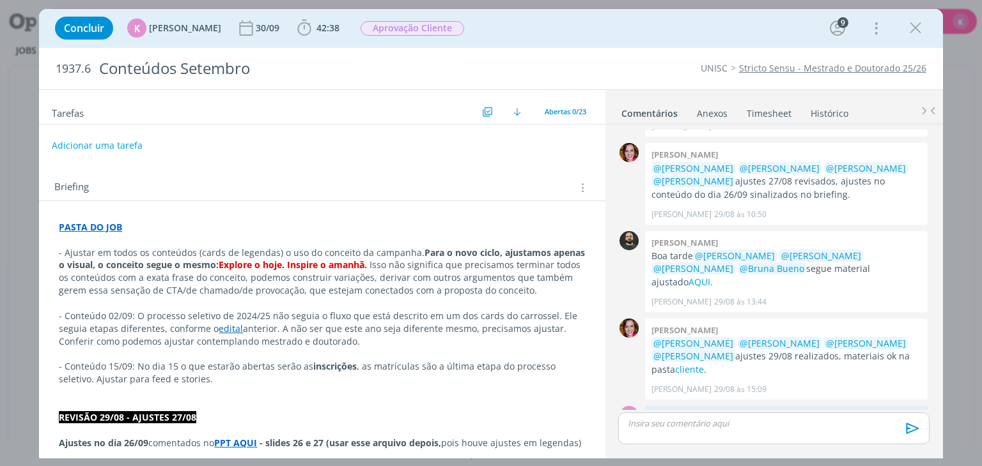
click at [109, 153] on button "Adicionar uma tarefa" at bounding box center [97, 146] width 91 height 22
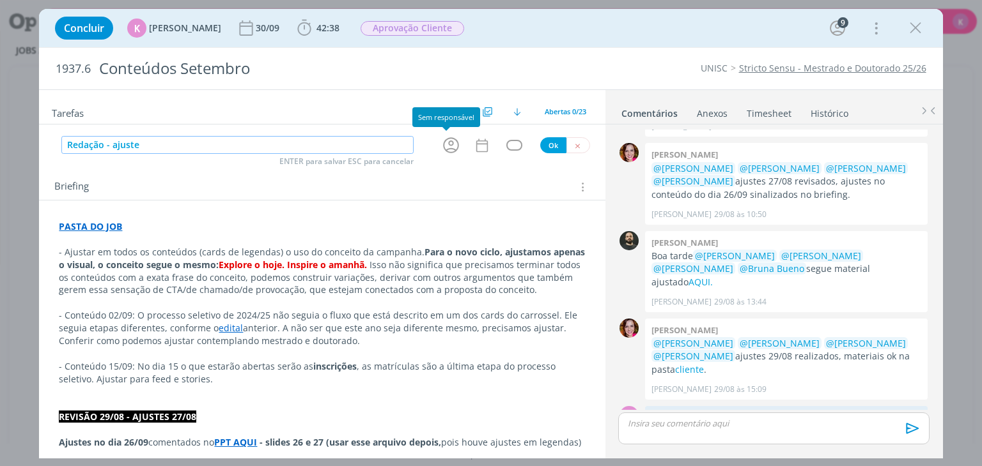
click at [447, 143] on icon "dialog" at bounding box center [451, 145] width 16 height 16
type input "Redação - ajuste"
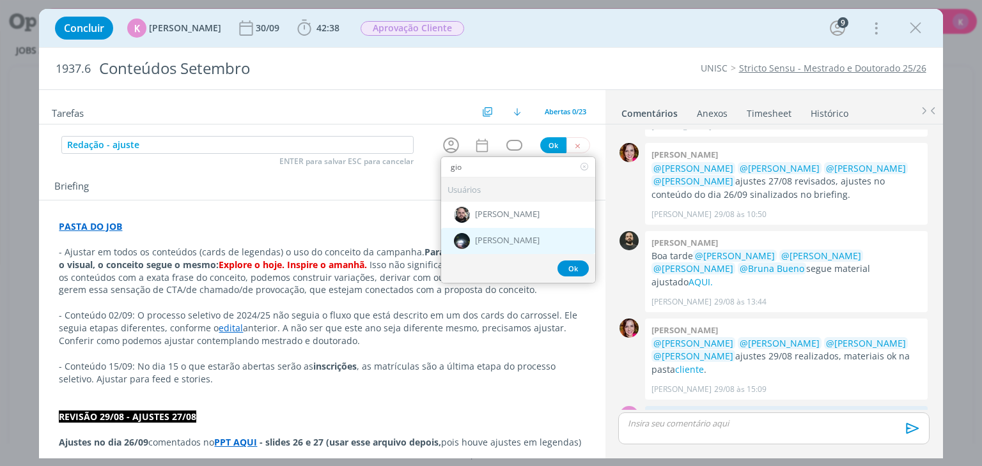
type input "gio"
click at [479, 233] on div "[PERSON_NAME]" at bounding box center [518, 241] width 154 height 26
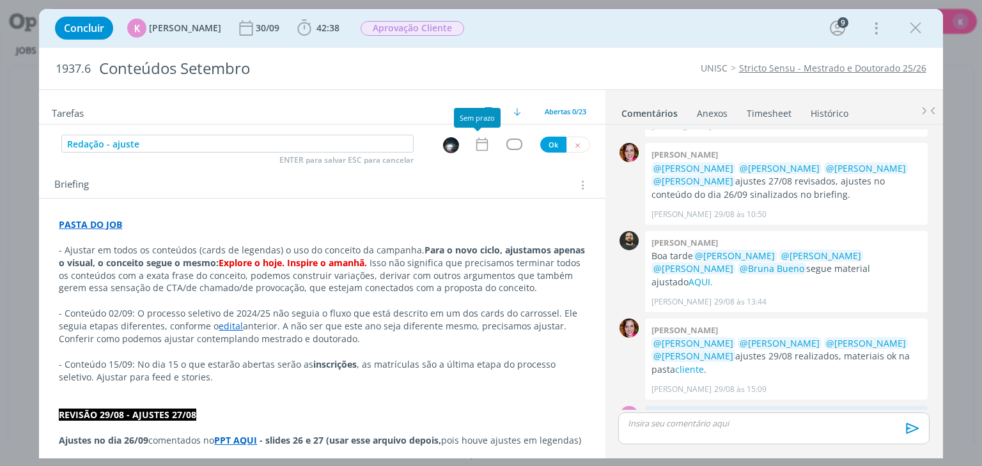
click at [475, 149] on icon "dialog" at bounding box center [482, 144] width 17 height 17
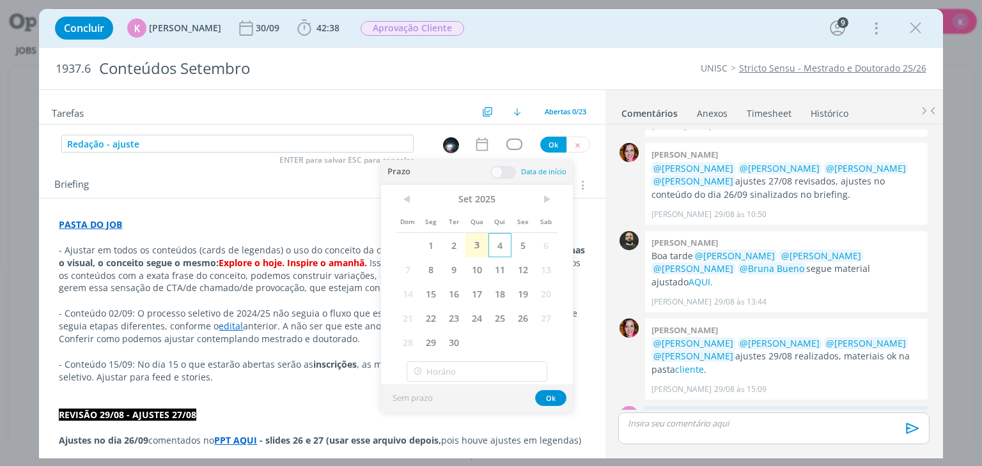
click at [502, 240] on span "4" at bounding box center [499, 245] width 23 height 24
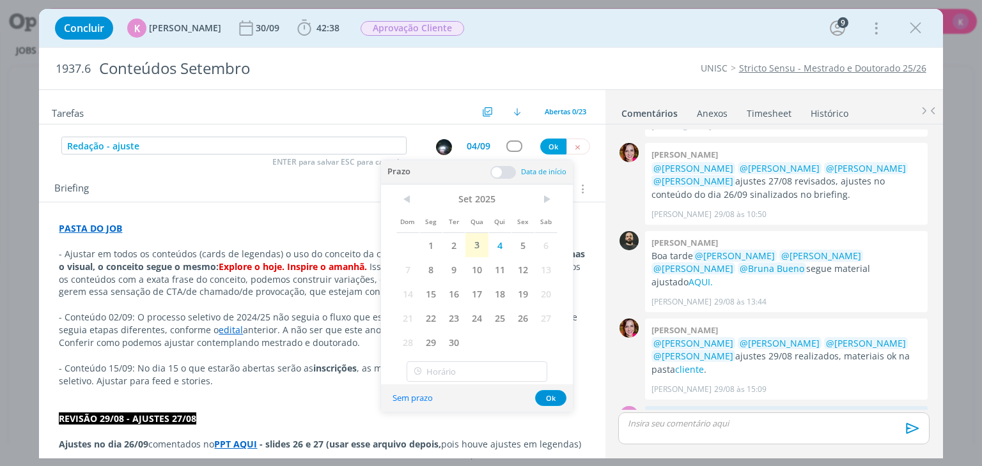
click at [497, 167] on span at bounding box center [503, 172] width 26 height 13
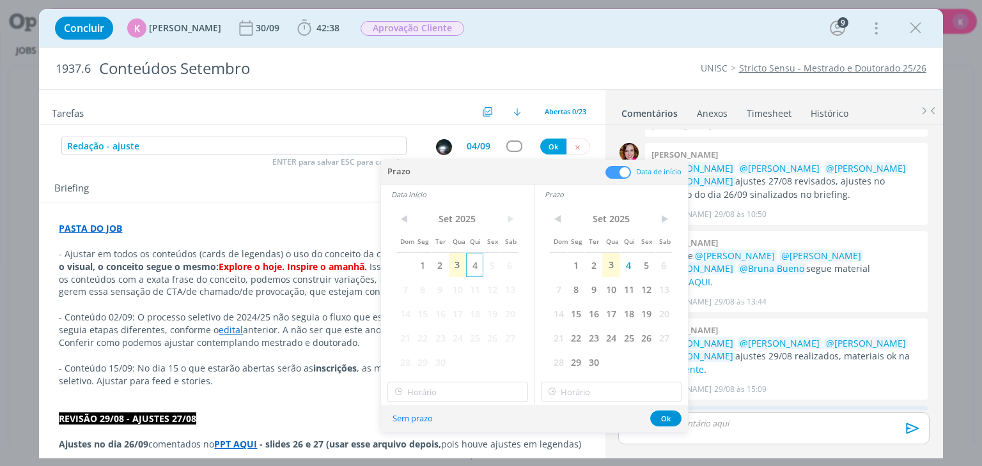
click at [473, 261] on span "4" at bounding box center [474, 265] width 17 height 24
click at [664, 420] on button "Ok" at bounding box center [665, 419] width 31 height 16
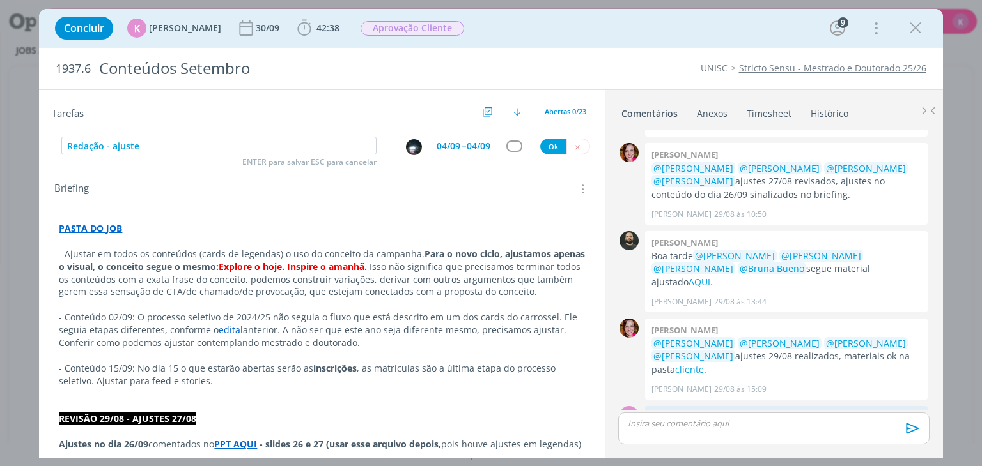
click at [446, 147] on div "04/09" at bounding box center [448, 146] width 24 height 9
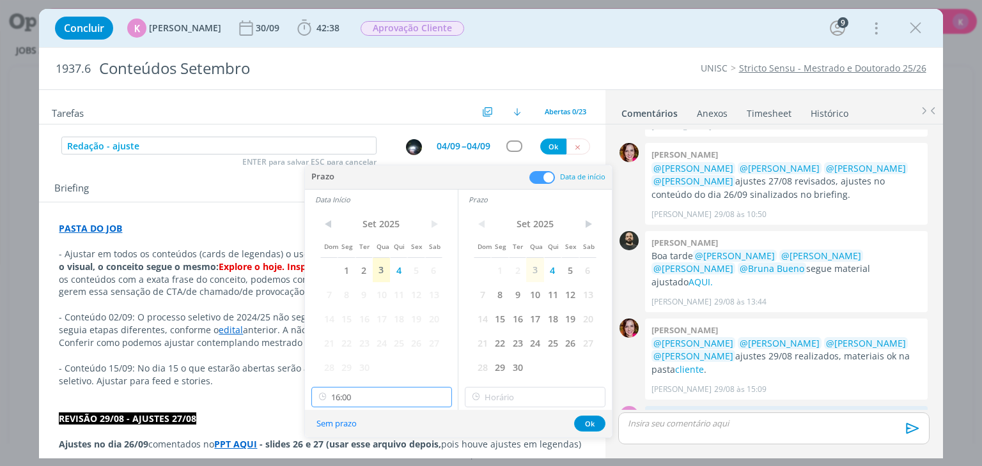
click at [398, 399] on input "16:00" at bounding box center [381, 397] width 141 height 20
click at [392, 302] on div "09:00" at bounding box center [382, 293] width 143 height 23
type input "09:00"
click at [533, 401] on input "16:00" at bounding box center [535, 397] width 141 height 20
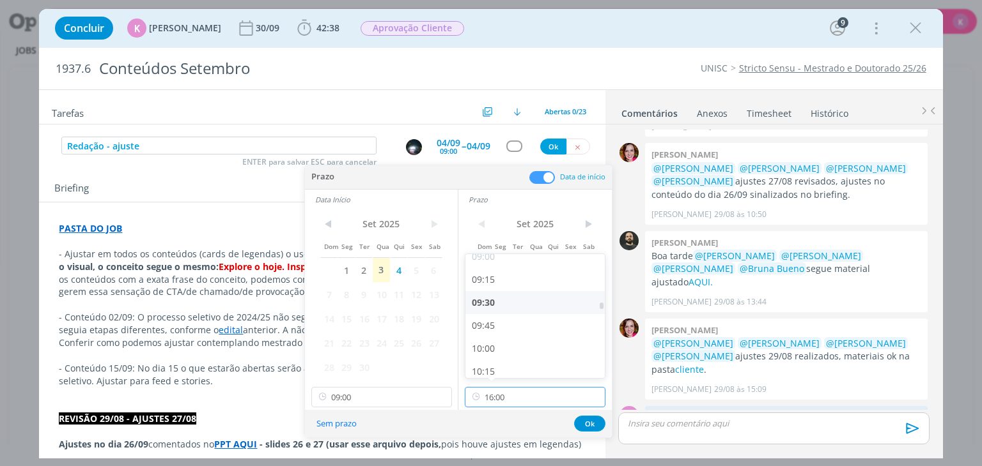
scroll to position [864, 0]
click at [488, 320] on div "10:00" at bounding box center [536, 322] width 143 height 23
type input "10:00"
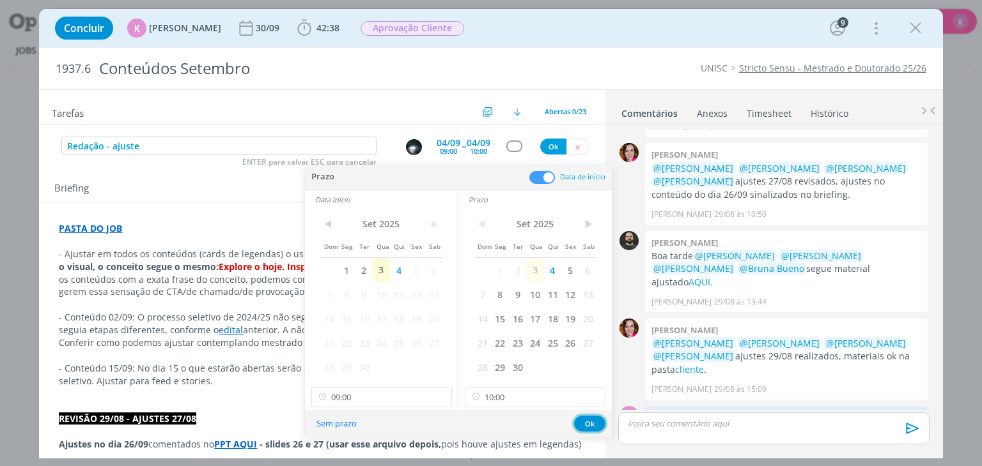
click at [593, 417] on button "Ok" at bounding box center [589, 424] width 31 height 16
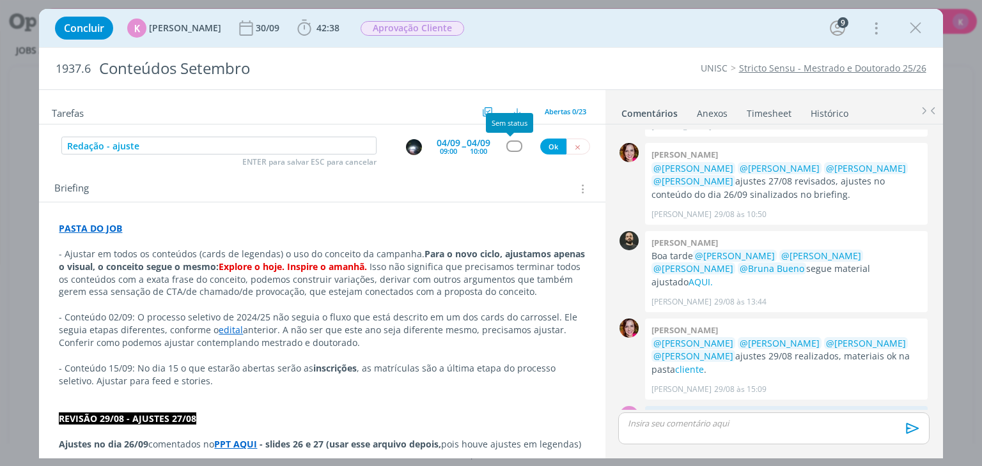
click at [509, 143] on div "dialog" at bounding box center [514, 146] width 16 height 11
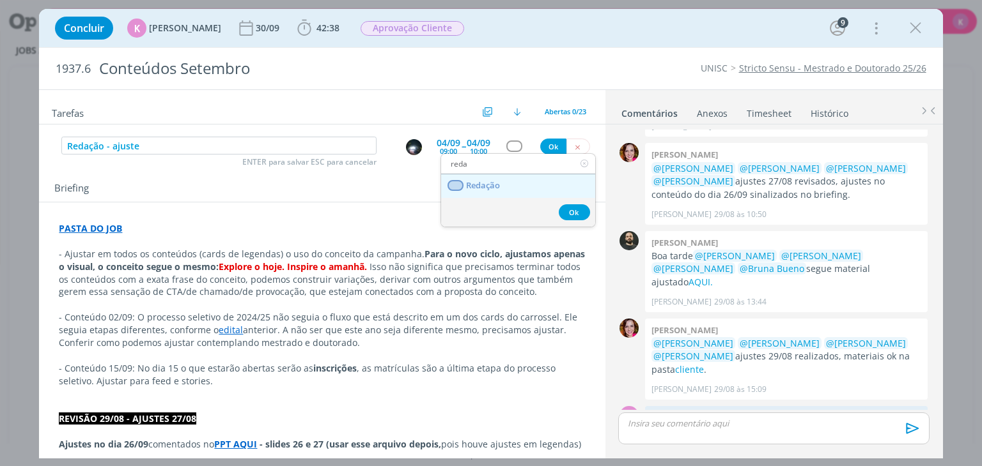
type input "reda"
click at [493, 196] on link "Redação" at bounding box center [518, 186] width 154 height 24
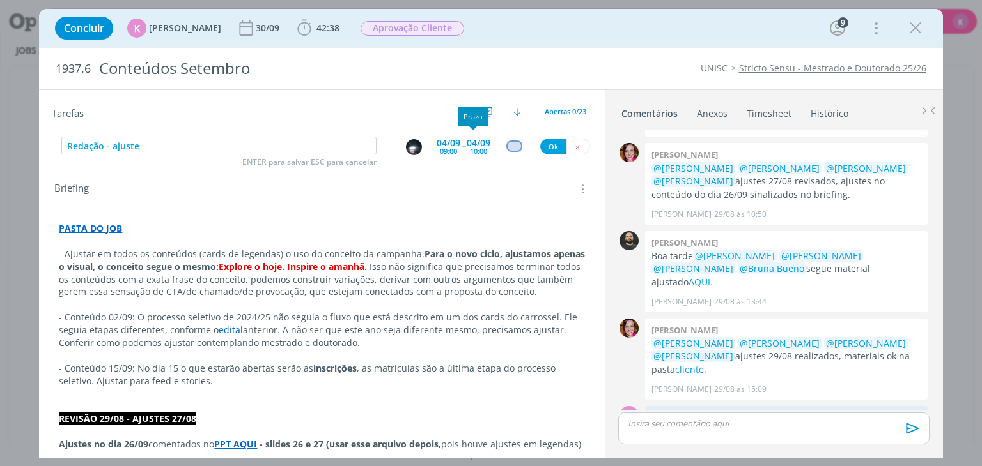
click at [473, 153] on div "10:00" at bounding box center [478, 151] width 17 height 7
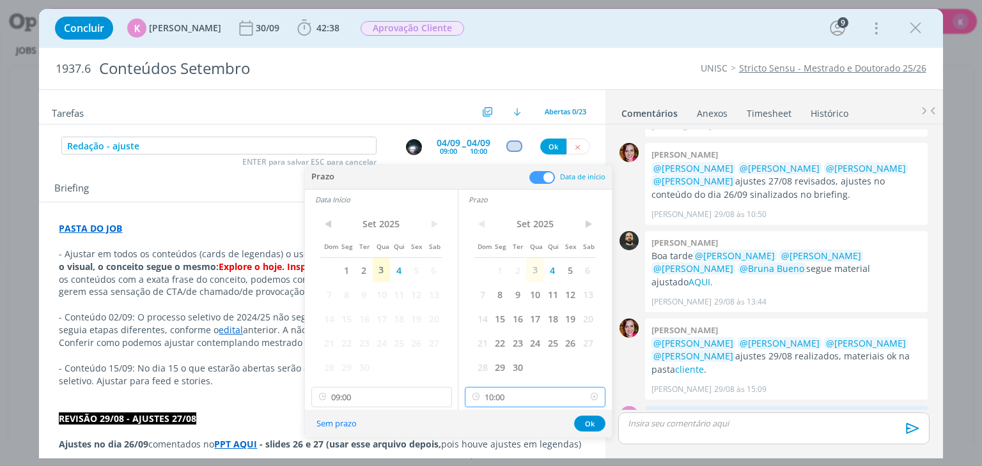
click at [499, 396] on input "10:00" at bounding box center [535, 397] width 141 height 20
click at [500, 330] on div "11:00" at bounding box center [536, 327] width 143 height 23
type input "11:00"
click at [599, 419] on button "Ok" at bounding box center [589, 424] width 31 height 16
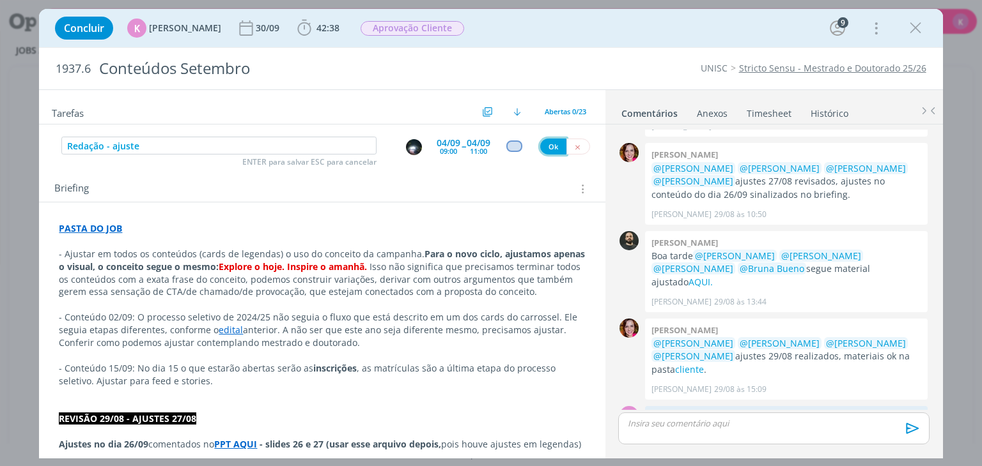
click at [541, 144] on button "Ok" at bounding box center [553, 147] width 26 height 16
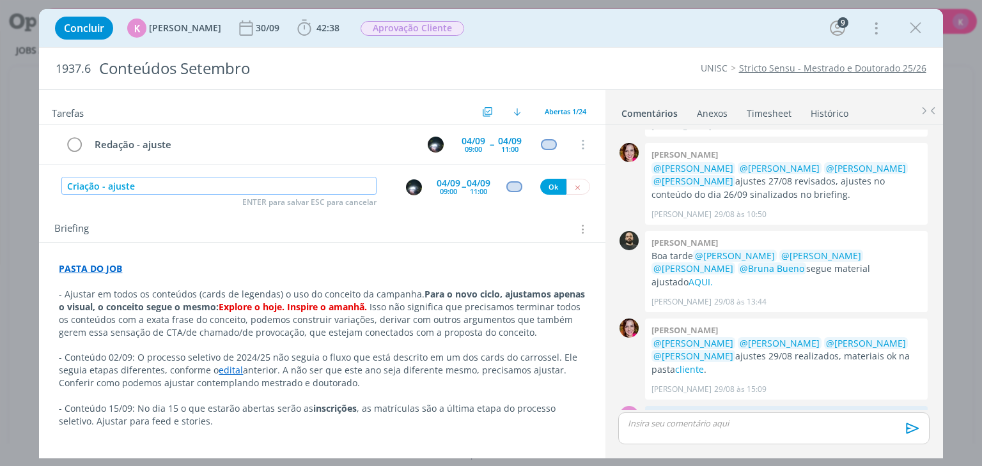
type input "Criação - ajuste"
click at [450, 191] on div "09:00" at bounding box center [448, 191] width 17 height 7
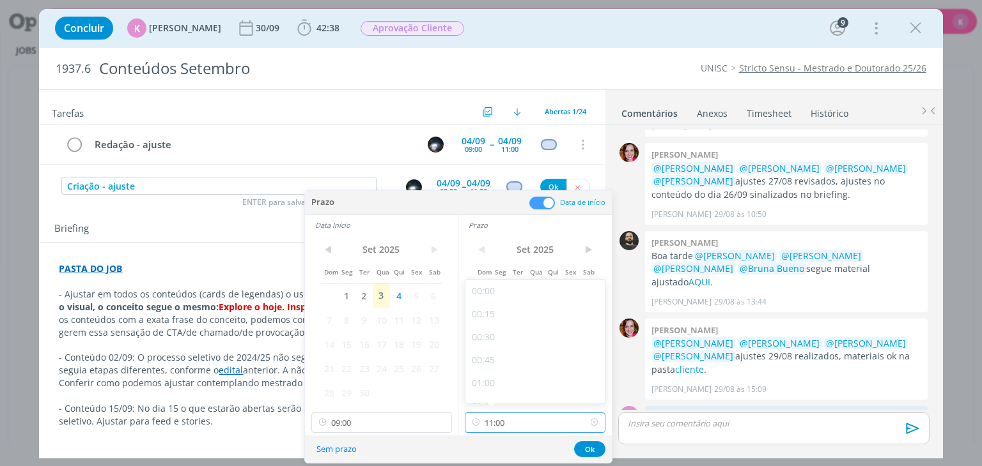
click at [542, 425] on input "11:00" at bounding box center [535, 423] width 141 height 20
click at [499, 338] on div "16:00" at bounding box center [536, 337] width 143 height 23
type input "16:00"
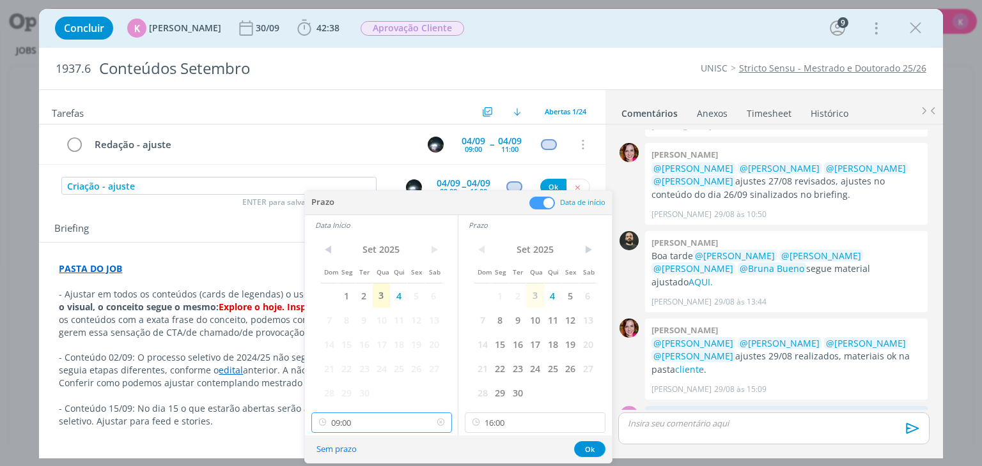
click at [374, 425] on input "09:00" at bounding box center [381, 423] width 141 height 20
click at [351, 310] on div "13:00" at bounding box center [382, 309] width 143 height 23
type input "13:00"
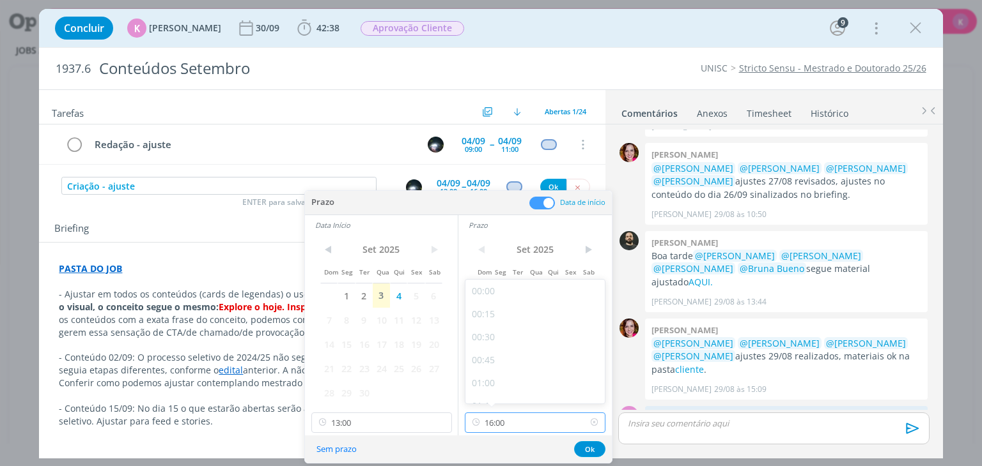
click at [507, 422] on input "16:00" at bounding box center [535, 423] width 141 height 20
click at [501, 322] on div "14:30" at bounding box center [536, 314] width 143 height 23
type input "14:30"
click at [592, 447] on button "Ok" at bounding box center [589, 450] width 31 height 16
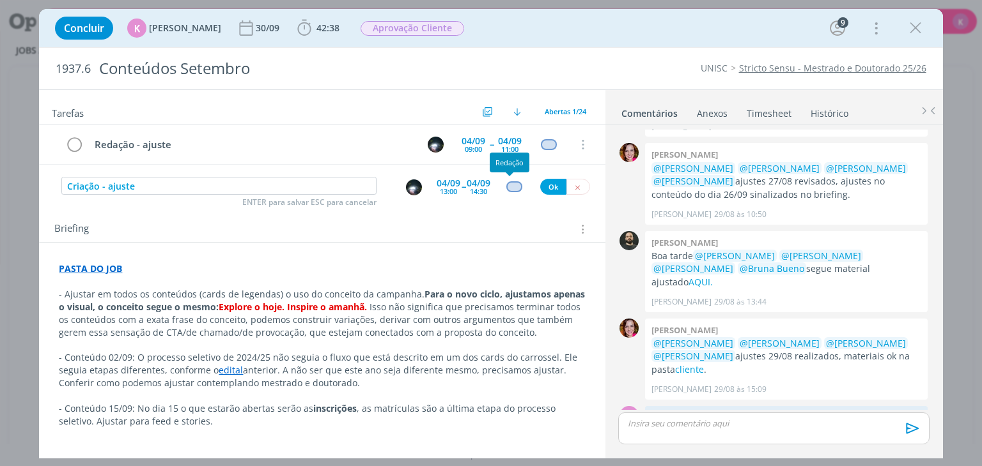
click at [506, 181] on div "dialog" at bounding box center [514, 186] width 16 height 11
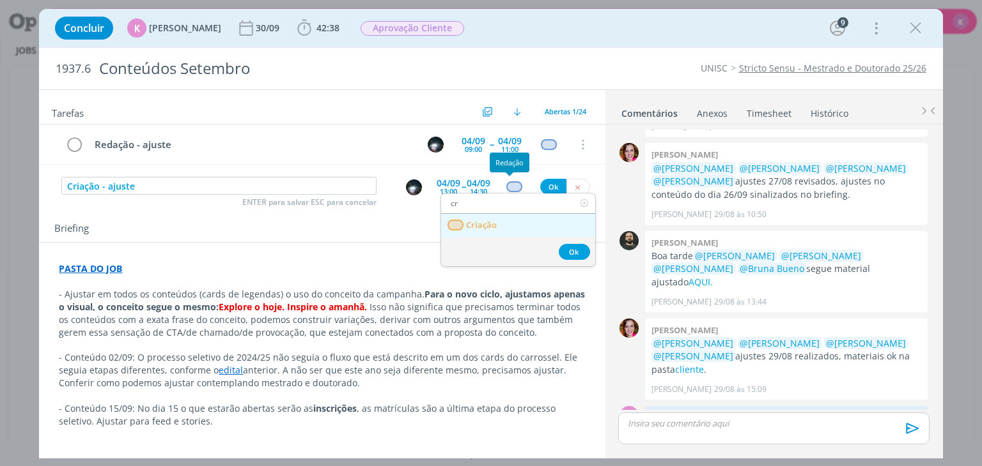
type input "cr"
click at [514, 217] on link "Criação" at bounding box center [518, 226] width 154 height 24
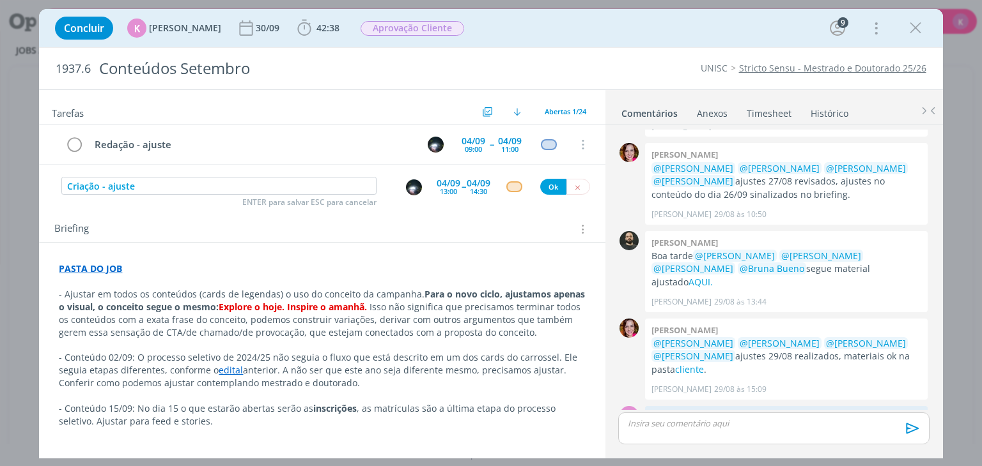
click at [412, 185] on img "dialog" at bounding box center [414, 188] width 16 height 16
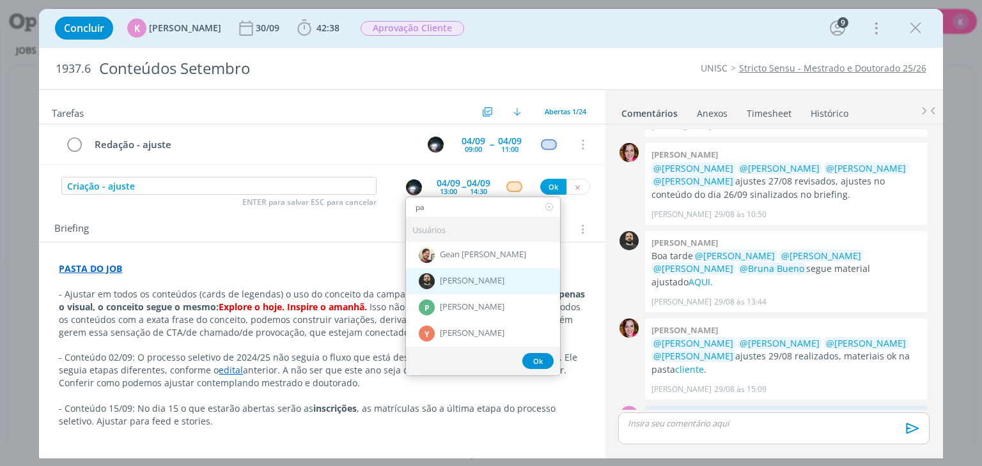
type input "pa"
click at [491, 281] on div "[PERSON_NAME]" at bounding box center [483, 281] width 154 height 26
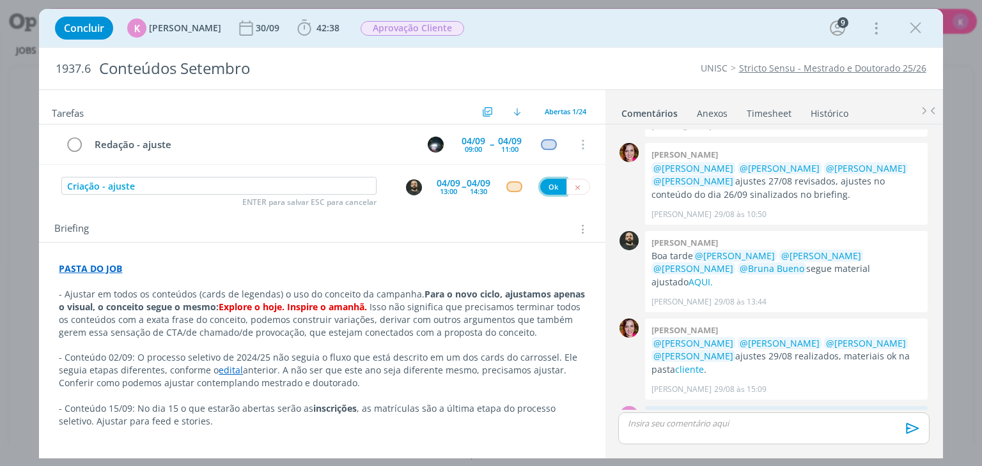
click at [541, 185] on button "Ok" at bounding box center [553, 187] width 26 height 16
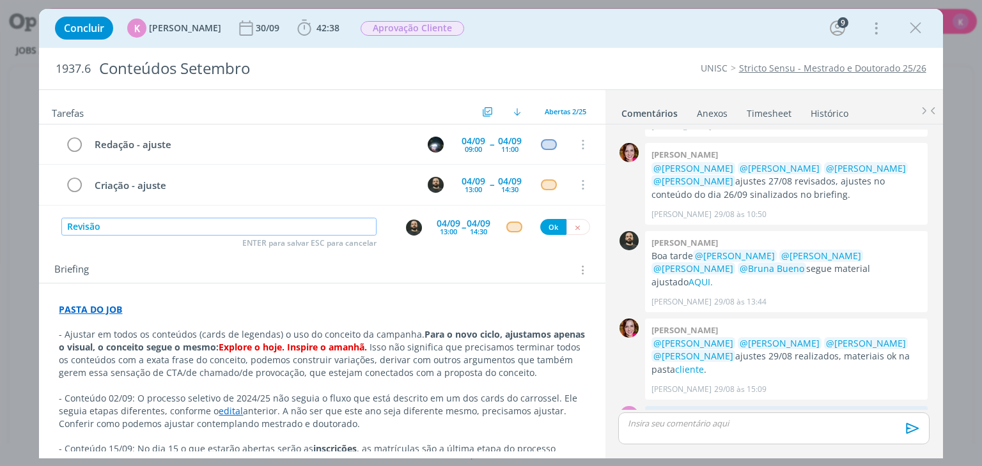
click at [406, 224] on img "dialog" at bounding box center [414, 228] width 16 height 16
type input "Revisão"
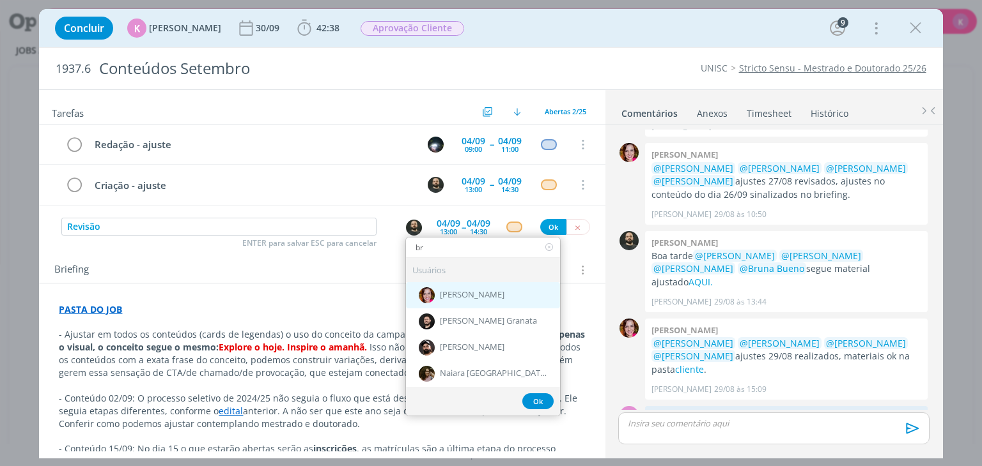
type input "br"
click at [452, 297] on span "[PERSON_NAME]" at bounding box center [472, 296] width 65 height 10
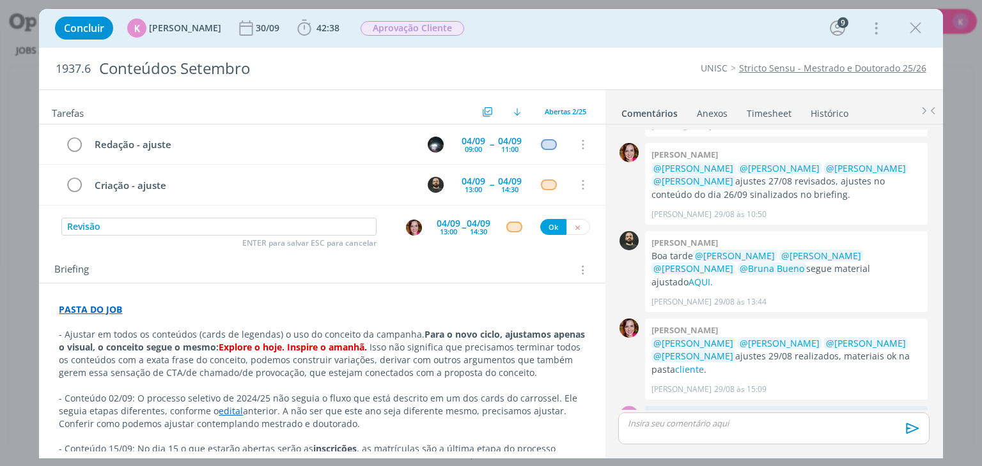
click at [445, 223] on div "04/09" at bounding box center [448, 223] width 24 height 9
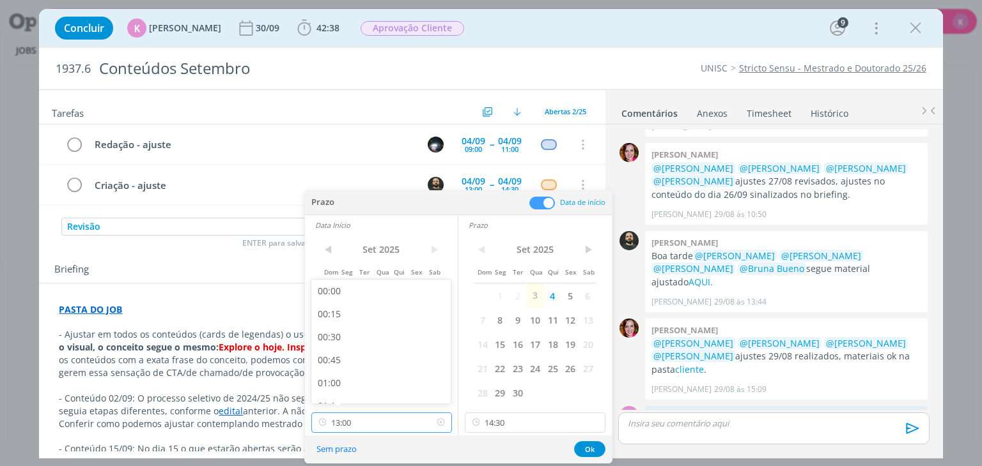
click at [382, 419] on input "13:00" at bounding box center [381, 423] width 141 height 20
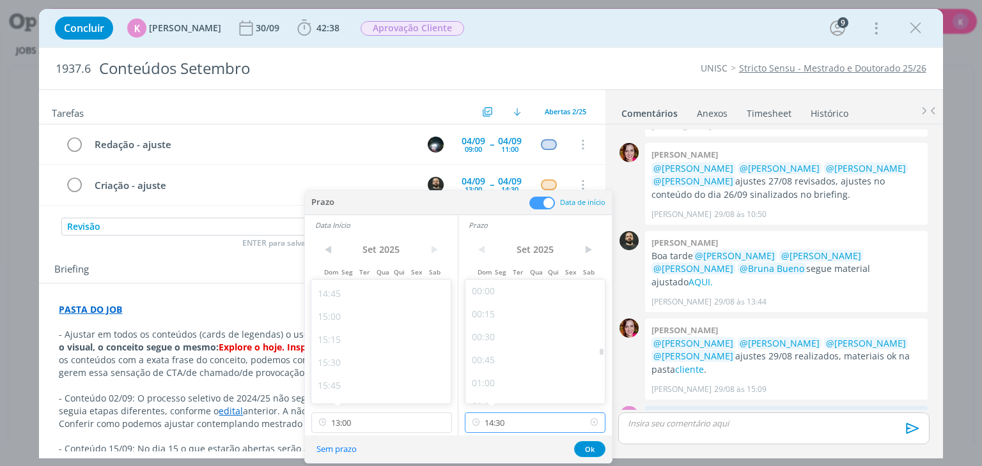
drag, startPoint x: 502, startPoint y: 420, endPoint x: 518, endPoint y: 341, distance: 80.7
click at [504, 419] on input "14:30" at bounding box center [535, 423] width 141 height 20
click at [497, 328] on div "18:00" at bounding box center [536, 327] width 143 height 23
type input "18:00"
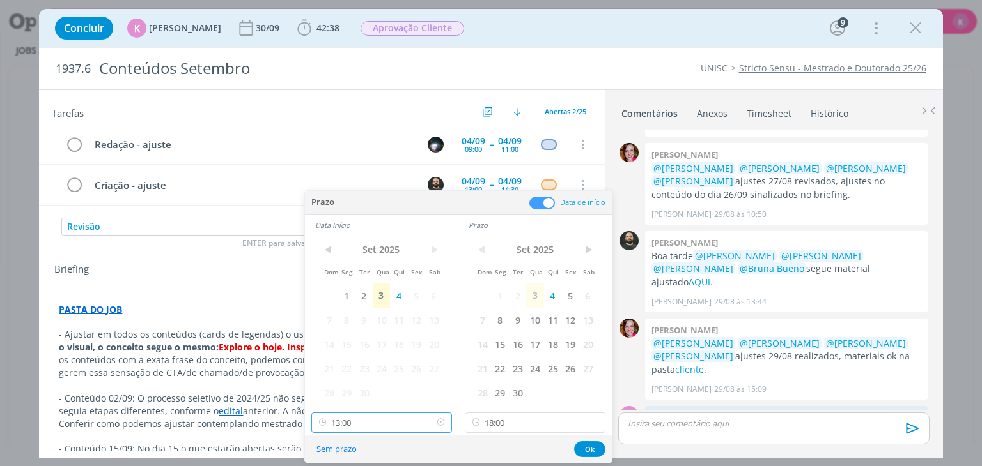
scroll to position [1099, 0]
click at [395, 426] on input "13:00" at bounding box center [381, 423] width 141 height 20
click at [345, 318] on div "17:00" at bounding box center [382, 309] width 143 height 23
type input "17:00"
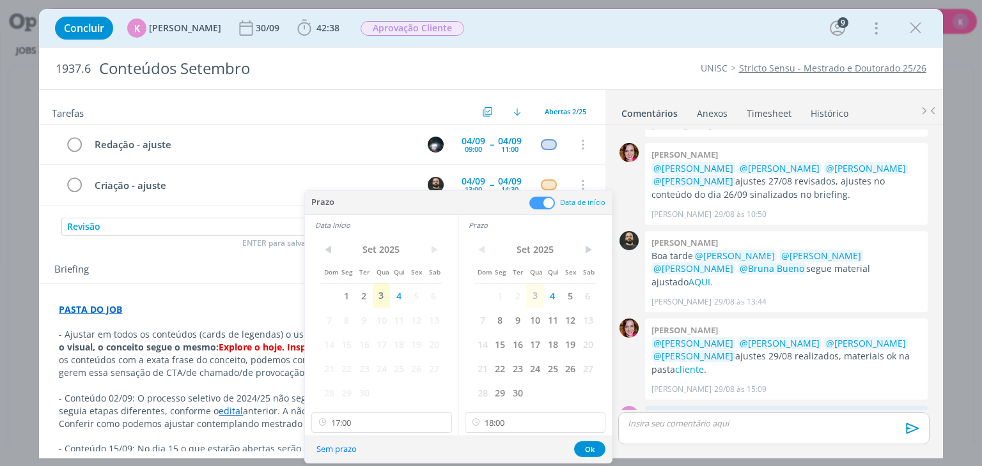
click at [589, 440] on div "Sem prazo Ok" at bounding box center [458, 449] width 307 height 27
click at [580, 447] on button "Ok" at bounding box center [589, 450] width 31 height 16
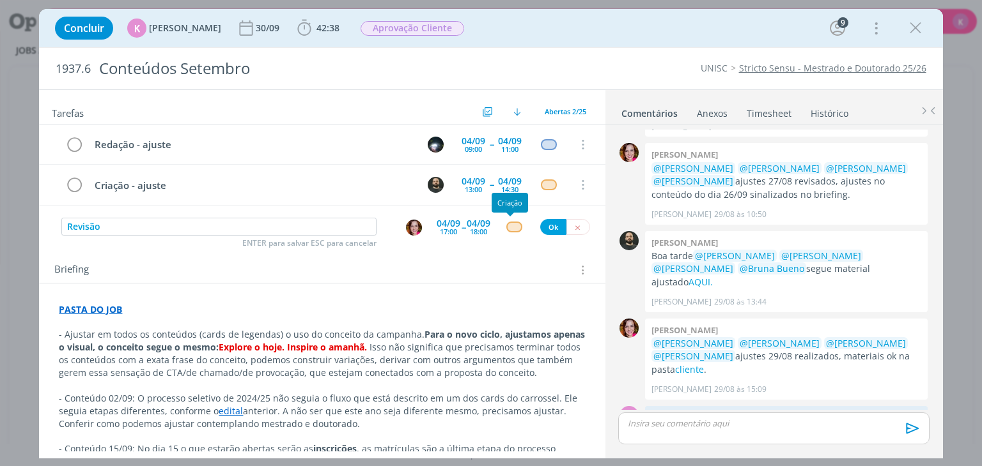
click at [514, 226] on div "dialog" at bounding box center [514, 227] width 16 height 11
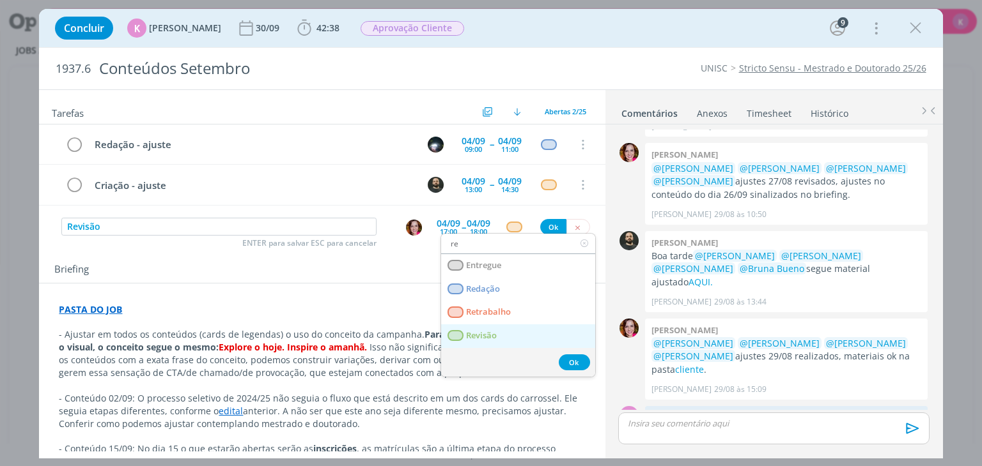
type input "re"
drag, startPoint x: 501, startPoint y: 330, endPoint x: 550, endPoint y: 246, distance: 97.7
click at [500, 330] on link "Revisão" at bounding box center [518, 337] width 154 height 24
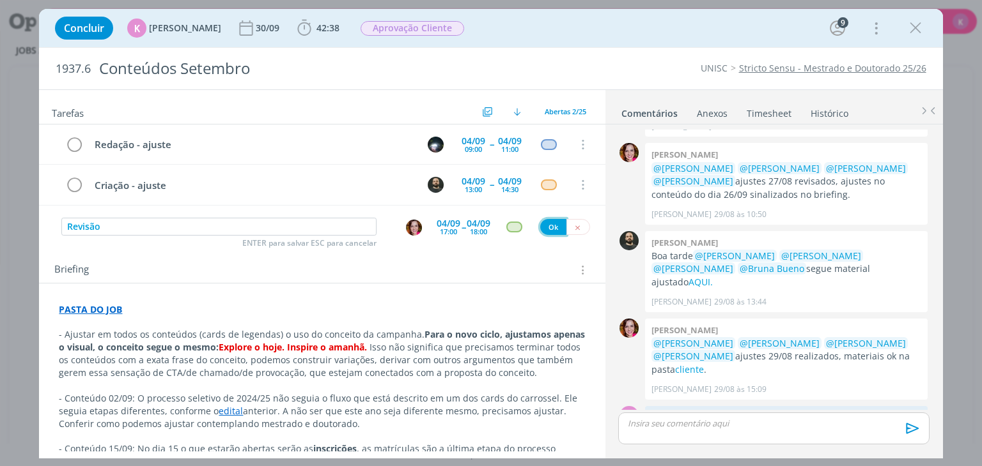
click at [547, 224] on button "Ok" at bounding box center [553, 227] width 26 height 16
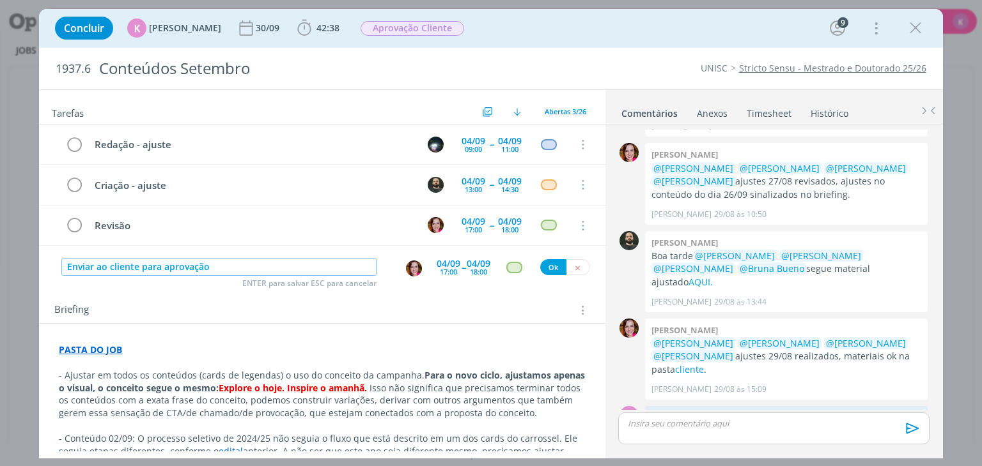
click at [407, 269] on img "dialog" at bounding box center [414, 269] width 16 height 16
type input "Enviar ao cliente para aprovação"
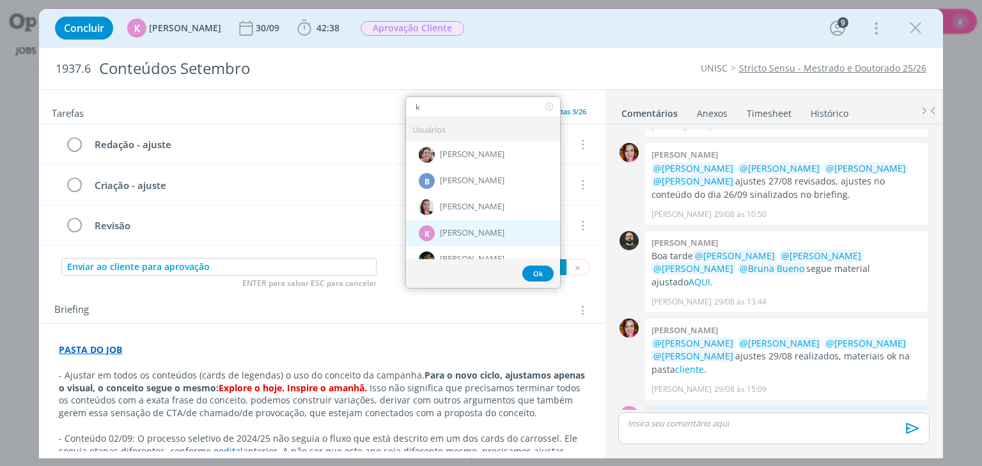
type input "k"
click at [443, 228] on span "[PERSON_NAME]" at bounding box center [472, 233] width 65 height 10
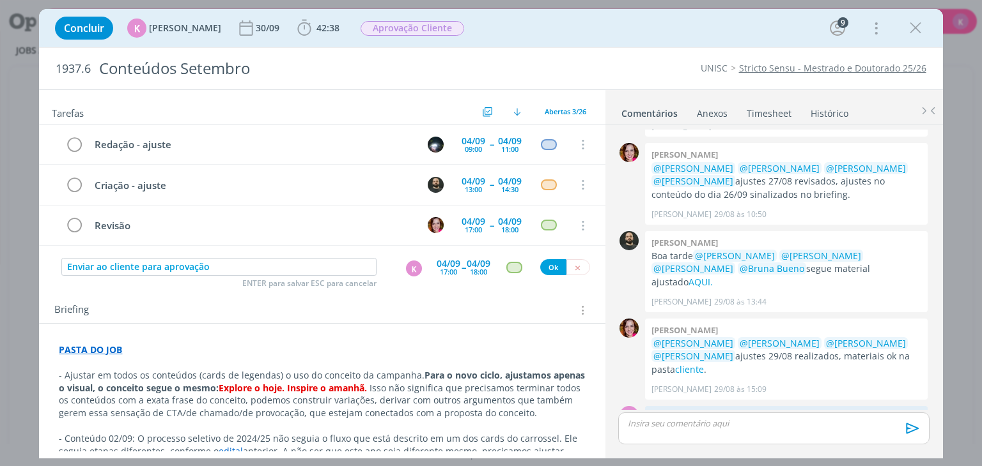
click at [453, 266] on div "04/09" at bounding box center [448, 263] width 24 height 9
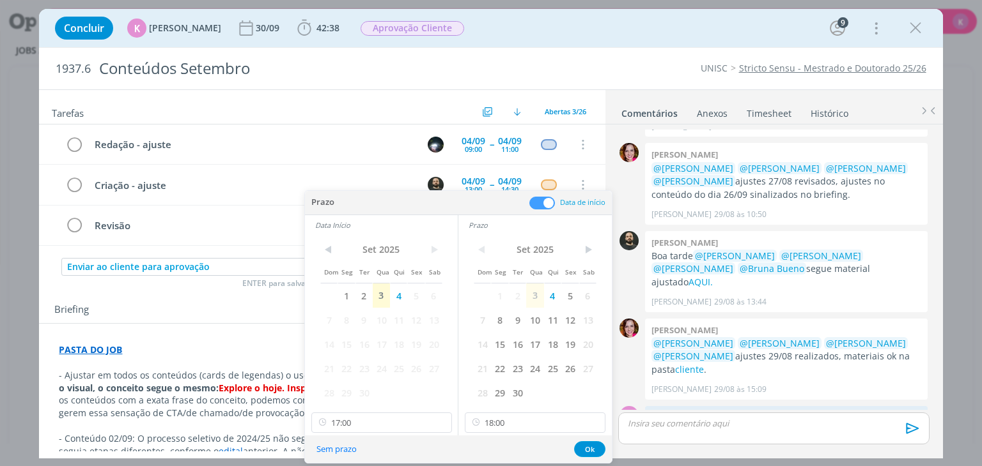
click at [544, 197] on span at bounding box center [542, 203] width 26 height 13
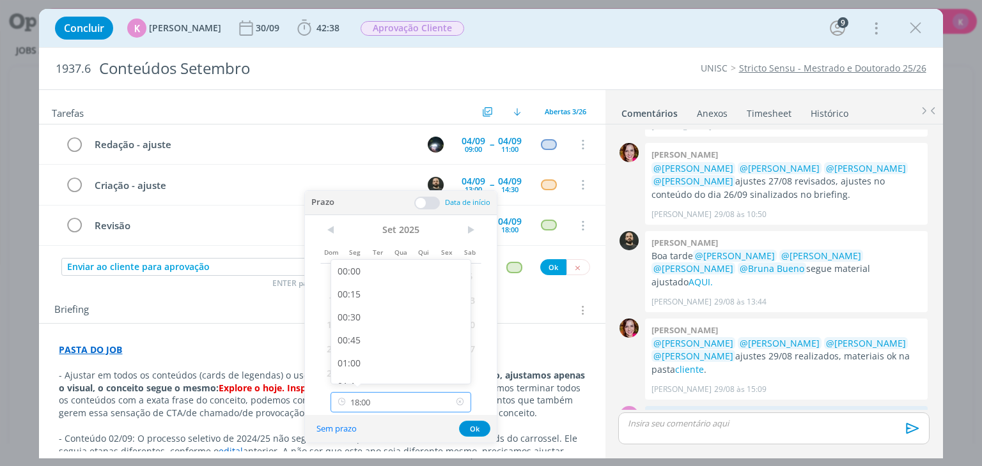
click at [373, 407] on input "18:00" at bounding box center [400, 402] width 141 height 20
click at [491, 394] on div "< Set 2025 > Dom Seg Ter Qua Qui Sex Sab 1 2 3 4 5 6 7 8 9 10 11 12 13 14 15 16…" at bounding box center [401, 315] width 192 height 201
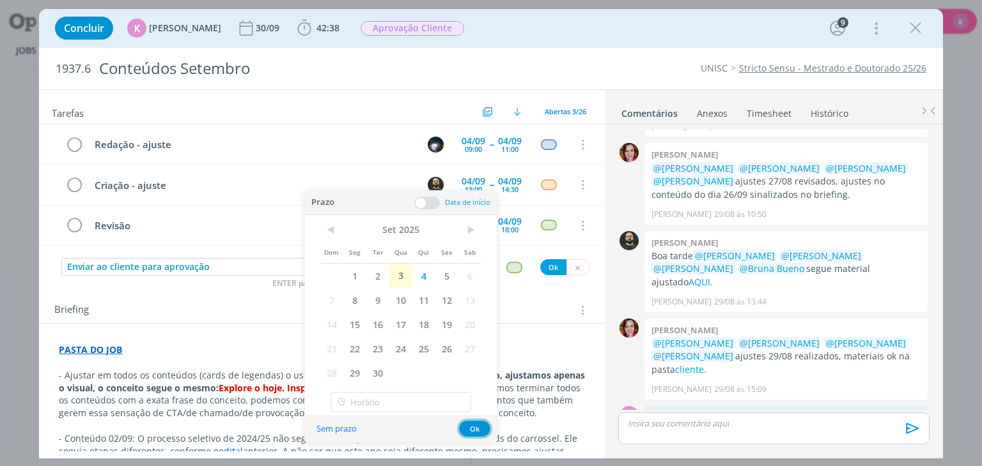
click at [483, 430] on button "Ok" at bounding box center [474, 429] width 31 height 16
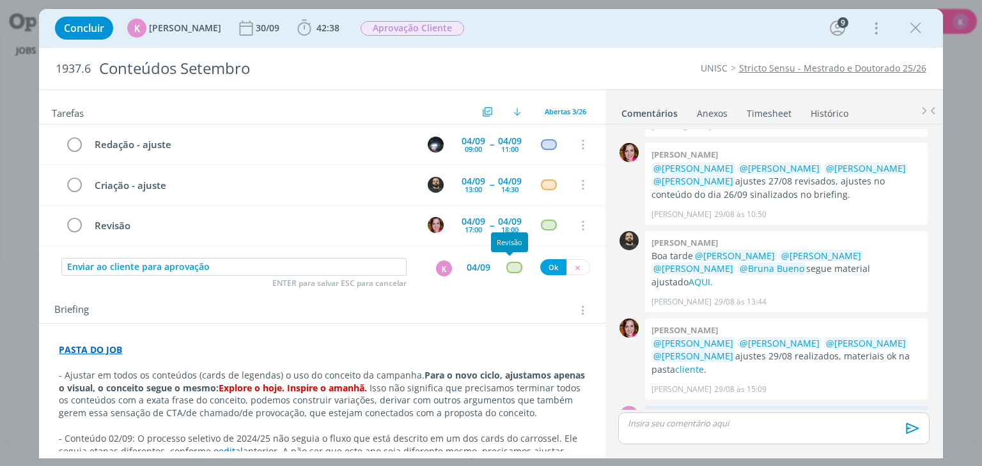
click at [511, 266] on div "dialog" at bounding box center [514, 267] width 16 height 11
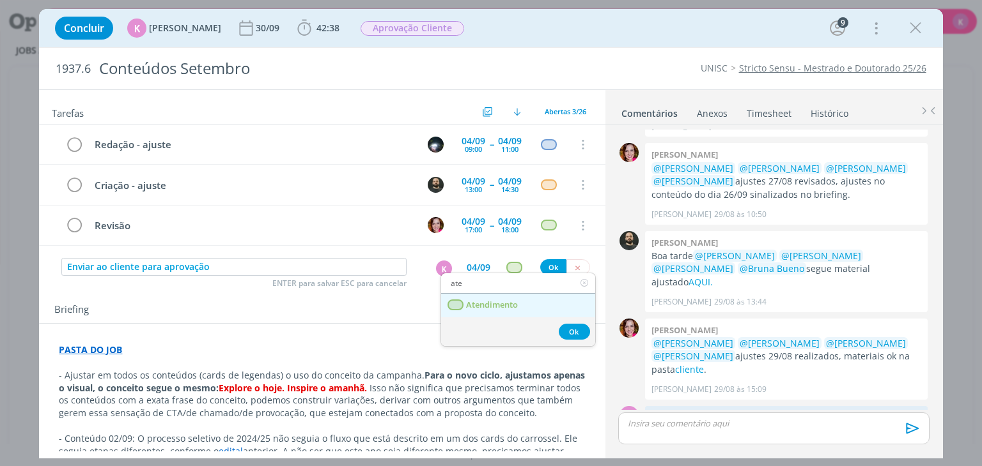
type input "ate"
click at [501, 302] on span "Atendimento" at bounding box center [492, 305] width 52 height 10
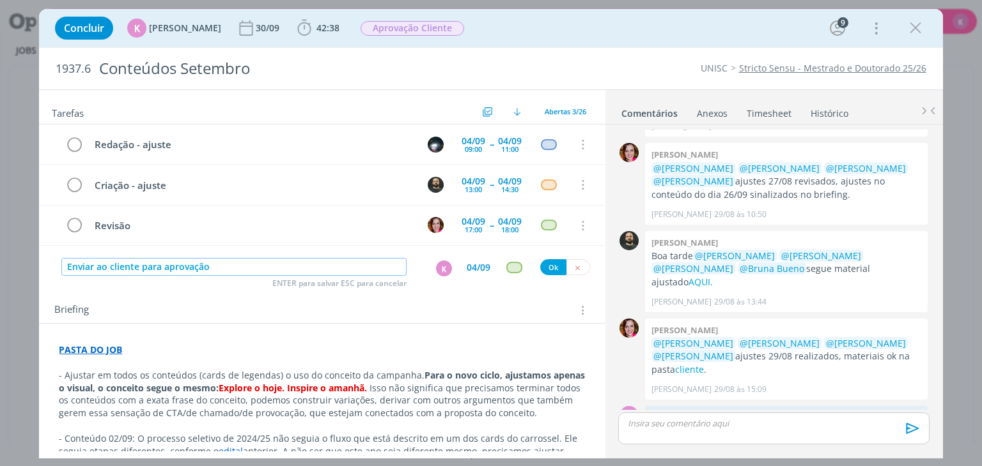
click at [373, 259] on input "Enviar ao cliente para aprovação" at bounding box center [233, 267] width 345 height 18
click at [279, 293] on div "Briefing Briefings Predefinidos Versões do Briefing Ver Briefing do Projeto" at bounding box center [322, 306] width 566 height 35
click at [305, 267] on input "Enviar ao cliente para aprovação" at bounding box center [233, 267] width 345 height 18
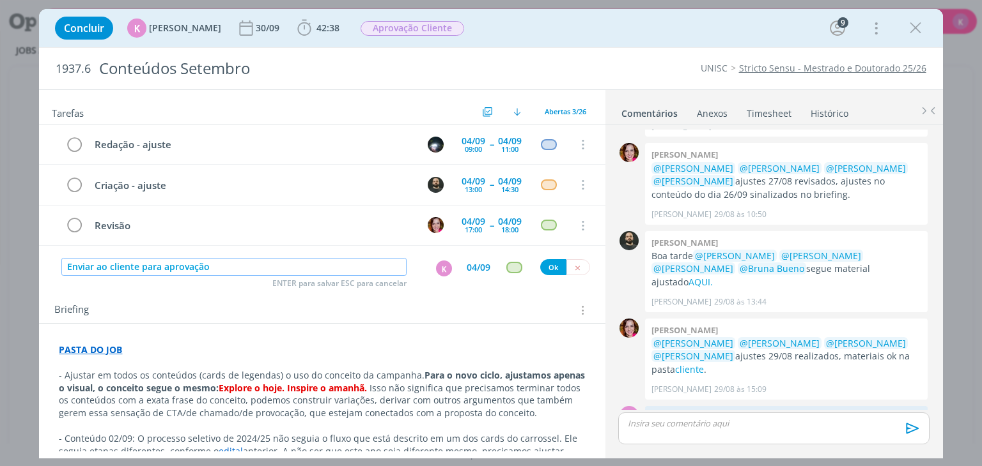
click at [305, 267] on input "Enviar ao cliente para aprovação" at bounding box center [233, 267] width 345 height 18
click at [548, 263] on button "Ok" at bounding box center [553, 267] width 26 height 16
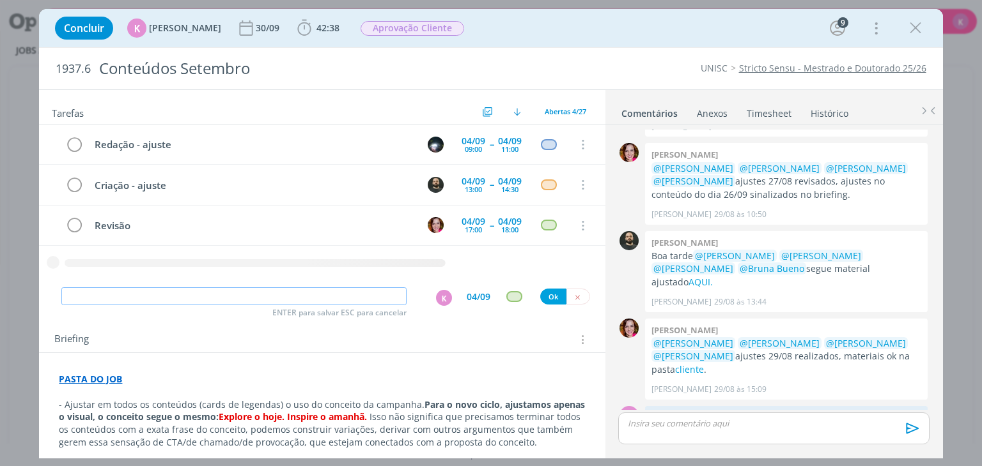
paste input "Enviar ao cliente para aprovação"
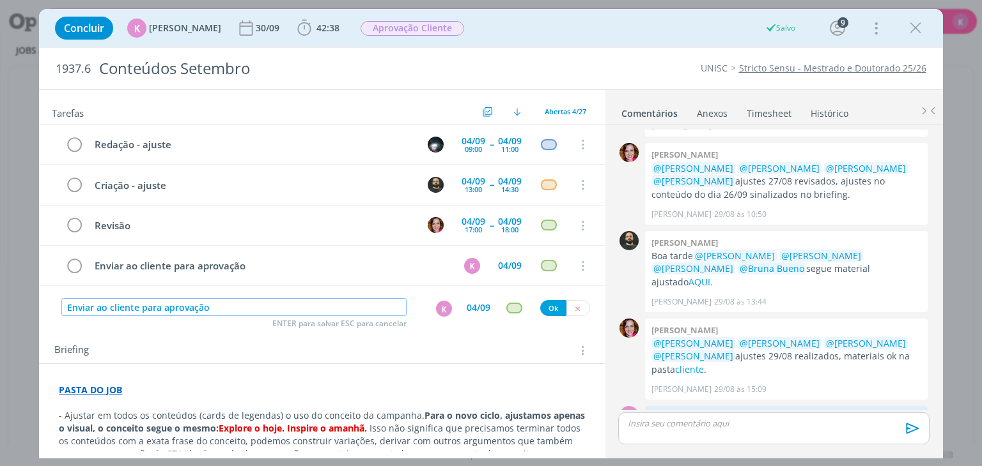
click at [438, 306] on div "K" at bounding box center [444, 309] width 16 height 16
type input "Enviar ao cliente para aprovação"
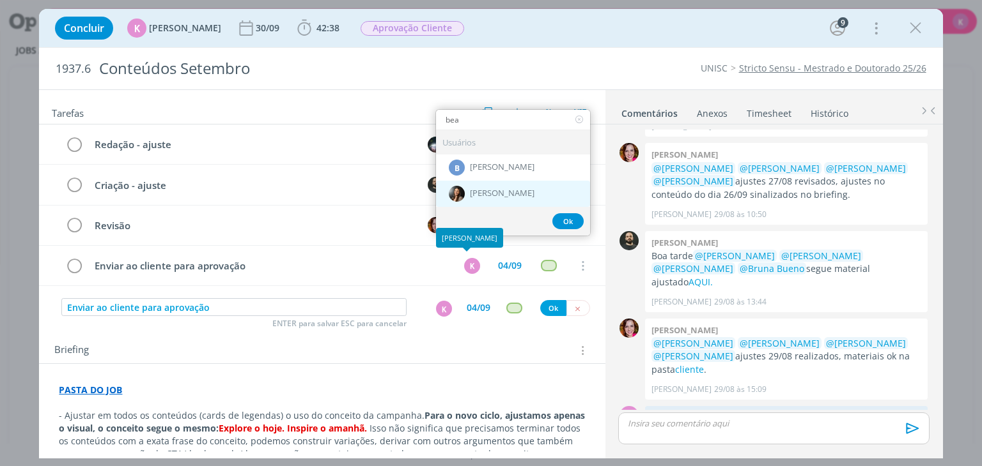
type input "bea"
click at [491, 190] on span "[PERSON_NAME]" at bounding box center [502, 194] width 65 height 10
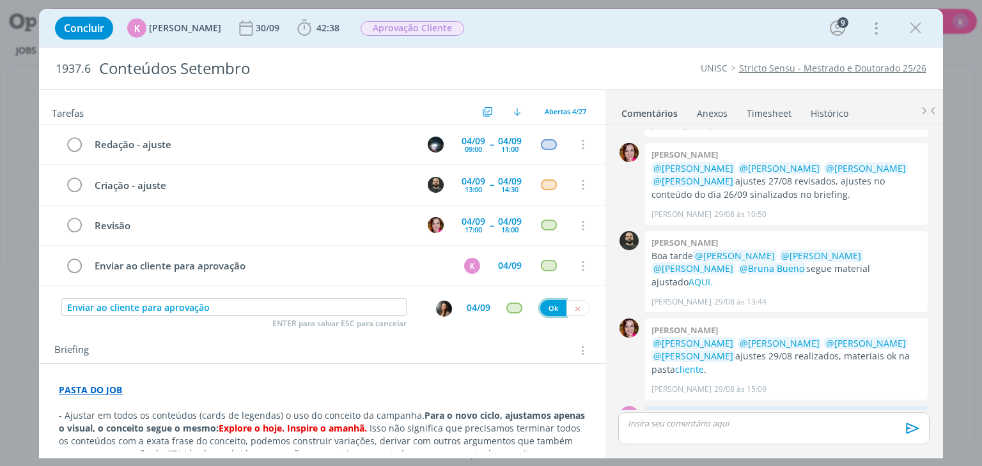
click at [550, 305] on button "Ok" at bounding box center [553, 308] width 26 height 16
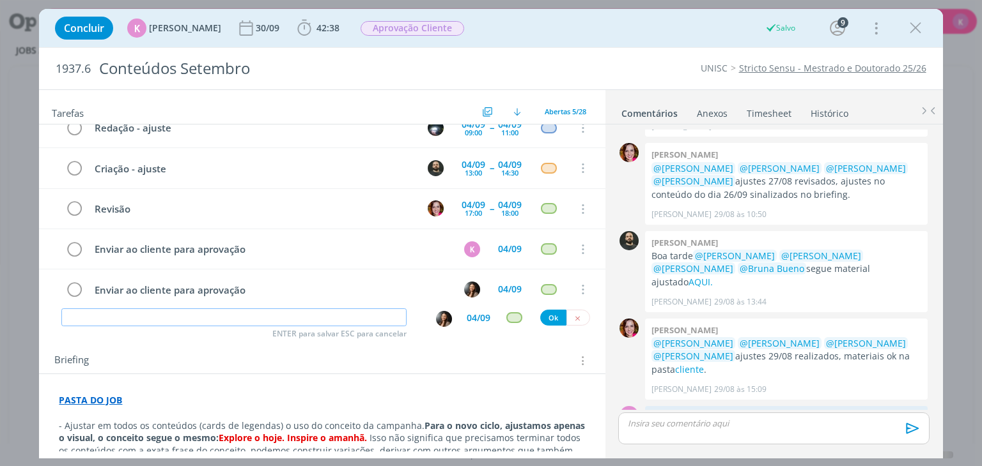
scroll to position [0, 0]
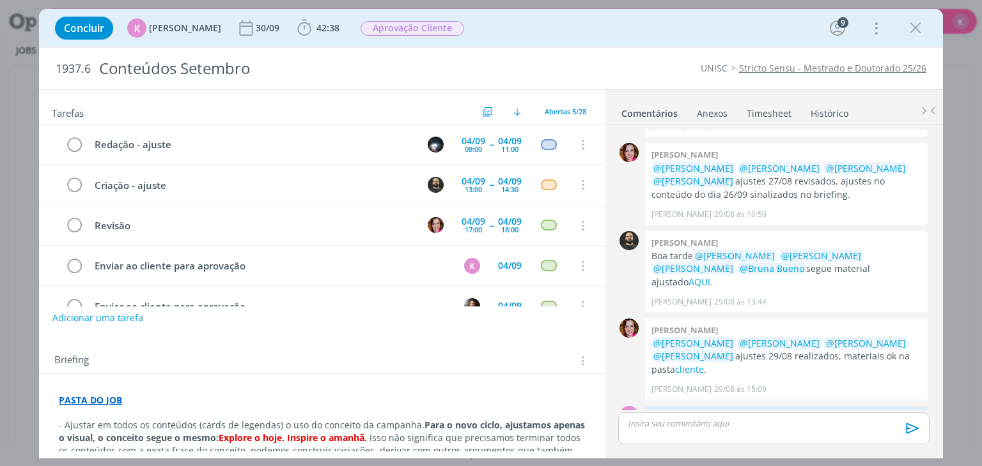
click at [787, 115] on link "Timesheet" at bounding box center [769, 111] width 46 height 19
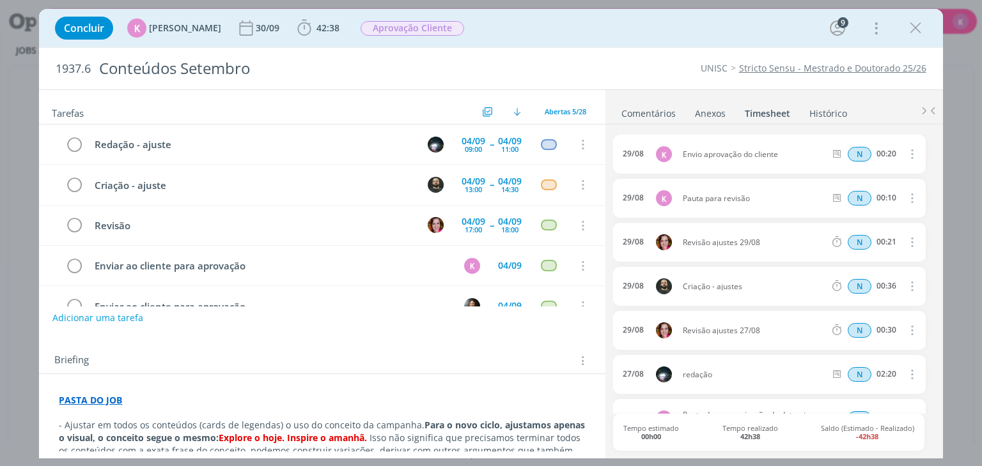
click at [634, 72] on div "UNISC Stricto Sensu - Mestrado e Doutorado 25/26" at bounding box center [747, 68] width 367 height 13
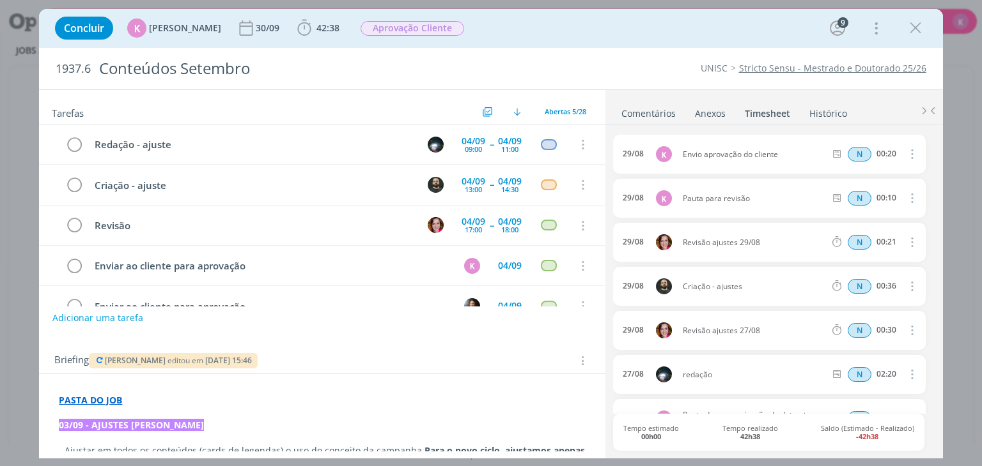
click at [668, 105] on link "Comentários" at bounding box center [648, 111] width 56 height 19
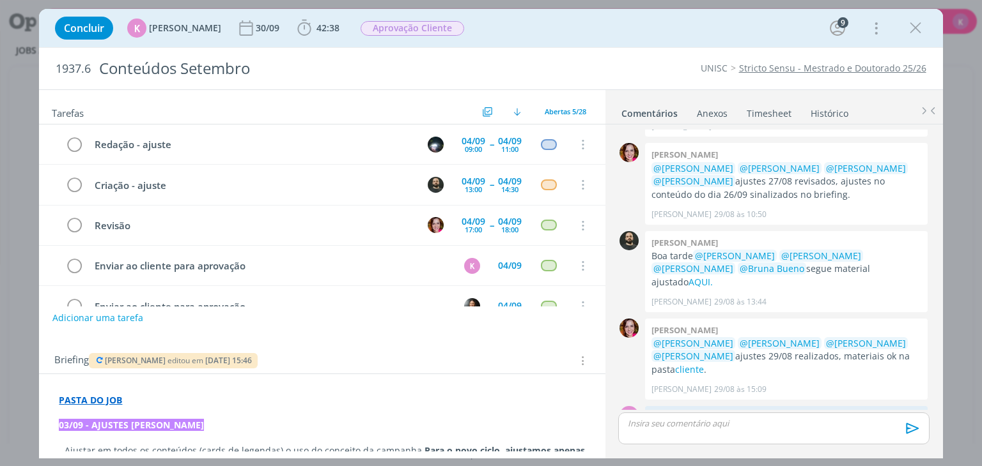
click at [767, 111] on link "Timesheet" at bounding box center [769, 111] width 46 height 19
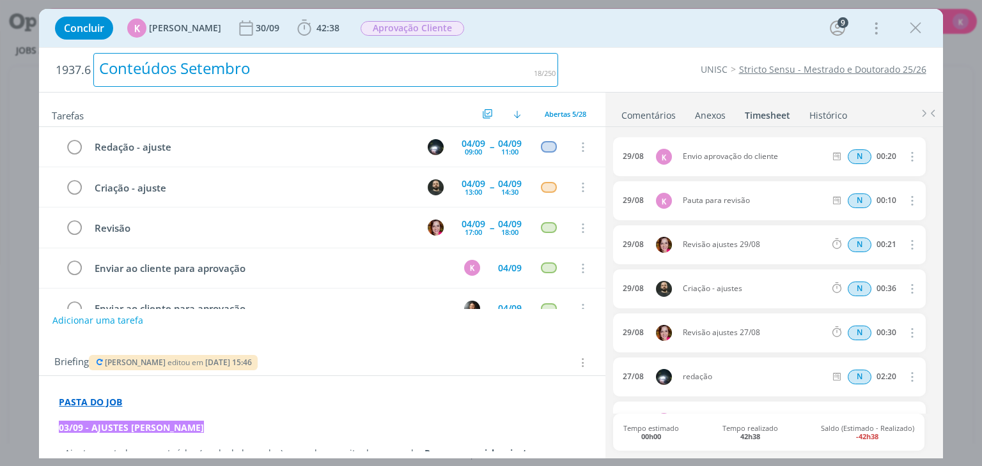
click at [446, 67] on div "Conteúdos Setembro" at bounding box center [325, 70] width 465 height 34
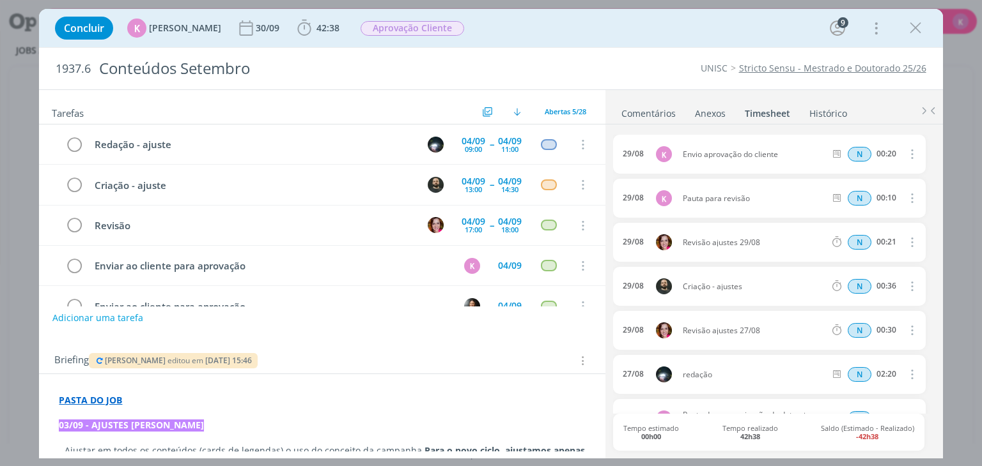
click at [327, 348] on div "Briefing Giovani Souza editou em 03/09 às 15:46 Briefings Predefinidos Versões …" at bounding box center [322, 357] width 566 height 35
click at [323, 23] on span "42:38" at bounding box center [327, 28] width 23 height 12
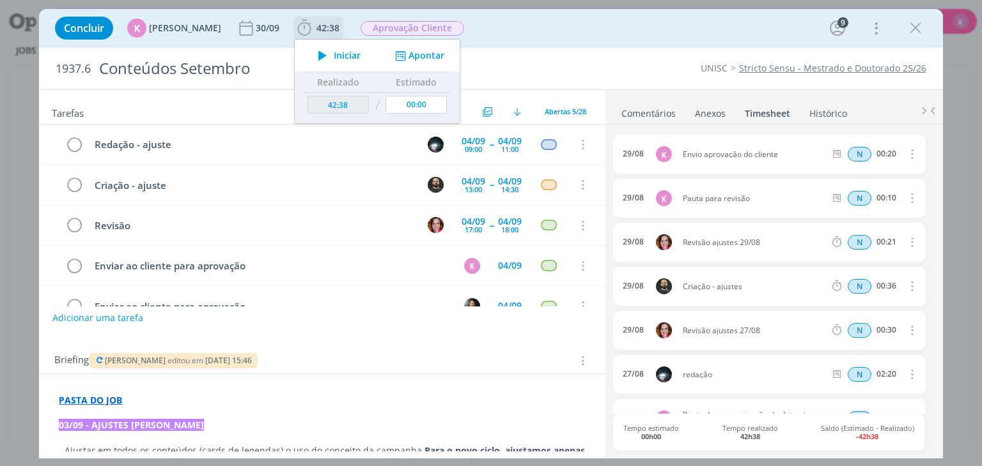
drag, startPoint x: 408, startPoint y: 54, endPoint x: 414, endPoint y: 52, distance: 6.9
click at [409, 54] on button "Apontar" at bounding box center [418, 55] width 53 height 13
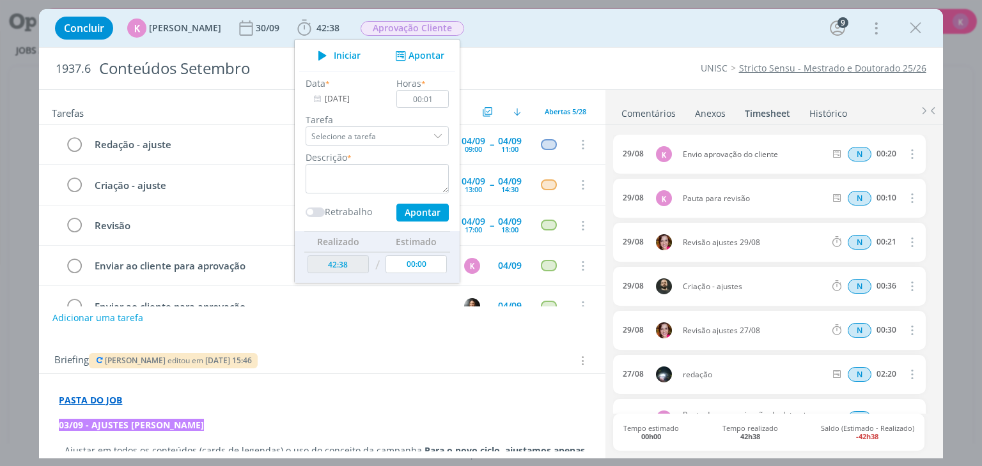
click at [605, 430] on div "0 Sandriny soares @Todos Vamos conseguir reaproveitar 4 conteúdos da apresentaç…" at bounding box center [773, 291] width 337 height 332
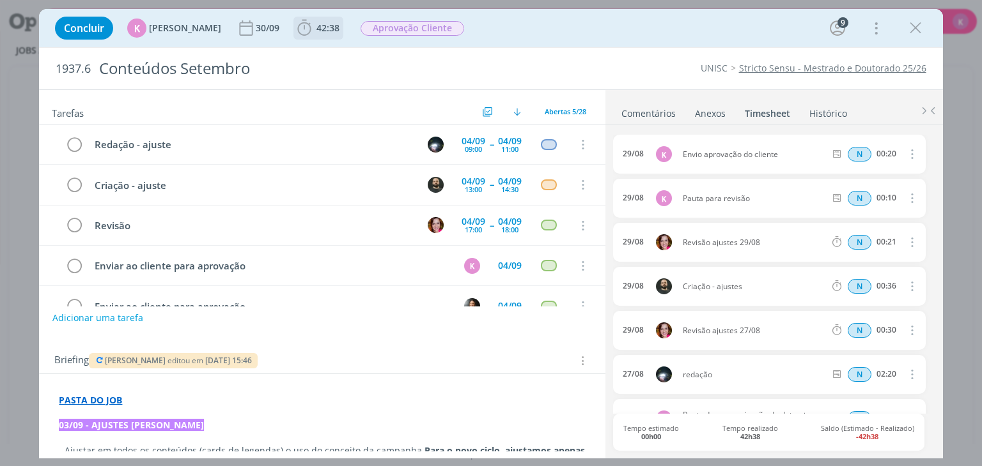
click at [321, 17] on span "42:38 Iniciar Apontar Data * 03/09/2025 Horas * 00:01 Tarefa Selecione a tarefa…" at bounding box center [318, 28] width 50 height 23
click at [298, 31] on icon "dialog" at bounding box center [304, 28] width 13 height 16
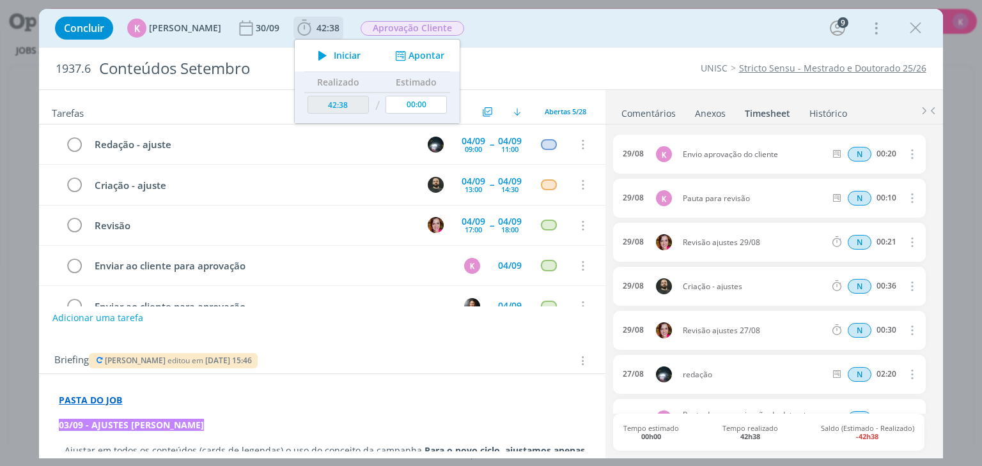
click at [423, 58] on button "Apontar" at bounding box center [418, 55] width 53 height 13
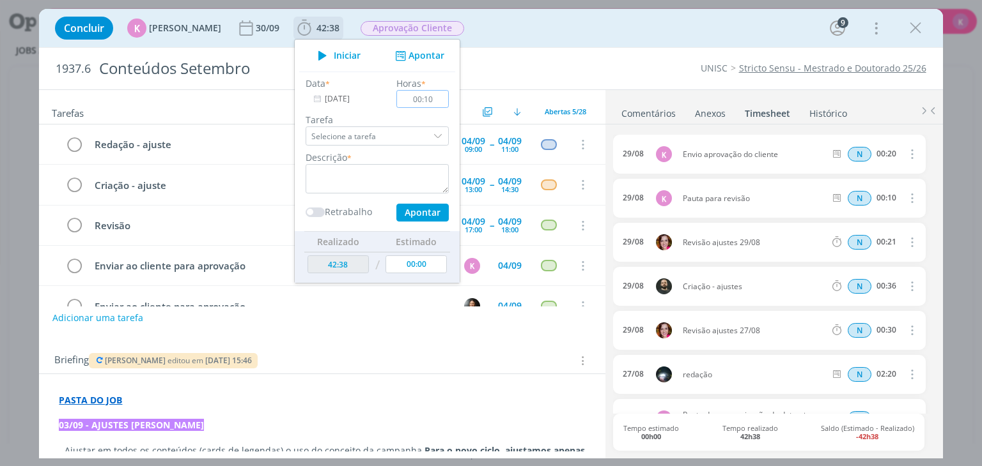
type input "00:10"
click at [322, 164] on textarea "dialog" at bounding box center [376, 178] width 143 height 29
type textarea "Pauta de ajuste"
click at [413, 219] on button "Apontar" at bounding box center [422, 213] width 52 height 18
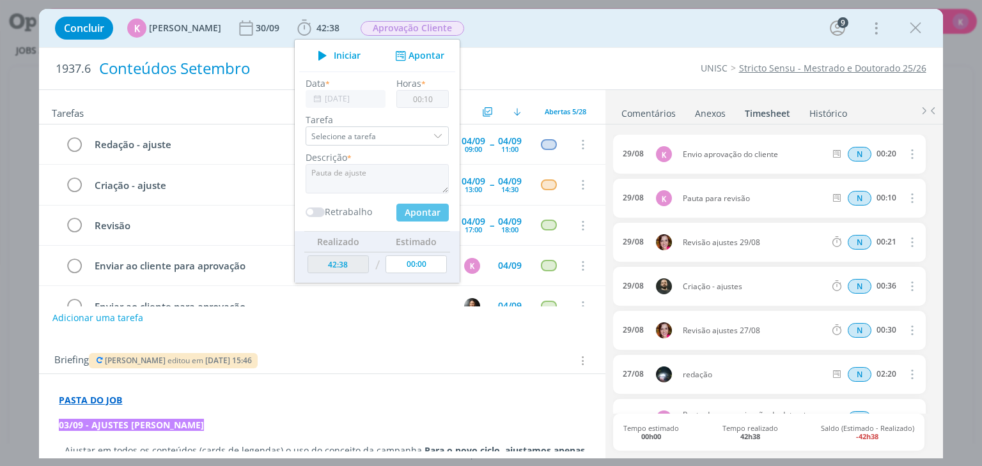
type input "42:48"
type input "00:00"
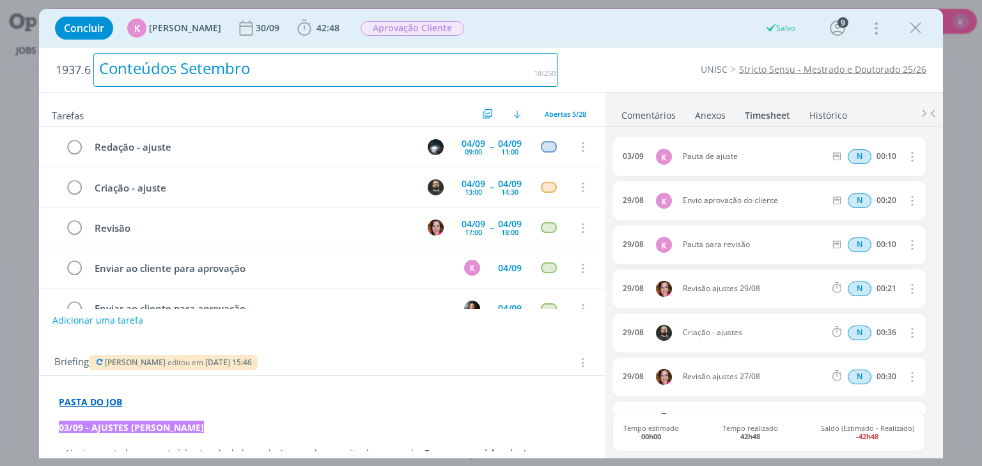
click at [545, 61] on div "Conteúdos Setembro" at bounding box center [325, 70] width 465 height 34
click at [429, 28] on span "Aprovação Cliente" at bounding box center [412, 28] width 104 height 15
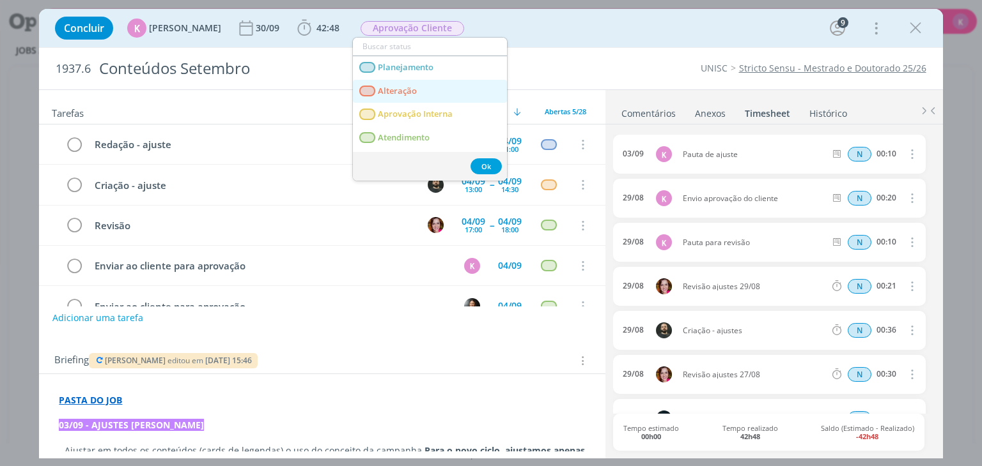
click at [406, 94] on span "Alteração" at bounding box center [397, 91] width 39 height 10
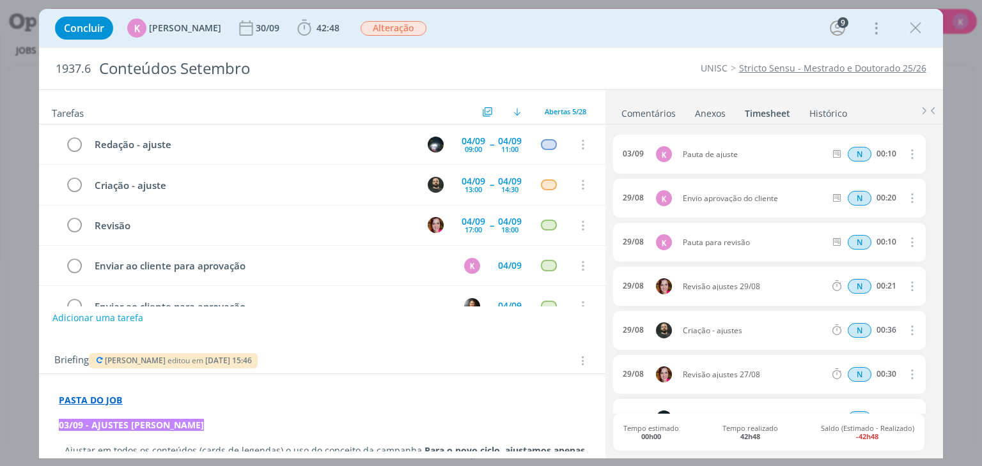
click at [590, 47] on div "Concluir K Karoline Arend 30/09 42:48 Iniciar Apontar Data * 03/09/2025 Horas *…" at bounding box center [490, 28] width 903 height 38
click at [714, 111] on div "Anexos 0" at bounding box center [710, 113] width 31 height 13
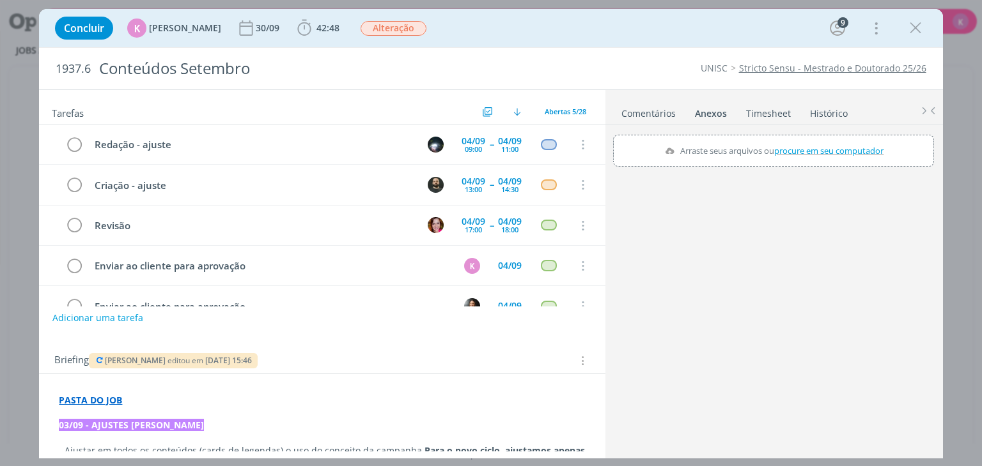
click at [761, 102] on link "Timesheet" at bounding box center [768, 111] width 46 height 19
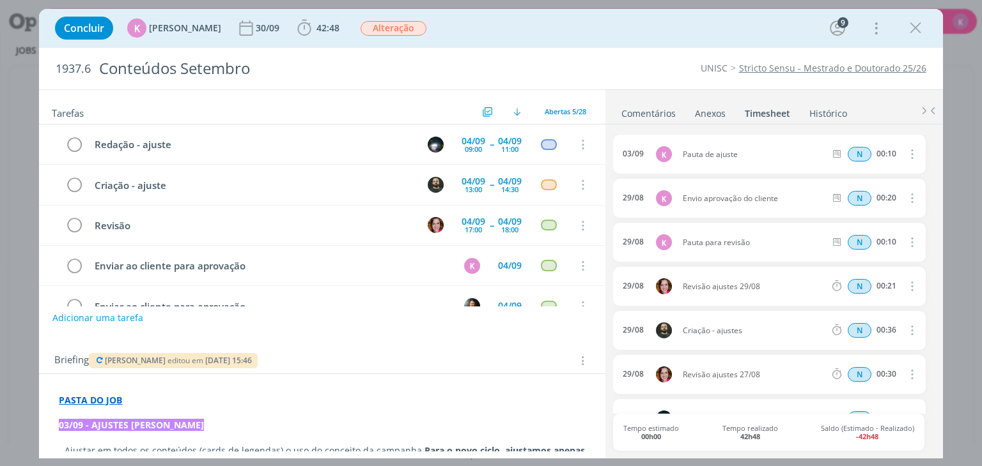
click at [670, 111] on link "Comentários" at bounding box center [648, 111] width 56 height 19
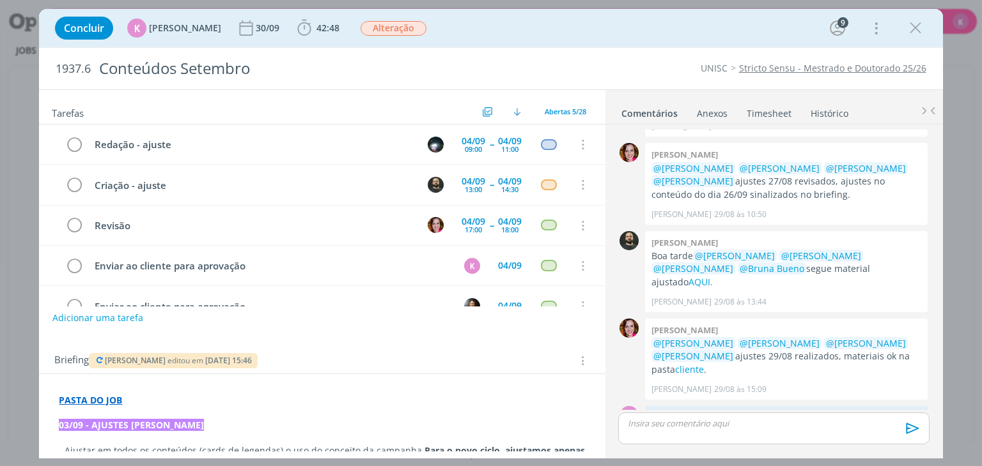
click at [567, 75] on div "UNISC Stricto Sensu - Mestrado e Doutorado 25/26" at bounding box center [747, 68] width 367 height 13
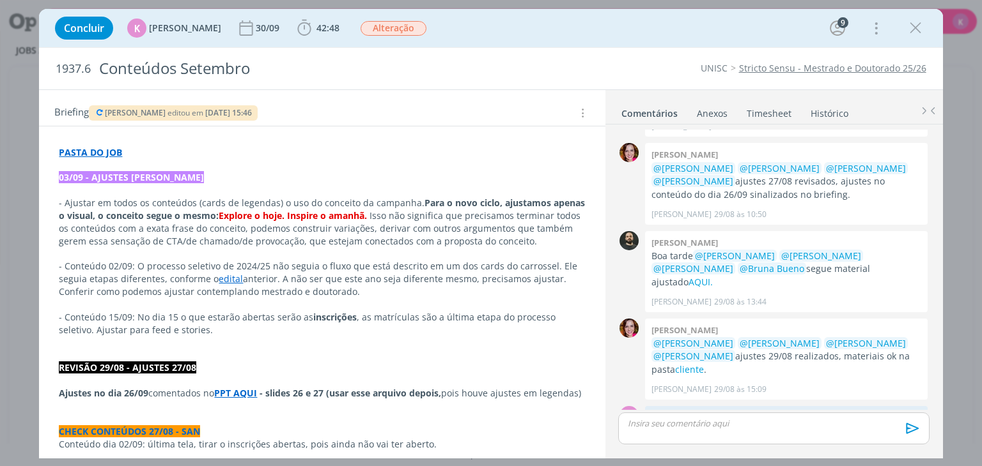
scroll to position [256, 0]
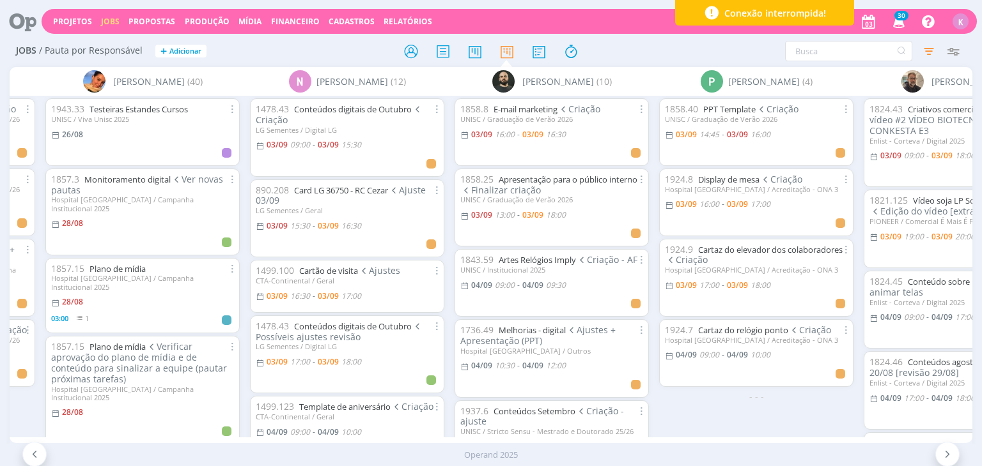
scroll to position [0, 2660]
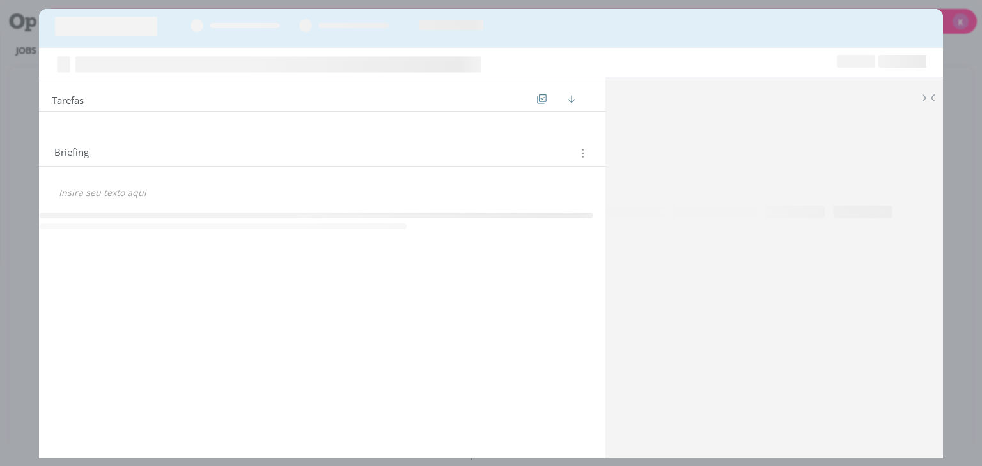
drag, startPoint x: 0, startPoint y: 0, endPoint x: 841, endPoint y: 323, distance: 900.7
click at [875, 328] on icon "dialog" at bounding box center [773, 273] width 337 height 371
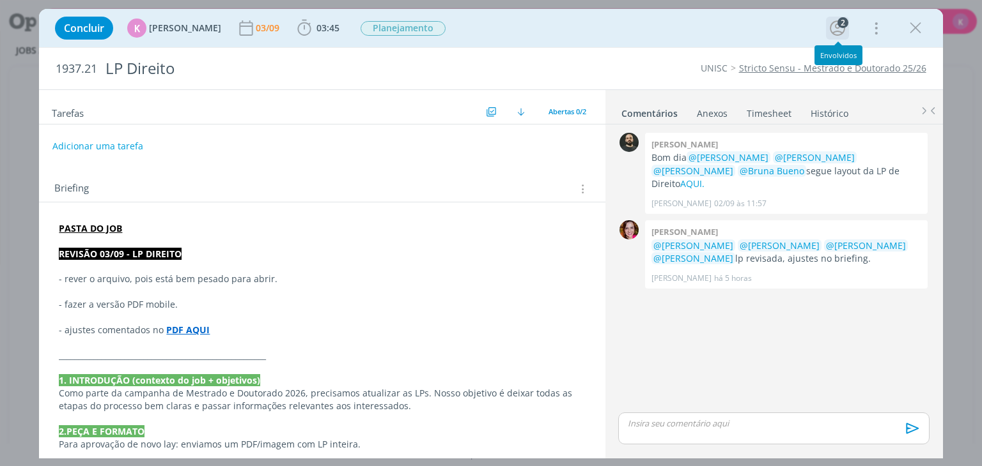
click at [831, 31] on icon "dialog" at bounding box center [836, 27] width 15 height 15
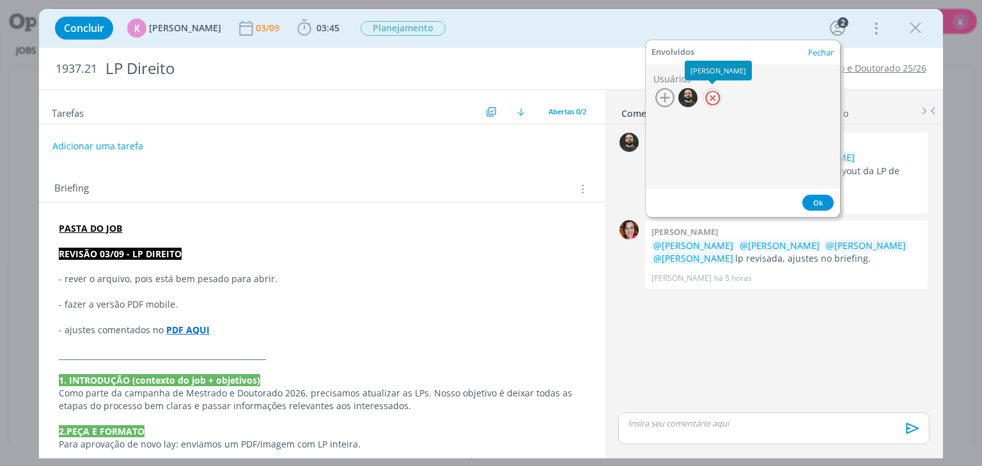
click at [708, 96] on div at bounding box center [711, 97] width 19 height 19
click at [666, 97] on icon "button" at bounding box center [664, 97] width 19 height 19
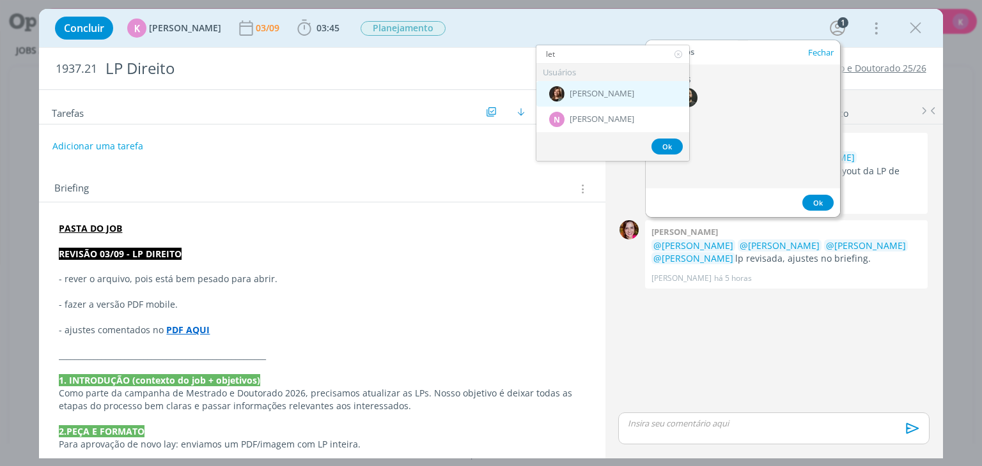
type input "let"
click at [612, 90] on span "[PERSON_NAME]" at bounding box center [601, 94] width 65 height 10
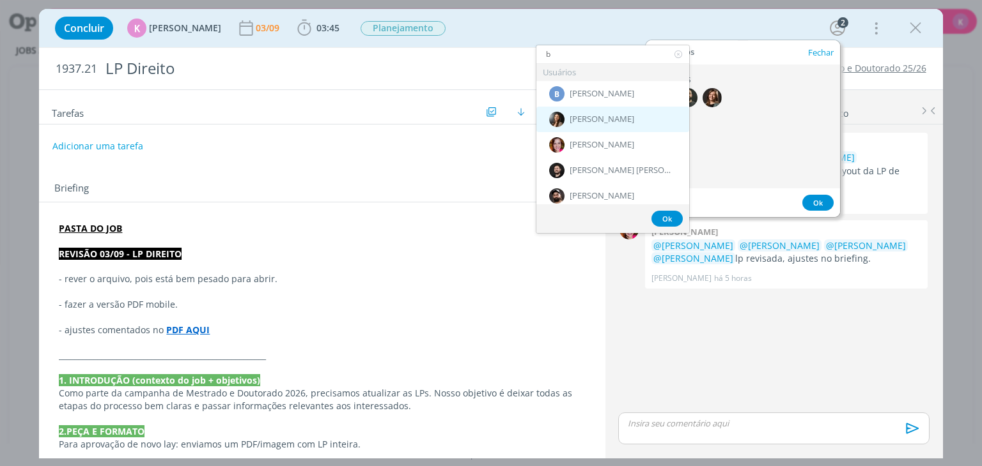
type input "b"
click at [613, 113] on div "[PERSON_NAME]" at bounding box center [612, 120] width 153 height 26
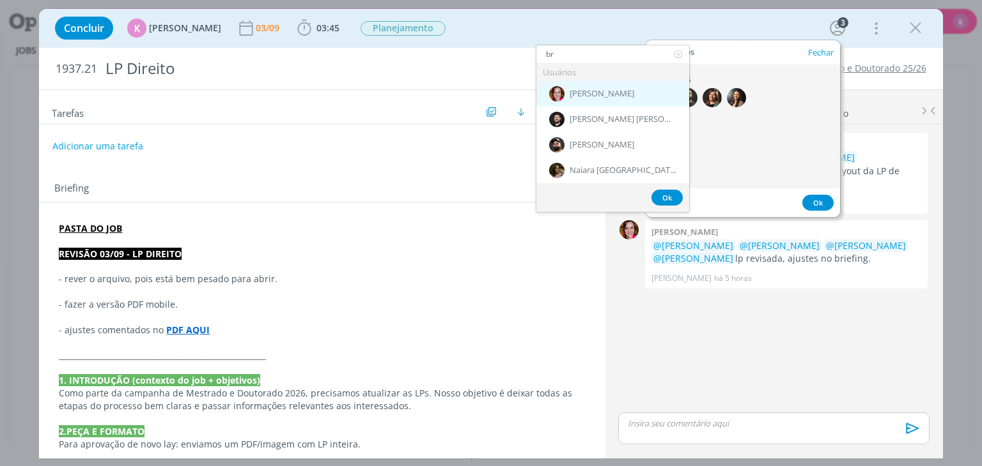
type input "br"
click at [629, 81] on div "[PERSON_NAME]" at bounding box center [612, 94] width 153 height 26
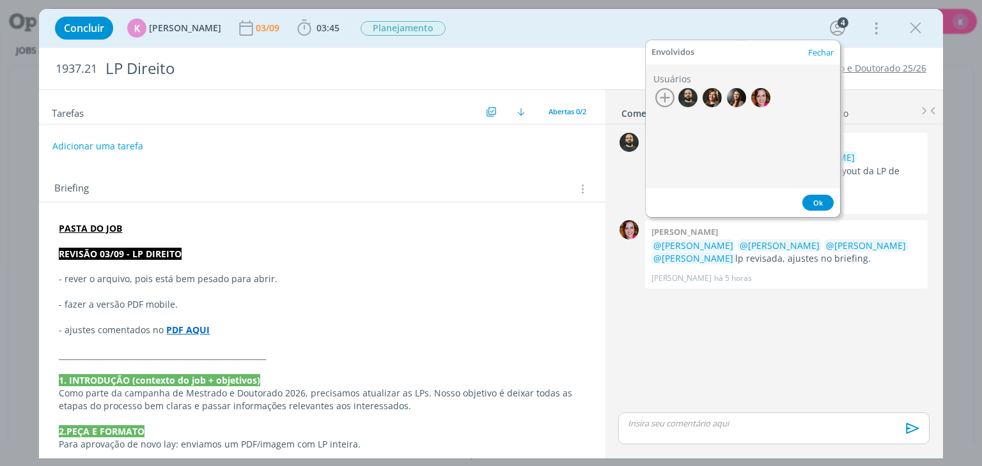
click at [818, 202] on button "Ok" at bounding box center [817, 203] width 31 height 16
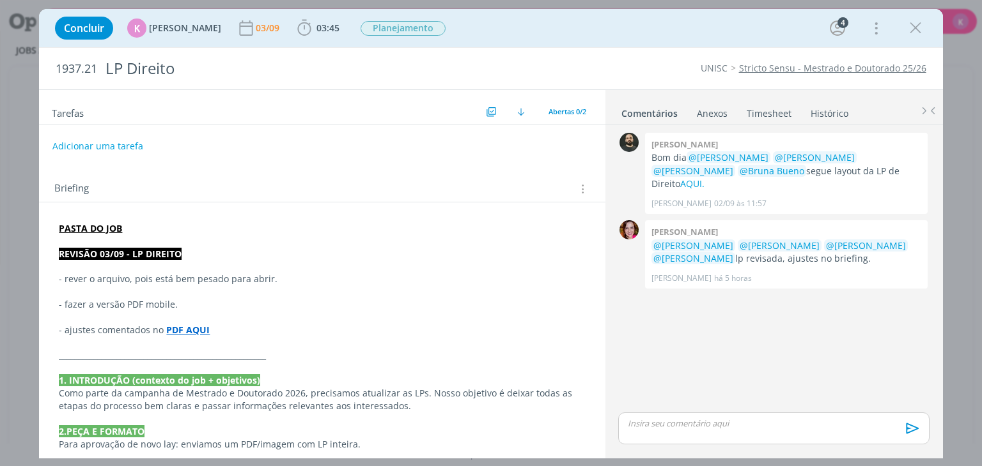
click at [870, 335] on div "0 [PERSON_NAME] dia @[PERSON_NAME] @[PERSON_NAME] @[PERSON_NAME] @[PERSON_NAME]…" at bounding box center [773, 270] width 321 height 281
click at [763, 114] on link "Timesheet" at bounding box center [769, 111] width 46 height 19
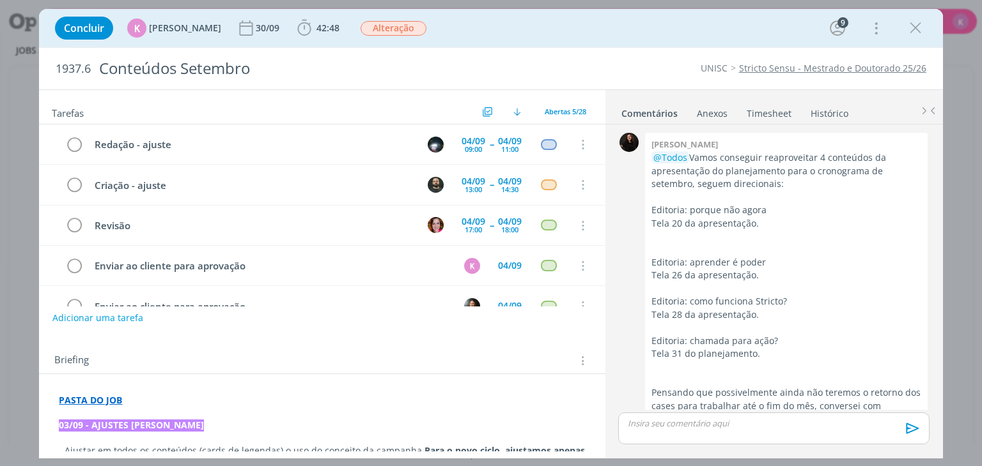
scroll to position [2008, 0]
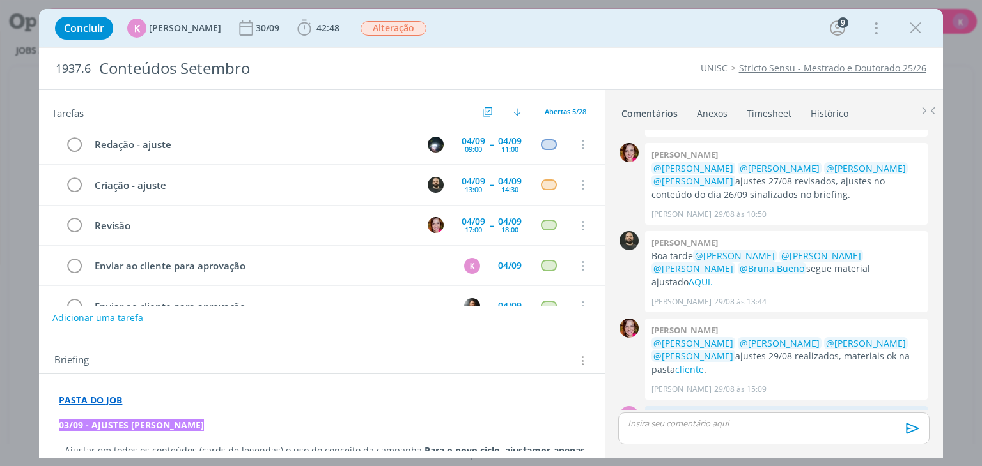
click at [767, 105] on link "Timesheet" at bounding box center [769, 111] width 46 height 19
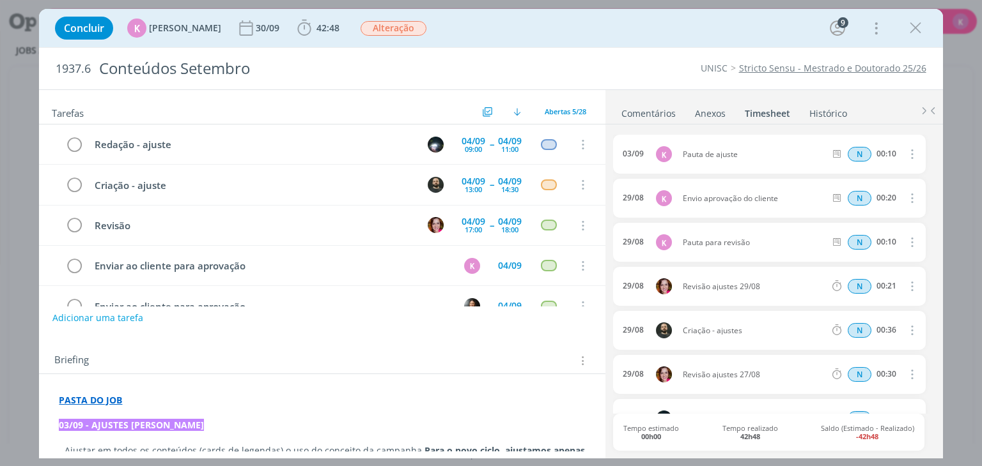
click at [636, 81] on div "1937.6 Conteúdos Setembro UNISC Stricto Sensu - Mestrado e Doutorado 25/26" at bounding box center [490, 69] width 903 height 42
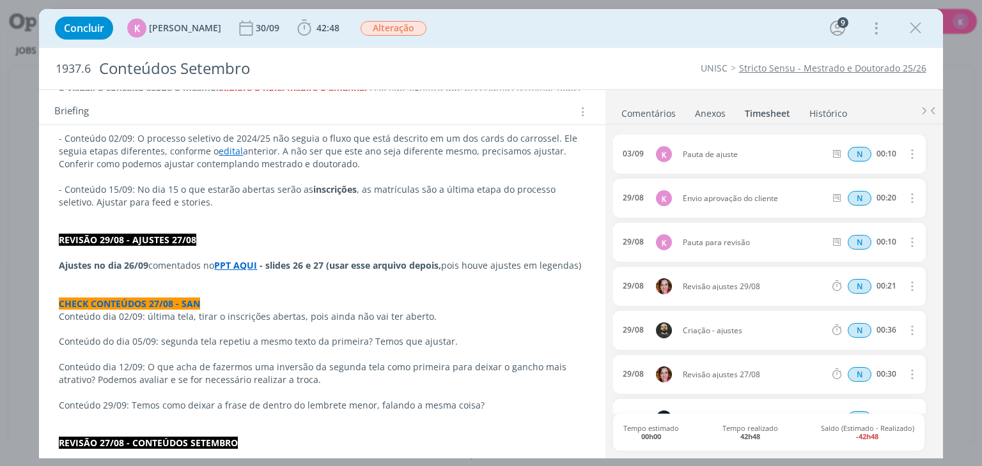
scroll to position [0, 0]
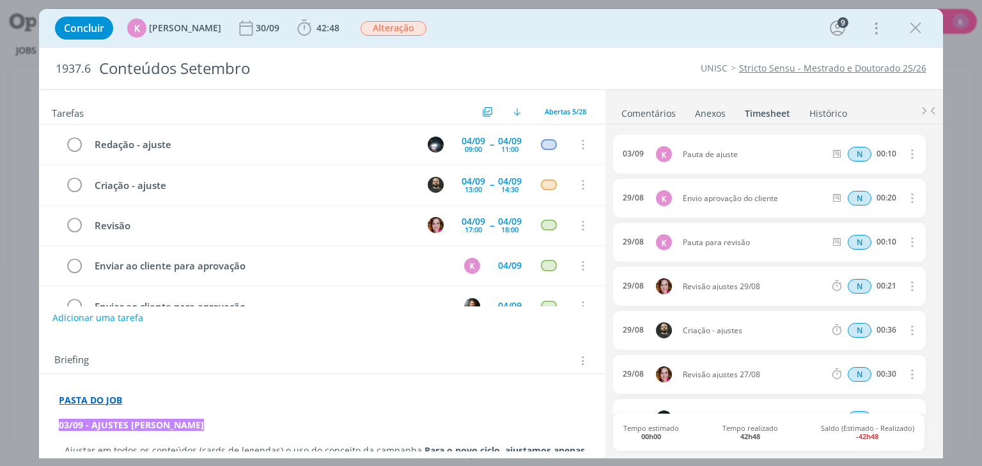
click at [619, 52] on div "1937.6 Conteúdos Setembro UNISC Stricto Sensu - Mestrado e Doutorado 25/26" at bounding box center [490, 69] width 903 height 42
click at [917, 24] on icon "dialog" at bounding box center [914, 28] width 19 height 19
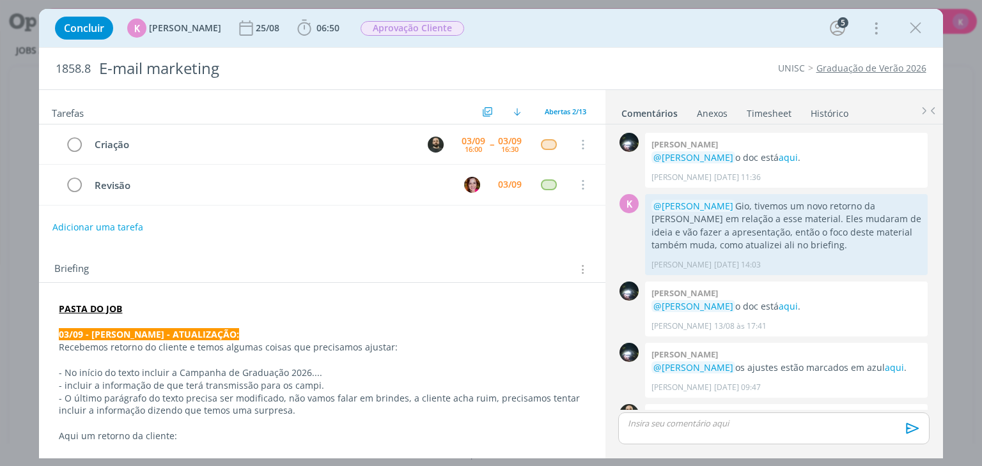
scroll to position [529, 0]
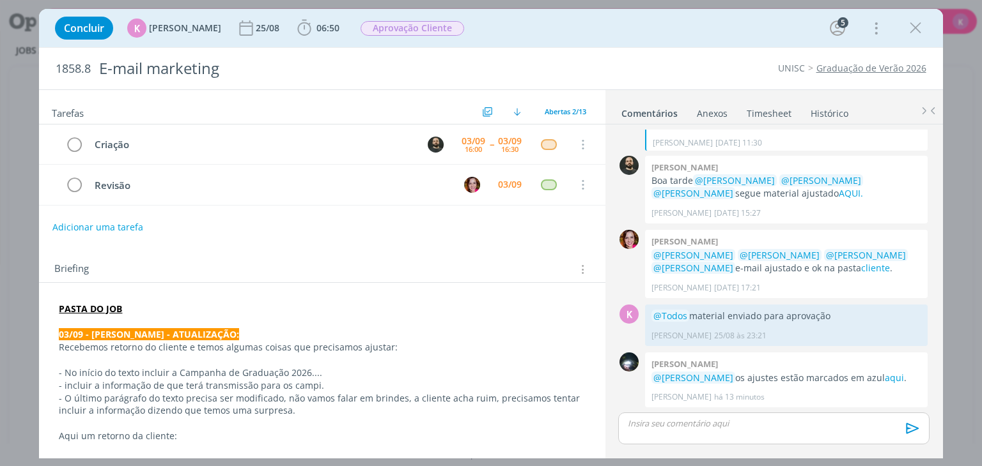
click at [764, 110] on link "Timesheet" at bounding box center [769, 111] width 46 height 19
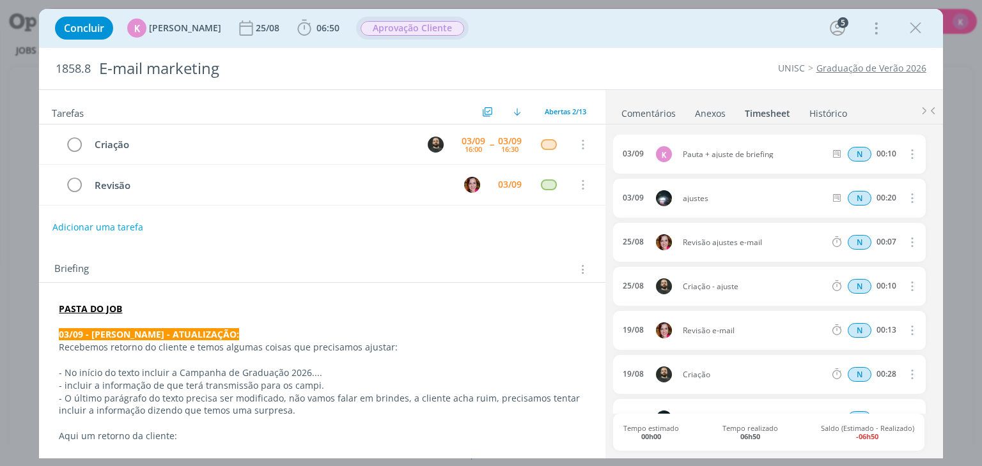
click at [435, 24] on span "Aprovação Cliente" at bounding box center [412, 28] width 104 height 15
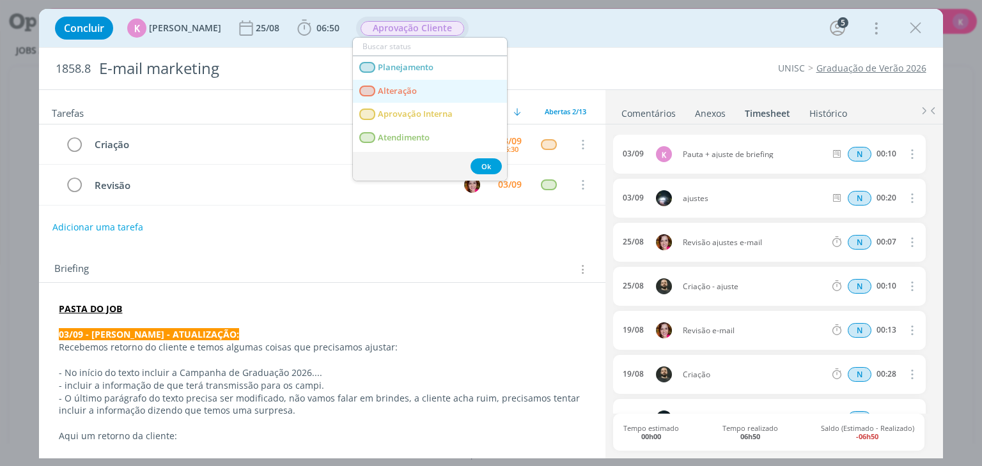
click at [404, 93] on span "Alteração" at bounding box center [397, 91] width 39 height 10
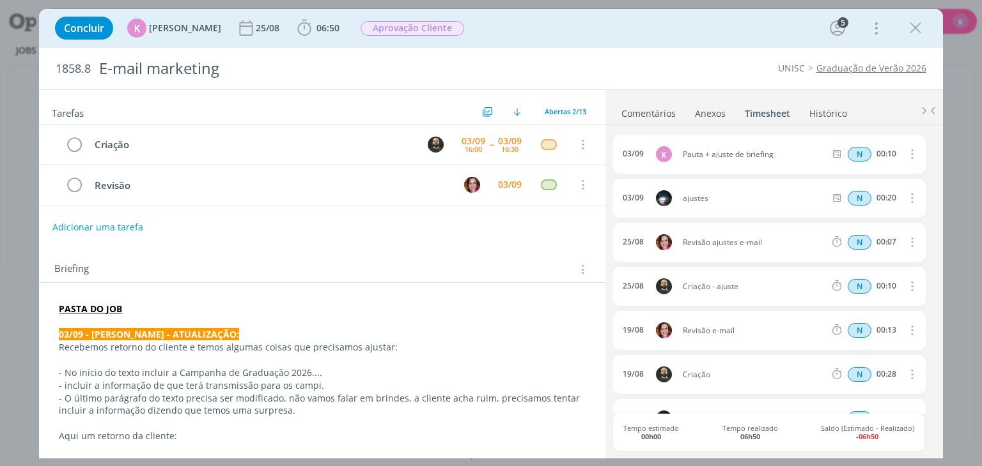
click at [664, 69] on div "UNISC Graduação de Verão 2026" at bounding box center [747, 68] width 367 height 13
click at [908, 26] on icon "dialog" at bounding box center [914, 28] width 19 height 19
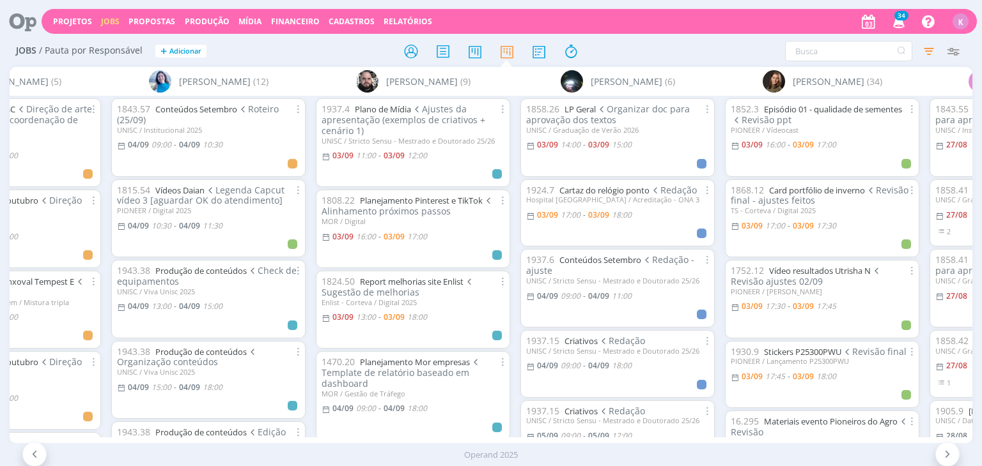
scroll to position [0, 1447]
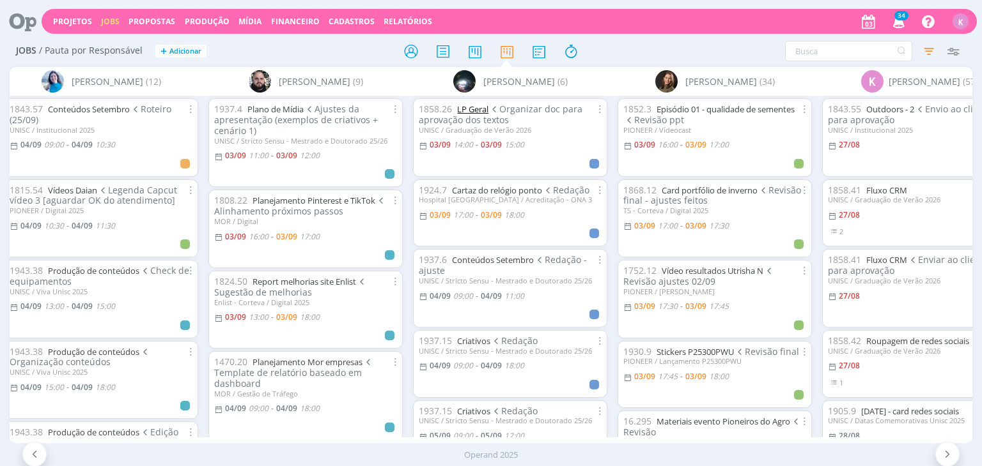
click at [478, 108] on link "LP Geral" at bounding box center [472, 110] width 31 height 12
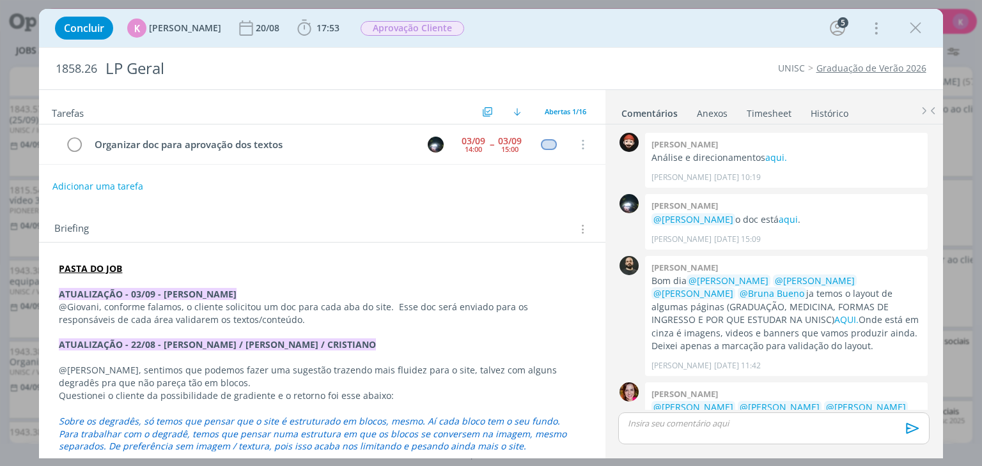
scroll to position [753, 0]
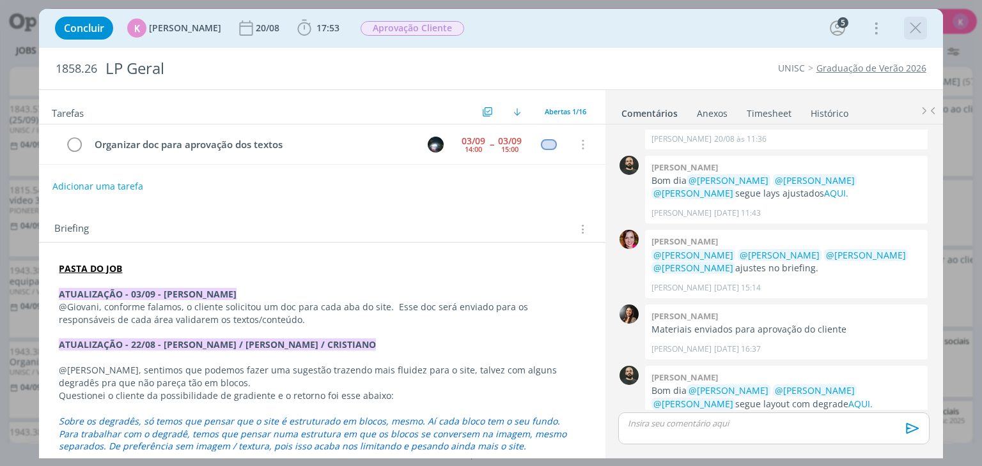
click at [914, 31] on icon "dialog" at bounding box center [914, 28] width 19 height 19
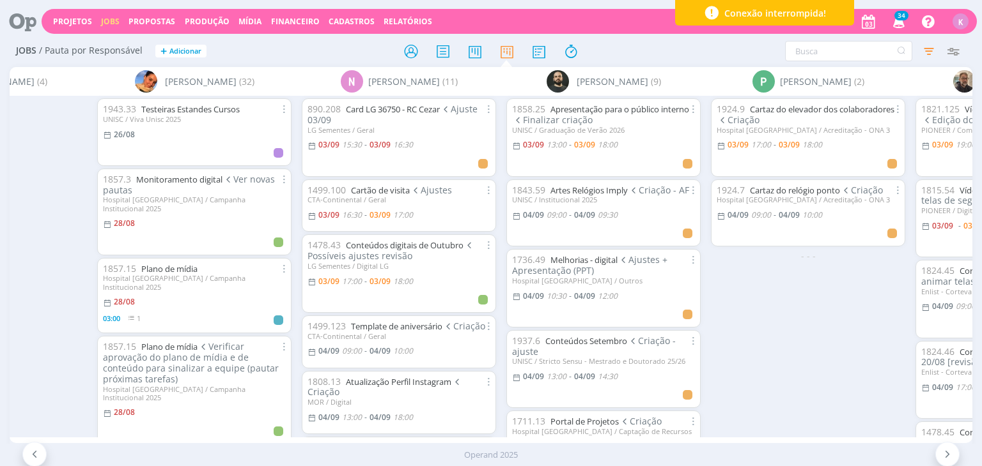
scroll to position [0, 2994]
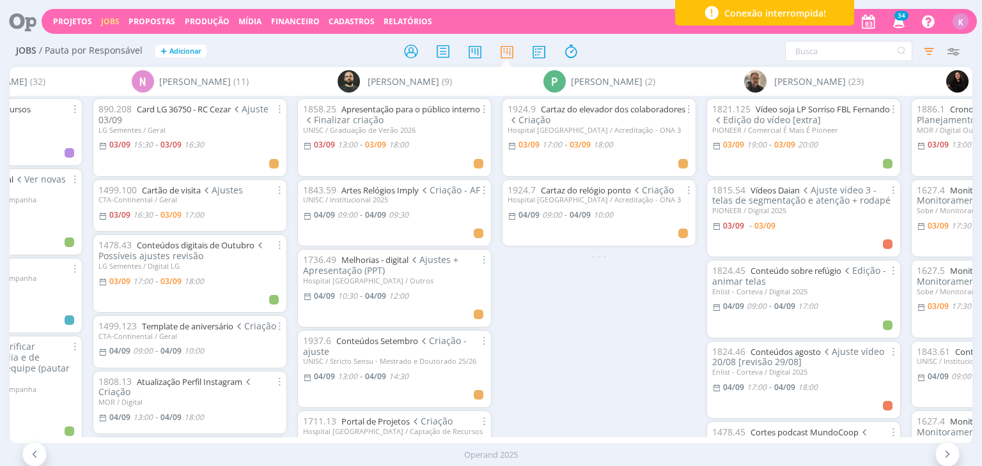
click at [601, 424] on div "1924.9 Cartaz do elevador dos colaboradores Criação Hospital [GEOGRAPHIC_DATA] …" at bounding box center [599, 266] width 204 height 341
click at [662, 432] on div "Sem responsável (1) [PERSON_NAME] (23) [PERSON_NAME] (46) [PERSON_NAME] (4) [PE…" at bounding box center [491, 255] width 962 height 376
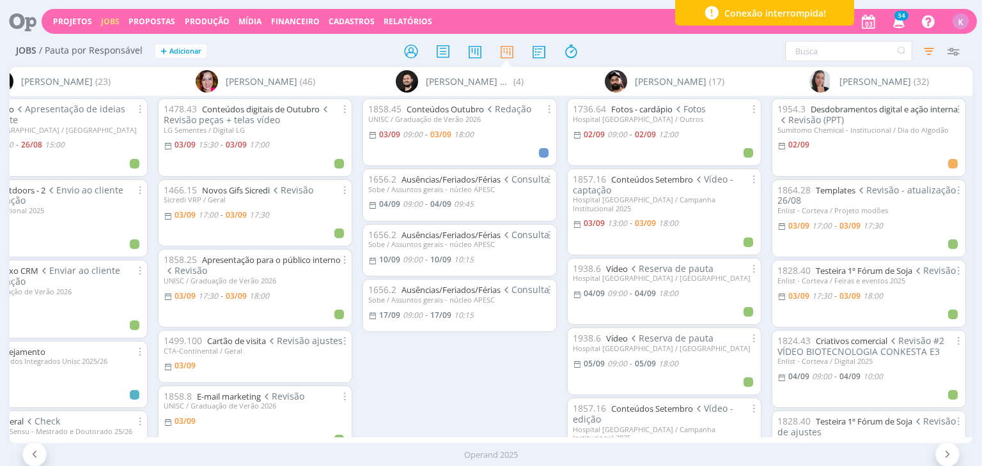
scroll to position [0, 266]
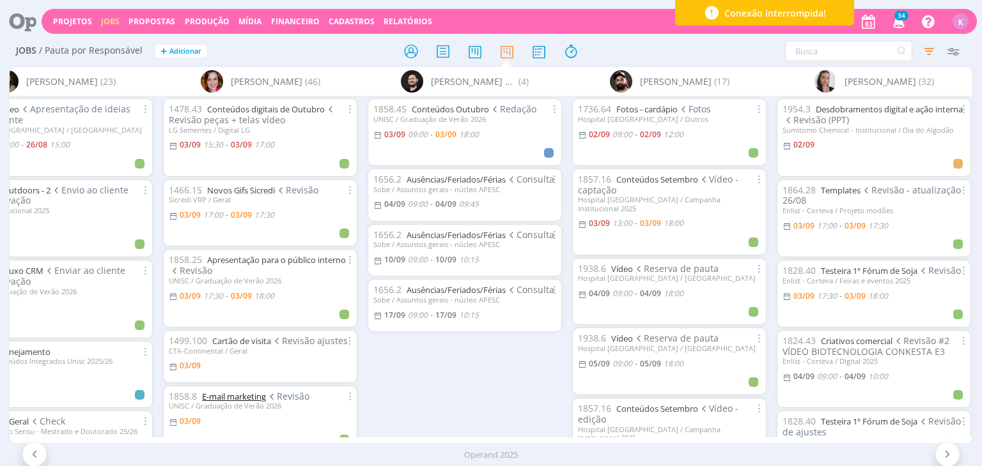
click at [250, 394] on link "E-mail marketing" at bounding box center [234, 397] width 64 height 12
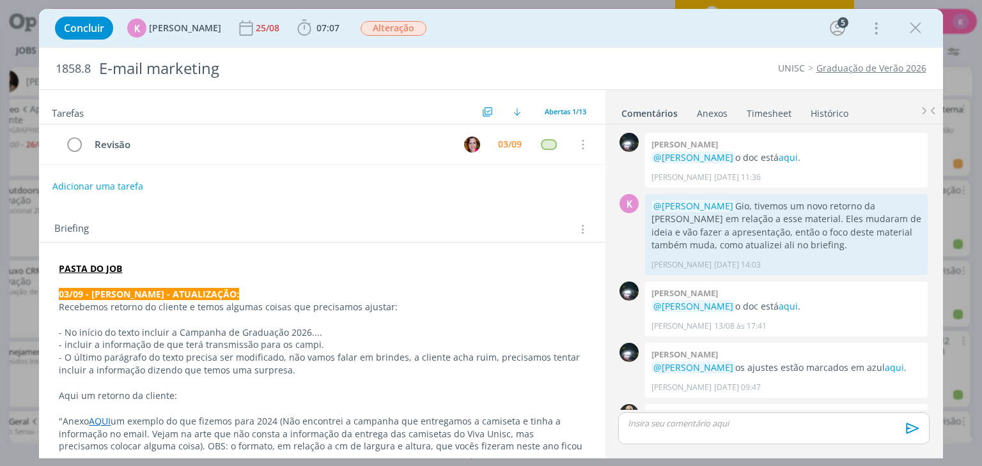
scroll to position [603, 0]
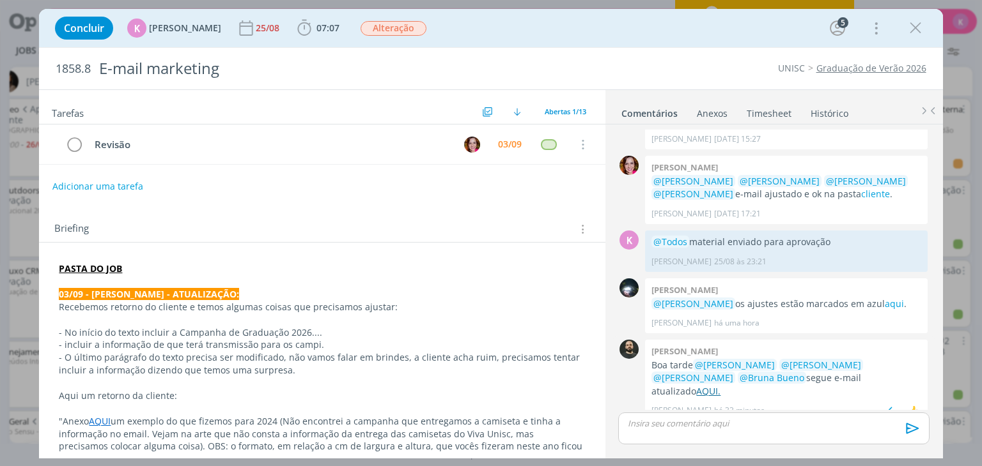
click at [720, 385] on link "AQUI." at bounding box center [708, 391] width 24 height 12
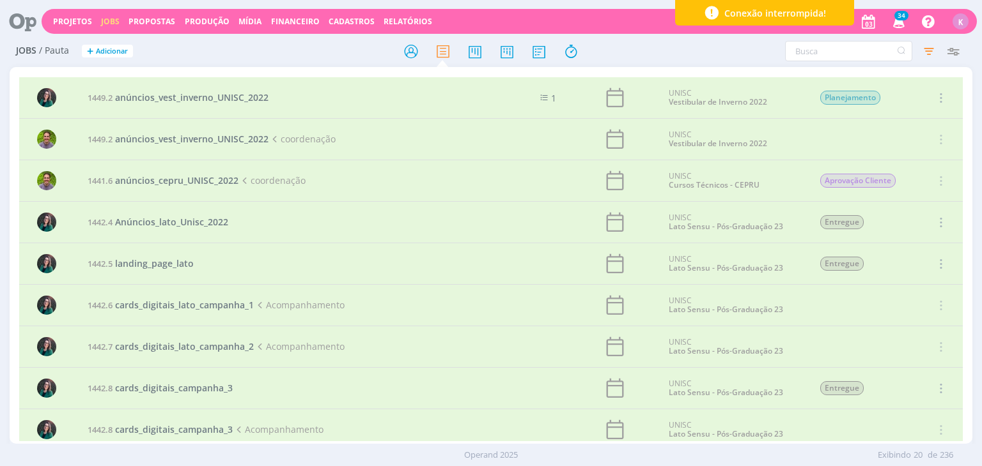
click at [26, 33] on icon at bounding box center [18, 21] width 26 height 25
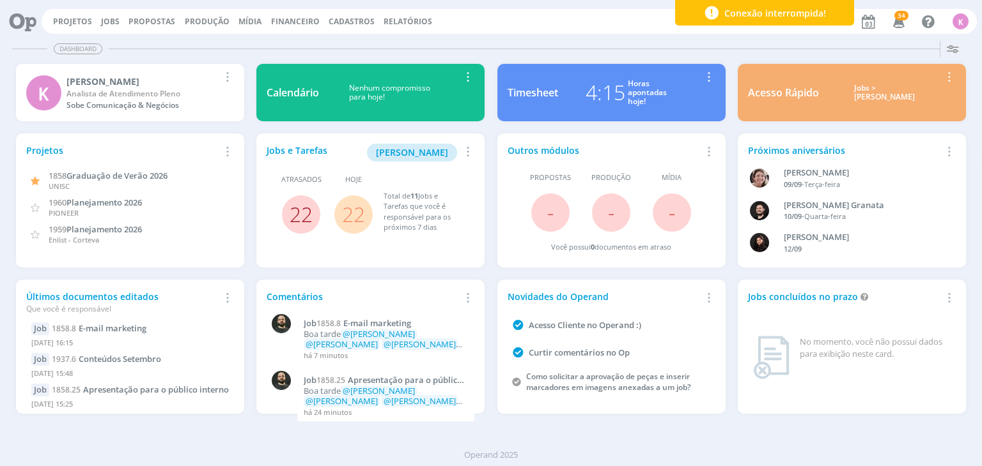
click at [299, 213] on link "22" at bounding box center [300, 214] width 23 height 27
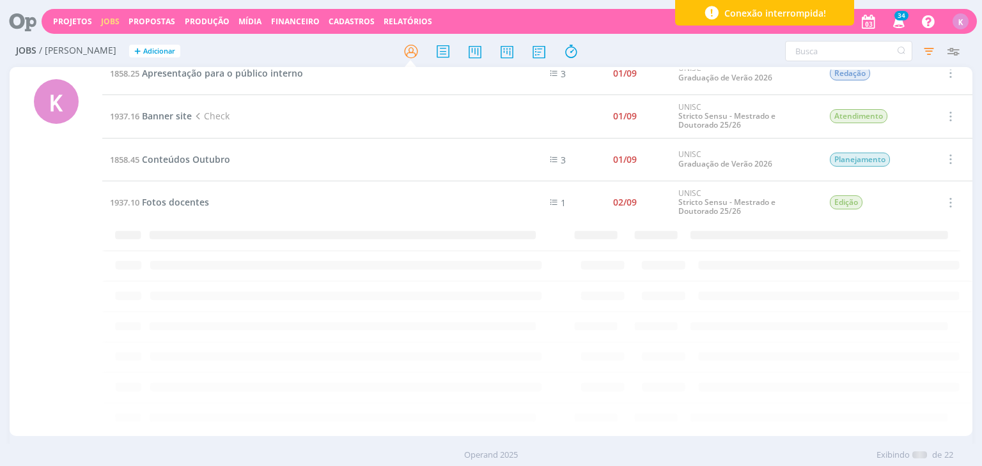
scroll to position [593, 0]
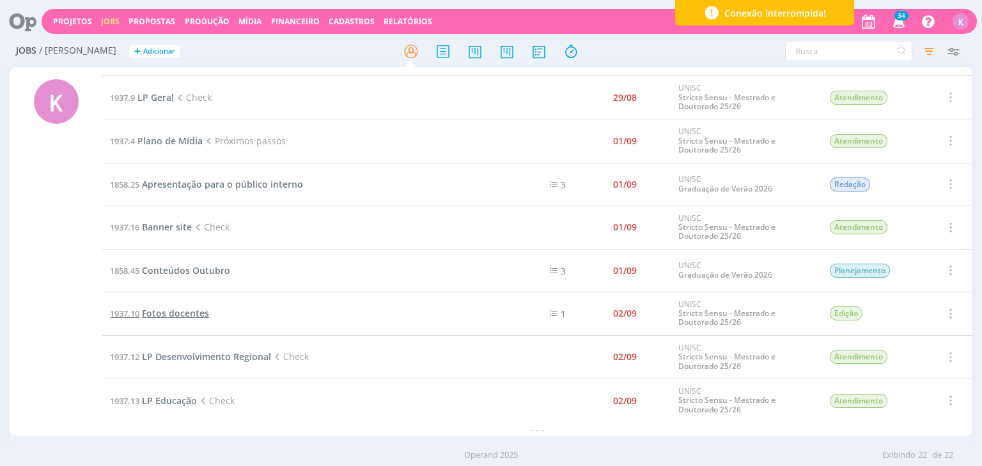
click at [197, 309] on span "Fotos docentes" at bounding box center [175, 313] width 67 height 12
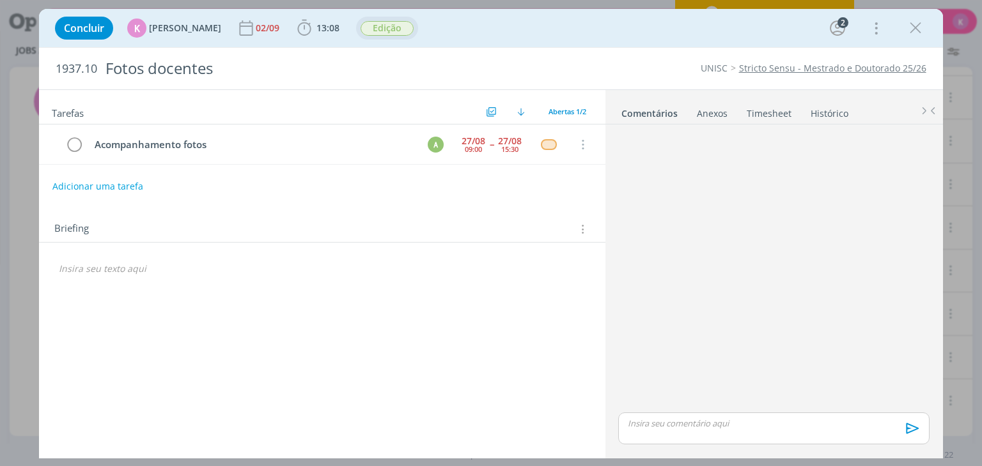
click at [361, 34] on span "Edição" at bounding box center [386, 28] width 53 height 15
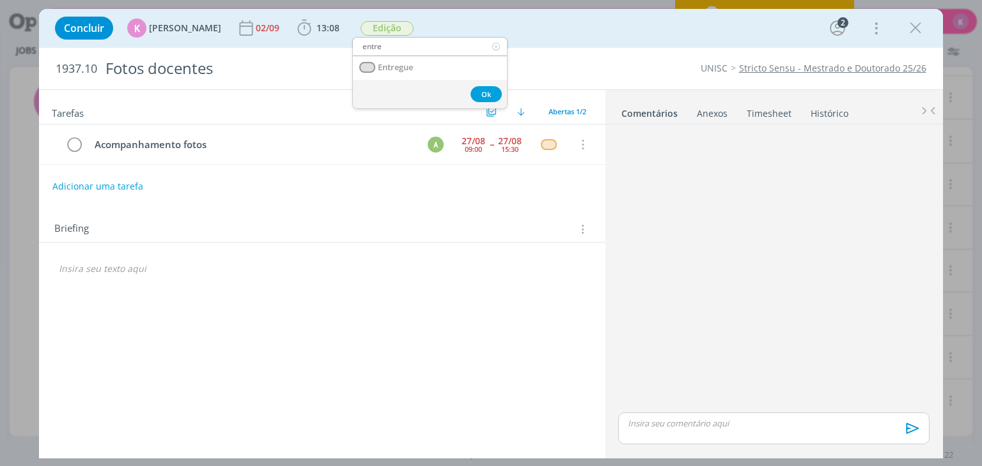
type input "entre"
click at [385, 59] on link "Entregue" at bounding box center [430, 68] width 154 height 24
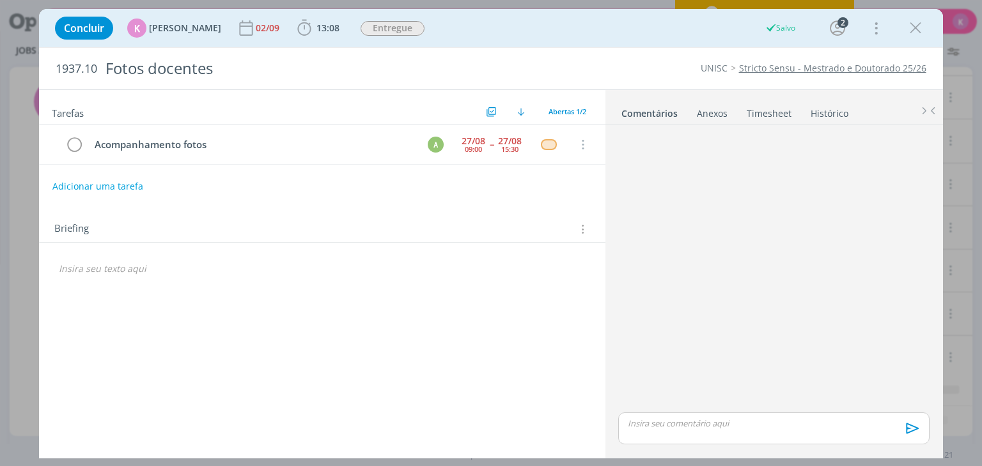
scroll to position [550, 0]
click at [243, 35] on icon "dialog" at bounding box center [246, 27] width 13 height 15
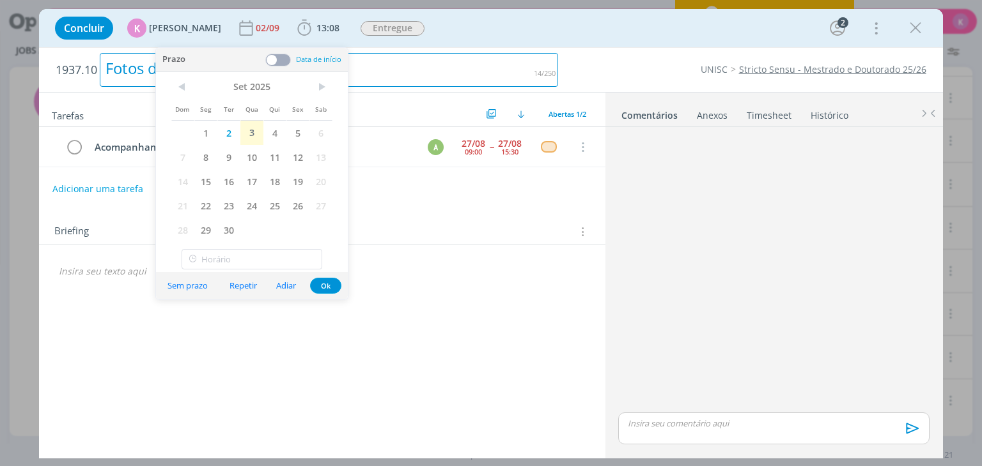
click at [409, 72] on div "Fotos docentes" at bounding box center [329, 70] width 458 height 34
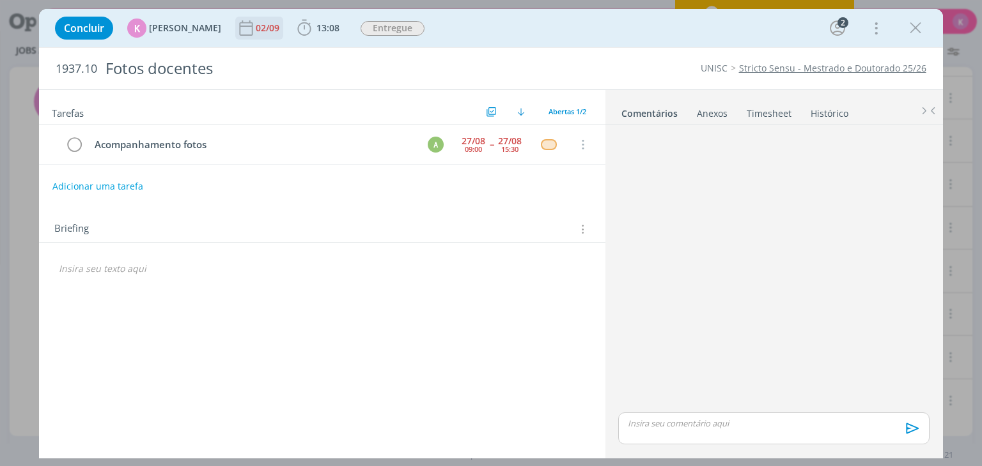
click at [245, 29] on icon "dialog" at bounding box center [246, 27] width 13 height 15
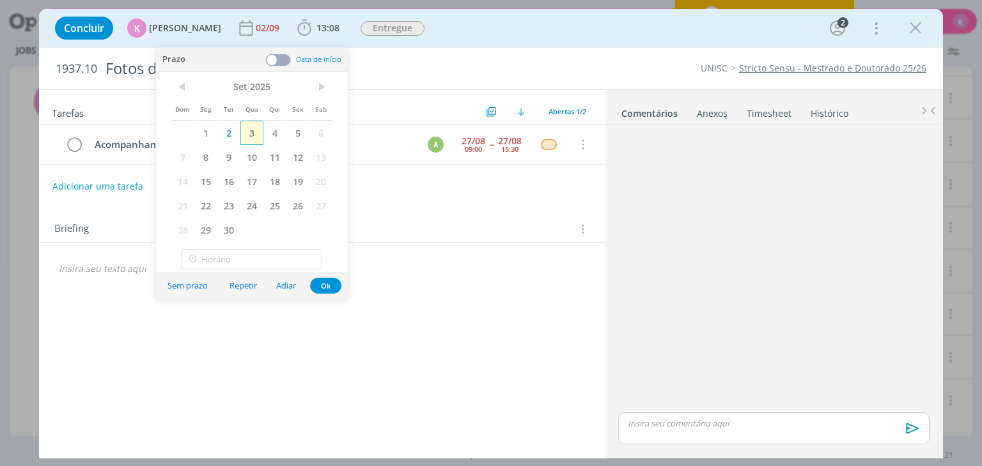
click at [247, 127] on span "3" at bounding box center [251, 133] width 23 height 24
click at [384, 31] on span "Entregue" at bounding box center [392, 28] width 64 height 15
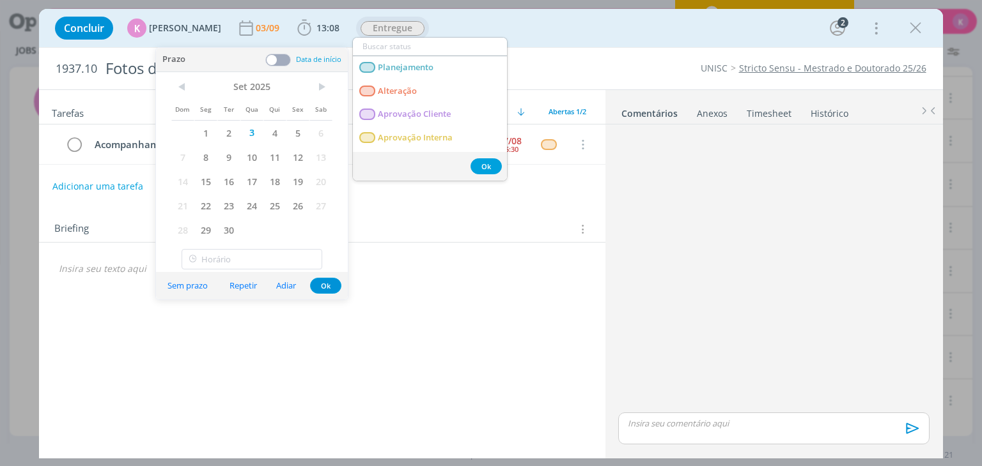
scroll to position [204, 0]
click at [537, 54] on div "Fotos docentes" at bounding box center [329, 70] width 458 height 34
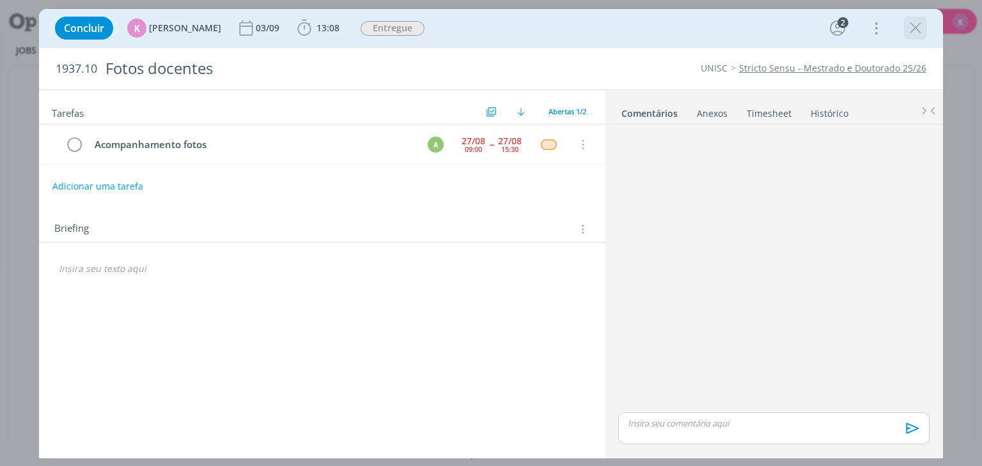
click at [910, 35] on icon "dialog" at bounding box center [914, 28] width 19 height 19
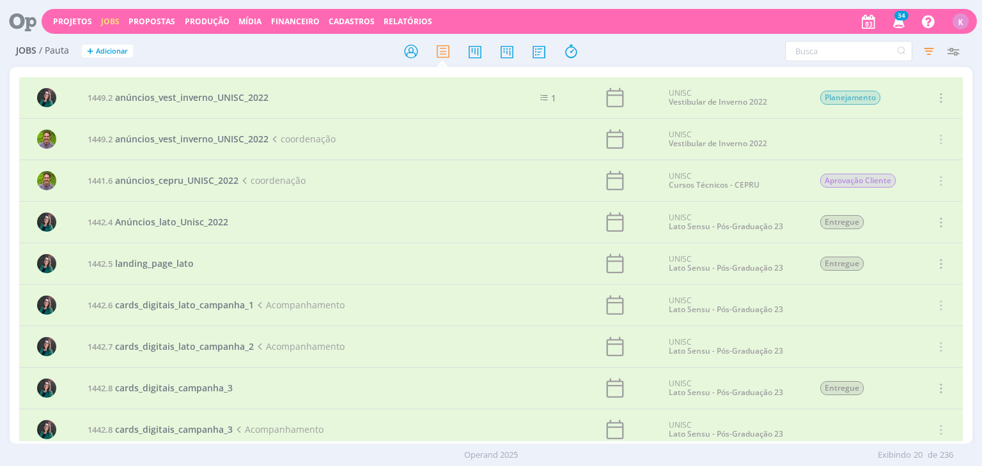
click at [30, 18] on icon at bounding box center [18, 21] width 26 height 25
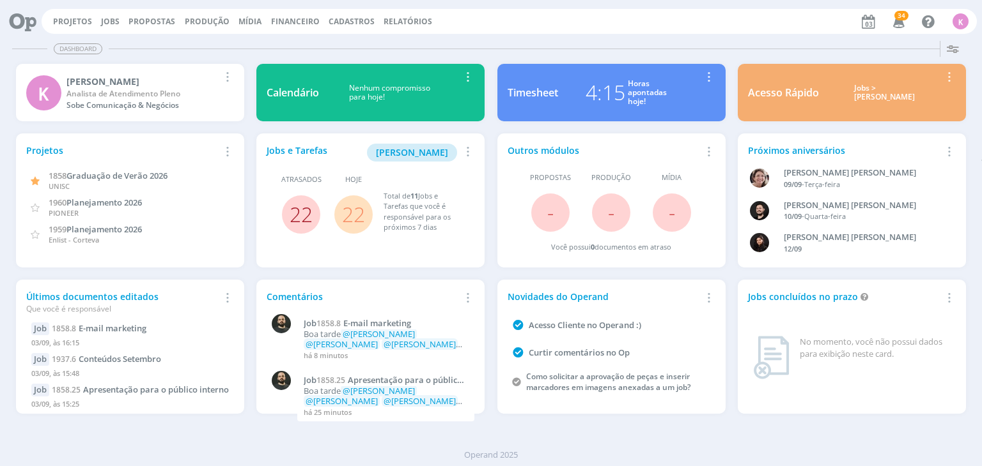
click at [309, 221] on link "22" at bounding box center [300, 214] width 23 height 27
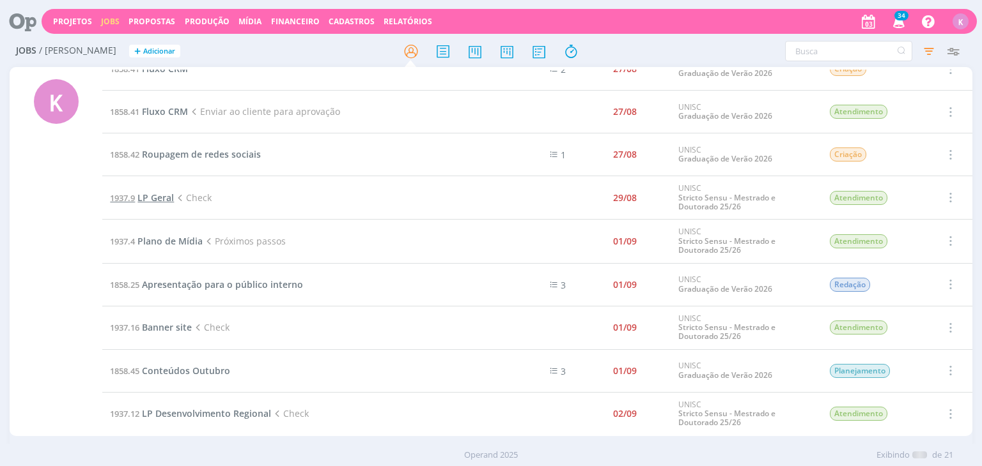
scroll to position [550, 0]
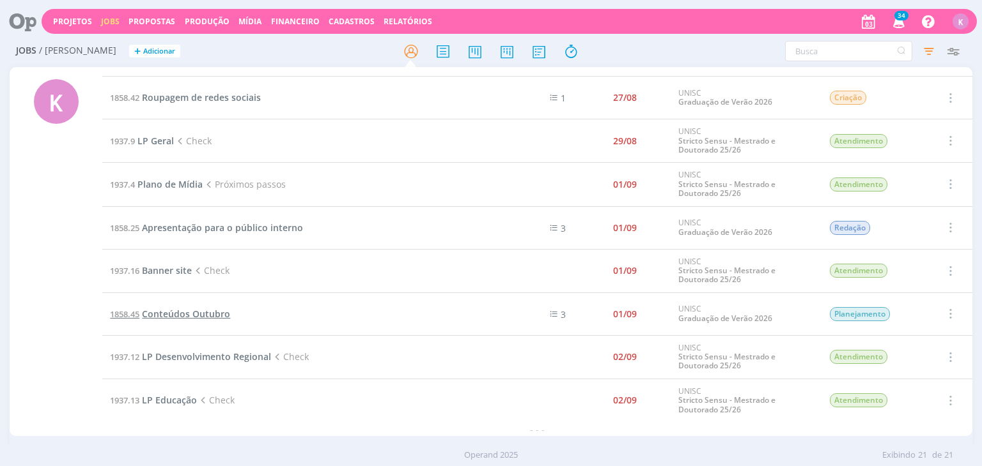
click at [199, 315] on span "Conteúdos Outubro" at bounding box center [186, 314] width 88 height 12
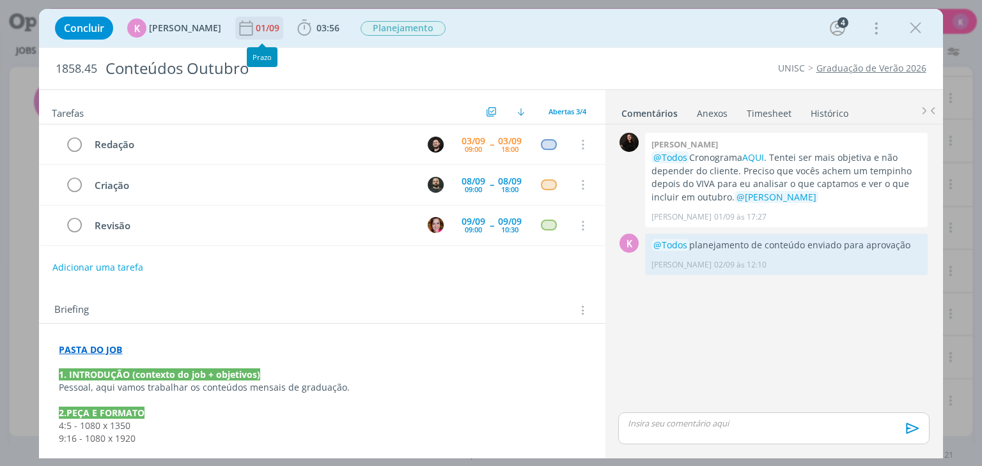
click at [256, 34] on div "01/09" at bounding box center [269, 28] width 26 height 23
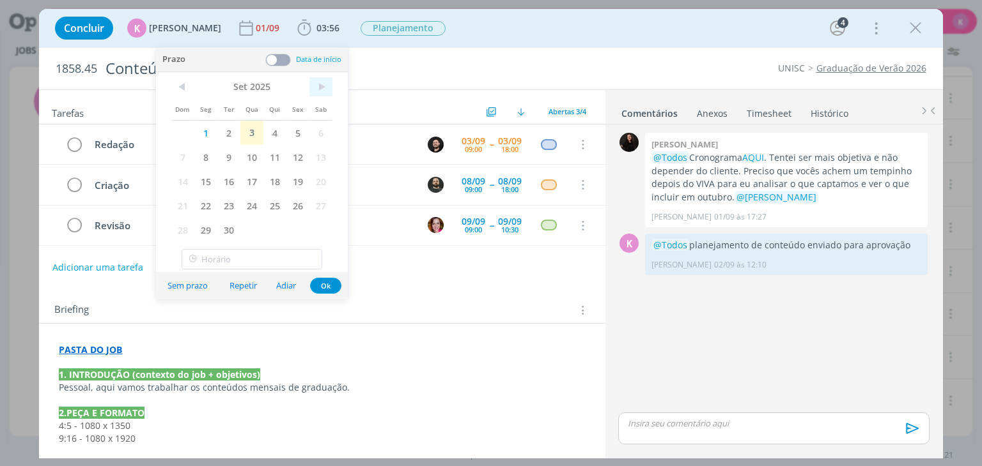
click at [328, 86] on span ">" at bounding box center [320, 86] width 23 height 19
click at [307, 231] on span "31" at bounding box center [297, 230] width 23 height 24
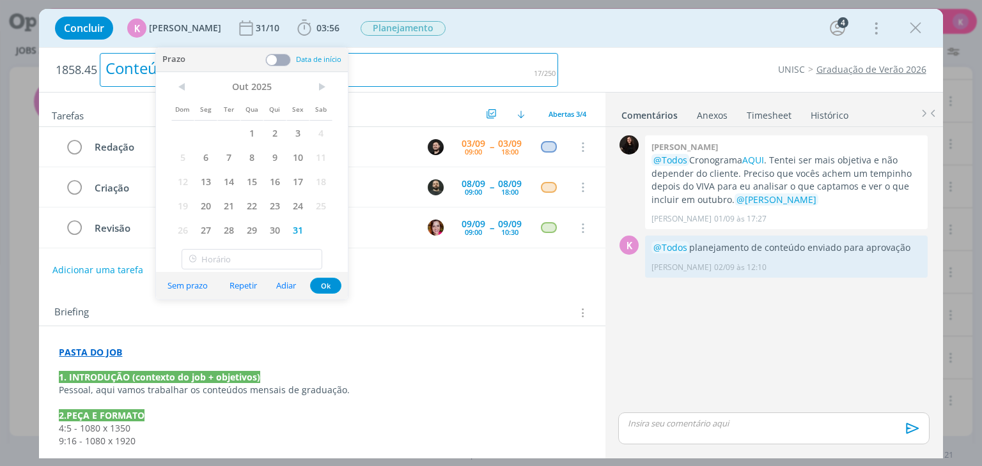
click at [552, 56] on div "Conteúdos Outubro" at bounding box center [329, 70] width 458 height 34
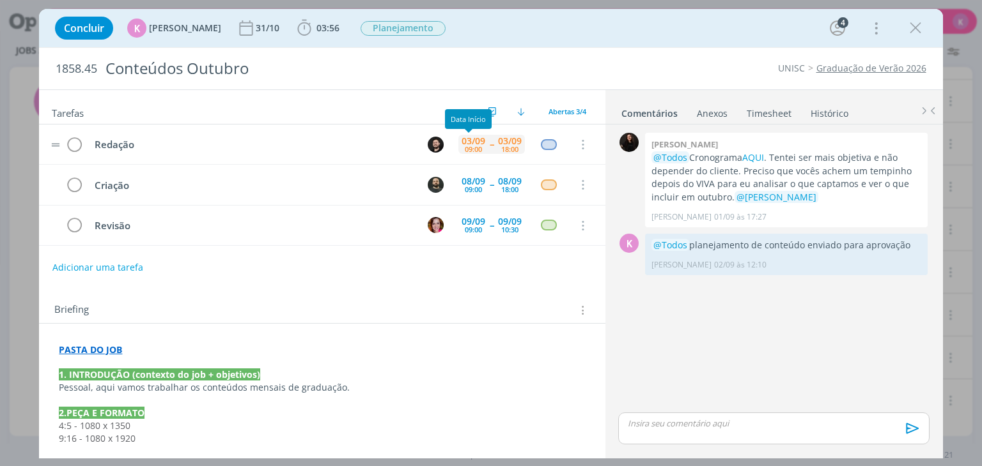
click at [465, 146] on div "09:00" at bounding box center [473, 149] width 17 height 7
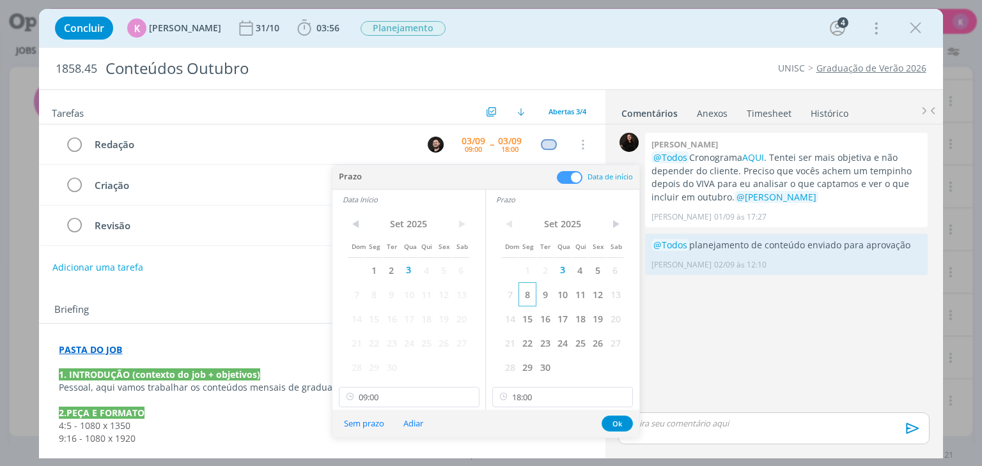
click at [532, 296] on span "8" at bounding box center [526, 294] width 17 height 24
click at [367, 295] on span "8" at bounding box center [373, 294] width 17 height 24
click at [619, 420] on button "Ok" at bounding box center [616, 424] width 31 height 16
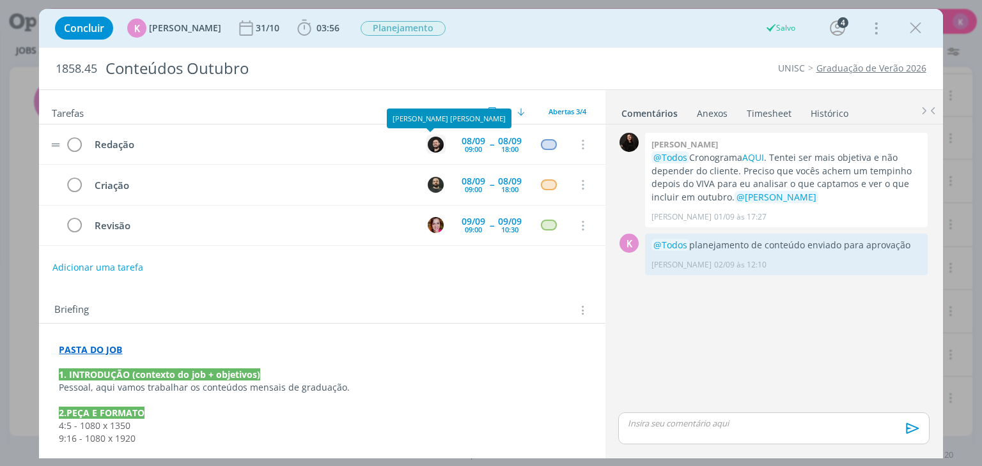
scroll to position [507, 0]
click at [428, 137] on div "dialog" at bounding box center [436, 145] width 16 height 16
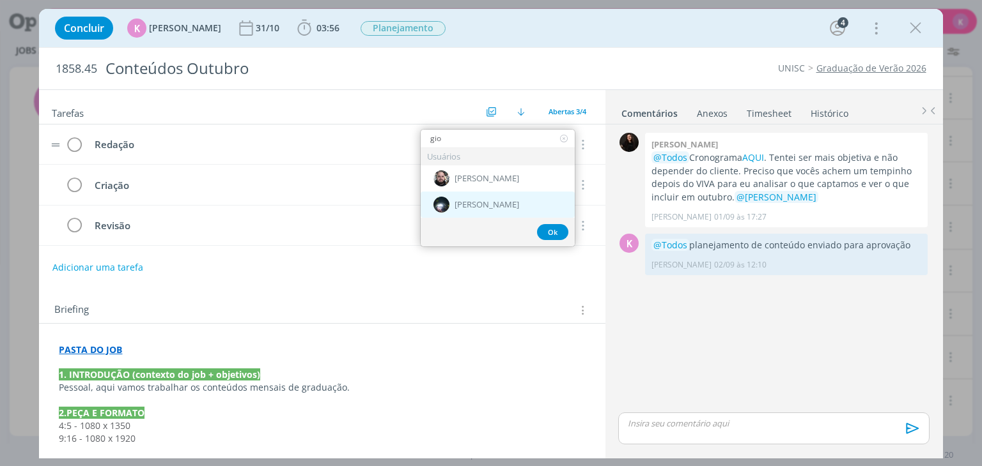
type input "gio"
click at [479, 195] on div "[PERSON_NAME]" at bounding box center [497, 205] width 154 height 26
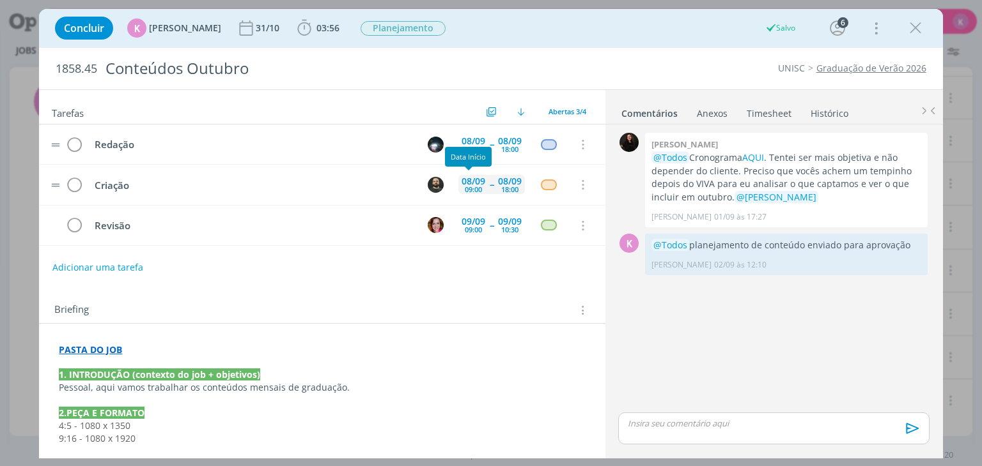
click at [470, 181] on div "08/09" at bounding box center [473, 181] width 24 height 9
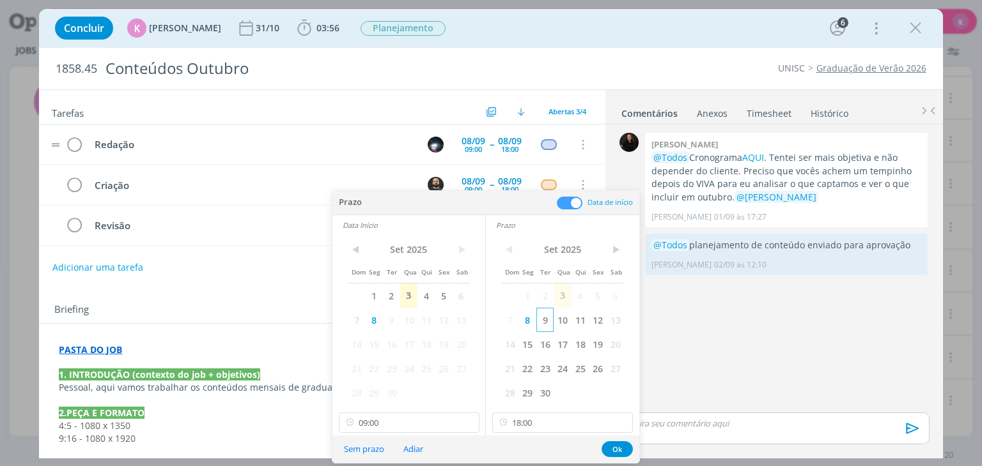
click at [546, 321] on span "9" at bounding box center [544, 320] width 17 height 24
click at [392, 320] on span "9" at bounding box center [391, 320] width 17 height 24
click at [619, 447] on button "Ok" at bounding box center [616, 450] width 31 height 16
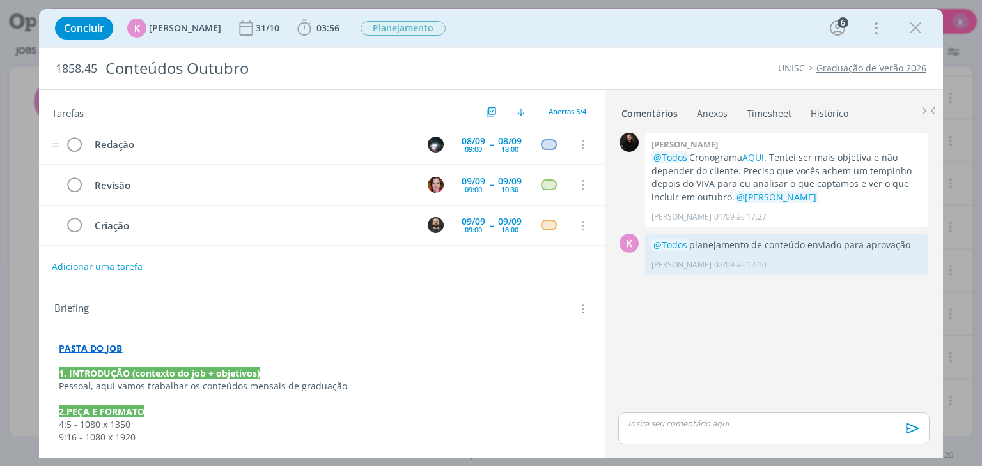
click at [116, 261] on button "Adicionar uma tarefa" at bounding box center [97, 267] width 91 height 22
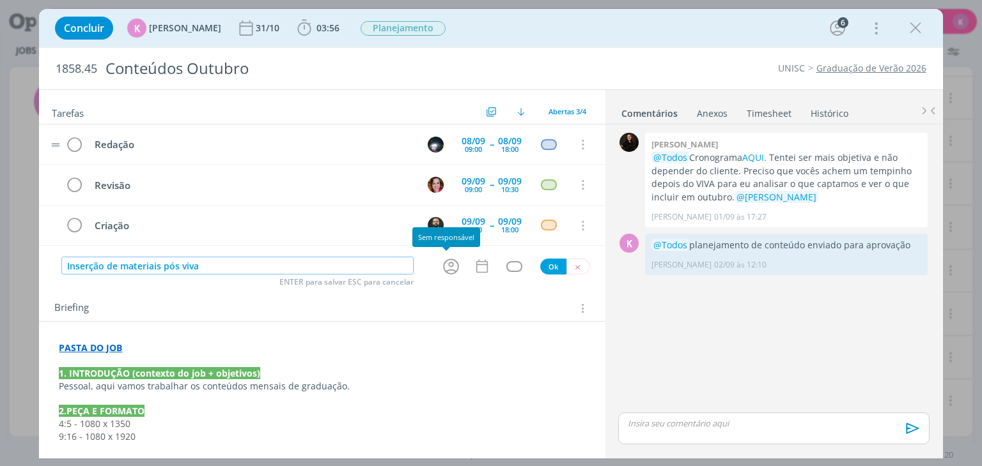
click at [441, 263] on icon "dialog" at bounding box center [451, 267] width 20 height 20
type input "Inserção de materiais pós viva"
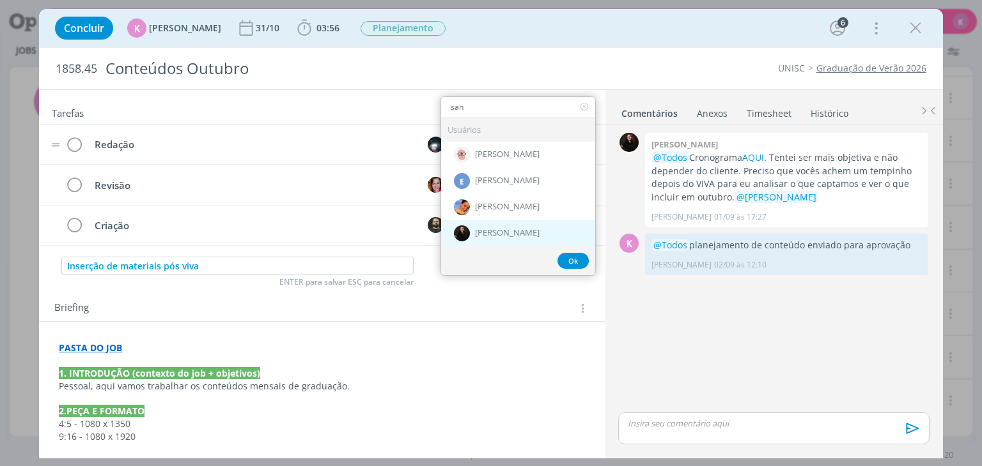
type input "san"
click at [518, 229] on span "[PERSON_NAME]" at bounding box center [507, 233] width 65 height 10
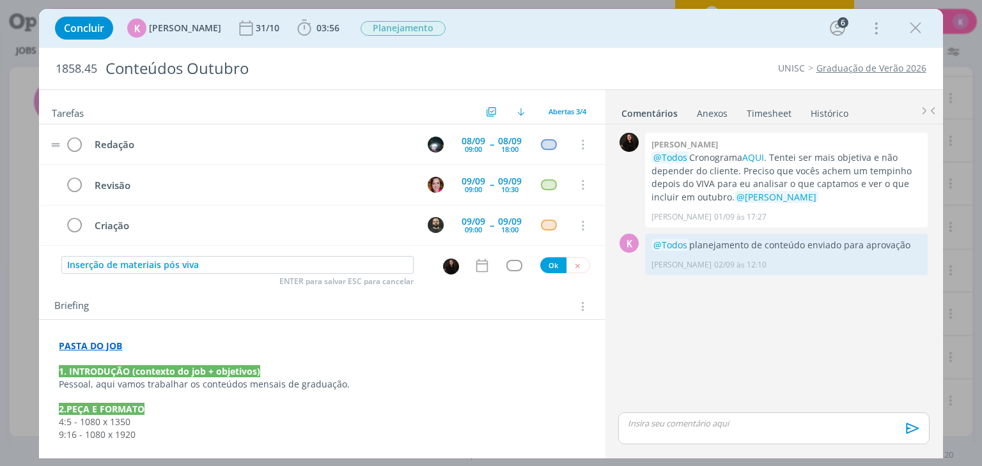
click at [84, 340] on strong "PASTA DO JOB" at bounding box center [90, 346] width 63 height 12
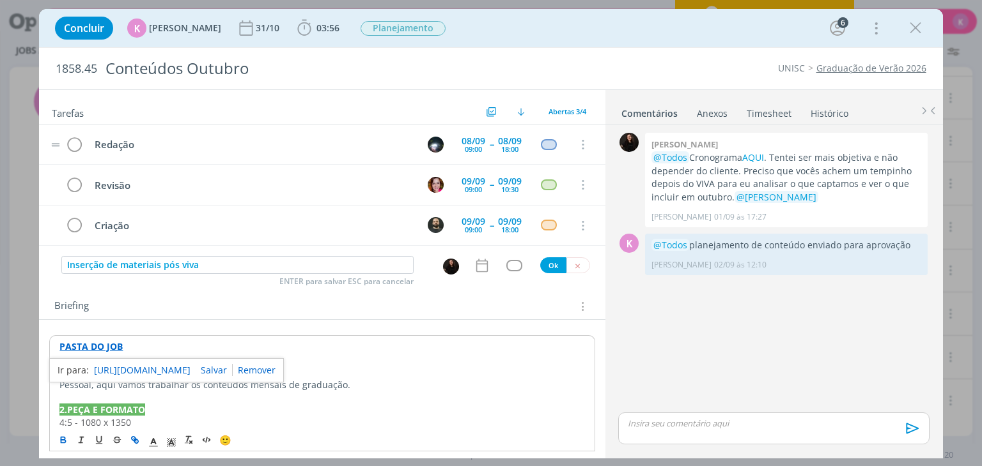
click at [109, 364] on link "https://sobeae.sharepoint.com/:f:/s/SOBEAE/EuhPdrFcrlZOqwCzYYG9u7gBw8k8-BucsFXa…" at bounding box center [142, 370] width 96 height 17
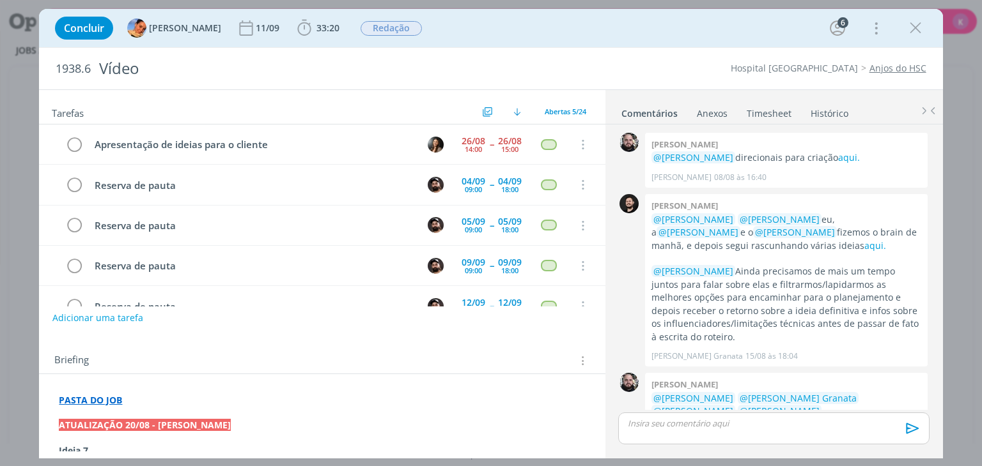
scroll to position [589, 0]
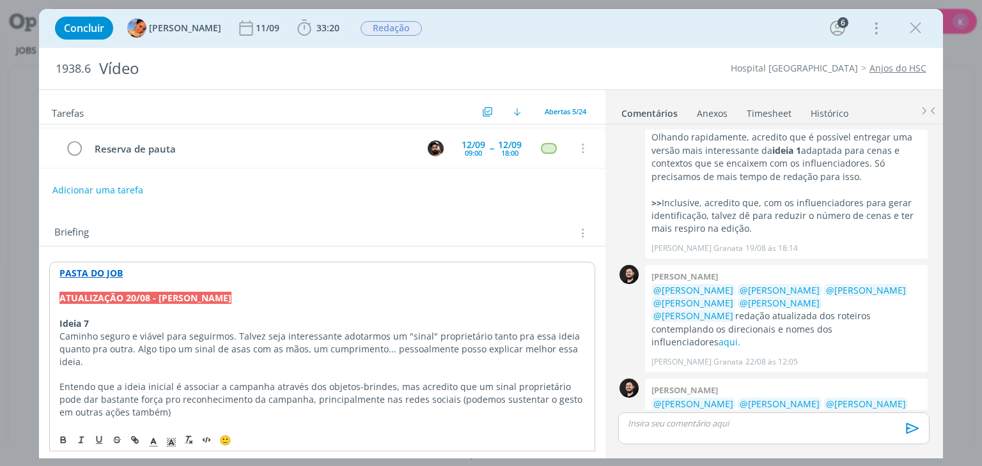
scroll to position [179, 0]
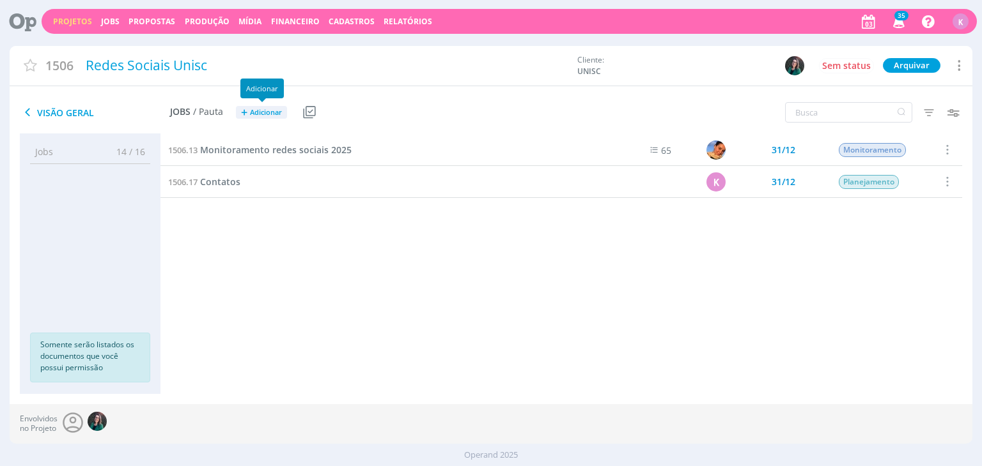
click at [245, 113] on span "+" at bounding box center [244, 112] width 6 height 13
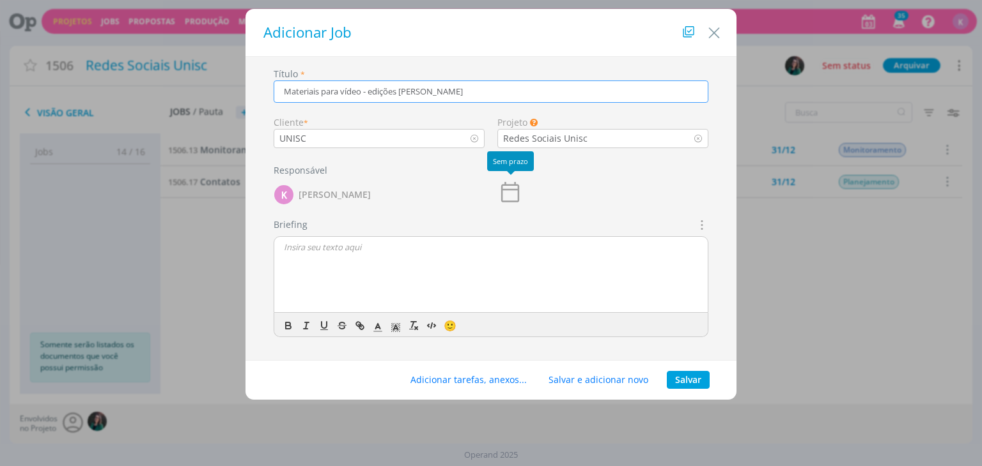
type input "Materiais para vídeo - edições [PERSON_NAME]"
click at [506, 197] on icon "dialog" at bounding box center [510, 193] width 26 height 26
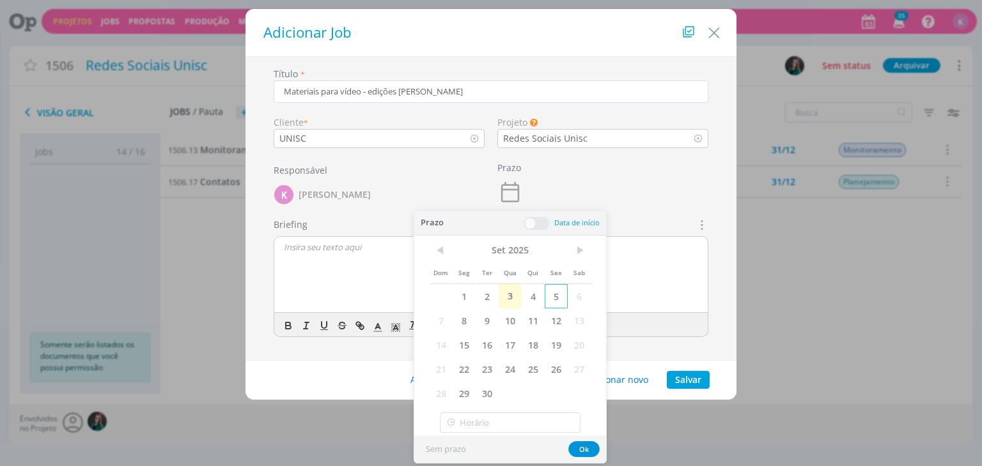
click at [559, 295] on span "5" at bounding box center [555, 296] width 23 height 24
click at [643, 189] on div "Prazo 05/09" at bounding box center [603, 187] width 224 height 59
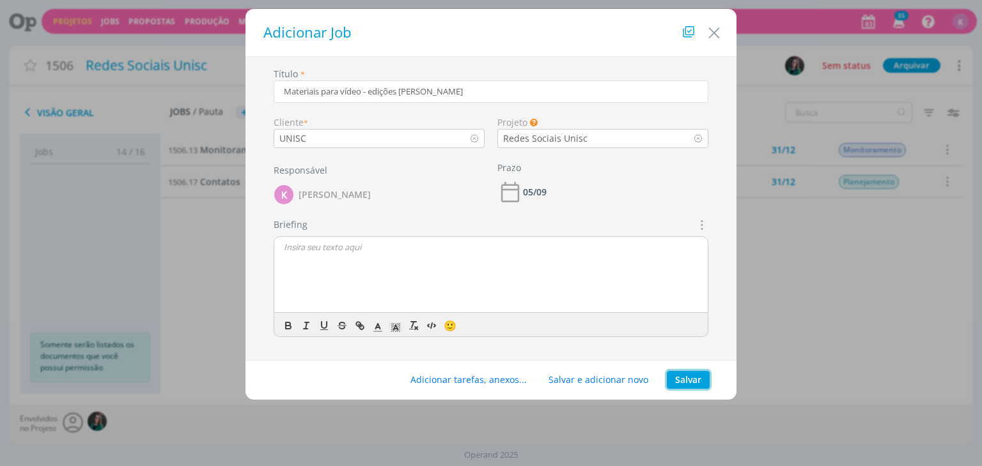
click at [682, 373] on button "Salvar" at bounding box center [687, 380] width 43 height 18
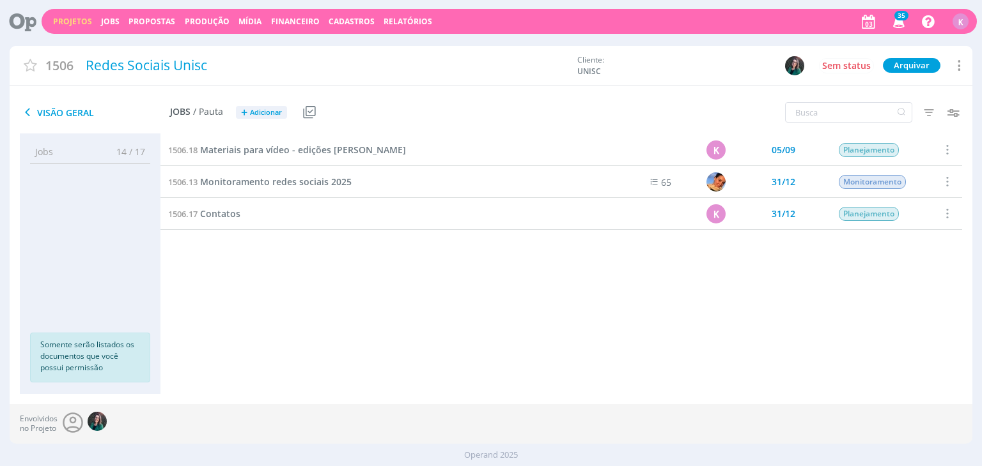
click at [416, 423] on div "Envolvidos no Projeto" at bounding box center [491, 424] width 962 height 40
click at [225, 155] on span "Materiais para vídeo - edições [PERSON_NAME]" at bounding box center [303, 150] width 206 height 12
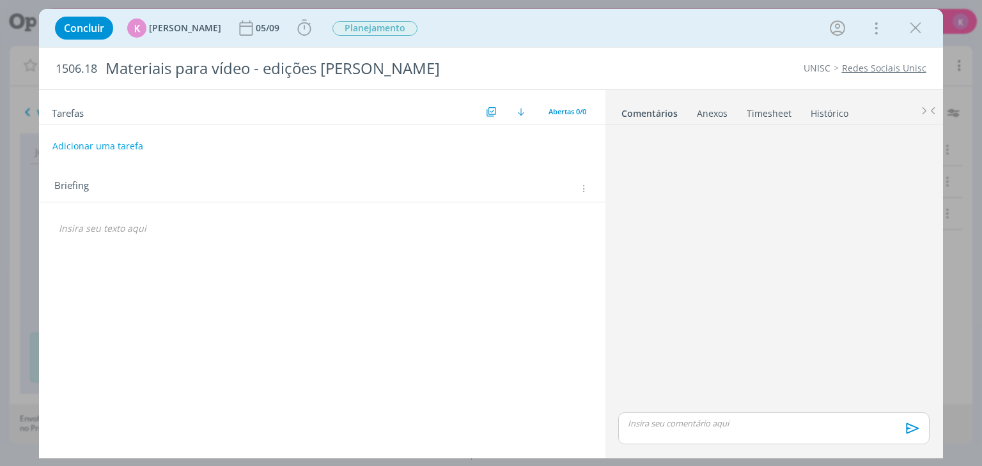
click at [583, 190] on icon "dialog" at bounding box center [583, 188] width 10 height 11
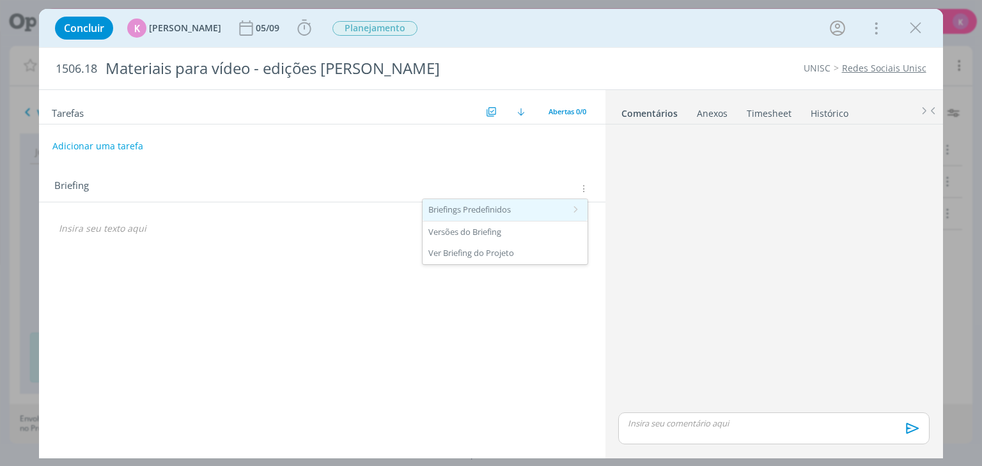
click at [534, 216] on div "Briefings Predefinidos" at bounding box center [504, 210] width 165 height 22
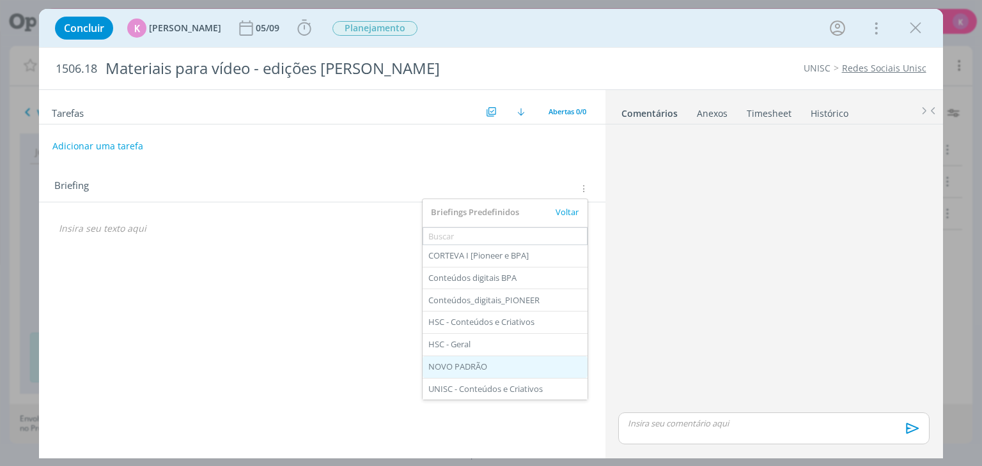
click at [497, 362] on div "NOVO PADRÃO" at bounding box center [504, 368] width 165 height 22
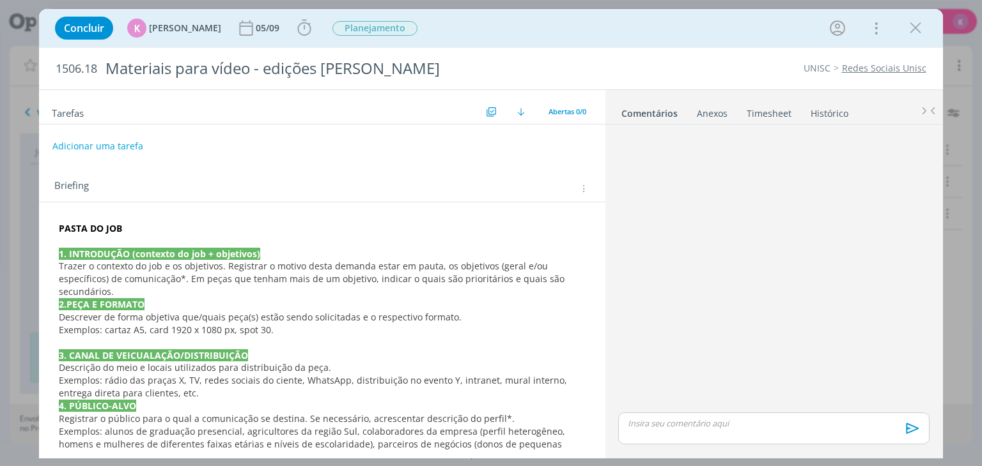
click at [885, 341] on div "dialog" at bounding box center [773, 270] width 321 height 281
click at [161, 324] on span "Exemplos: cartaz A5, card 1920 x 1080 px, spot 30." at bounding box center [166, 330] width 215 height 12
click at [162, 324] on span "Exemplos: cartaz A5, card 1920 x 1080 px, spot 30." at bounding box center [166, 330] width 215 height 12
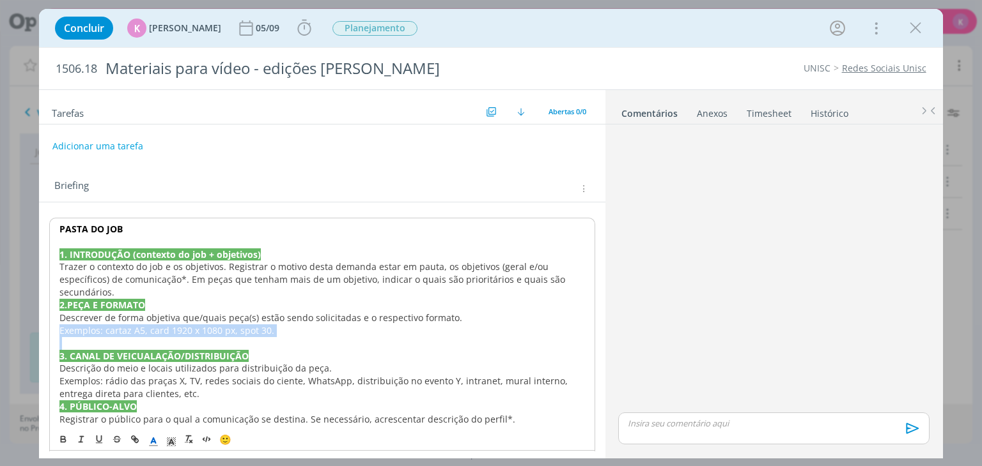
click at [162, 325] on span "Exemplos: cartaz A5, card 1920 x 1080 px, spot 30." at bounding box center [166, 331] width 215 height 12
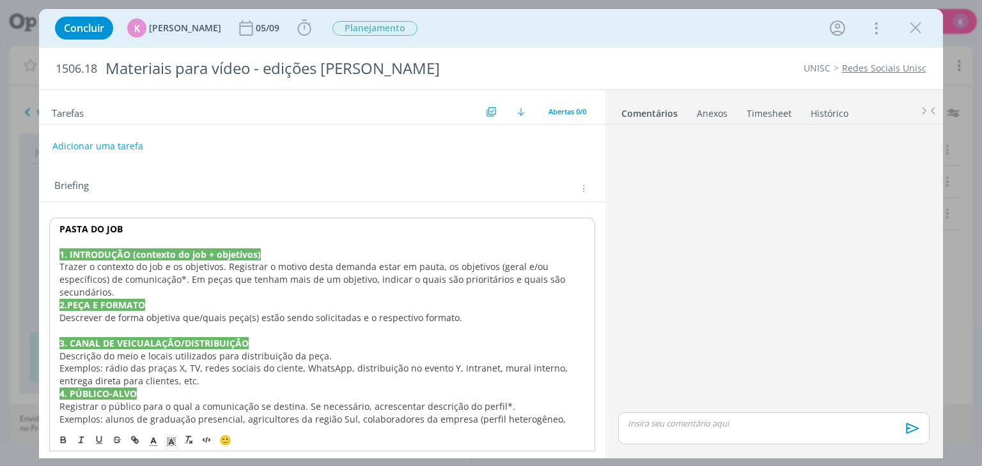
click at [160, 312] on span "Descrever de forma objetiva que/quais peça(s) estão sendo solicitadas e o respe…" at bounding box center [260, 318] width 403 height 12
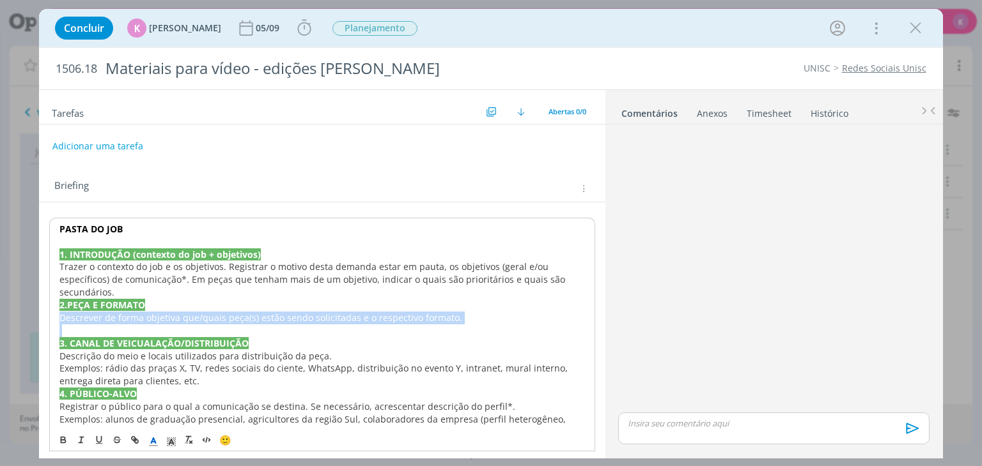
click at [160, 312] on span "Descrever de forma objetiva que/quais peça(s) estão sendo solicitadas e o respe…" at bounding box center [260, 318] width 403 height 12
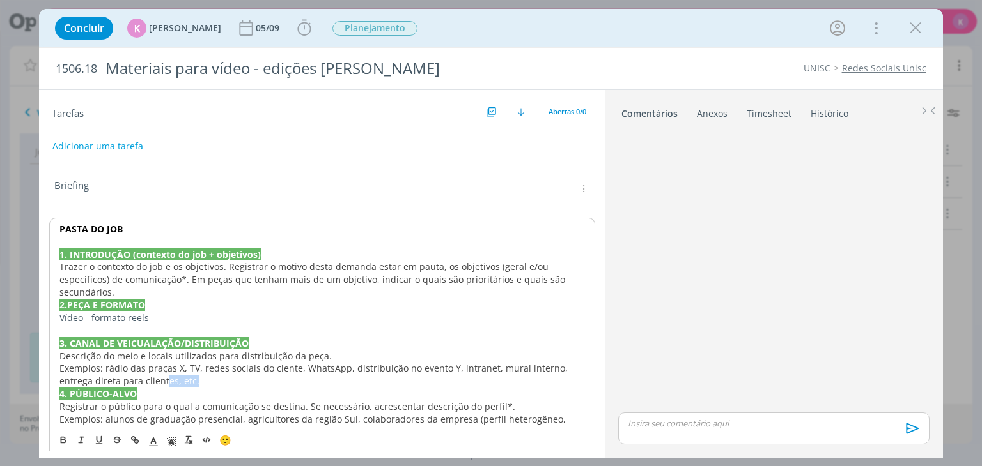
drag, startPoint x: 186, startPoint y: 371, endPoint x: 156, endPoint y: 366, distance: 30.4
click at [156, 366] on p "Exemplos: rádio das praças X, TV, redes sociais do ciente, WhatsApp, distribuiç…" at bounding box center [321, 375] width 525 height 26
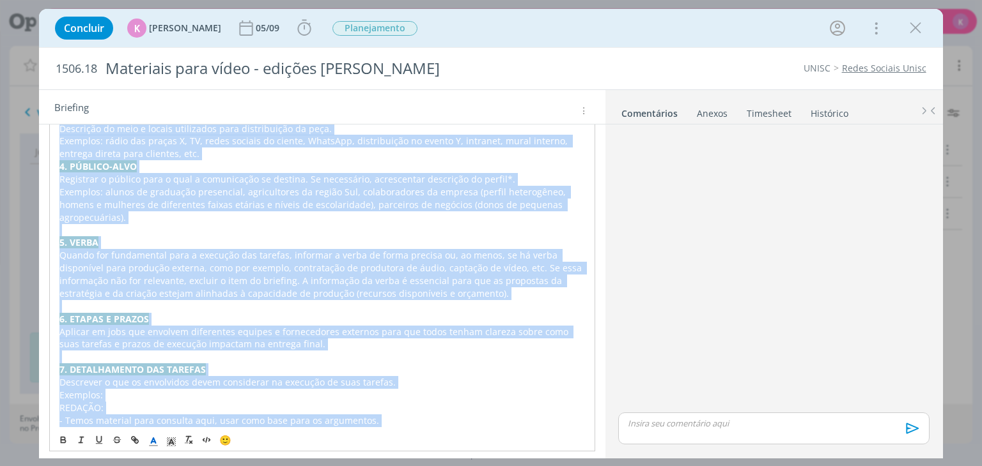
scroll to position [275, 0]
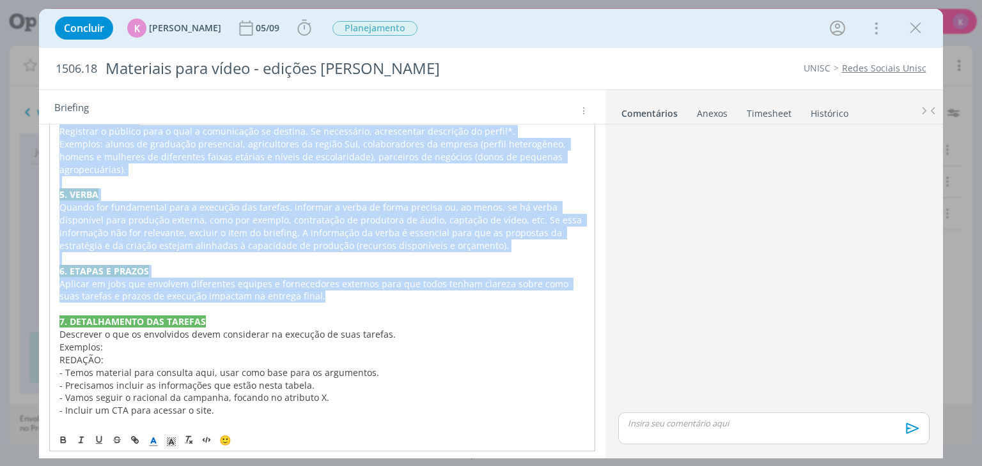
drag, startPoint x: 58, startPoint y: 332, endPoint x: 307, endPoint y: 287, distance: 253.2
click at [307, 287] on div "PASTA DO JOB 1. INTRODUÇÃO (contexto do job + objetivos) Trazer o contexto do j…" at bounding box center [321, 264] width 545 height 645
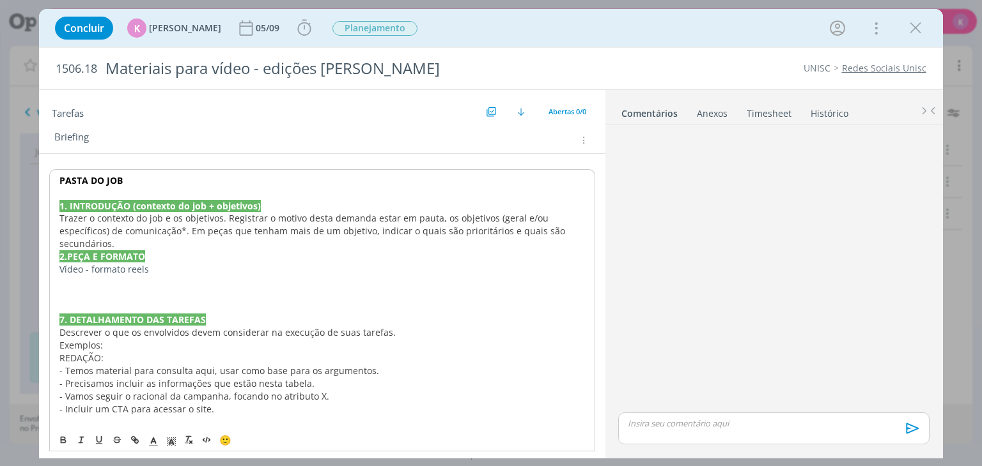
scroll to position [0, 0]
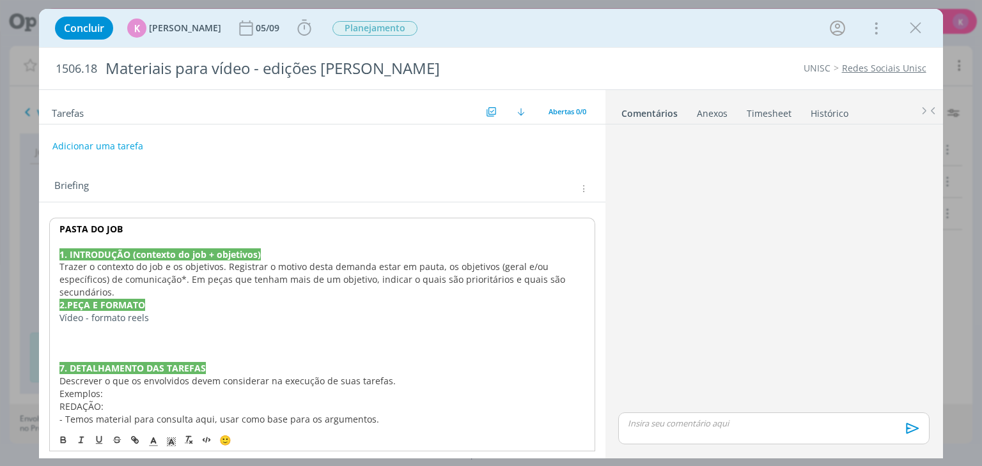
click at [160, 274] on span "o contexto do job e os objetivos. Registrar o motivo desta demanda estar em pau…" at bounding box center [313, 280] width 508 height 38
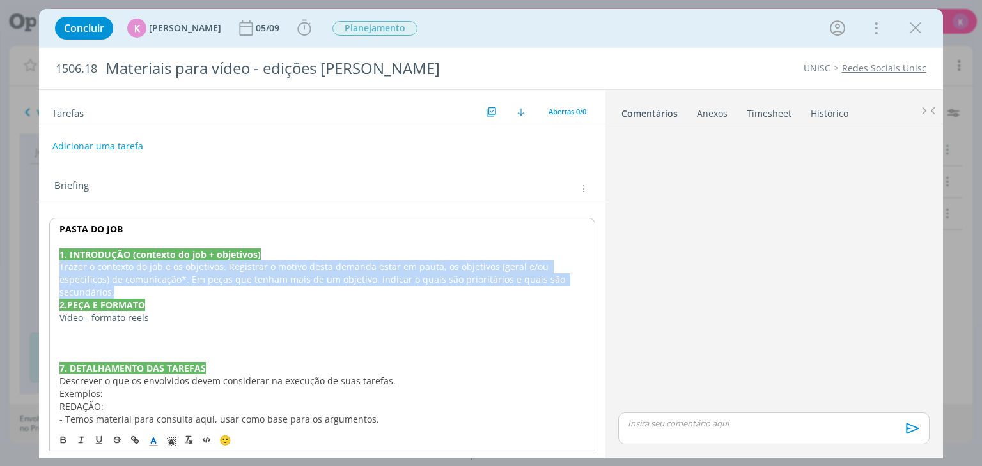
click at [160, 274] on span "o contexto do job e os objetivos. Registrar o motivo desta demanda estar em pau…" at bounding box center [313, 280] width 508 height 38
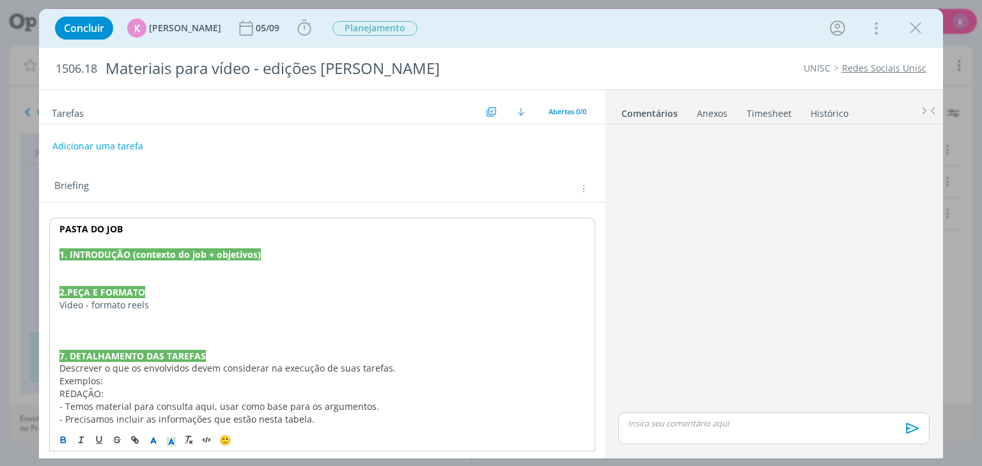
click at [149, 267] on p "dialog" at bounding box center [321, 267] width 525 height 13
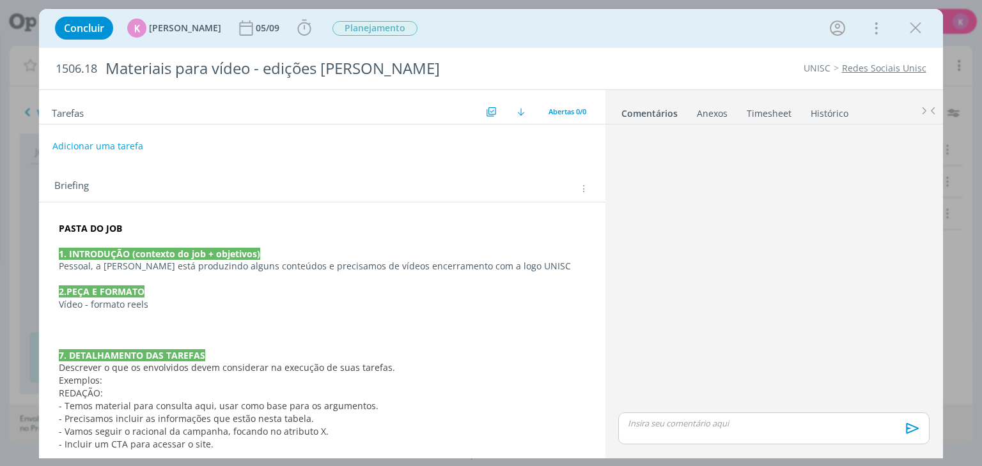
click at [847, 389] on div "dialog" at bounding box center [773, 270] width 321 height 281
click at [516, 268] on p "Pessoal, a Elisa está produzindo alguns conteúdos e precisamos de vídeos encerr…" at bounding box center [322, 266] width 526 height 13
click at [208, 266] on p "Pessoal, a Elisa está produzindo alguns conteúdos e precisamos de vídeos encerr…" at bounding box center [321, 267] width 525 height 13
click at [210, 264] on p "Pessoal, a Elisa está produzindo alguns conteúdos e precisamos de vídeos encerr…" at bounding box center [321, 267] width 525 height 13
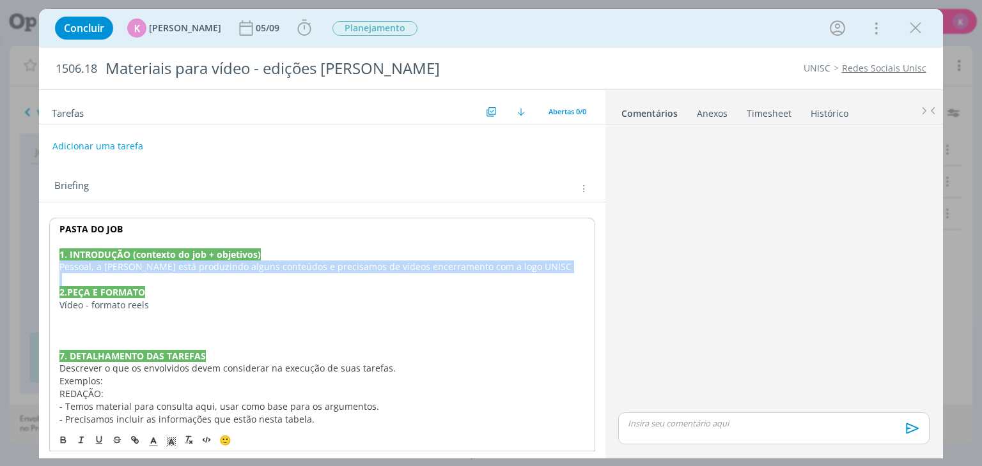
click at [210, 264] on p "Pessoal, a Elisa está produzindo alguns conteúdos e precisamos de vídeos encerr…" at bounding box center [321, 267] width 525 height 13
click at [212, 266] on p "Pessoal, a Elisa está produzindo alguns conteúdos e precisamos de vídeos encerr…" at bounding box center [321, 267] width 525 height 13
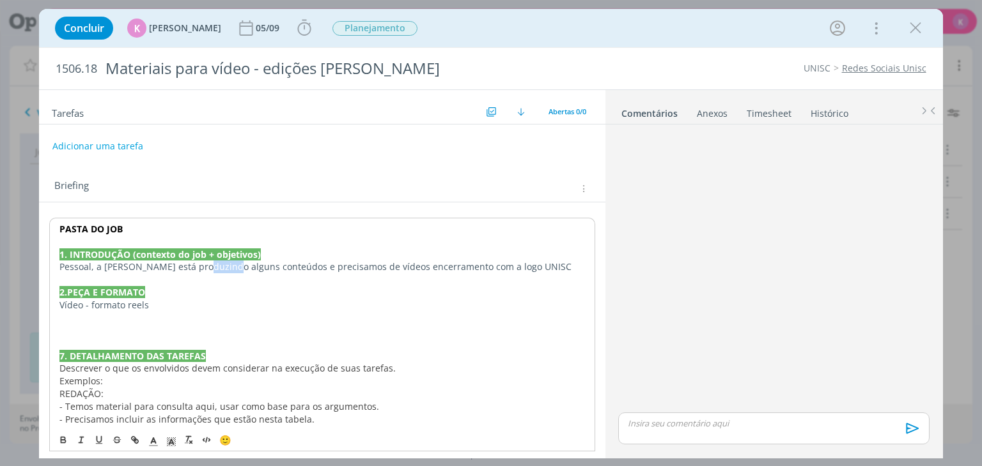
drag, startPoint x: 222, startPoint y: 266, endPoint x: 195, endPoint y: 270, distance: 27.7
click at [195, 270] on p "Pessoal, a Elisa está produzindo alguns conteúdos e precisamos de vídeos encerr…" at bounding box center [321, 267] width 525 height 13
click at [245, 265] on p "Pessoal, a Elisa está produzindo conteúdos e precisamos de vídeos encerramento …" at bounding box center [321, 267] width 525 height 13
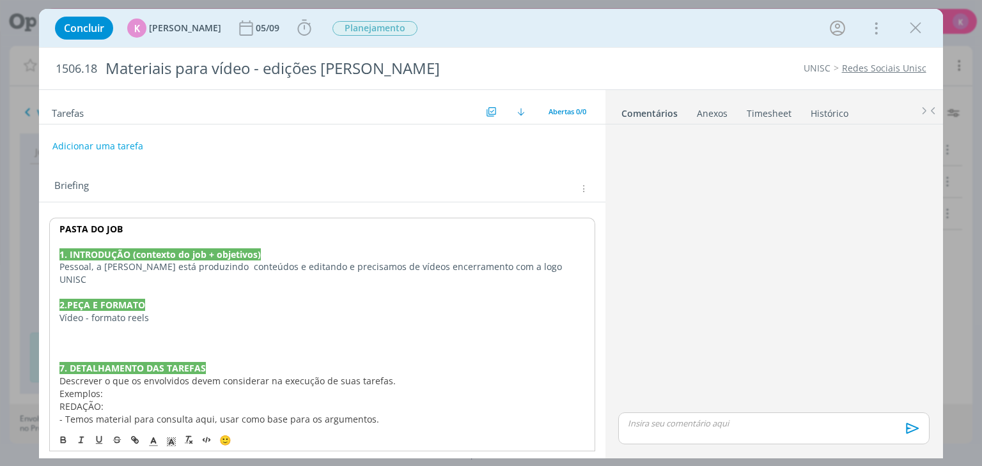
click at [245, 265] on p "Pessoal, a Elisa está produzindo conteúdos e editando e precisamos de vídeos en…" at bounding box center [321, 274] width 525 height 26
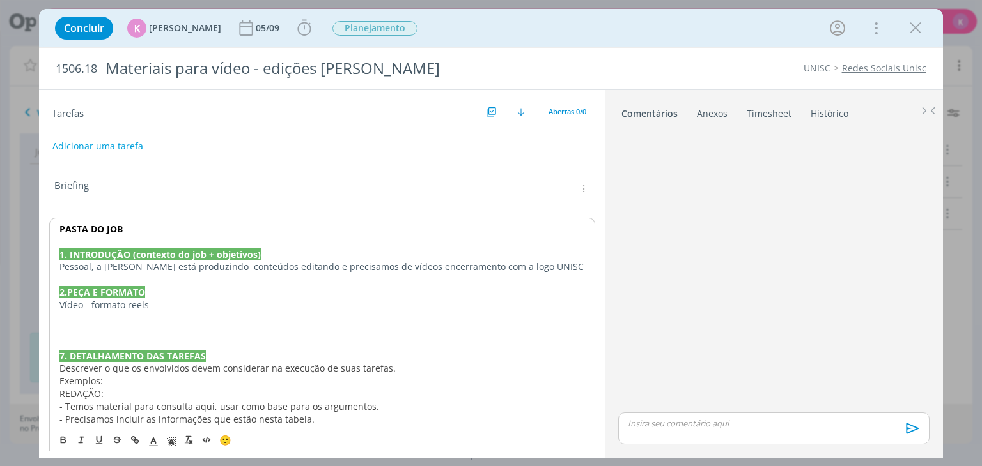
click at [256, 263] on p "Pessoal, a Elisa está produzindo conteúdos editando e precisamos de vídeos ence…" at bounding box center [321, 267] width 525 height 13
click at [197, 266] on p "Pessoal, a Elisa está produzindo conteúdos e precisamos de vídeos encerramento …" at bounding box center [321, 267] width 525 height 13
click at [509, 270] on p "Pessoal, a Elisa está produzindo conteúdos e precisamos de vídeos encerramento …" at bounding box center [321, 267] width 525 height 13
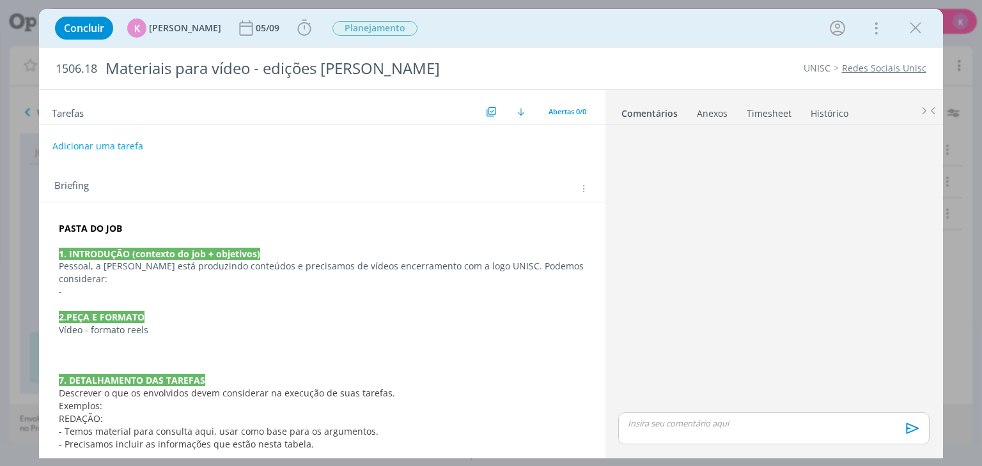
click at [493, 448] on div "PASTA DO JOB 1. INTRODUÇÃO (contexto do job + objetivos) Pessoal, a Elisa está …" at bounding box center [321, 444] width 545 height 452
click at [150, 286] on p "-" at bounding box center [322, 292] width 526 height 13
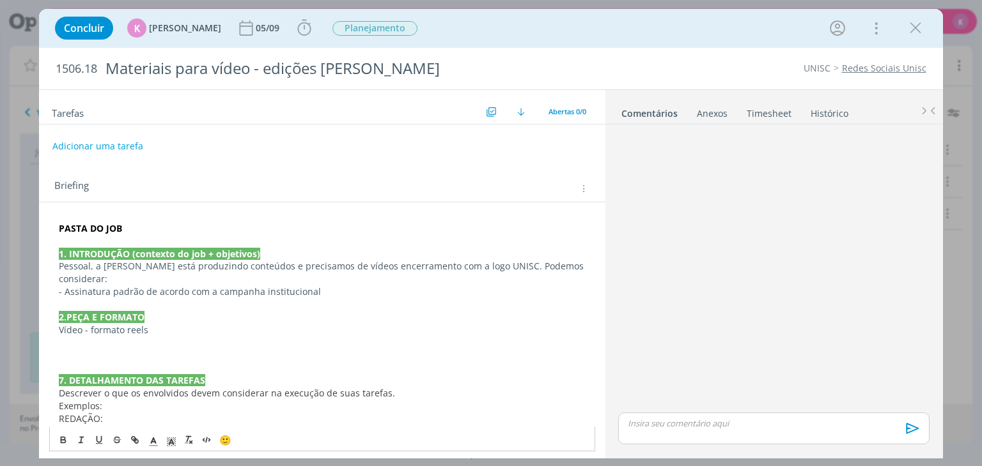
click at [576, 270] on p "Pessoal, a Elisa está produzindo conteúdos e precisamos de vídeos encerramento …" at bounding box center [322, 273] width 526 height 26
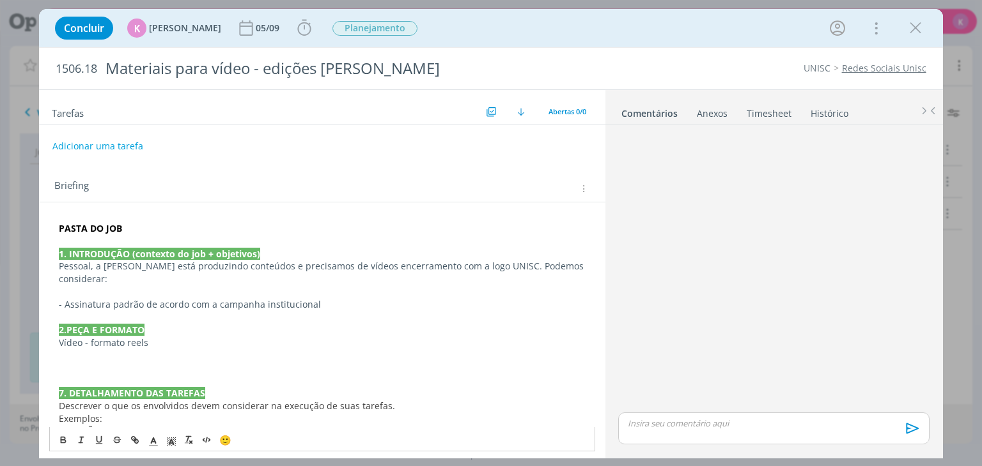
click at [324, 298] on p "- Assinatura padrão de acordo com a campanha institucional" at bounding box center [322, 304] width 526 height 13
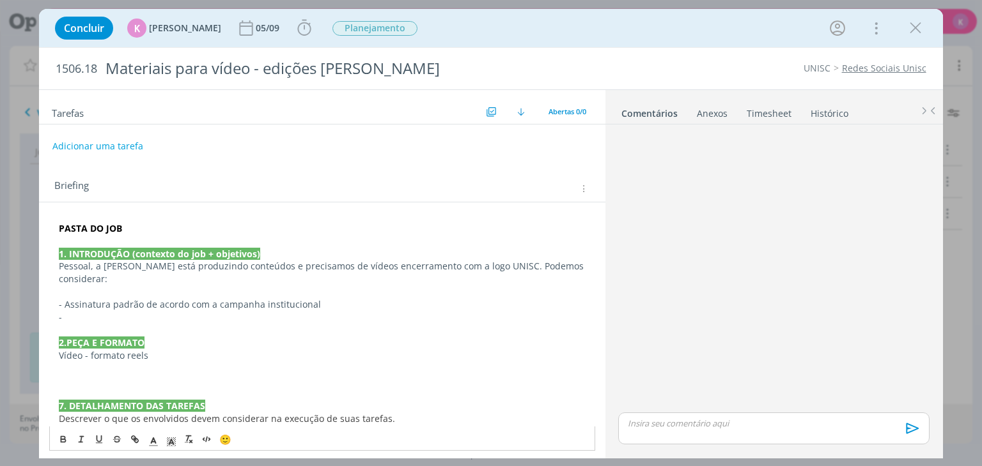
click at [121, 298] on p "- Assinatura padrão de acordo com a campanha institucional" at bounding box center [322, 304] width 526 height 13
copy p "- Assinatura padrão de acordo com a campanha institucional"
click at [87, 311] on p "-" at bounding box center [322, 317] width 526 height 13
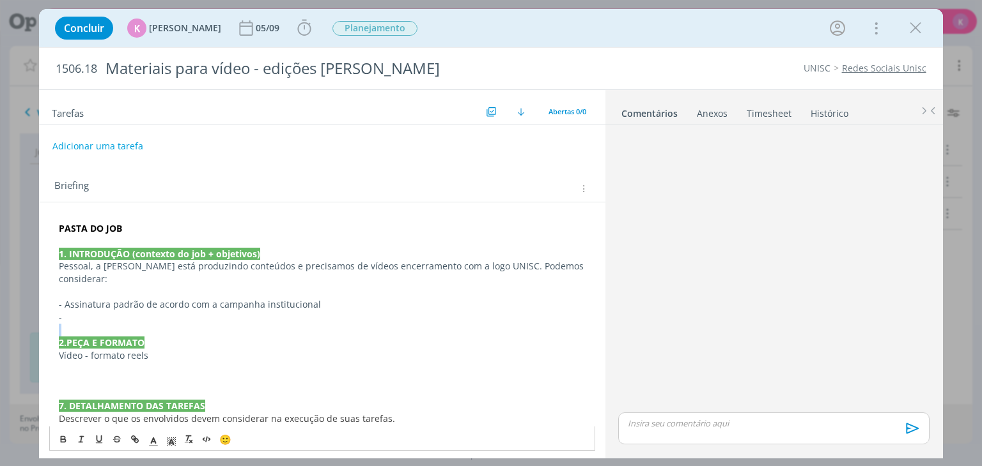
click at [87, 311] on p "-" at bounding box center [322, 317] width 526 height 13
click at [196, 324] on p "dialog" at bounding box center [322, 330] width 526 height 13
click at [196, 311] on p "- Assinatura padrão de acordo com a campanha institucional" at bounding box center [322, 317] width 526 height 13
drag, startPoint x: 192, startPoint y: 305, endPoint x: 343, endPoint y: 307, distance: 151.5
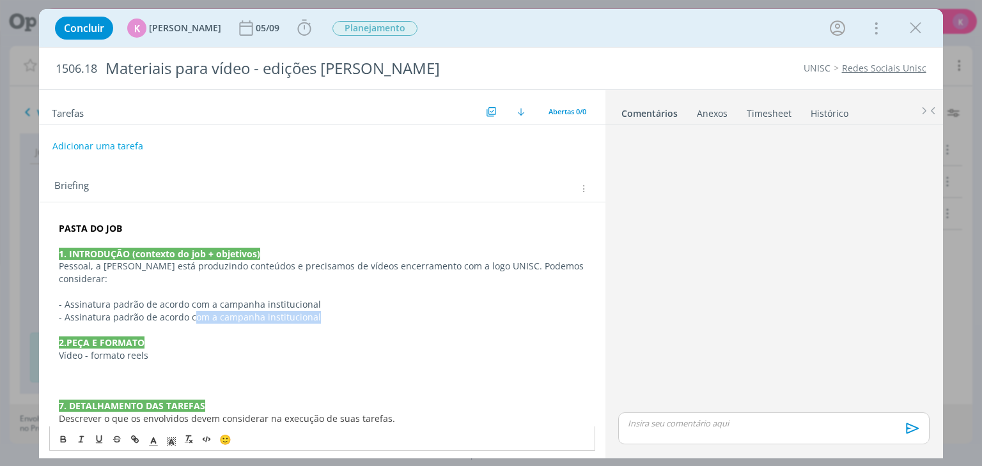
click at [343, 311] on p "- Assinatura padrão de acordo com a campanha institucional" at bounding box center [322, 317] width 526 height 13
click at [336, 311] on p "- Assinatura padrão de acordo com a campanha institucional" at bounding box center [322, 317] width 526 height 13
click at [275, 311] on p "- Assinatura padrão de acordo com a campanha institucional" at bounding box center [322, 317] width 526 height 13
drag, startPoint x: 262, startPoint y: 304, endPoint x: 325, endPoint y: 309, distance: 63.4
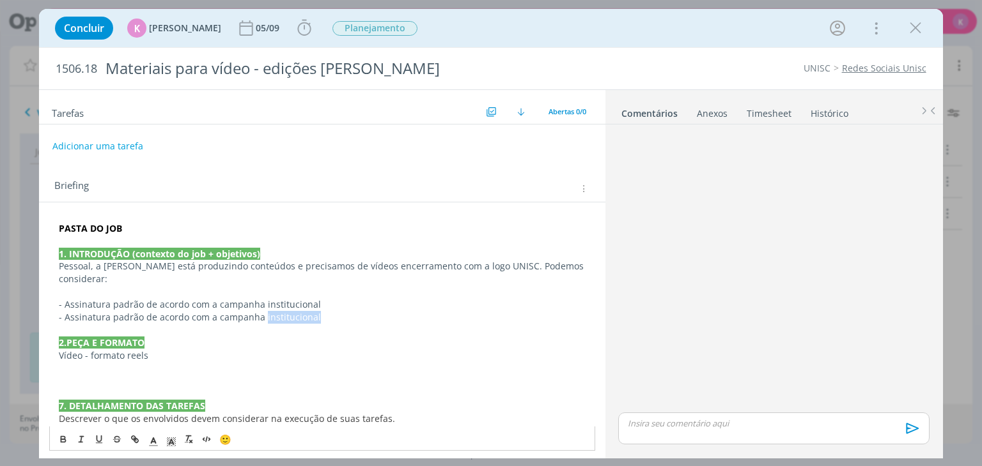
click at [325, 311] on p "- Assinatura padrão de acordo com a campanha institucional" at bounding box center [322, 317] width 526 height 13
click at [86, 374] on p "dialog" at bounding box center [322, 380] width 526 height 13
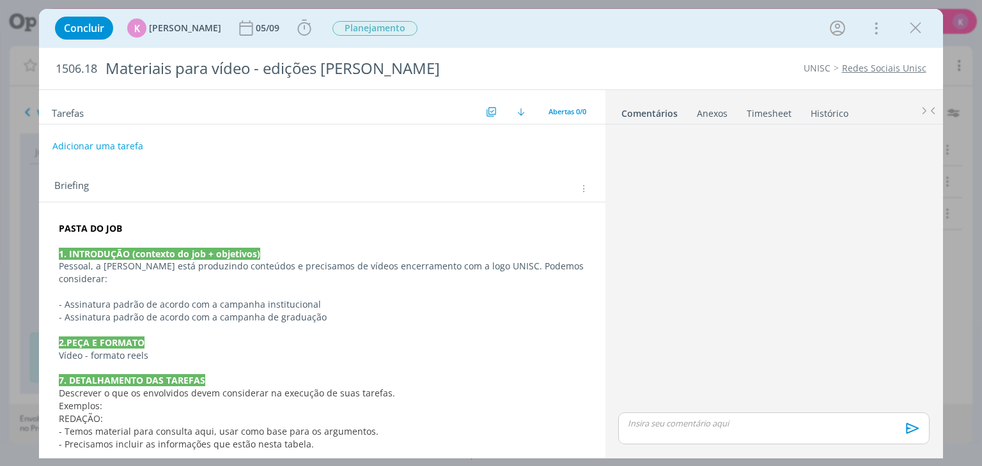
click at [87, 67] on span "1506.18" at bounding box center [77, 69] width 42 height 14
copy span "1506.18"
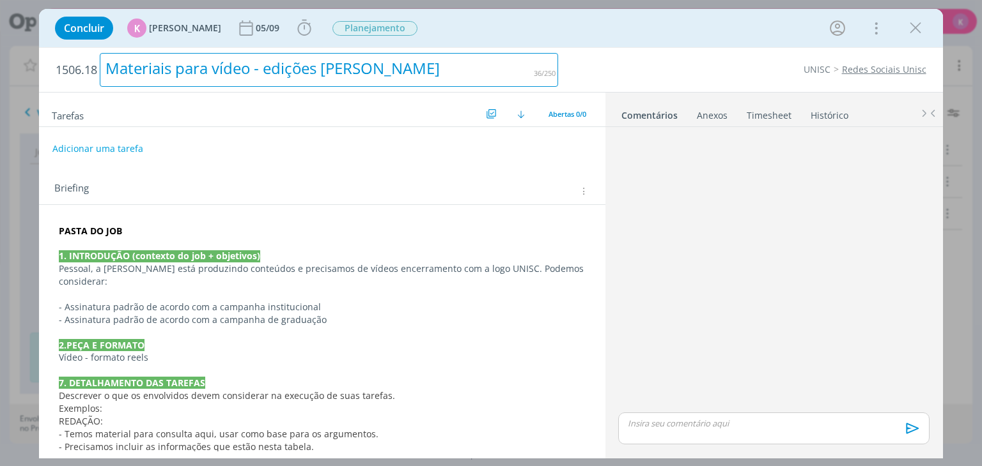
click at [275, 67] on div "Materiais para vídeo - edições [PERSON_NAME]" at bounding box center [329, 70] width 458 height 34
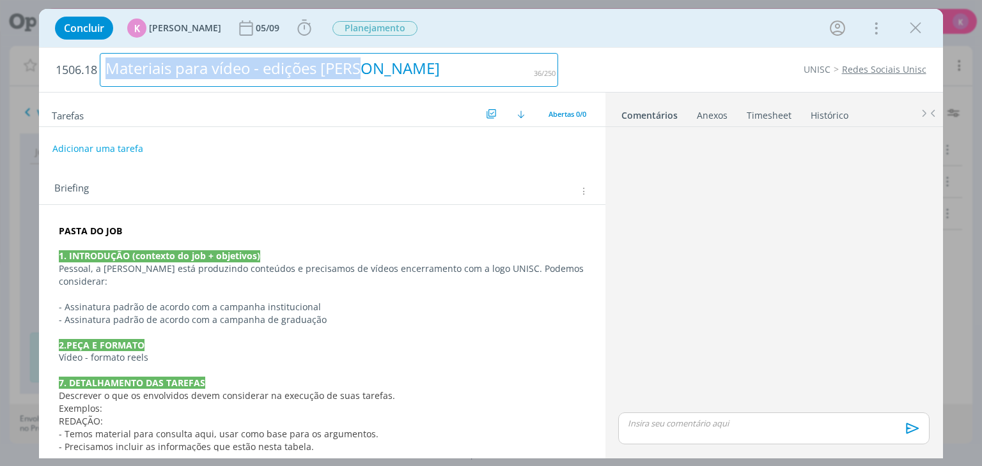
click at [275, 67] on div "Materiais para vídeo - edições [PERSON_NAME]" at bounding box center [329, 70] width 458 height 34
copy div "Materiais para vídeo - edições [PERSON_NAME]"
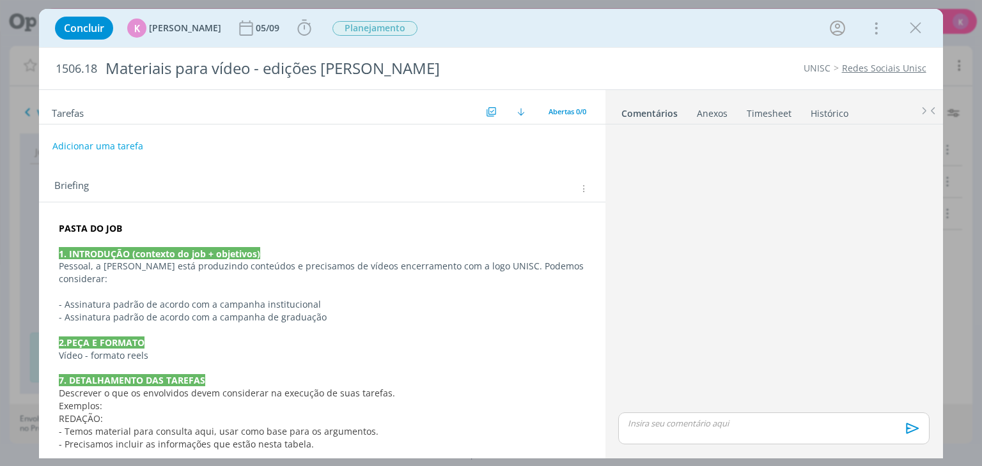
click at [97, 229] on strong "PASTA DO JOB" at bounding box center [90, 228] width 63 height 12
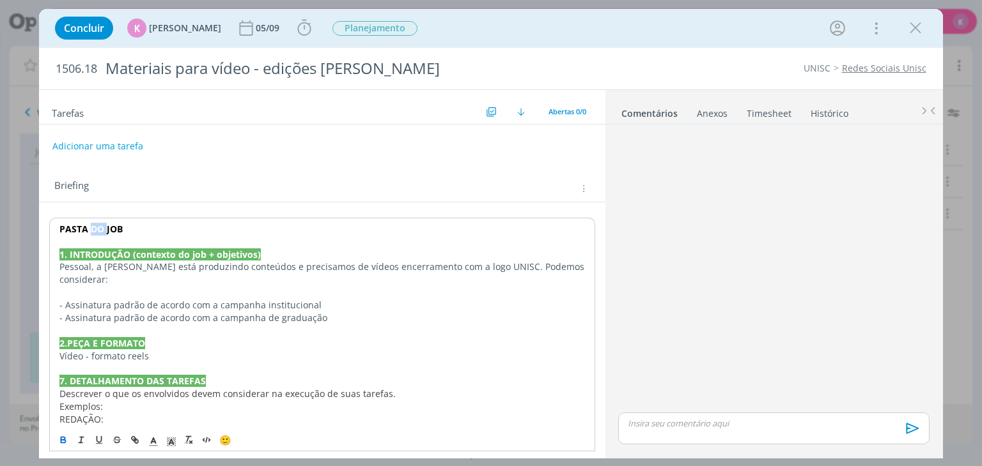
click at [97, 229] on strong "PASTA DO JOB" at bounding box center [90, 229] width 63 height 12
click at [133, 440] on icon "dialog" at bounding box center [135, 440] width 10 height 10
paste input "https://sobeae.sharepoint.com/:f:/s/SOBEAE/EmchebT-YvpBsNeAUZstICkBLkkXPlwwowNW…"
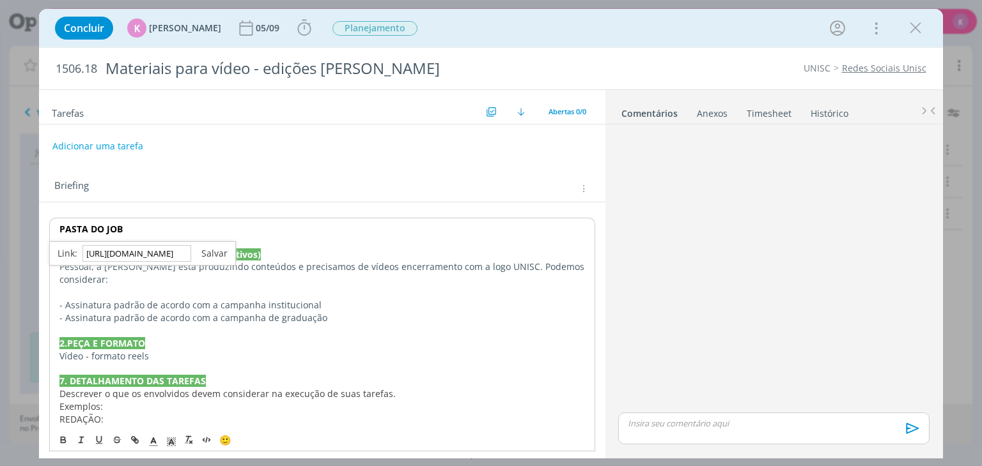
type input "https://sobeae.sharepoint.com/:f:/s/SOBEAE/EmchebT-YvpBsNeAUZstICkBLkkXPlwwowNW…"
click at [224, 258] on link "dialog" at bounding box center [209, 253] width 36 height 12
click at [187, 223] on p "PASTA DO JOB" at bounding box center [321, 229] width 525 height 13
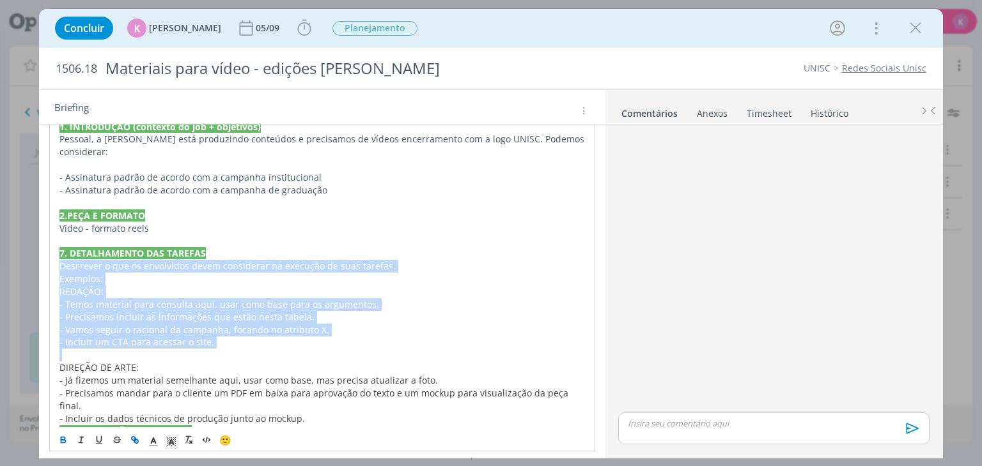
drag, startPoint x: 64, startPoint y: 337, endPoint x: 56, endPoint y: 258, distance: 79.0
click at [56, 258] on div "PASTA DO JOB 1. INTRODUÇÃO (contexto do job + objetivos) Pessoal, a Elisa está …" at bounding box center [321, 304] width 545 height 429
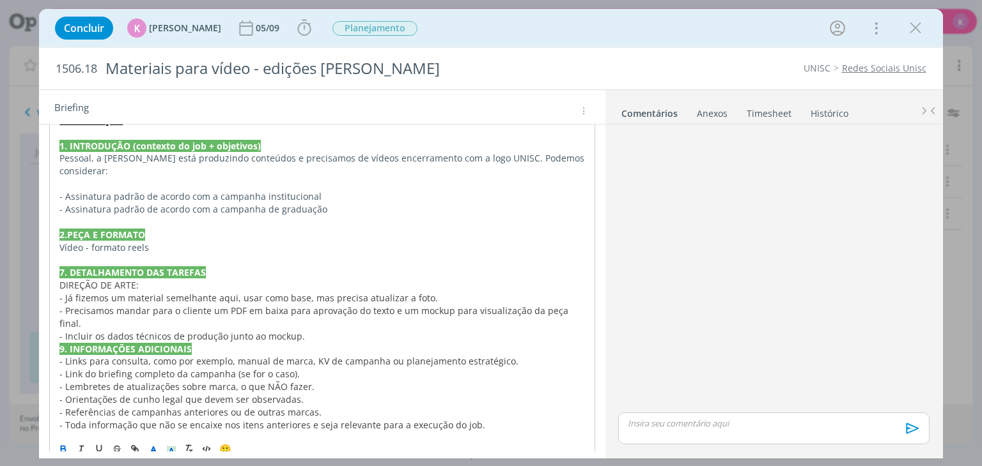
scroll to position [96, 0]
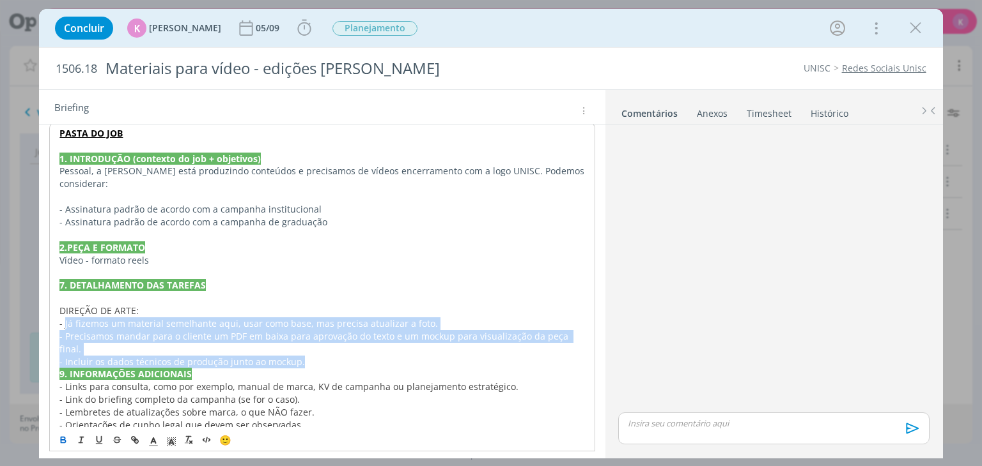
drag, startPoint x: 65, startPoint y: 312, endPoint x: 316, endPoint y: 334, distance: 252.1
click at [316, 334] on div "PASTA DO JOB 1. INTRODUÇÃO (contexto do job + objetivos) Pessoal, a Elisa está …" at bounding box center [321, 292] width 545 height 340
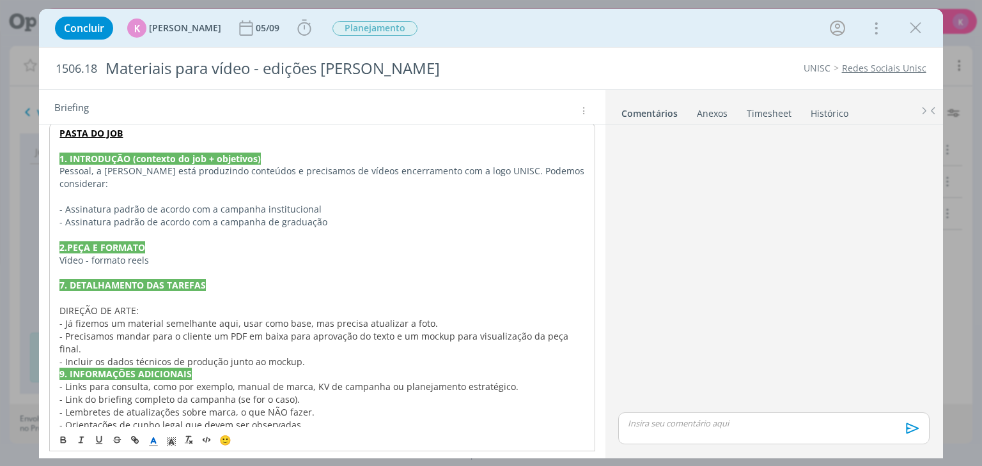
scroll to position [84, 0]
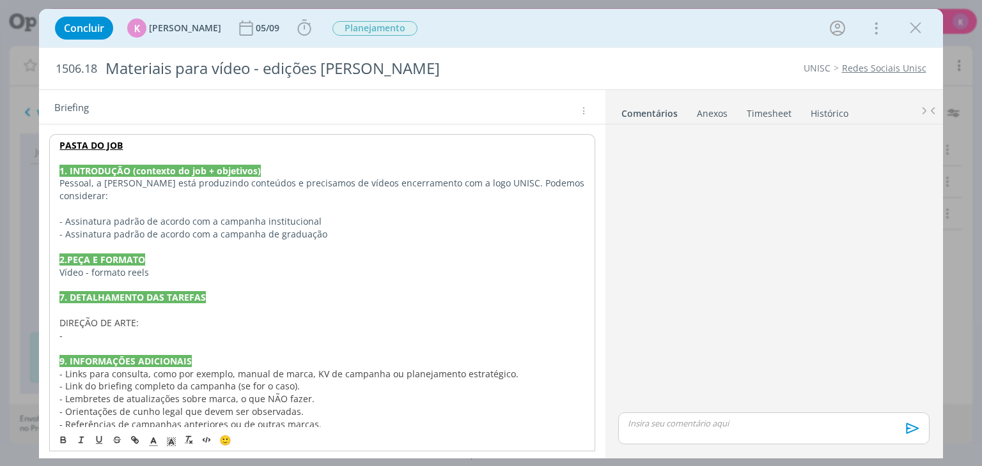
click at [212, 330] on p "-" at bounding box center [321, 336] width 525 height 13
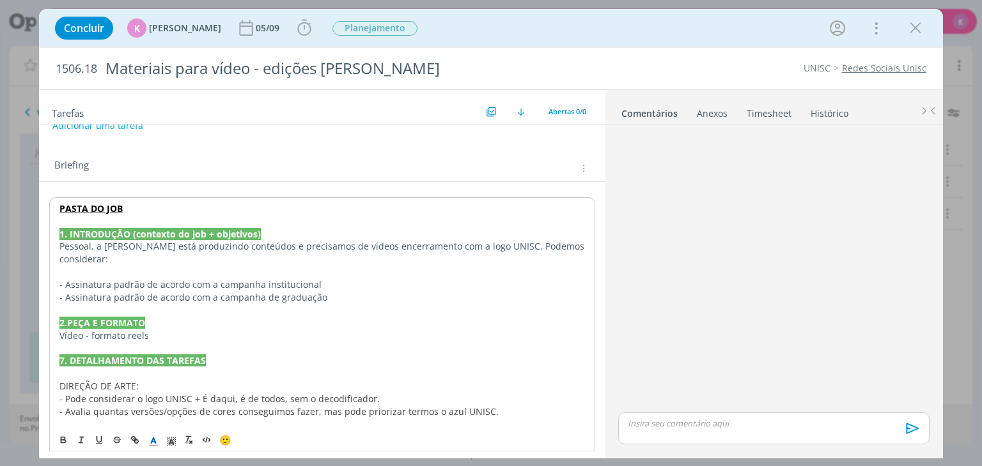
scroll to position [0, 0]
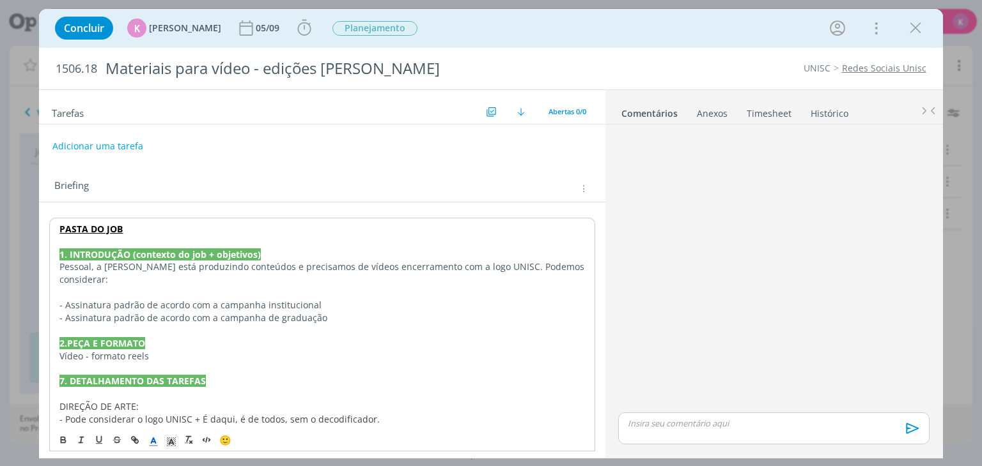
click at [194, 312] on p "- Assinatura padrão de acordo com a campanha de graduação" at bounding box center [321, 318] width 525 height 13
click at [277, 299] on p "- Assinatura padrão de acordo com a campanha institucional" at bounding box center [321, 305] width 525 height 13
click at [274, 312] on p "- Assinatura padrão de acordo com a campanha de graduação" at bounding box center [321, 318] width 525 height 13
click at [322, 312] on p "- Assinatura padrão de acordo com a campanha de graduação" at bounding box center [321, 318] width 525 height 13
click at [203, 312] on p "- Assinatura padrão de acordo com a campanha de graduação" at bounding box center [321, 318] width 525 height 13
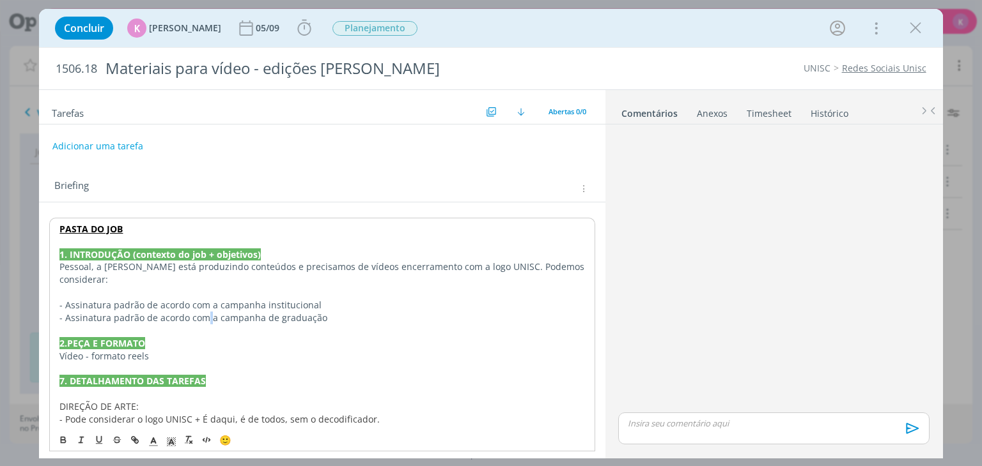
click at [203, 312] on p "- Assinatura padrão de acordo com a campanha de graduação" at bounding box center [321, 318] width 525 height 13
copy p "- Assinatura padrão de acordo com a campanha de graduação"
click at [160, 325] on p "dialog" at bounding box center [321, 331] width 525 height 13
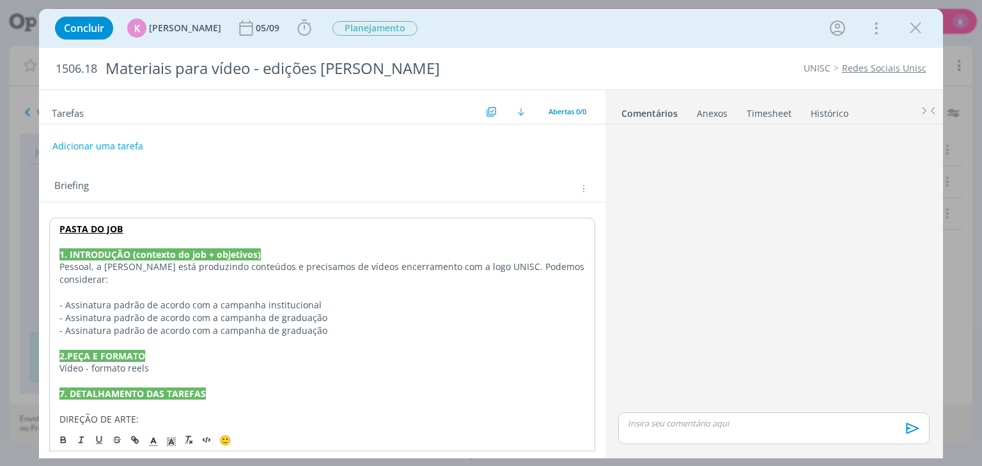
click at [339, 325] on p "- Assinatura padrão de acordo com a campanha de graduação" at bounding box center [321, 331] width 525 height 13
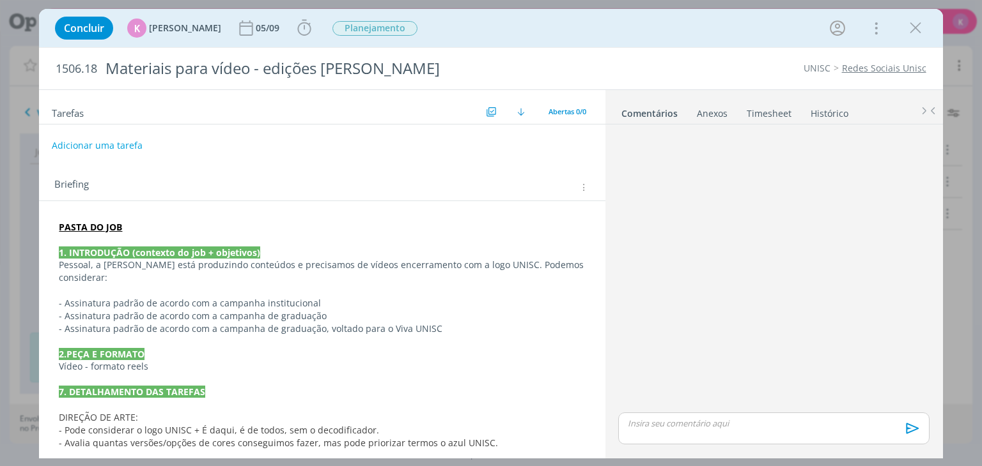
click at [123, 149] on button "Adicionar uma tarefa" at bounding box center [97, 146] width 91 height 22
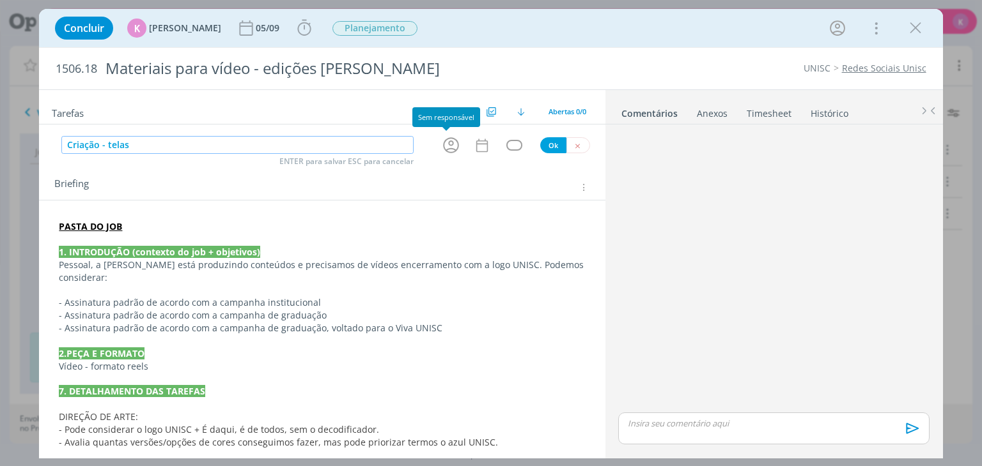
drag, startPoint x: 445, startPoint y: 143, endPoint x: 447, endPoint y: 136, distance: 6.7
click at [447, 138] on icon "dialog" at bounding box center [451, 145] width 20 height 20
type input "Criação - telas"
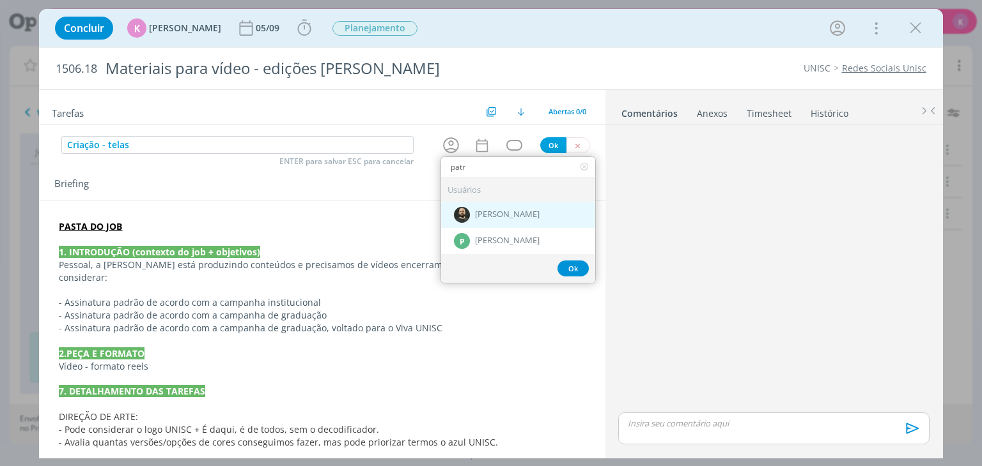
type input "patr"
click at [491, 217] on span "[PERSON_NAME]" at bounding box center [507, 215] width 65 height 10
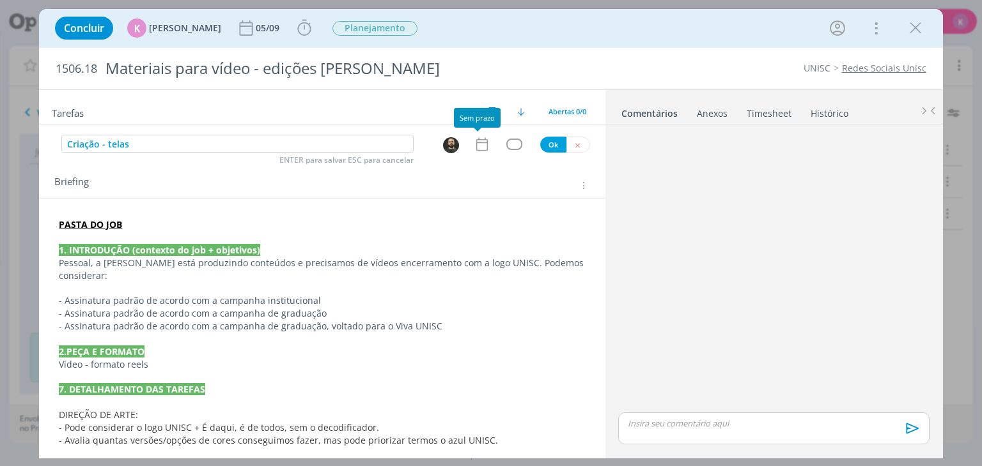
click at [481, 146] on icon "dialog" at bounding box center [482, 144] width 17 height 17
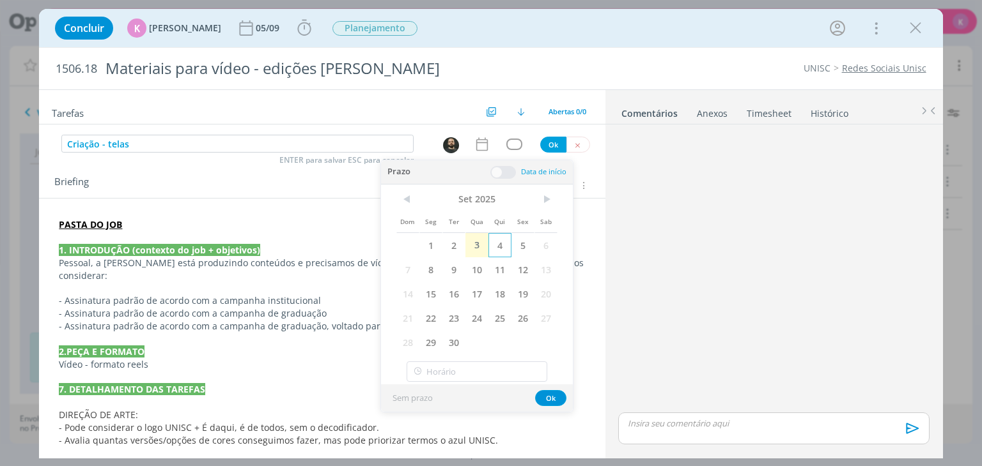
click at [498, 250] on span "4" at bounding box center [499, 245] width 23 height 24
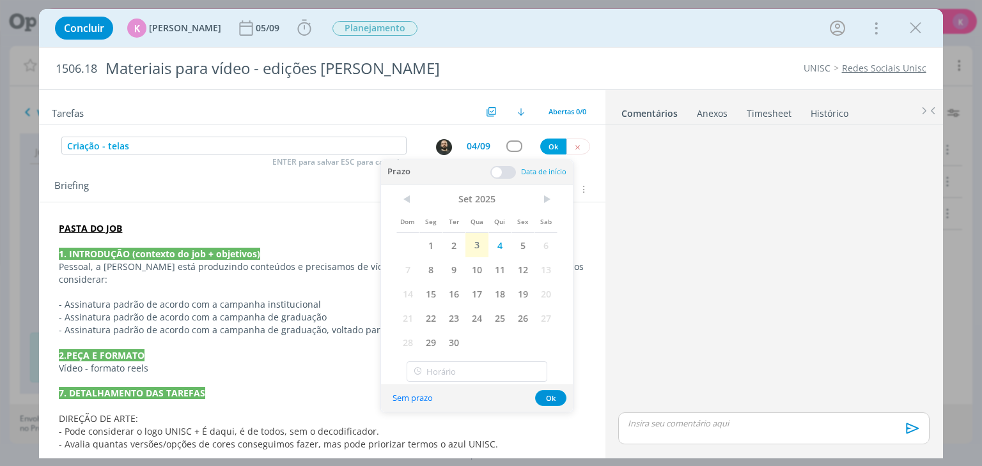
click at [505, 172] on span at bounding box center [503, 172] width 26 height 13
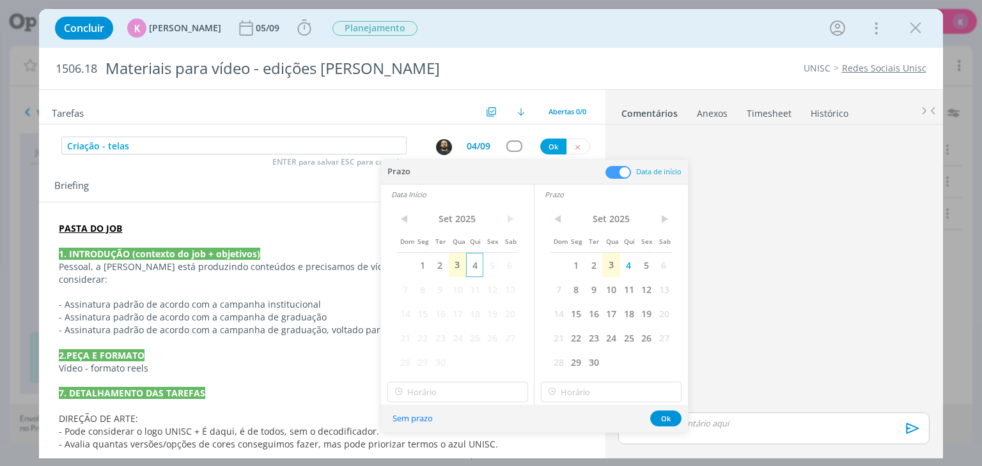
click at [473, 263] on span "4" at bounding box center [474, 265] width 17 height 24
click at [458, 397] on input "18:00" at bounding box center [457, 392] width 141 height 20
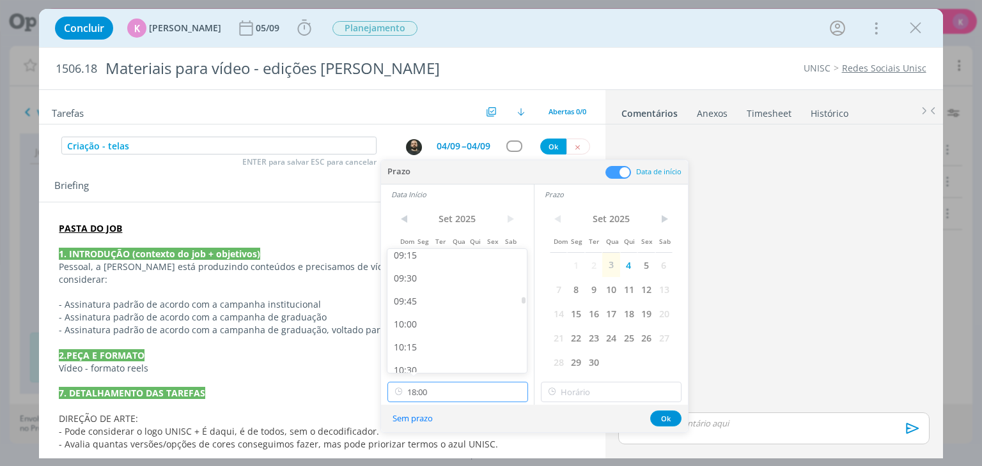
scroll to position [792, 0]
click at [442, 303] on div "09:00" at bounding box center [458, 296] width 143 height 23
click at [466, 387] on input "09:00" at bounding box center [457, 392] width 141 height 20
click at [455, 333] on div "09:30" at bounding box center [458, 339] width 143 height 23
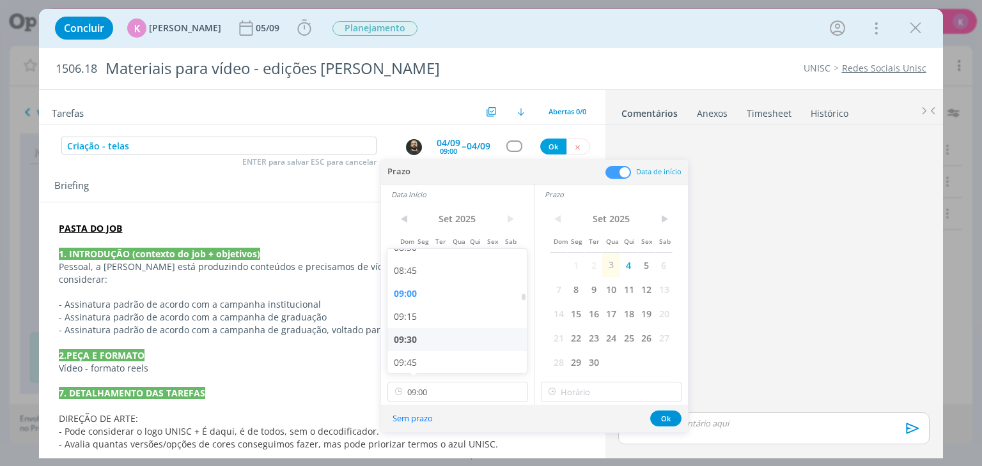
type input "09:30"
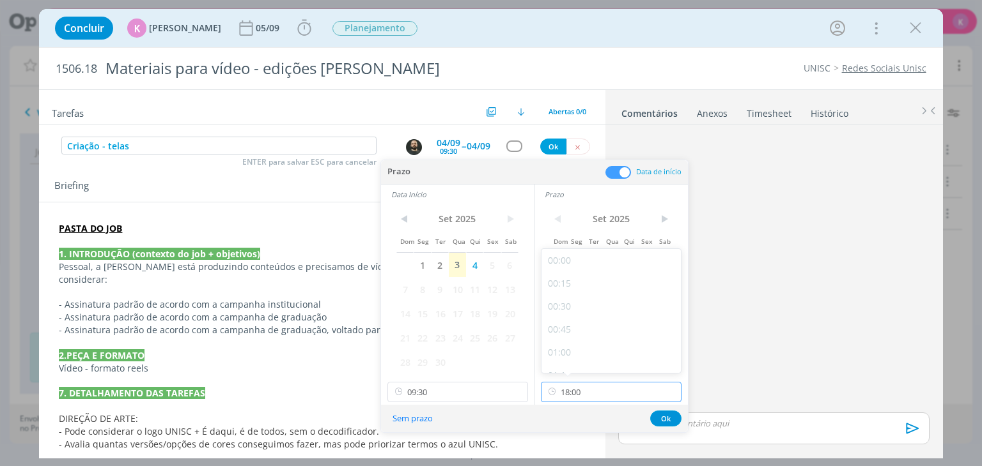
drag, startPoint x: 587, startPoint y: 399, endPoint x: 595, endPoint y: 392, distance: 10.4
click at [588, 399] on input "18:00" at bounding box center [611, 392] width 141 height 20
click at [587, 310] on div "10:30" at bounding box center [612, 306] width 143 height 23
type input "10:30"
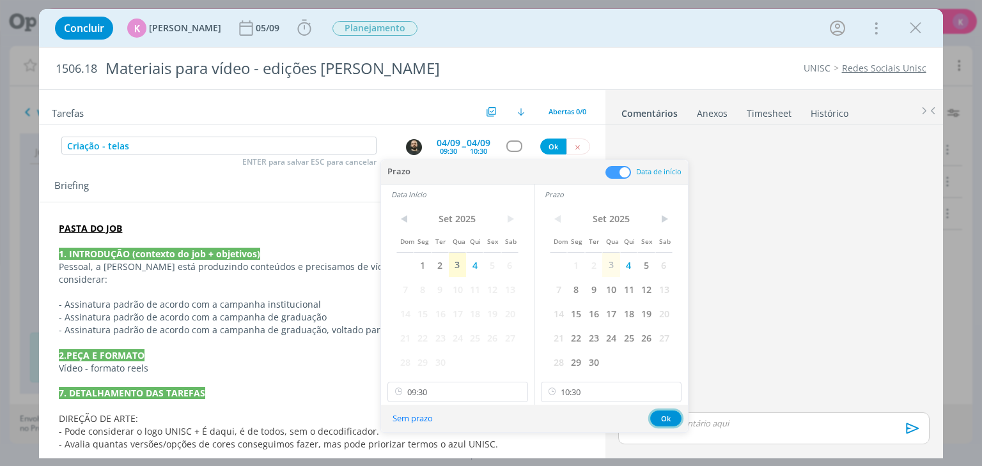
click at [672, 415] on button "Ok" at bounding box center [665, 419] width 31 height 16
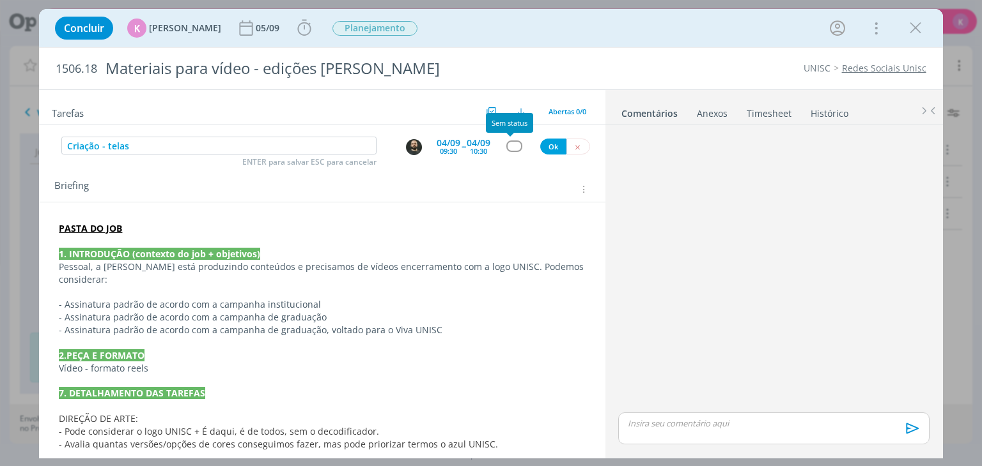
click at [514, 146] on div "dialog" at bounding box center [514, 146] width 16 height 11
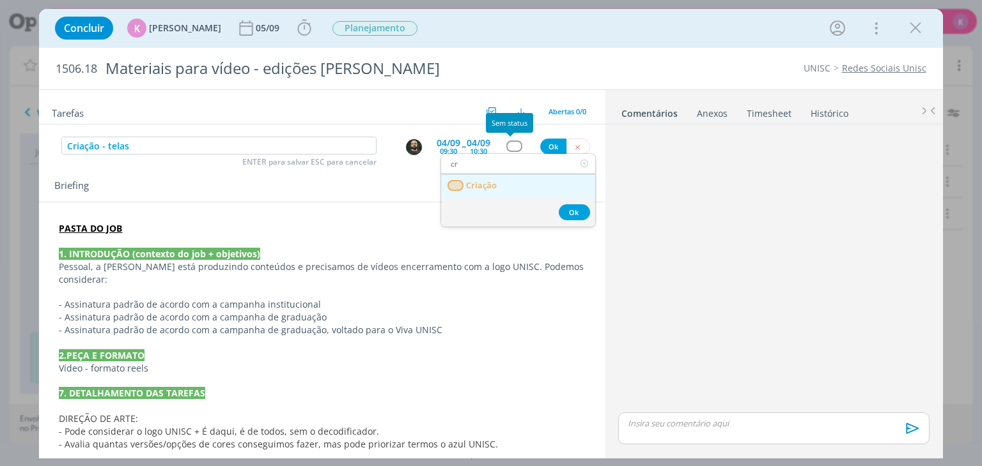
type input "cr"
click at [511, 187] on link "Criação" at bounding box center [518, 186] width 154 height 24
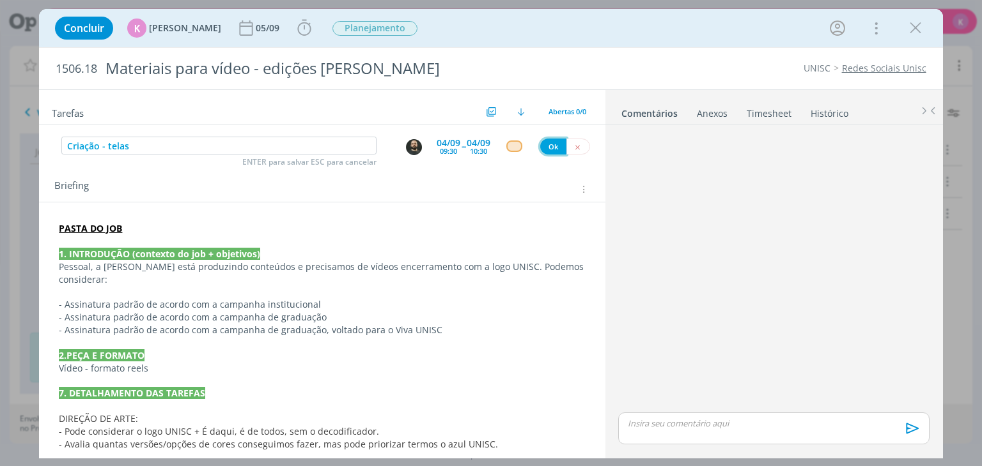
drag, startPoint x: 548, startPoint y: 146, endPoint x: 316, endPoint y: 167, distance: 232.3
click at [547, 146] on button "Ok" at bounding box center [553, 147] width 26 height 16
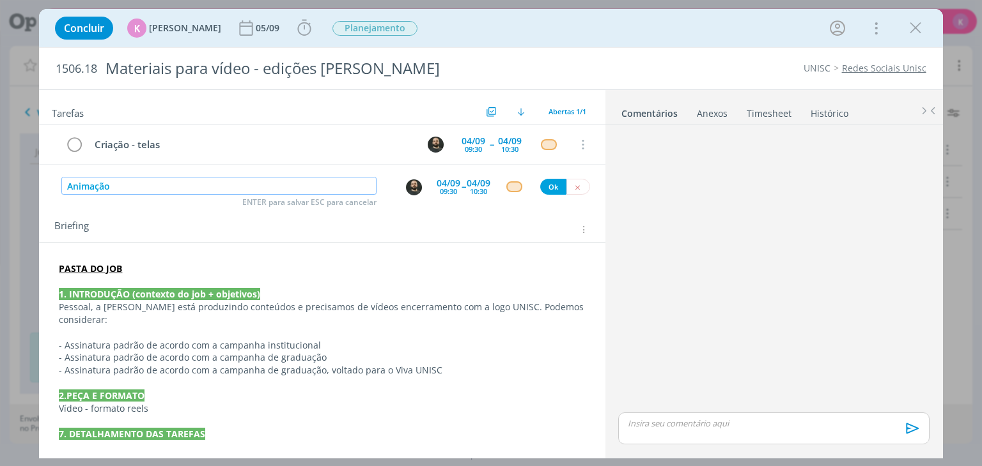
click at [363, 180] on input "Animação" at bounding box center [218, 186] width 315 height 18
click at [406, 190] on img "dialog" at bounding box center [414, 188] width 16 height 16
type input "Motion"
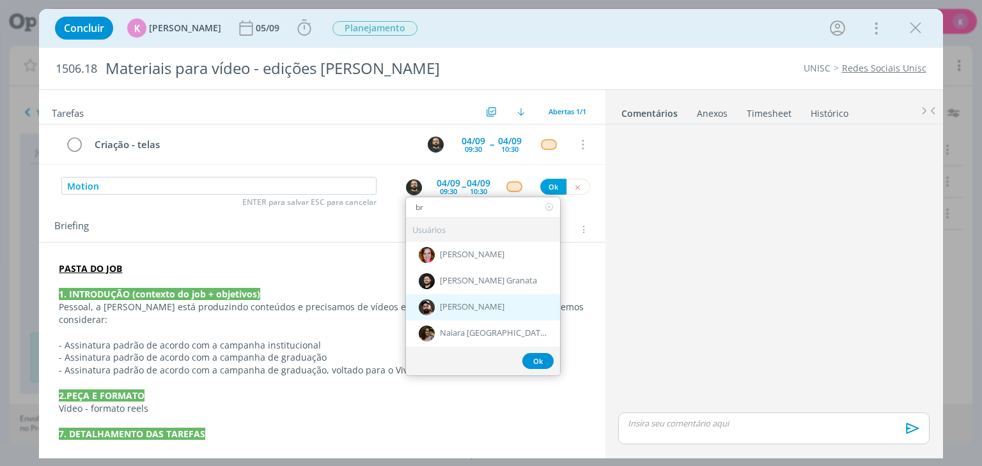
type input "br"
drag, startPoint x: 474, startPoint y: 302, endPoint x: 472, endPoint y: 295, distance: 7.3
click at [473, 303] on span "[PERSON_NAME]" at bounding box center [472, 308] width 65 height 10
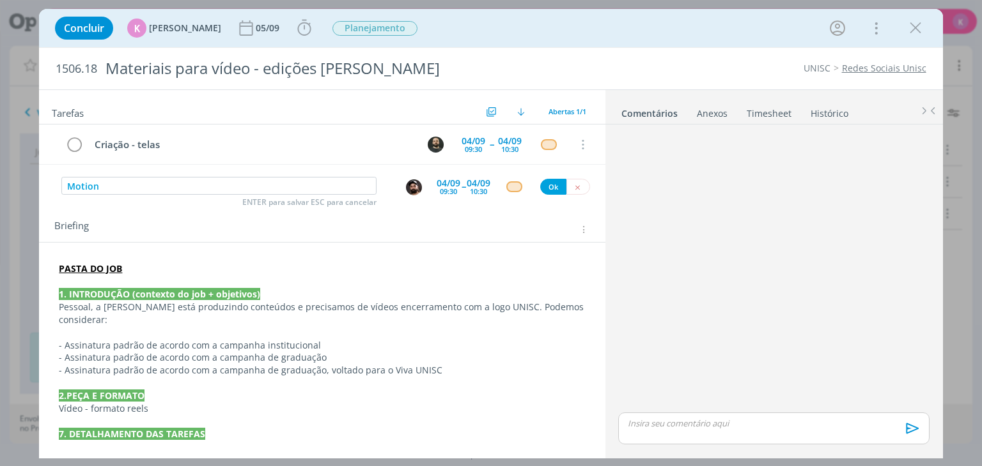
click at [447, 188] on div "09:30" at bounding box center [448, 191] width 17 height 7
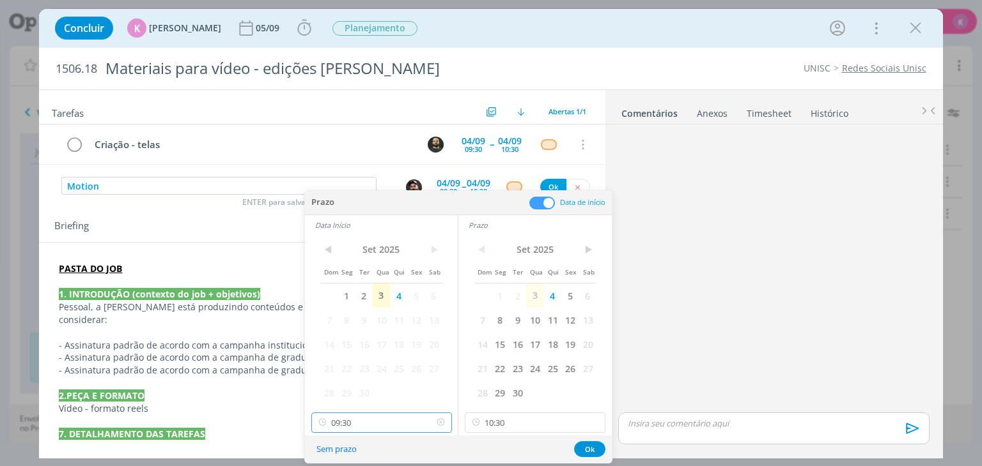
click at [348, 426] on input "09:30" at bounding box center [381, 423] width 141 height 20
click at [515, 415] on input "10:30" at bounding box center [535, 423] width 141 height 20
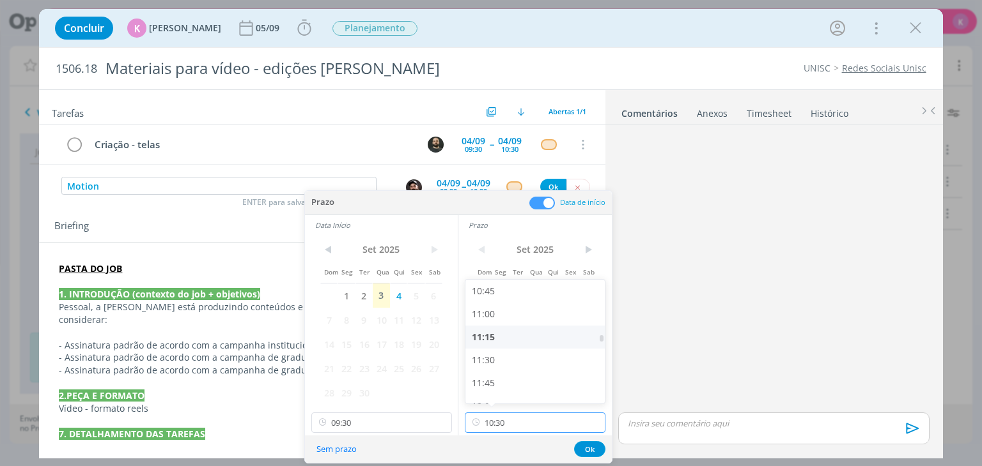
scroll to position [997, 0]
click at [525, 348] on div "11:30" at bounding box center [536, 352] width 143 height 23
click at [523, 417] on input "11:30" at bounding box center [535, 423] width 141 height 20
click at [499, 362] on div "12:00" at bounding box center [536, 370] width 143 height 23
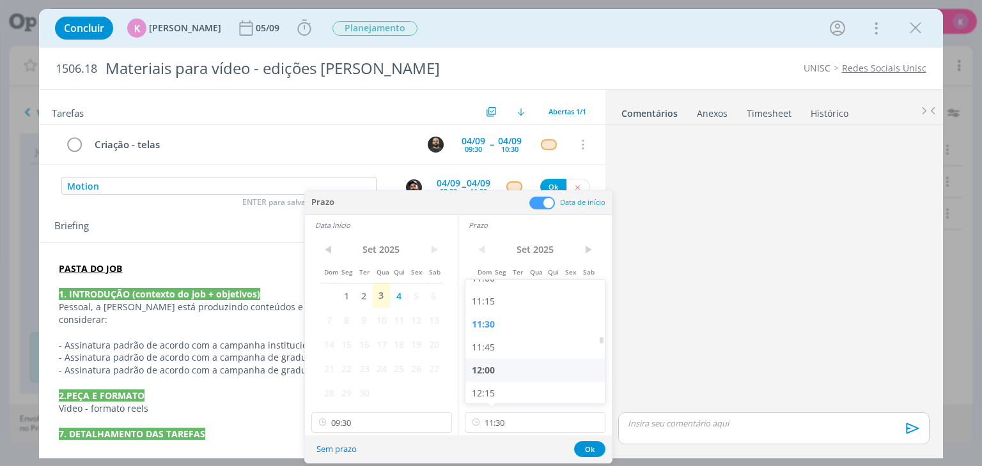
type input "12:00"
click at [380, 405] on div "< Set 2025 > Dom Seg Ter Qua Qui Sex Sab 1 2 3 4 5 6 7 8 9 10 11 12 13 14 15 16…" at bounding box center [381, 321] width 153 height 173
click at [383, 418] on input "09:30" at bounding box center [381, 423] width 141 height 20
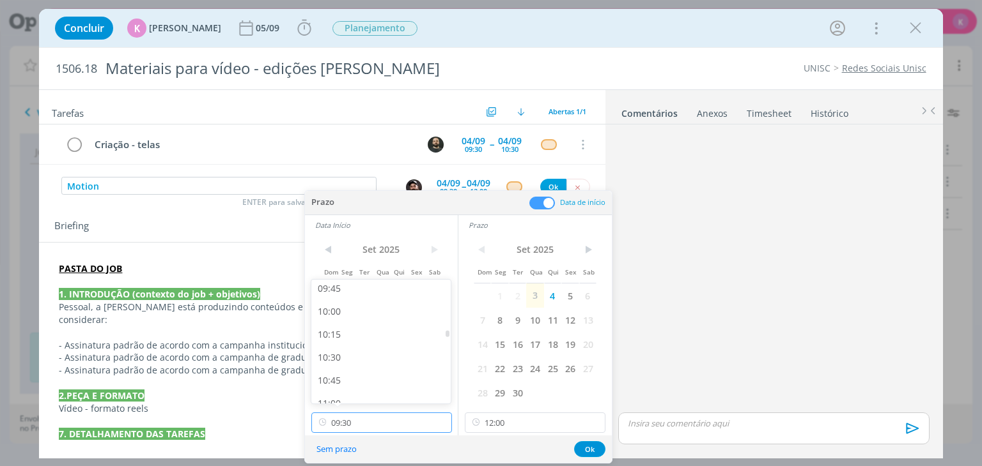
scroll to position [905, 0]
click at [360, 355] on div "10:30" at bounding box center [382, 352] width 143 height 23
type input "10:30"
click at [588, 445] on button "Ok" at bounding box center [589, 450] width 31 height 16
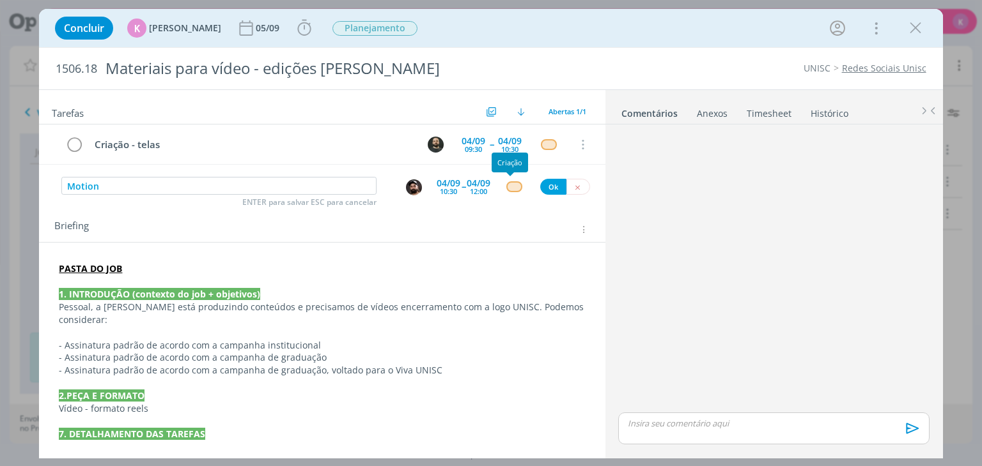
click at [504, 191] on div "Motion ENTER para salvar ESC para cancelar 04/09 10:30 -- 04/09 12:00 Ok" at bounding box center [322, 186] width 566 height 23
click at [553, 185] on button "Ok" at bounding box center [553, 187] width 26 height 16
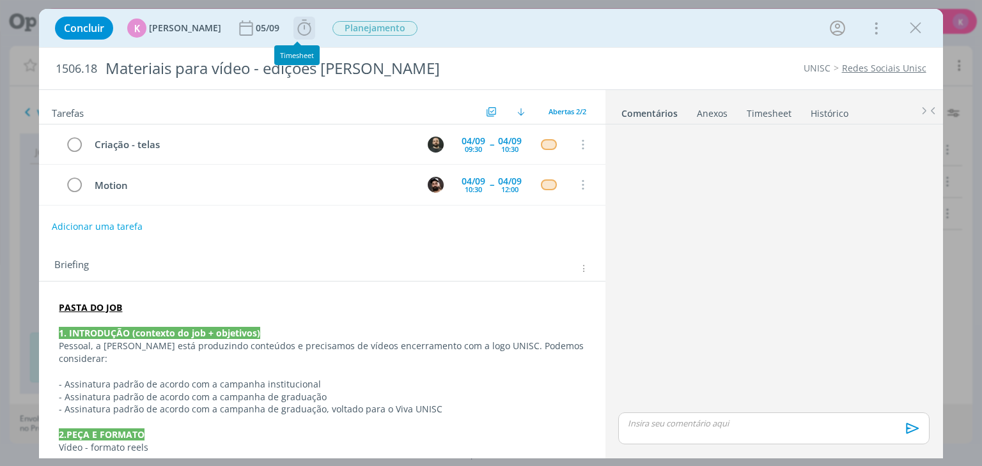
click at [295, 34] on icon "dialog" at bounding box center [304, 28] width 19 height 19
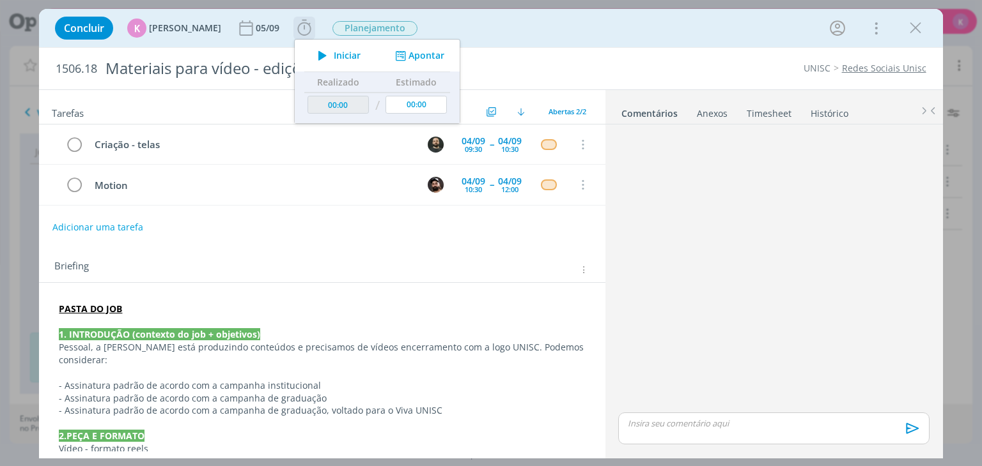
drag, startPoint x: 409, startPoint y: 57, endPoint x: 422, endPoint y: 49, distance: 14.9
click at [414, 52] on button "Apontar" at bounding box center [418, 55] width 53 height 13
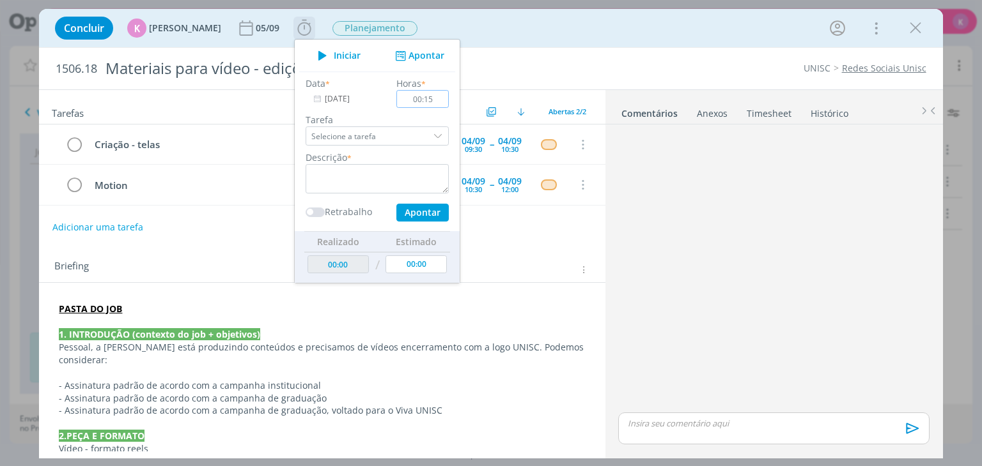
type input "00:15"
click at [392, 182] on textarea "dialog" at bounding box center [376, 178] width 143 height 29
type textarea "K"
type textarea "Job + pauta"
click at [419, 209] on button "Apontar" at bounding box center [422, 213] width 52 height 18
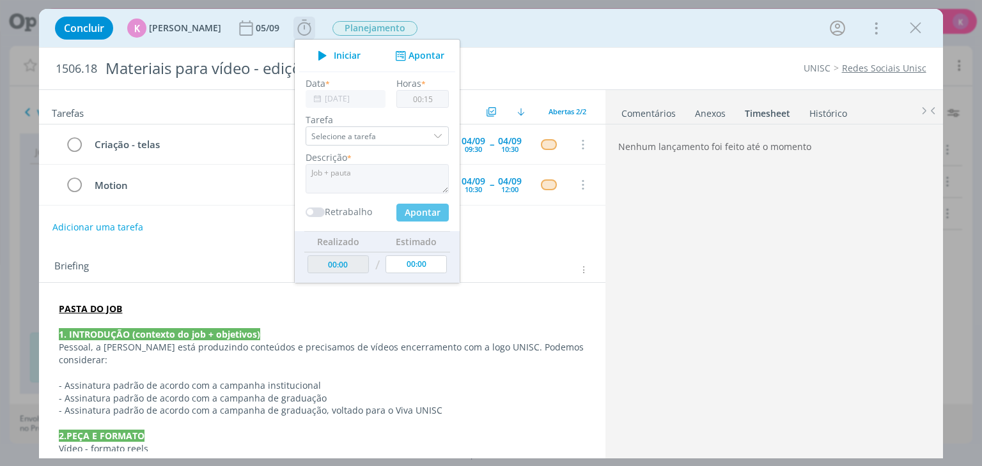
type input "00:15"
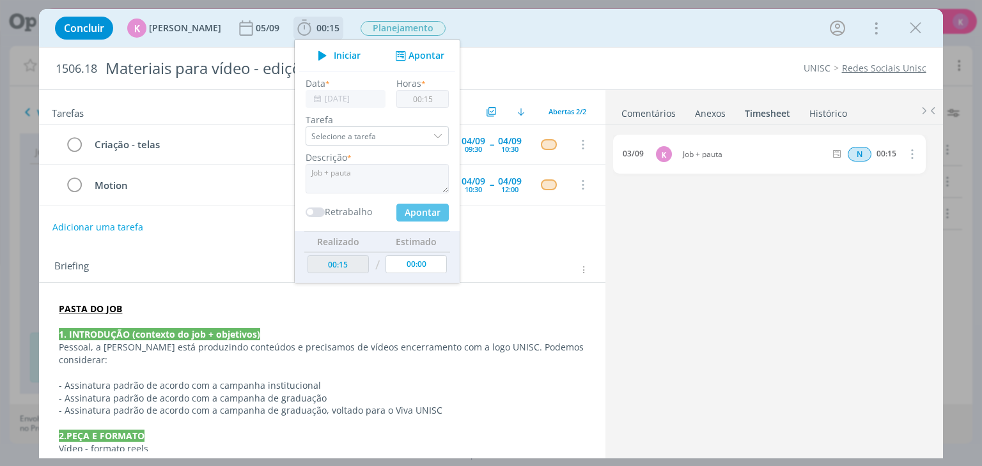
type input "00:00"
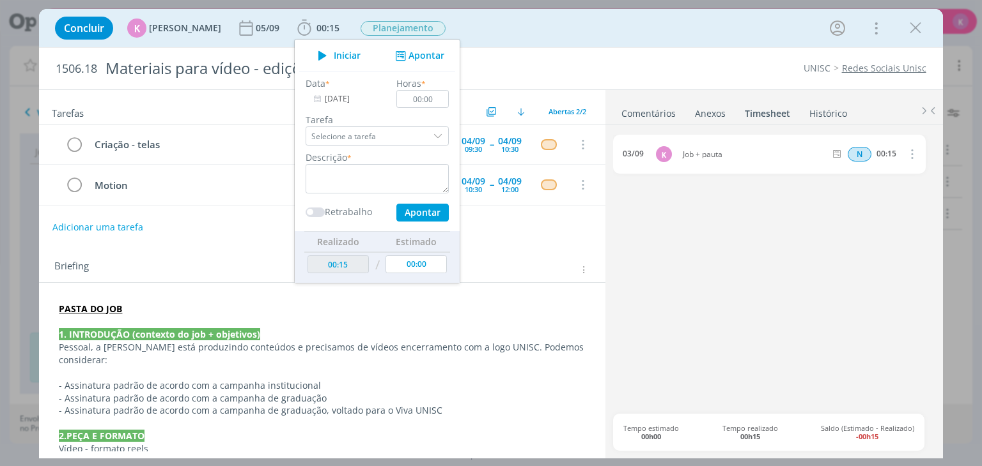
click at [632, 48] on div "1506.18 Materiais para vídeo - edições Elisa UNISC Redes Sociais Unisc" at bounding box center [490, 69] width 903 height 42
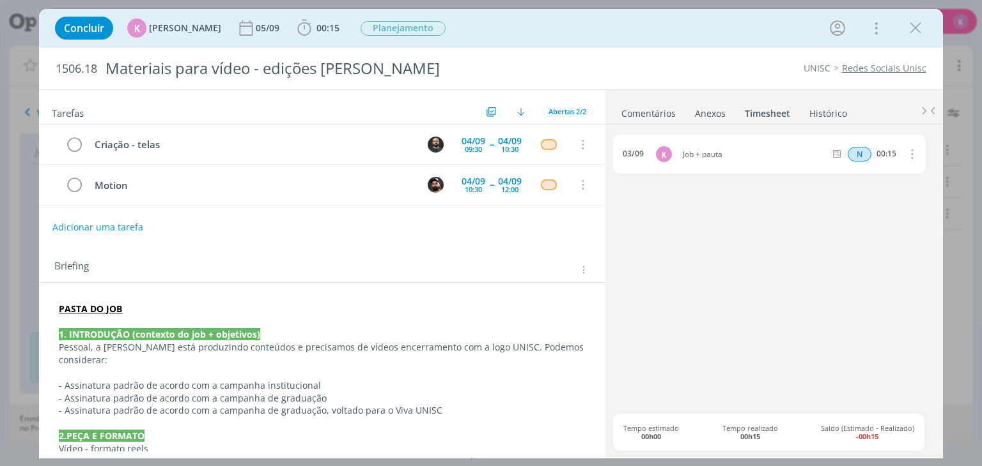
drag, startPoint x: 911, startPoint y: 29, endPoint x: 713, endPoint y: 3, distance: 199.8
click at [912, 29] on icon "dialog" at bounding box center [914, 28] width 19 height 19
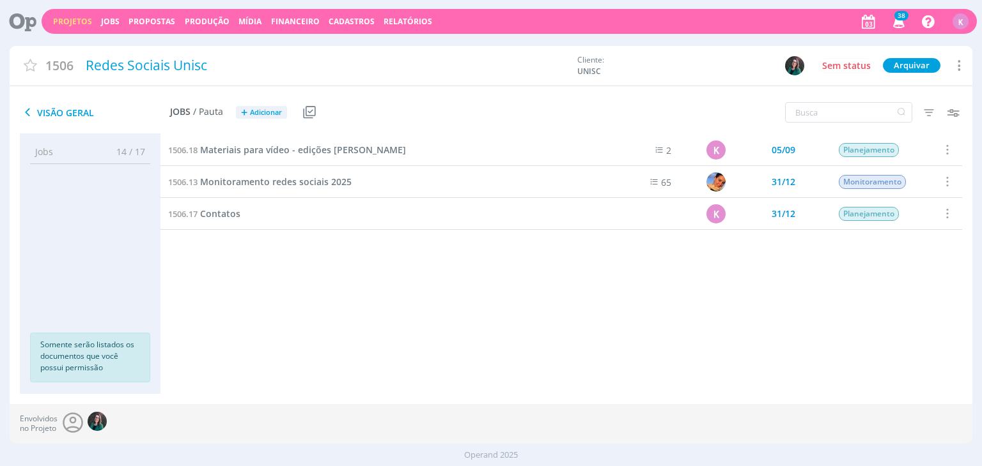
click at [61, 19] on link "Projetos" at bounding box center [72, 21] width 39 height 11
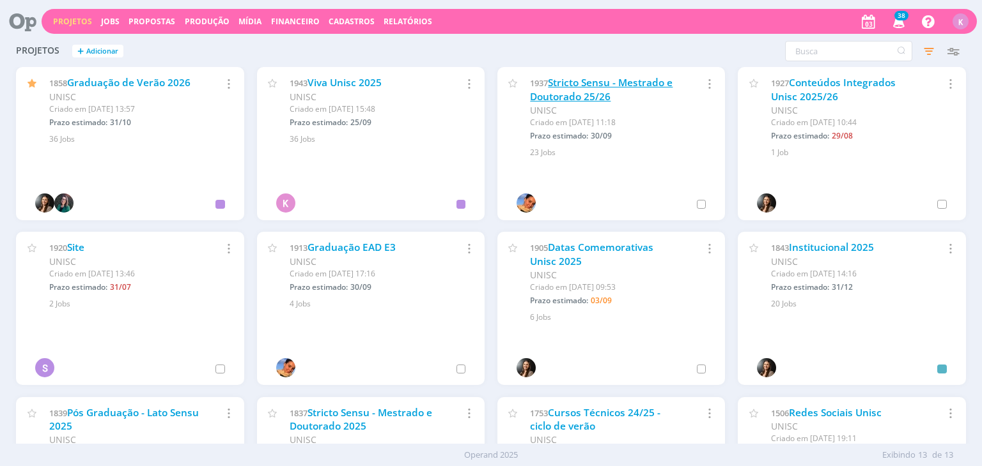
click at [592, 86] on link "Stricto Sensu - Mestrado e Doutorado 25/26" at bounding box center [601, 89] width 143 height 27
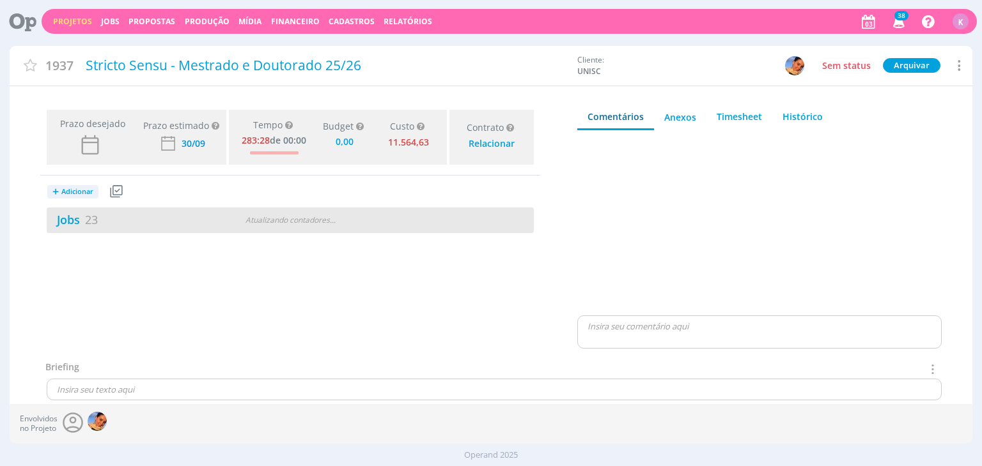
type input "0,00"
click at [81, 212] on link "Jobs 23" at bounding box center [72, 219] width 51 height 15
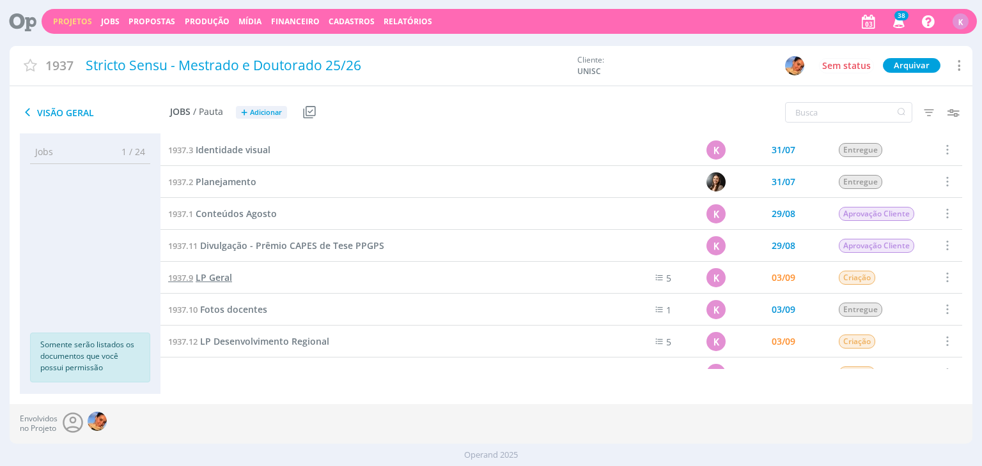
click at [215, 271] on link "1937.9 LP Geral" at bounding box center [200, 278] width 64 height 14
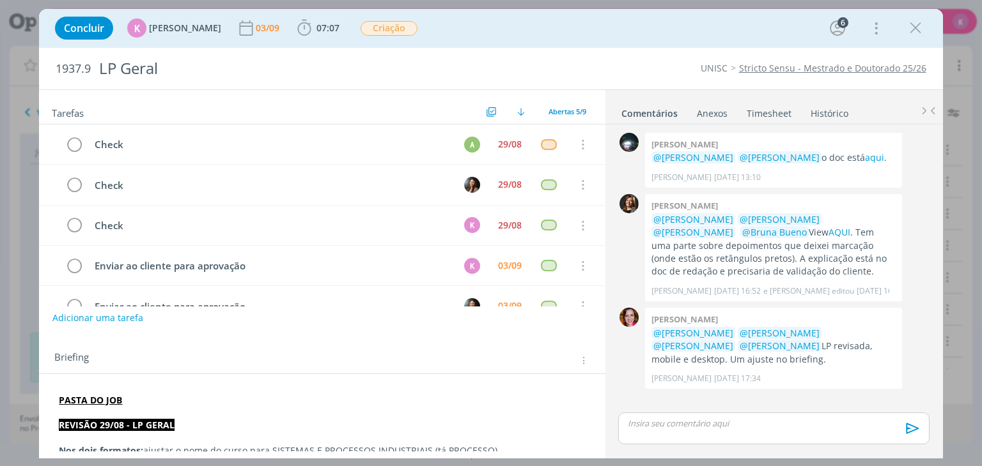
click at [102, 396] on strong "PASTA DO JOB" at bounding box center [90, 400] width 63 height 12
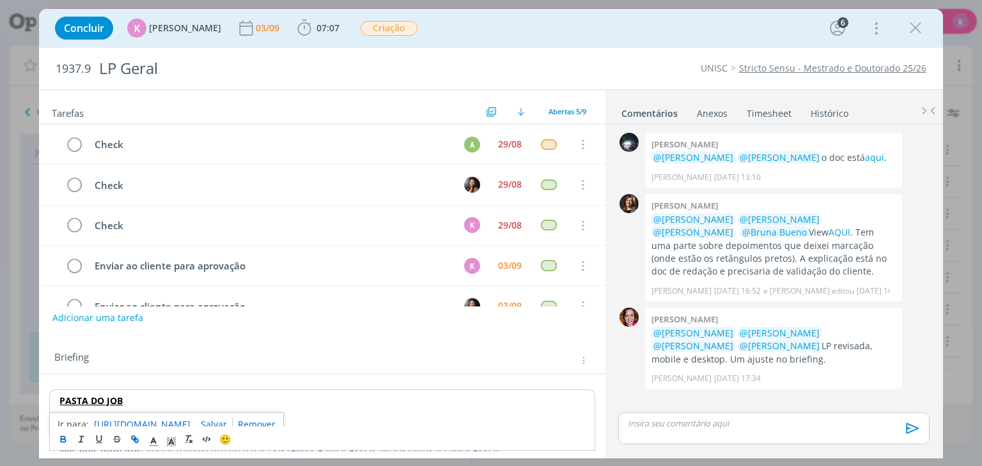
click at [122, 420] on link "https://sobeae.sharepoint.com/:f:/s/SOBEAE/EmaTlZrNkkZIrv99La2dYmQBnJ5cgF8PNbqT…" at bounding box center [142, 425] width 96 height 17
click at [920, 27] on icon "dialog" at bounding box center [914, 28] width 19 height 19
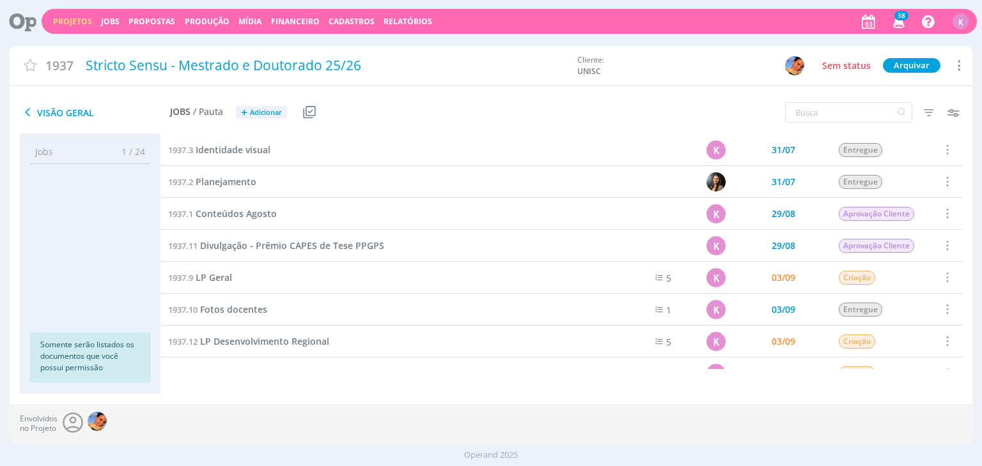
click at [84, 20] on link "Projetos" at bounding box center [72, 21] width 39 height 11
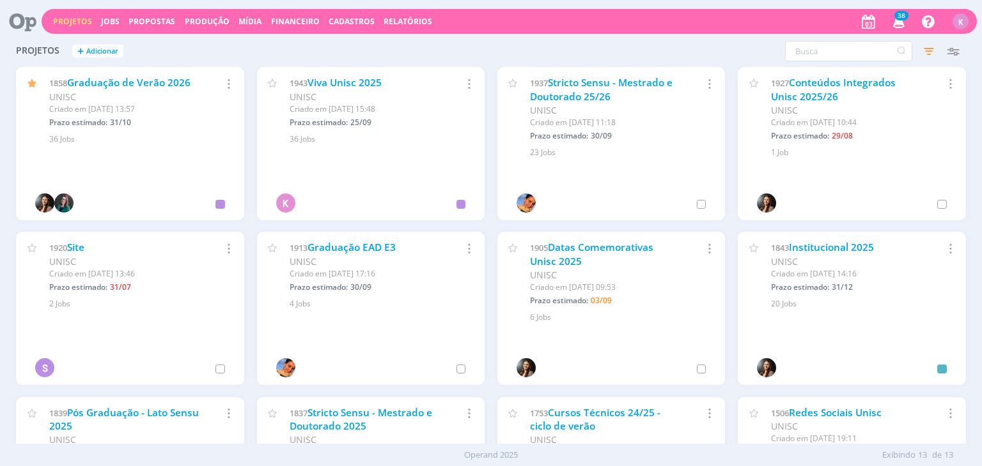
click at [111, 15] on div "Projetos Jobs Propostas Produção Mídia Financeiro Cadastros Relatórios 38 Notif…" at bounding box center [509, 21] width 935 height 25
click at [112, 22] on link "Jobs" at bounding box center [110, 21] width 19 height 11
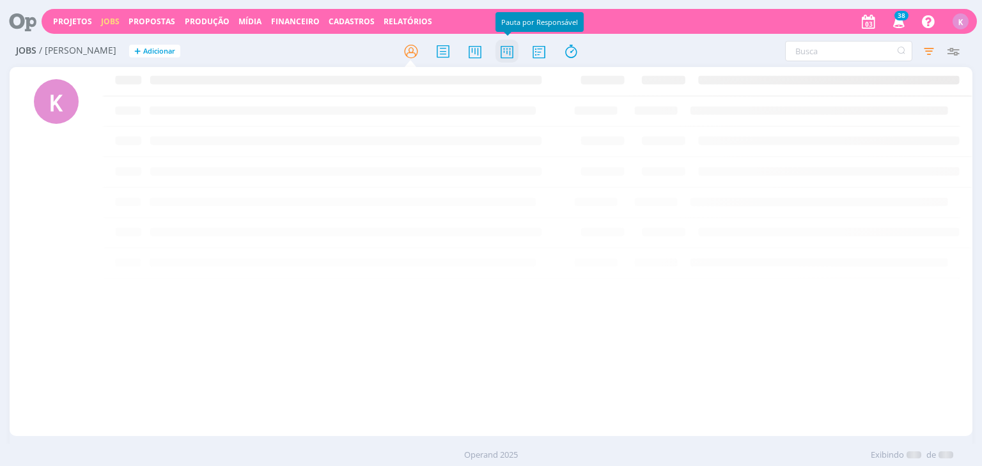
click at [501, 58] on icon at bounding box center [506, 51] width 23 height 25
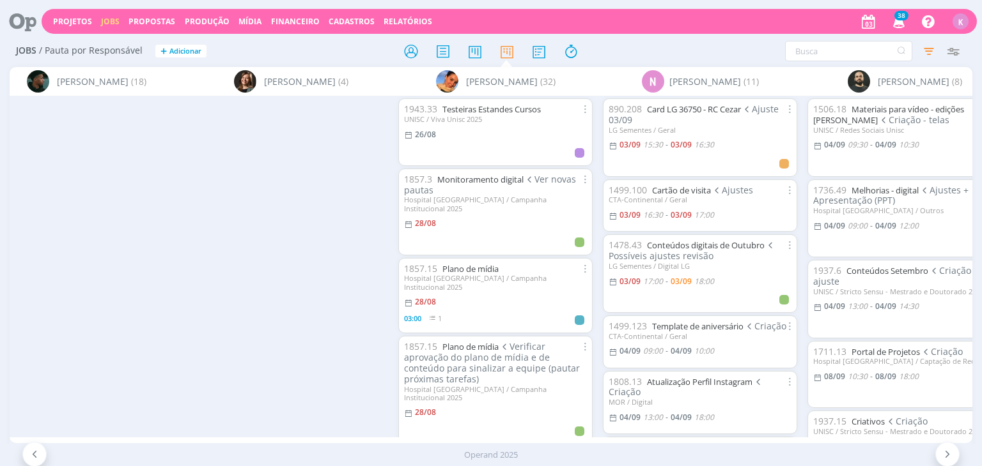
scroll to position [0, 2976]
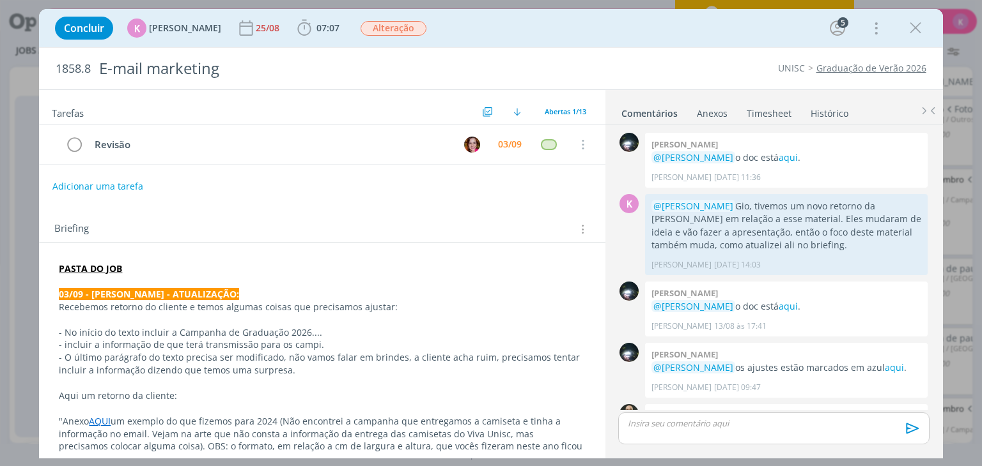
scroll to position [603, 0]
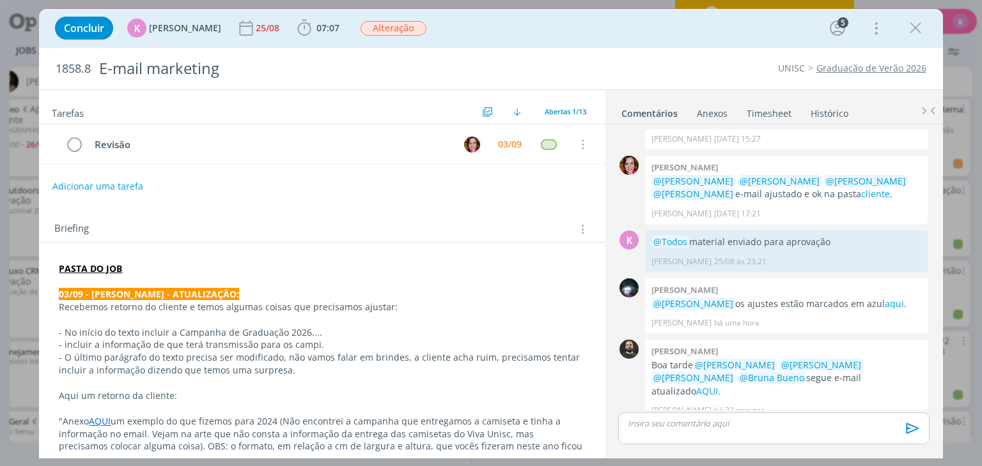
click at [898, 29] on div "Concluir K [PERSON_NAME] [DATE] 07:07 Iniciar Apontar Data * [DATE] Horas * 00:…" at bounding box center [491, 28] width 884 height 31
click at [916, 21] on icon "dialog" at bounding box center [914, 28] width 19 height 19
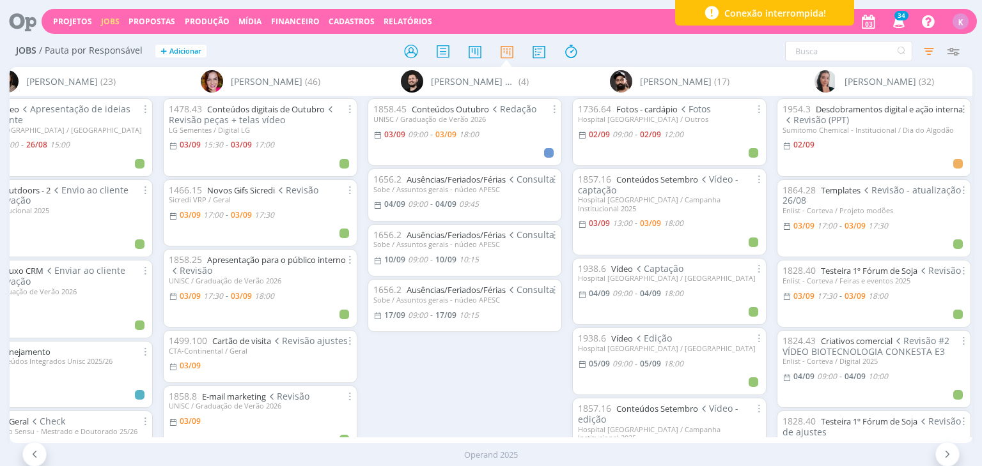
click at [406, 422] on div "1858.45 Conteúdos Outubro Redação UNISC / Graduação de Verão 2026 [DATE] 09:00 …" at bounding box center [464, 266] width 204 height 341
click at [235, 434] on div "Sem responsável (1) [PERSON_NAME] (23) 1938.6 Vídeo Apresentação de ideias para…" at bounding box center [491, 255] width 962 height 376
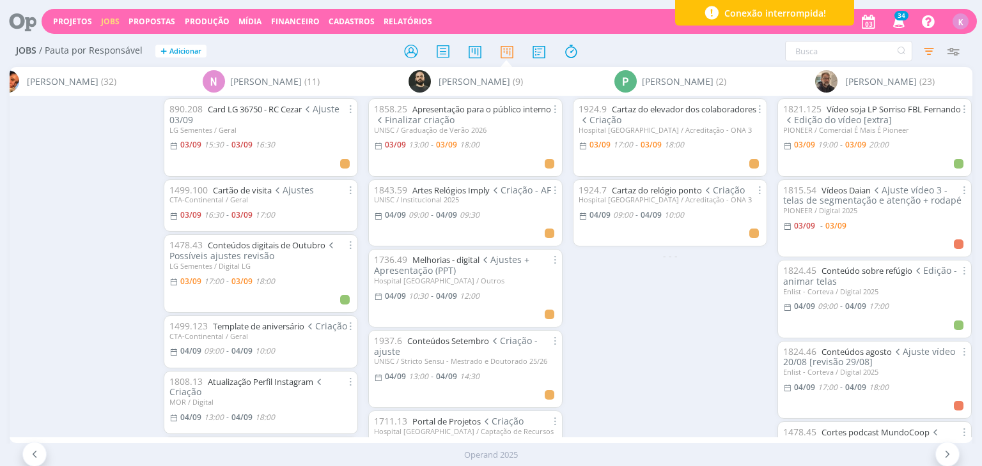
scroll to position [0, 3120]
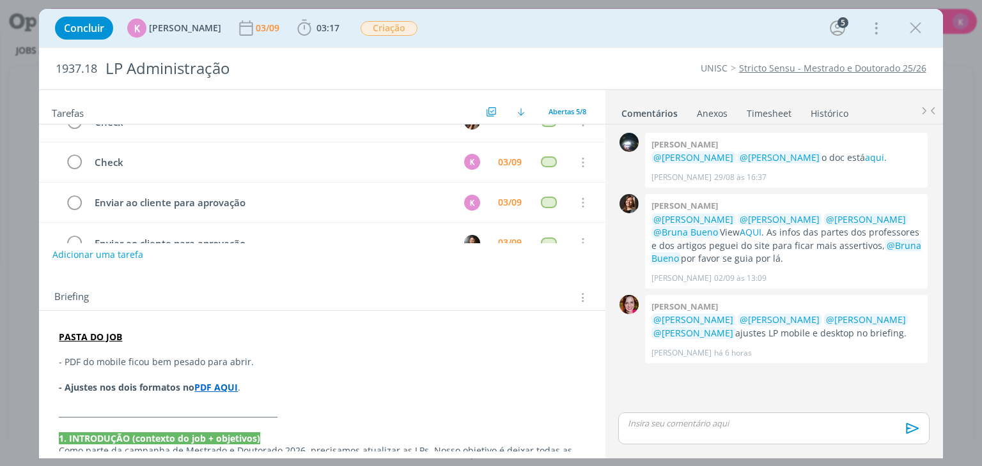
scroll to position [64, 0]
click at [98, 337] on strong "PASTA DO JOB" at bounding box center [90, 336] width 63 height 12
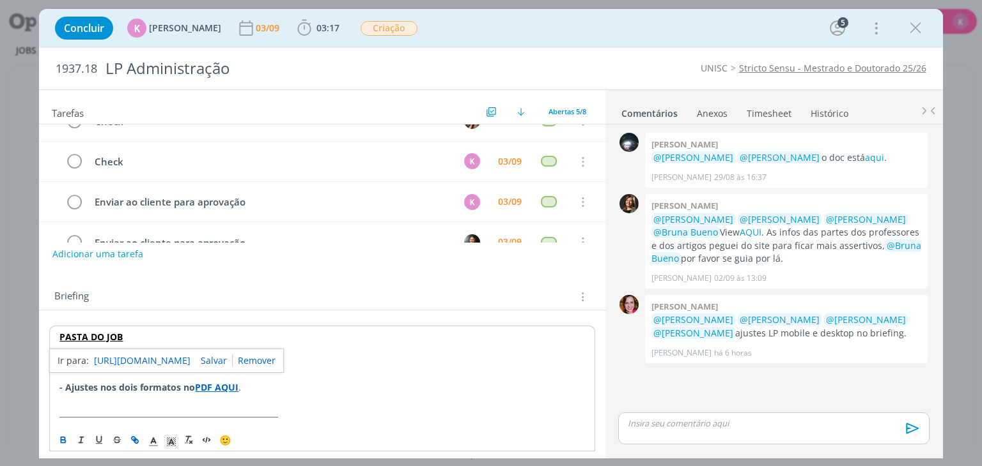
click at [125, 358] on link "[URL][DOMAIN_NAME]" at bounding box center [142, 361] width 96 height 17
click at [865, 157] on link "aqui" at bounding box center [874, 157] width 19 height 12
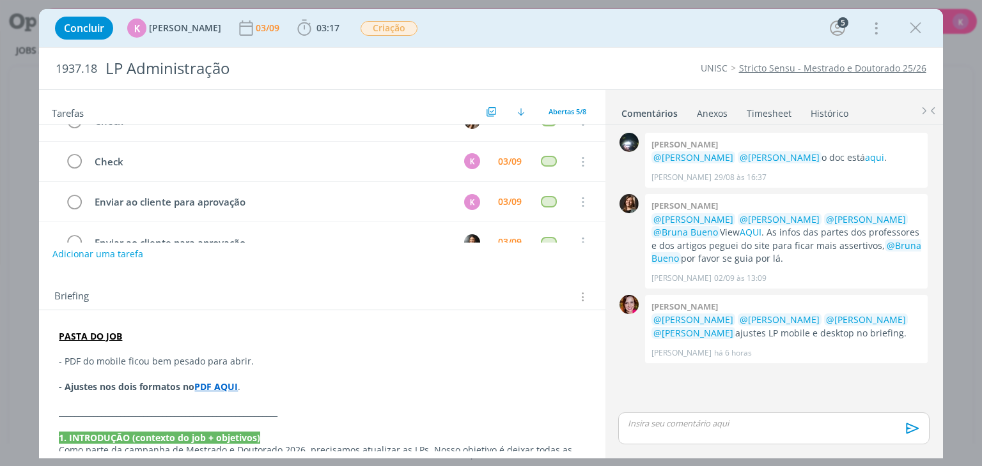
click at [145, 336] on p "PASTA DO JOB" at bounding box center [322, 336] width 526 height 13
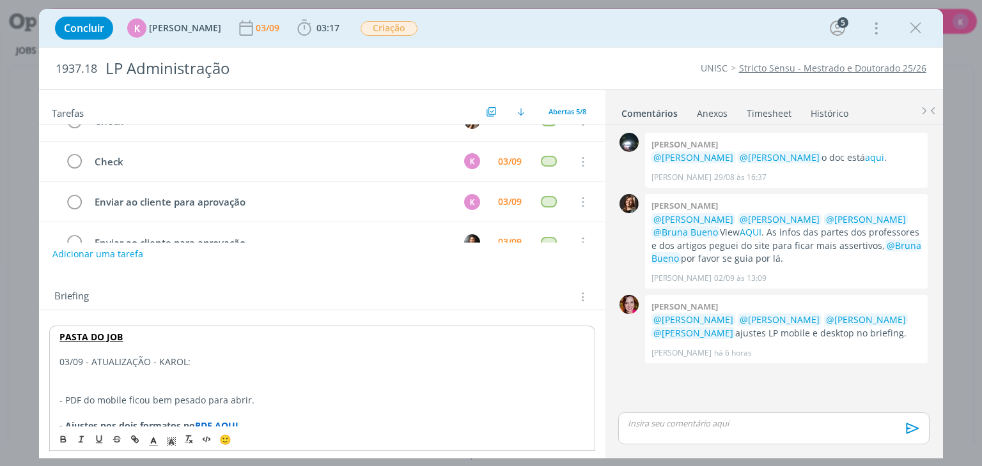
click at [141, 365] on p "03/09 - ATUALIZAÇÃO - KAROL:" at bounding box center [321, 362] width 525 height 13
click at [176, 443] on icon "dialog" at bounding box center [172, 442] width 12 height 12
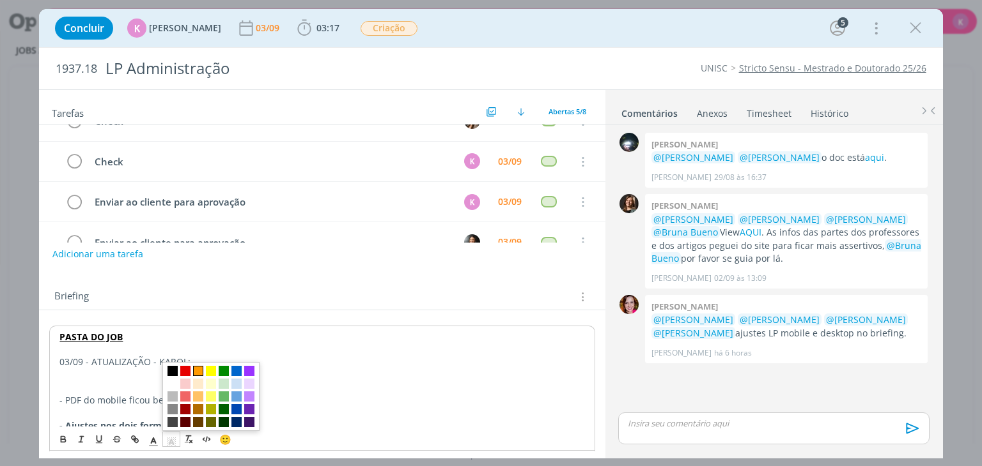
click at [200, 370] on span "dialog" at bounding box center [198, 372] width 10 height 10
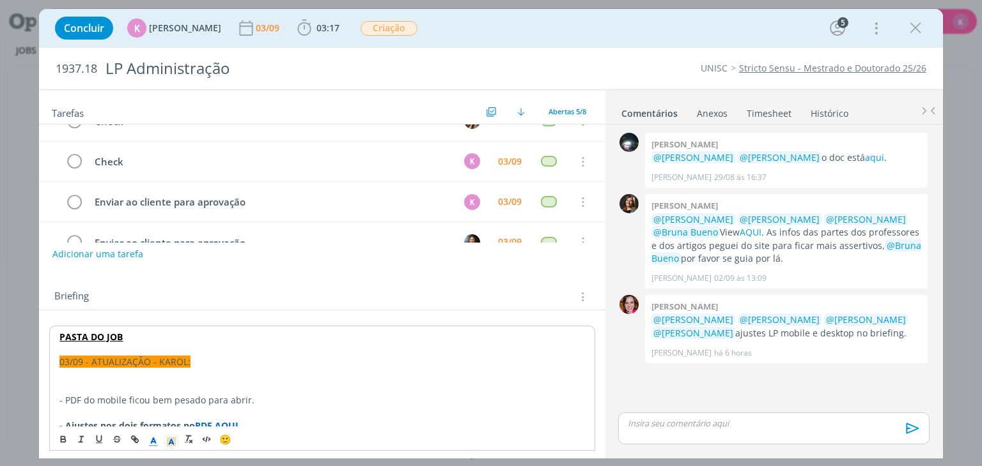
click at [155, 442] on line "dialog" at bounding box center [153, 442] width 3 height 0
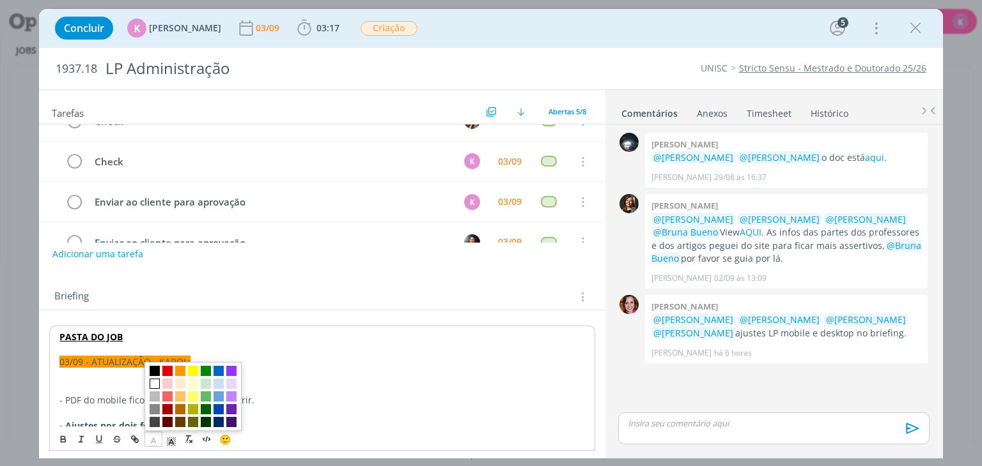
click at [156, 385] on span "dialog" at bounding box center [155, 385] width 10 height 10
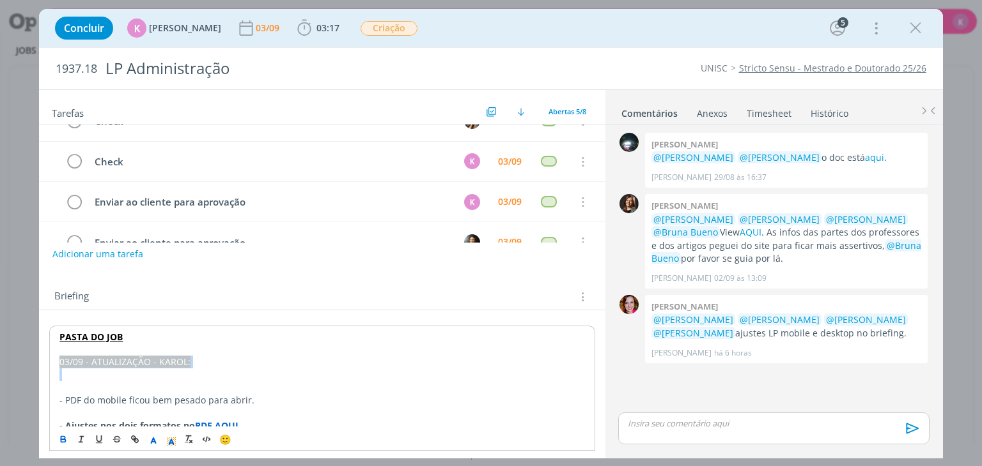
click at [65, 439] on icon "dialog" at bounding box center [63, 438] width 4 height 3
click at [212, 365] on p "03/09 - ATUALIZAÇÃO - KAROL:" at bounding box center [321, 362] width 525 height 13
click at [164, 385] on p "dialog" at bounding box center [321, 387] width 525 height 13
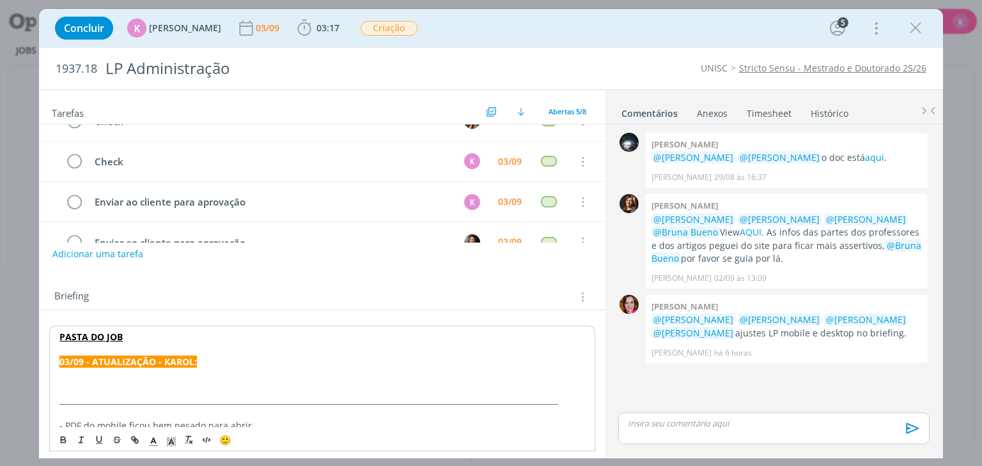
click at [160, 373] on p "dialog" at bounding box center [321, 375] width 525 height 13
click at [93, 396] on p "dialog" at bounding box center [321, 400] width 525 height 13
click at [97, 394] on p "dialog" at bounding box center [321, 400] width 525 height 13
click at [99, 392] on p "-" at bounding box center [321, 387] width 525 height 13
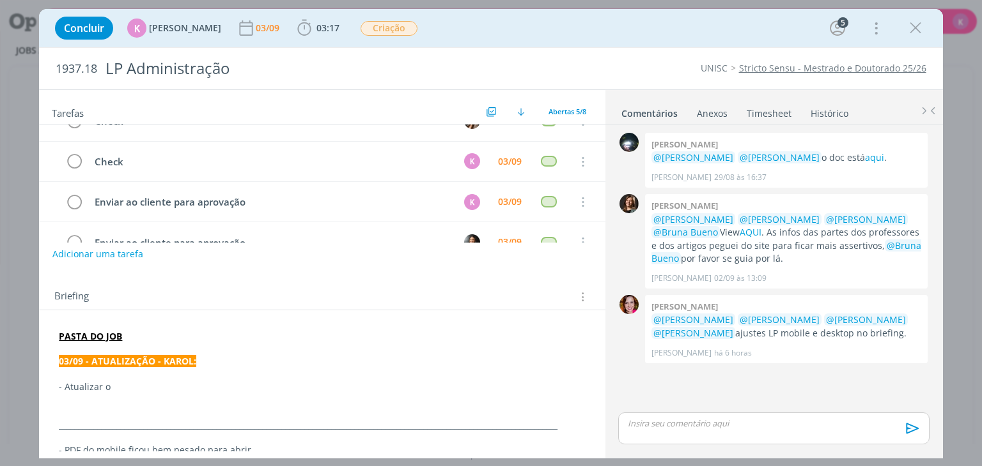
drag, startPoint x: 123, startPoint y: 385, endPoint x: 66, endPoint y: 383, distance: 56.9
click at [66, 383] on p "- Atualizar o" at bounding box center [322, 387] width 526 height 13
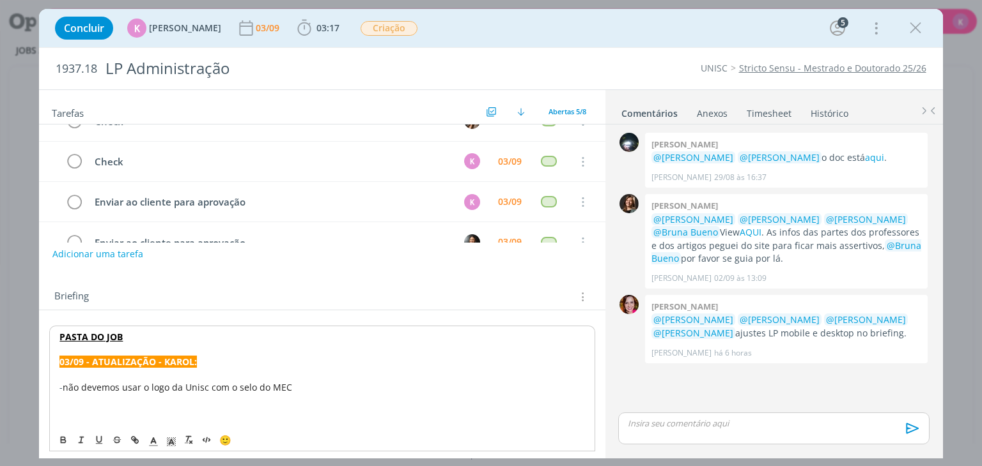
click at [83, 389] on span "não devemos usar o logo da Unisc com o selo do MEC" at bounding box center [177, 387] width 229 height 12
click at [304, 381] on p "- não devemos usar o logo da Unisc com o selo do MEC" at bounding box center [321, 387] width 525 height 13
drag, startPoint x: 372, startPoint y: 384, endPoint x: 404, endPoint y: 381, distance: 32.7
click at [404, 381] on span "não devemos usar o logo da Unisc com o selo do MEC, assim precisamos RETIRAR o …" at bounding box center [304, 387] width 482 height 12
click at [64, 439] on icon "dialog" at bounding box center [63, 440] width 10 height 10
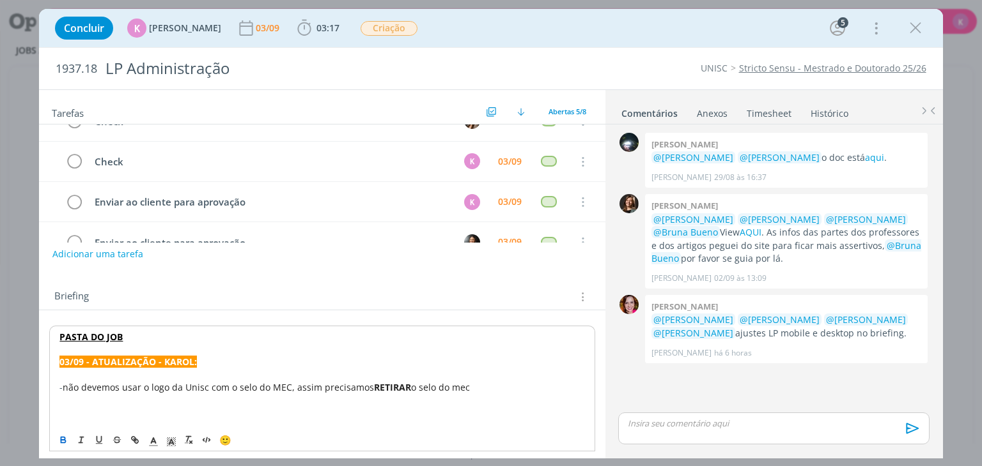
click at [70, 384] on span "não devemos usar o logo da Unisc com o selo do MEC, assim precisamos" at bounding box center [218, 387] width 311 height 12
click at [473, 387] on p "- N ão devemos usar o logo da Unisc com o selo do MEC, assim precisamos RETIRAR…" at bounding box center [321, 387] width 525 height 13
click at [466, 424] on p "dialog" at bounding box center [322, 425] width 526 height 13
click at [111, 399] on p "- Prec" at bounding box center [322, 400] width 526 height 13
click at [757, 230] on link "AQUI" at bounding box center [750, 232] width 22 height 12
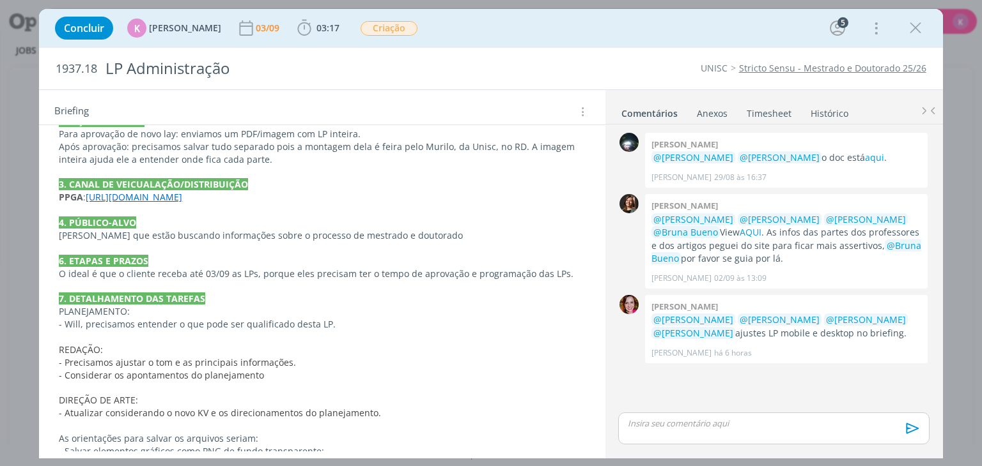
scroll to position [636, 0]
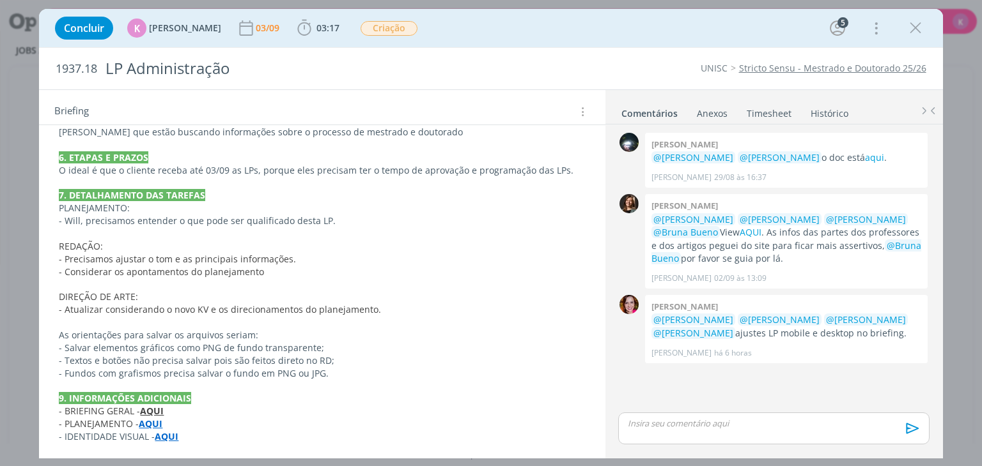
click at [153, 408] on strong "AQUI" at bounding box center [152, 411] width 24 height 12
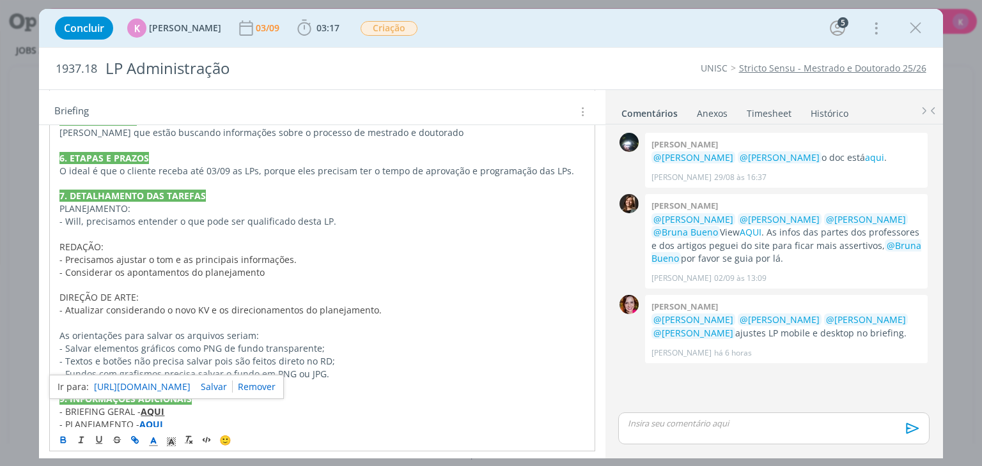
click at [180, 382] on link "https://app4.operand.com.br/jobs/14584" at bounding box center [142, 387] width 96 height 17
click at [911, 35] on icon "dialog" at bounding box center [914, 28] width 19 height 19
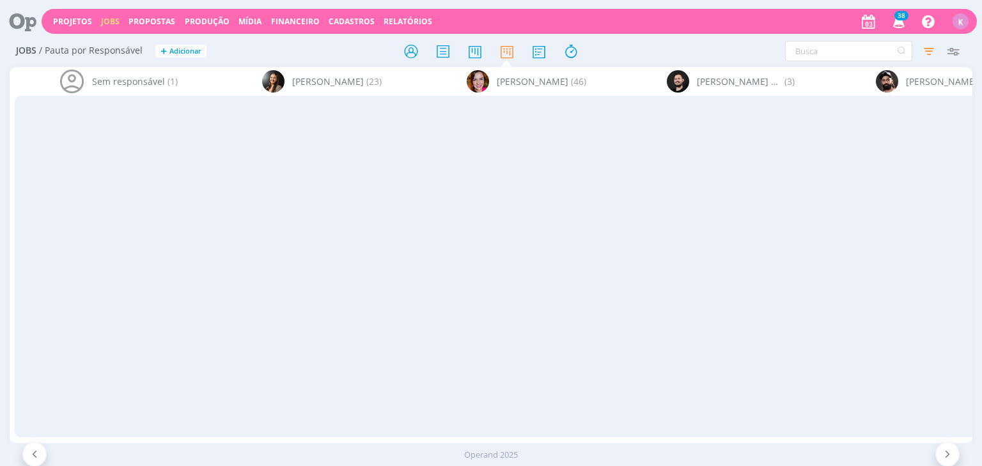
scroll to position [0, 2892]
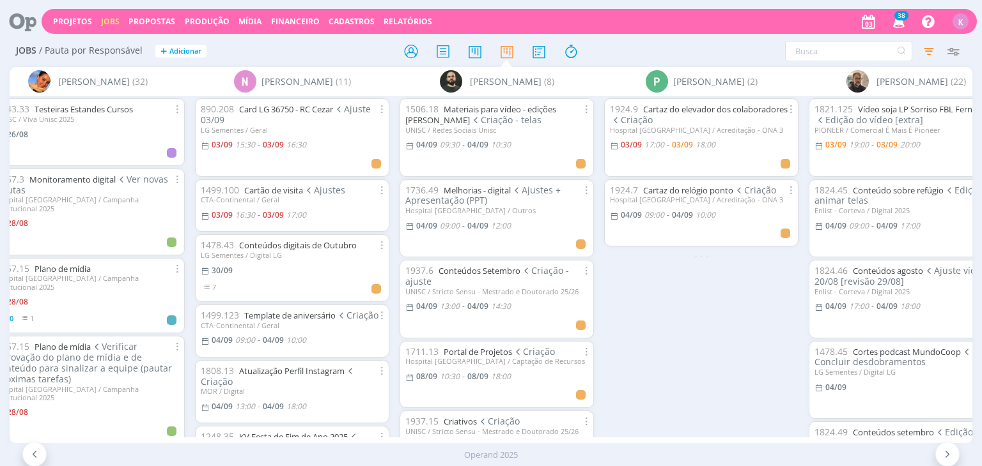
drag, startPoint x: 686, startPoint y: 418, endPoint x: 647, endPoint y: 458, distance: 55.6
click at [686, 418] on div "1924.9 Cartaz do elevador dos colaboradores Criação Hospital [GEOGRAPHIC_DATA] …" at bounding box center [701, 266] width 204 height 341
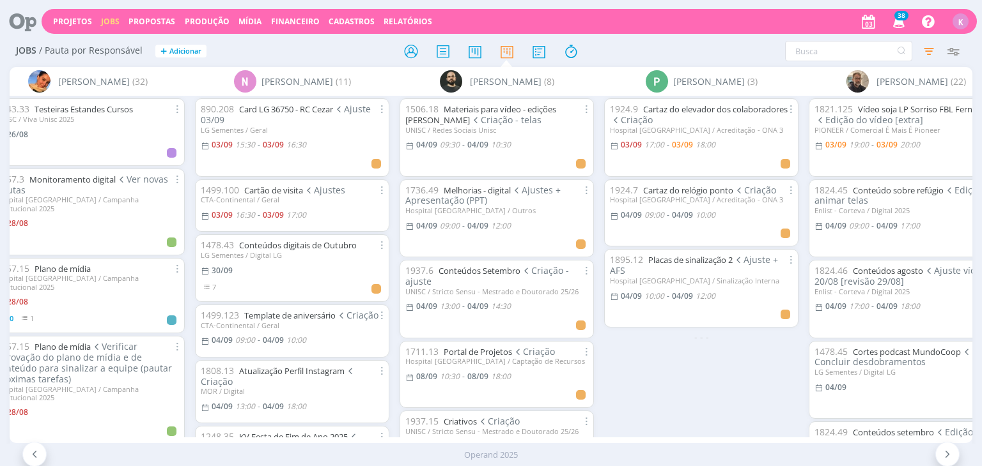
click at [716, 346] on div "1924.9 Cartaz do elevador dos colaboradores Criação Hospital [GEOGRAPHIC_DATA] …" at bounding box center [701, 266] width 204 height 341
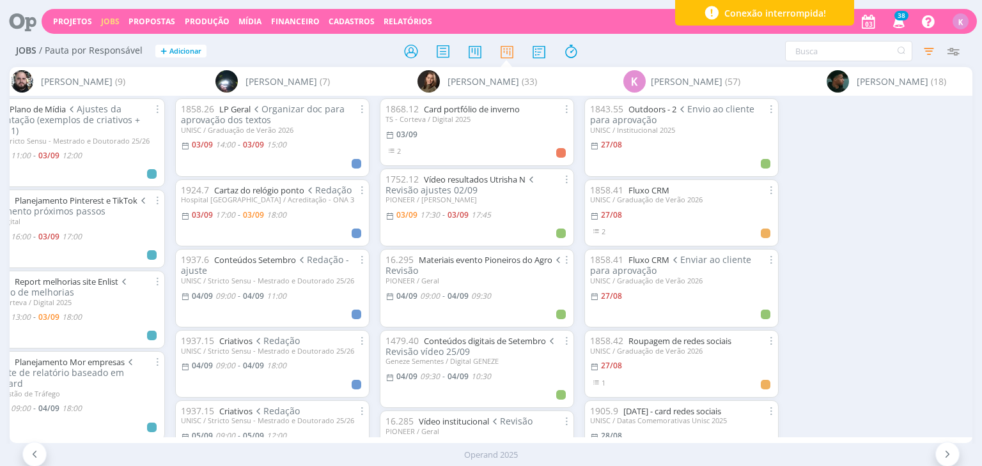
scroll to position [0, 1382]
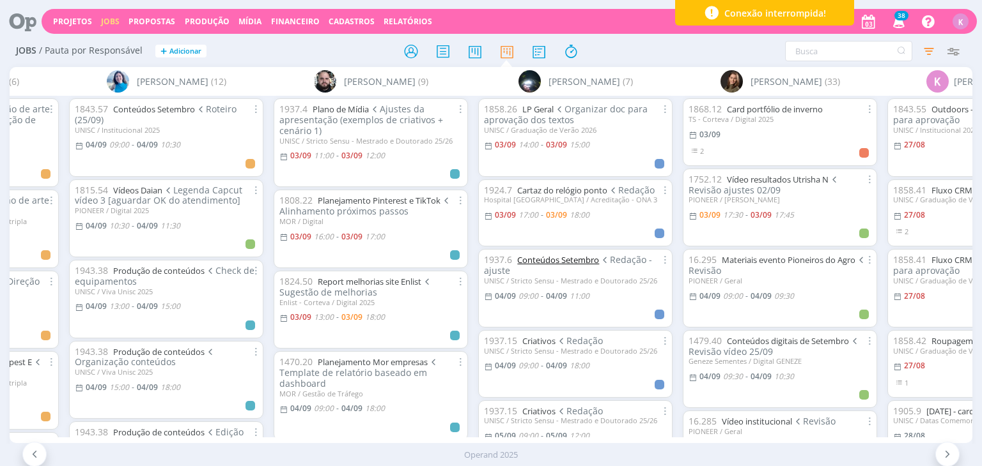
click at [573, 263] on link "Conteúdos Setembro" at bounding box center [558, 260] width 82 height 12
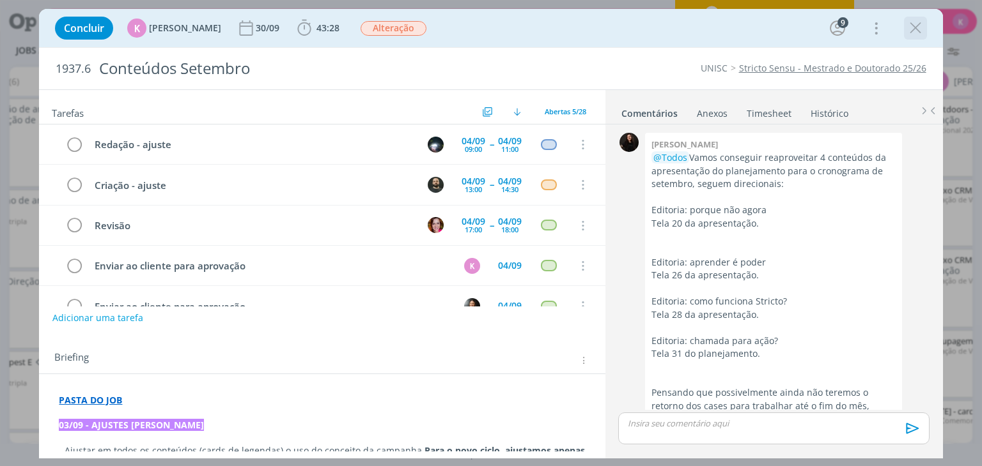
scroll to position [2112, 0]
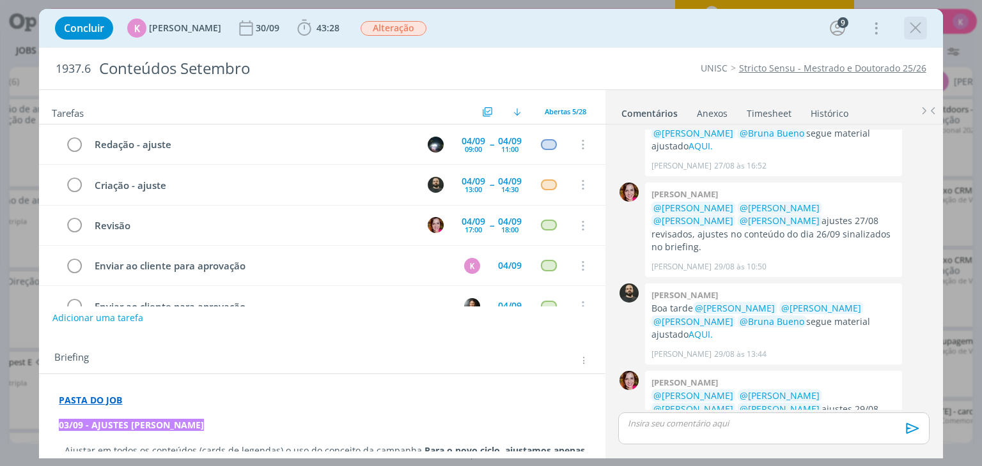
click at [917, 31] on icon "dialog" at bounding box center [914, 28] width 19 height 19
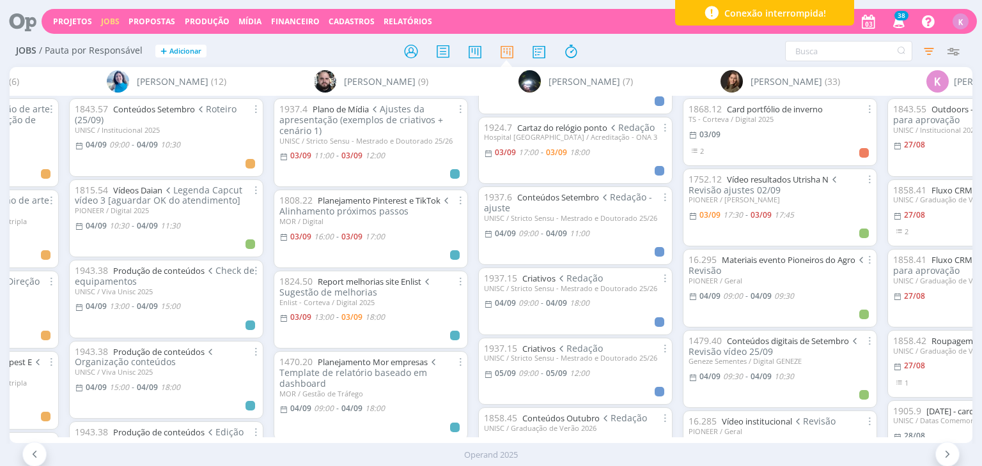
scroll to position [128, 0]
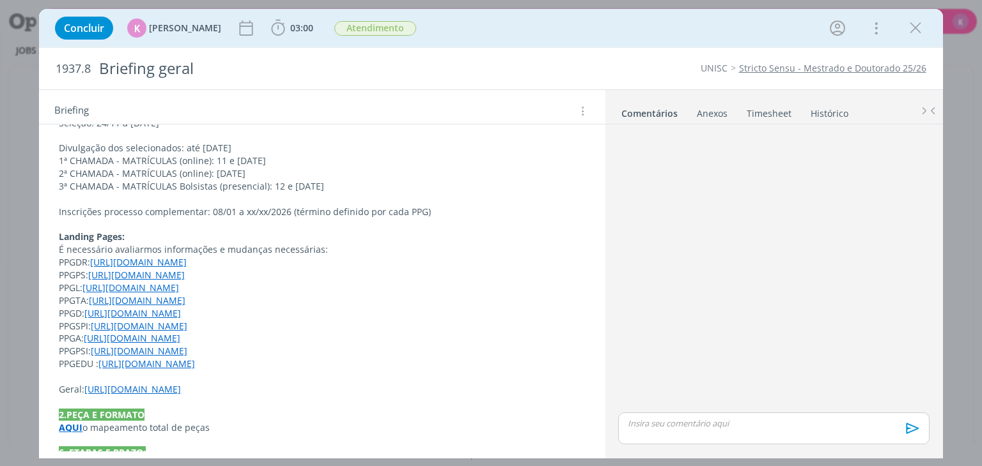
scroll to position [261, 0]
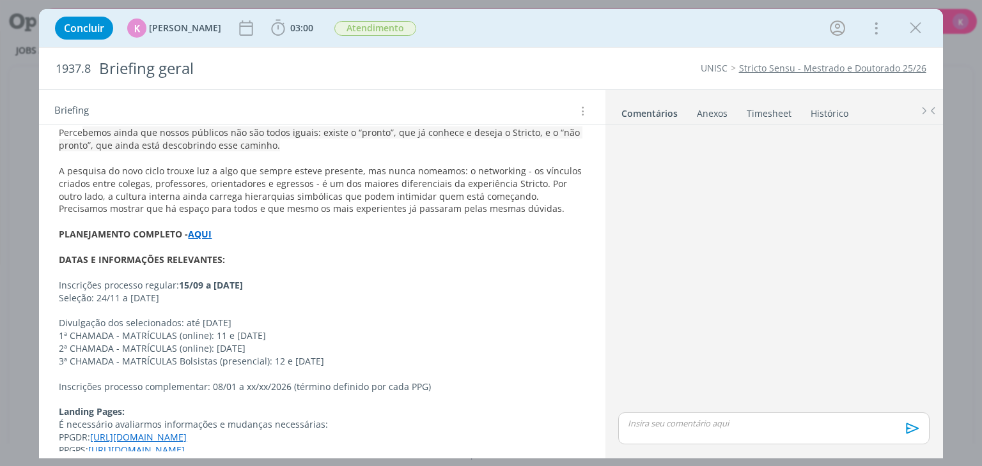
drag, startPoint x: 59, startPoint y: 284, endPoint x: 389, endPoint y: 359, distance: 337.5
click at [389, 359] on div "PASTA DO JOB 1. INTRODUÇÃO (contexto do job + objetivos) Em 2022 recebemos o de…" at bounding box center [321, 330] width 545 height 746
copy div "Inscrições processo regular: 15/09 a [DATE] Seleção: 24/11 a [DATE] Divulgação …"
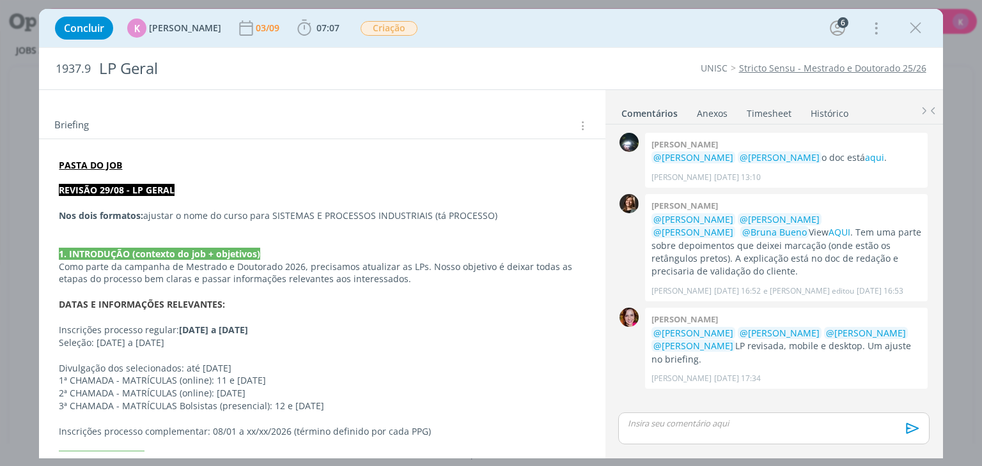
scroll to position [253, 0]
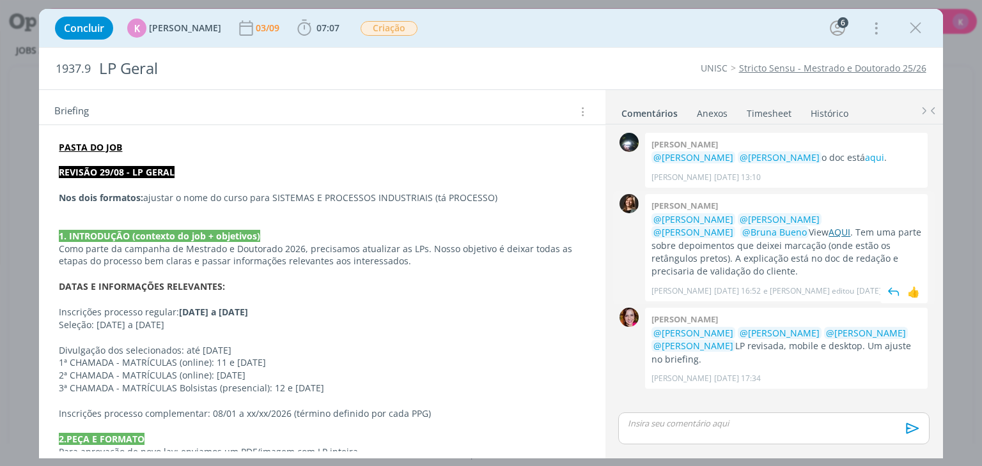
click at [828, 233] on link "AQUI" at bounding box center [839, 232] width 22 height 12
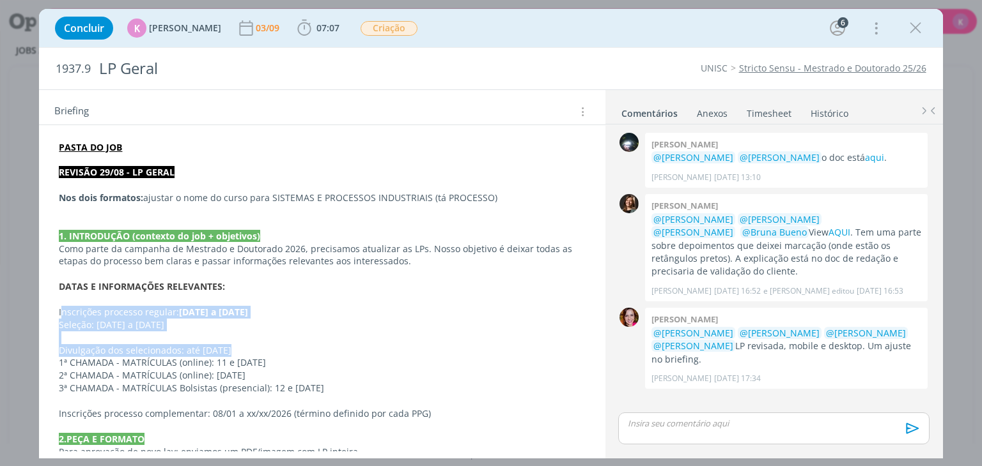
drag, startPoint x: 62, startPoint y: 310, endPoint x: 225, endPoint y: 343, distance: 166.3
click at [210, 317] on strong "15/09 a 17/11/2025" at bounding box center [214, 313] width 69 height 12
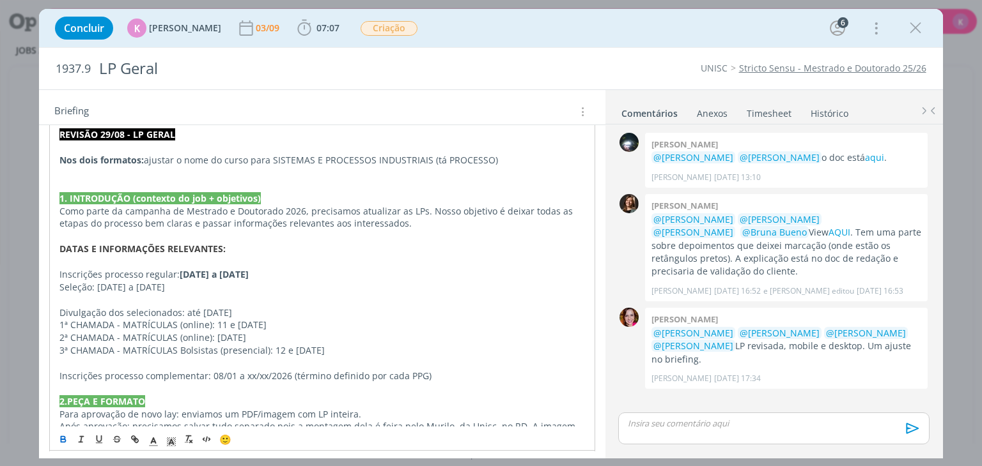
scroll to position [317, 0]
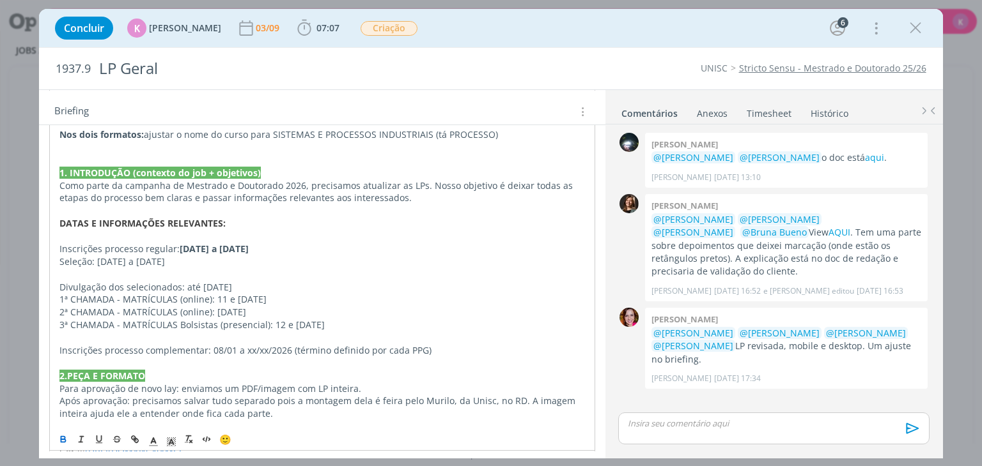
drag, startPoint x: 914, startPoint y: 30, endPoint x: 555, endPoint y: 412, distance: 524.4
click at [914, 30] on icon "dialog" at bounding box center [914, 28] width 19 height 19
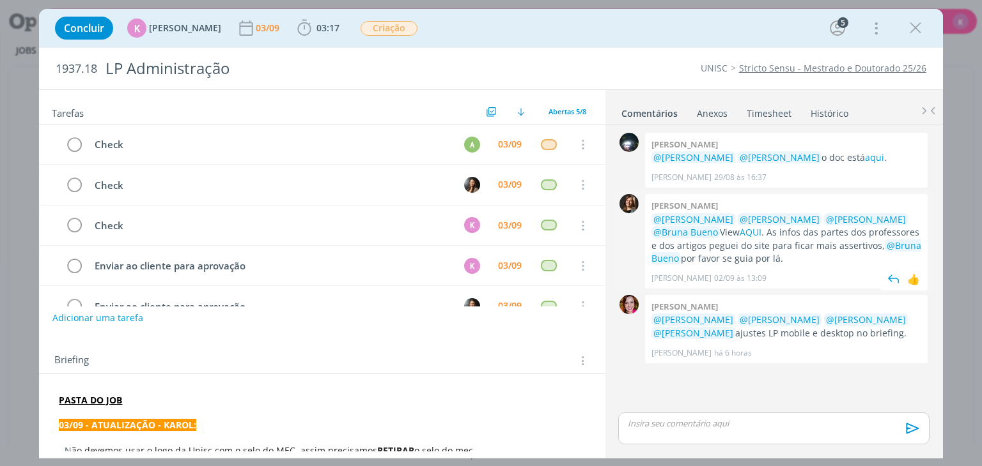
click at [762, 224] on span "@[PERSON_NAME]" at bounding box center [779, 219] width 80 height 12
click at [757, 229] on link "AQUI" at bounding box center [750, 232] width 22 height 12
click at [865, 155] on link "aqui" at bounding box center [874, 157] width 19 height 12
